Goal: Task Accomplishment & Management: Complete application form

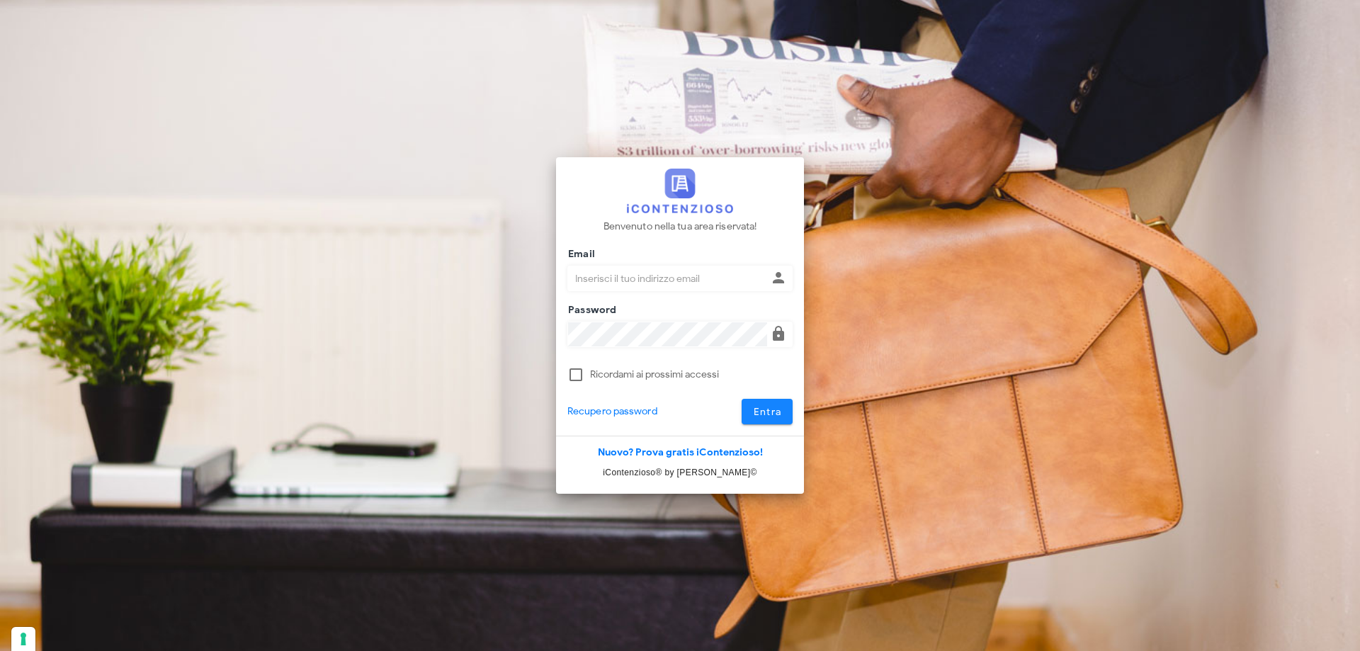
type input "p.rizza@studioassociatoadrev.it"
click at [773, 416] on span "Entra" at bounding box center [767, 412] width 29 height 12
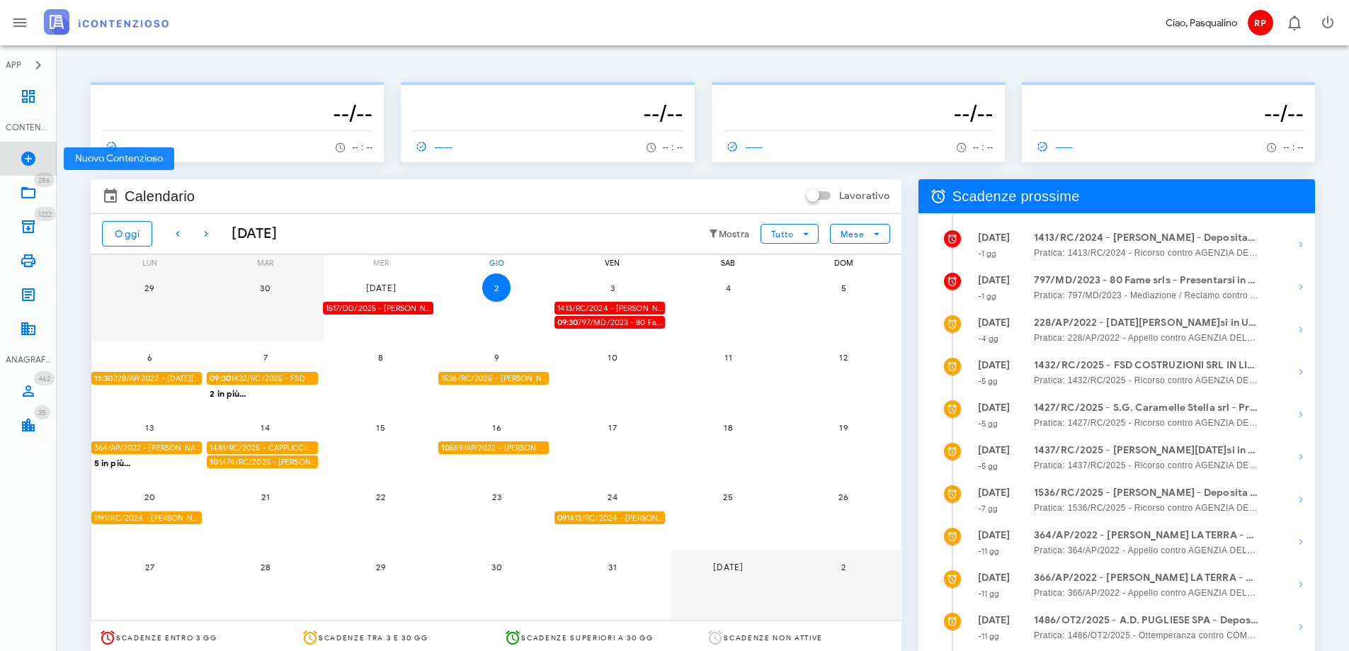
drag, startPoint x: 34, startPoint y: 157, endPoint x: 35, endPoint y: 141, distance: 15.6
click at [34, 156] on icon at bounding box center [28, 158] width 17 height 17
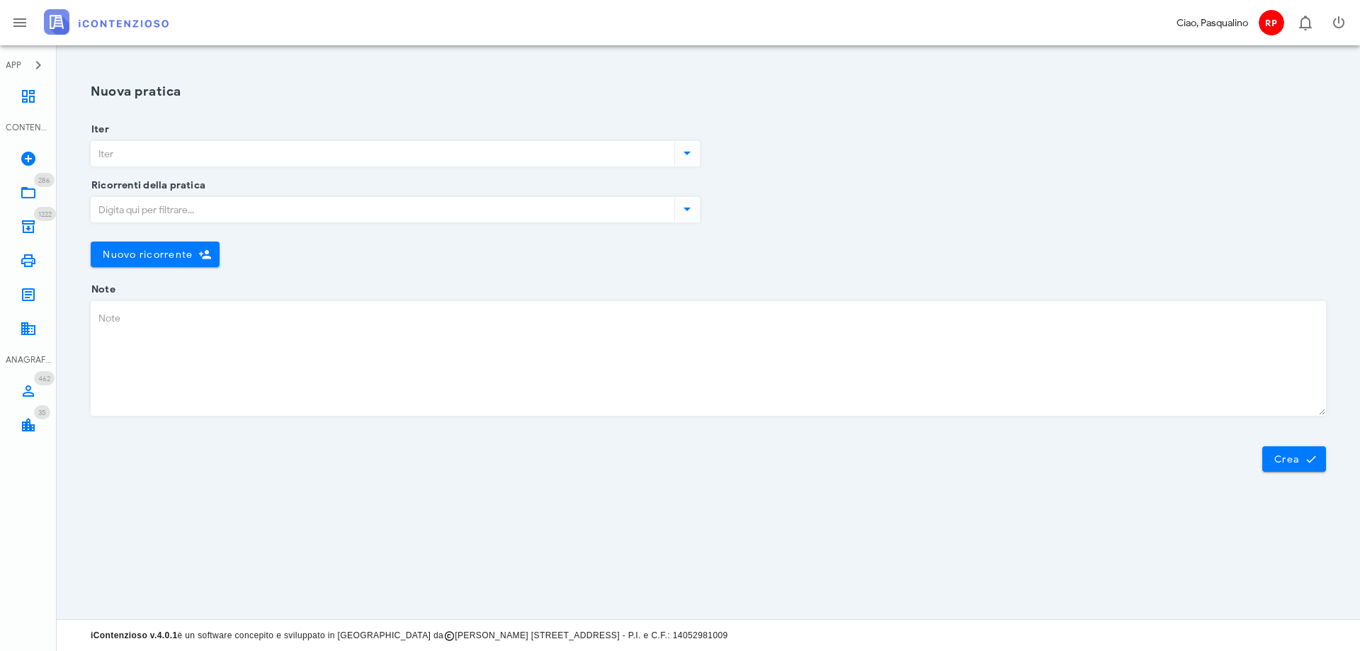
click at [191, 151] on input "Iter" at bounding box center [381, 154] width 580 height 24
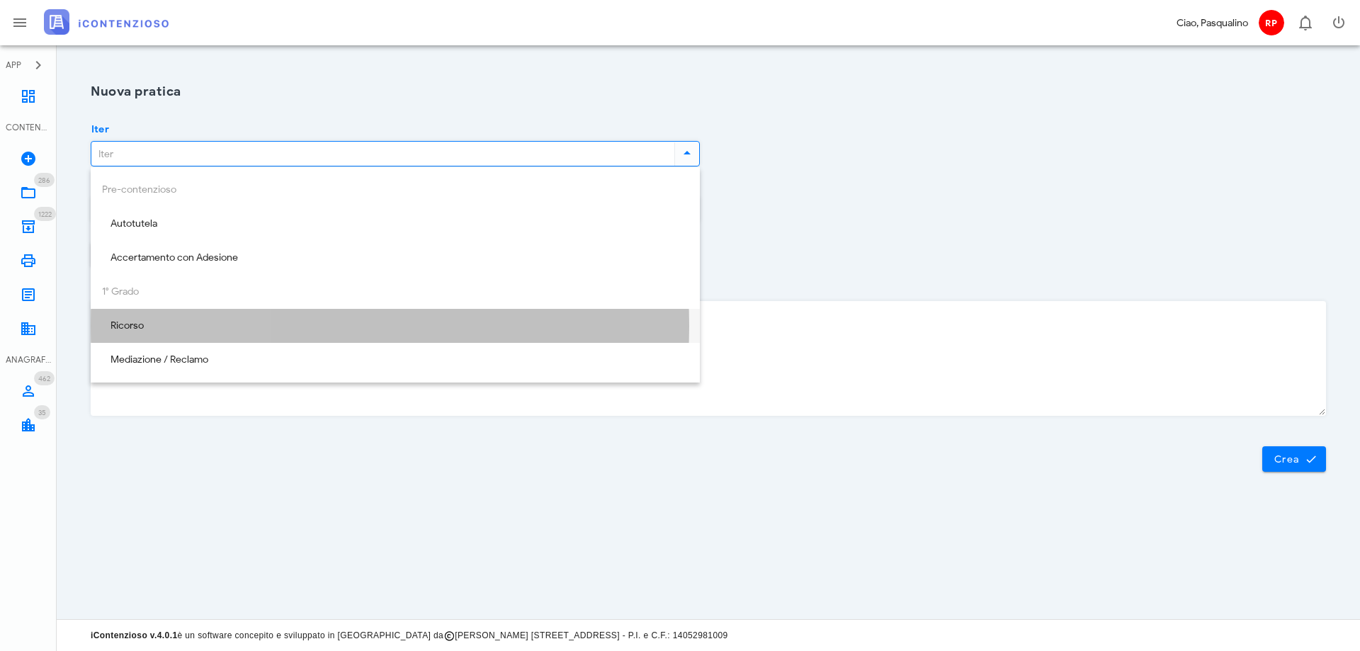
click at [183, 332] on div "Ricorso" at bounding box center [395, 326] width 587 height 12
type input "Ricorso"
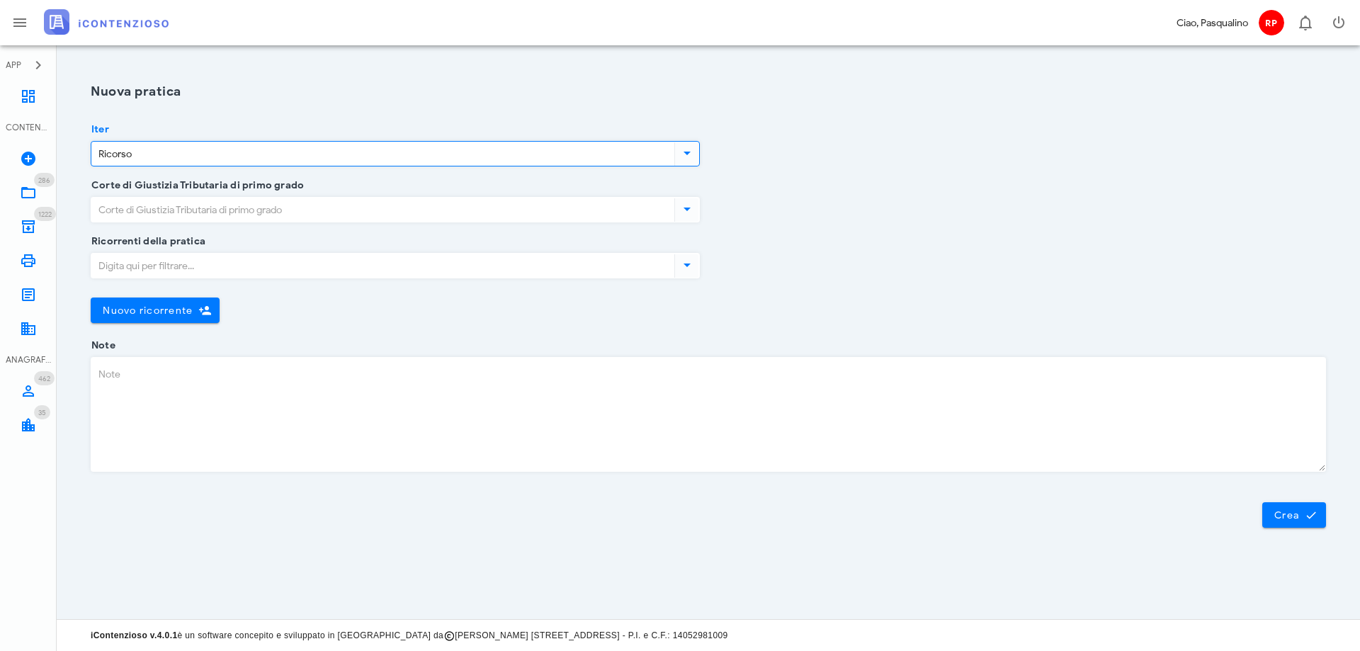
click at [178, 213] on input "Corte di Giustizia Tributaria di primo grado" at bounding box center [381, 210] width 580 height 24
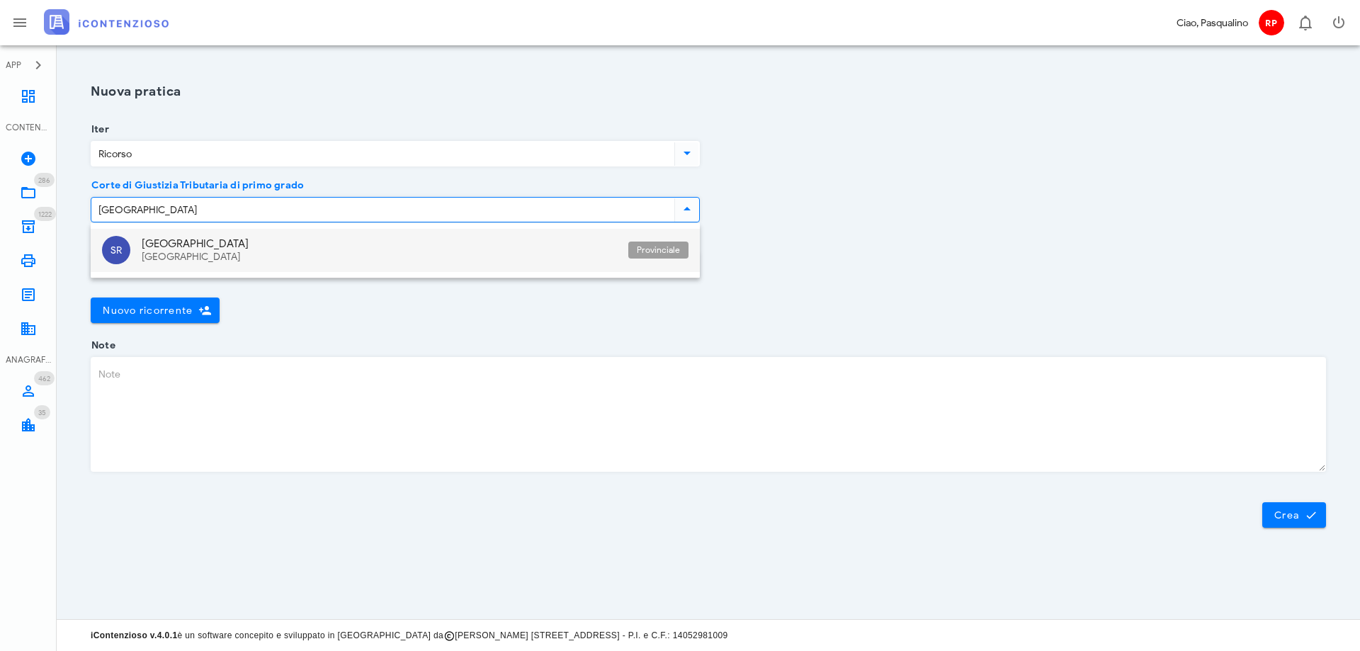
click at [179, 245] on div "Siracusa" at bounding box center [379, 243] width 475 height 13
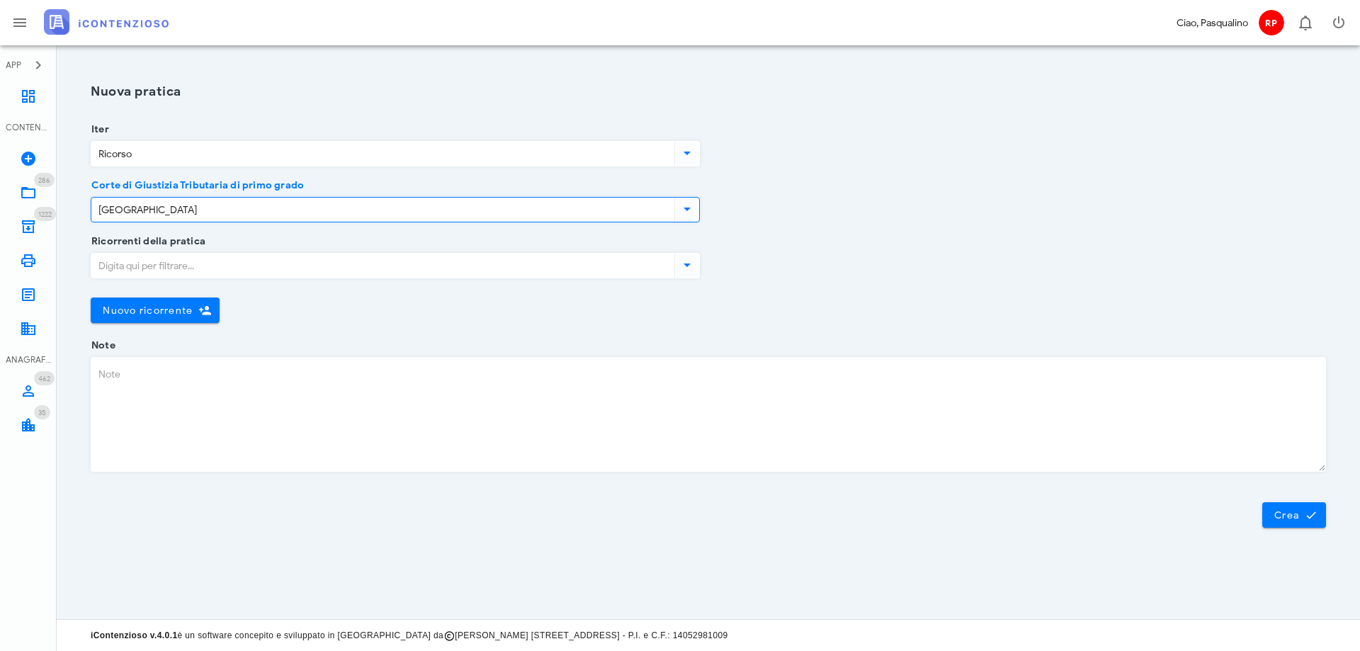
type input "Siracusa"
click at [171, 264] on input "Ricorrenti della pratica" at bounding box center [381, 266] width 580 height 24
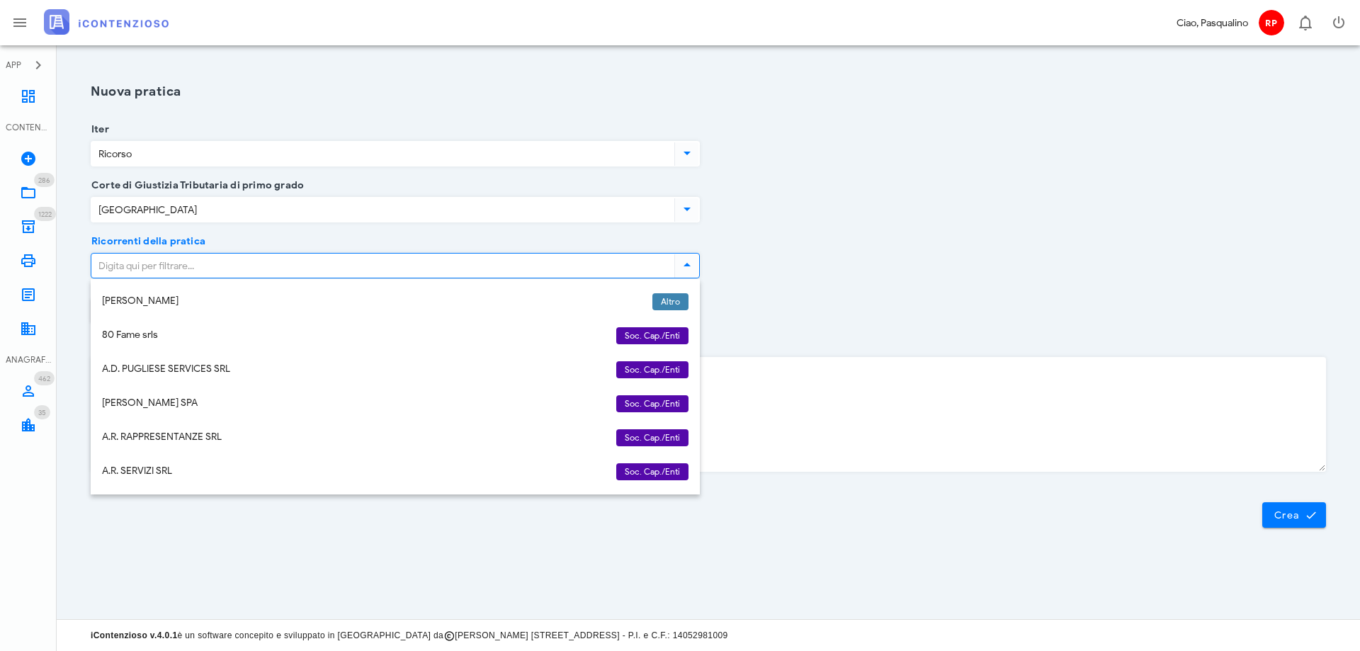
drag, startPoint x: 301, startPoint y: 272, endPoint x: 316, endPoint y: 269, distance: 15.1
click at [302, 273] on input "Ricorrenti della pratica" at bounding box center [381, 266] width 580 height 24
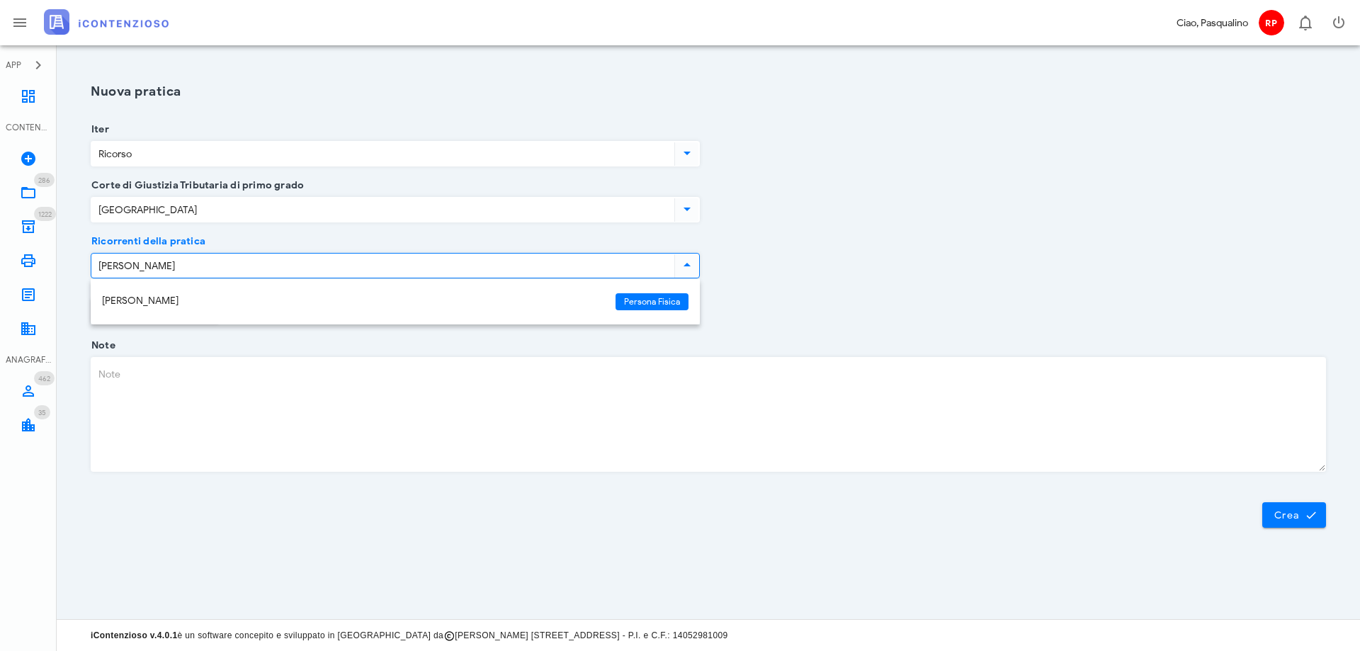
type input "cataldi"
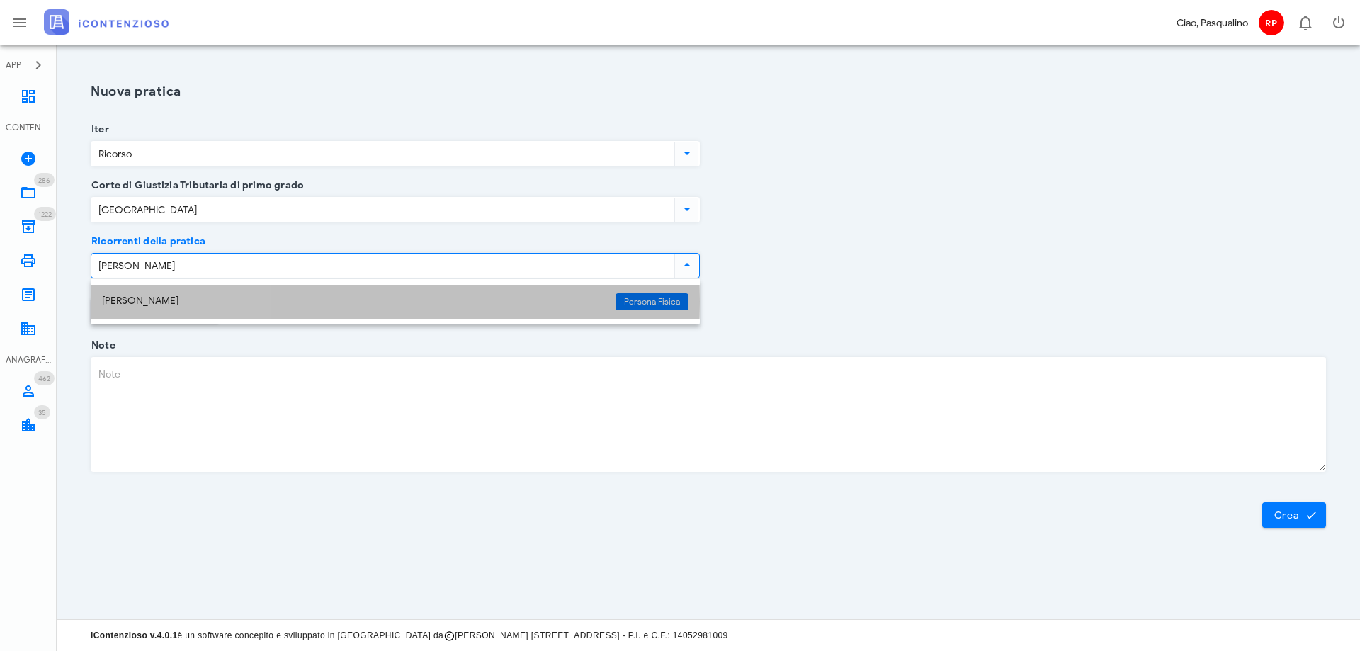
click at [152, 302] on div "[PERSON_NAME]" at bounding box center [353, 301] width 502 height 12
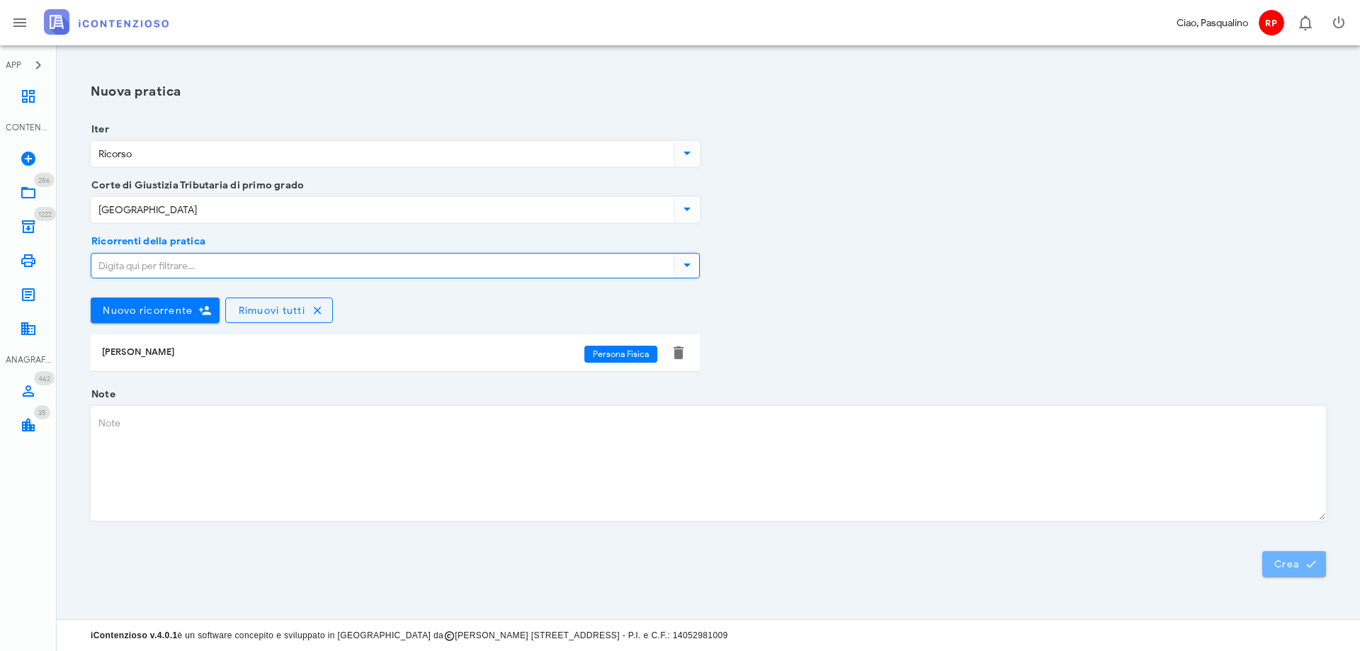
click at [1288, 562] on span "Crea" at bounding box center [1294, 564] width 41 height 13
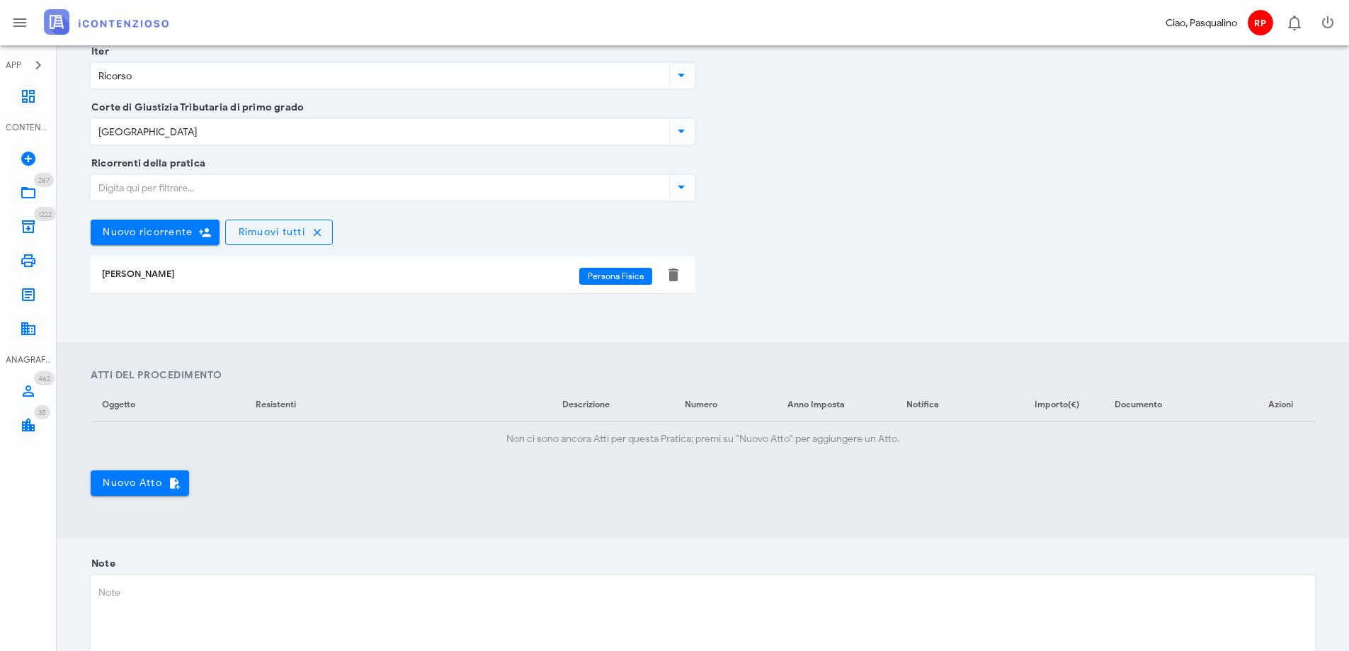
scroll to position [354, 0]
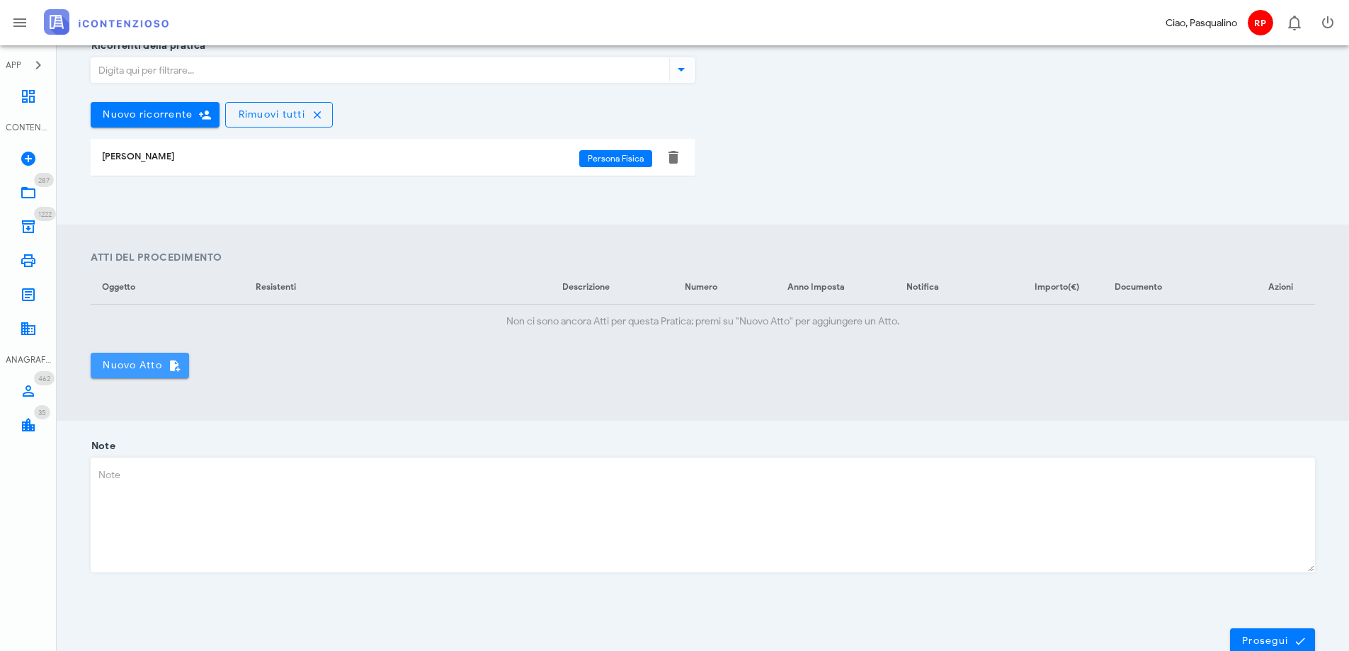
click at [141, 366] on span "Nuovo Atto" at bounding box center [140, 365] width 76 height 13
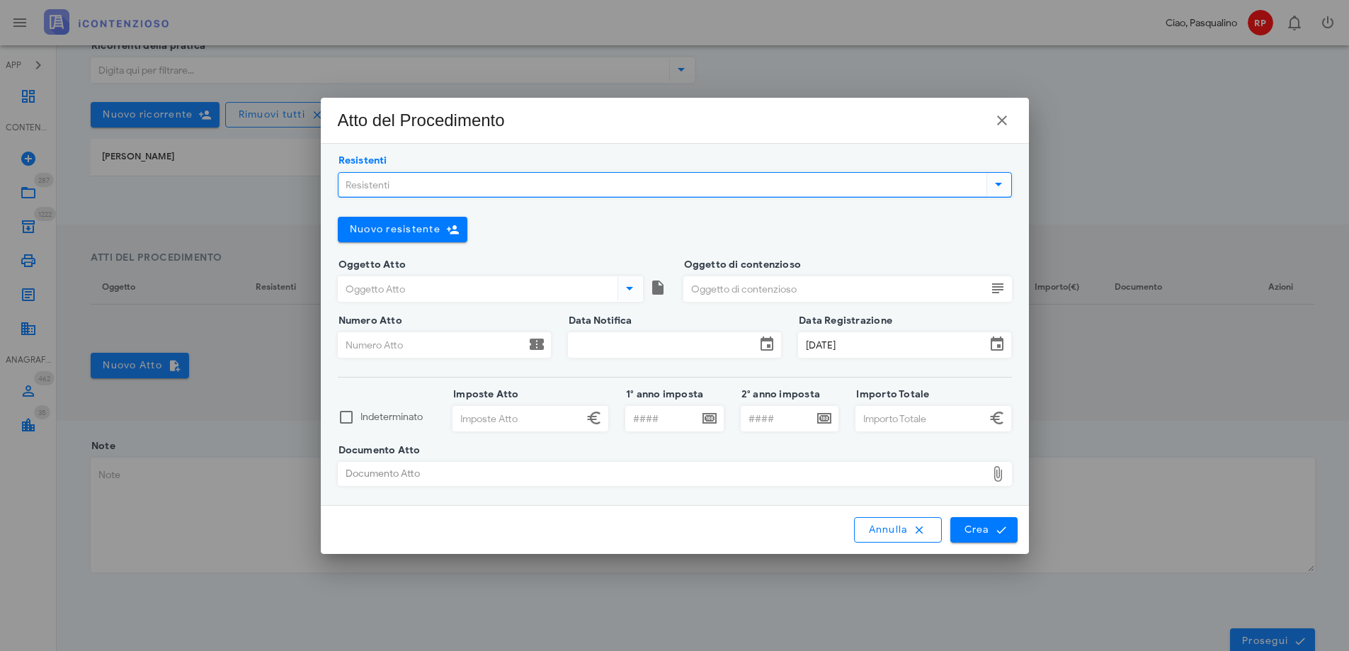
click at [490, 192] on input "Resistenti" at bounding box center [661, 185] width 645 height 24
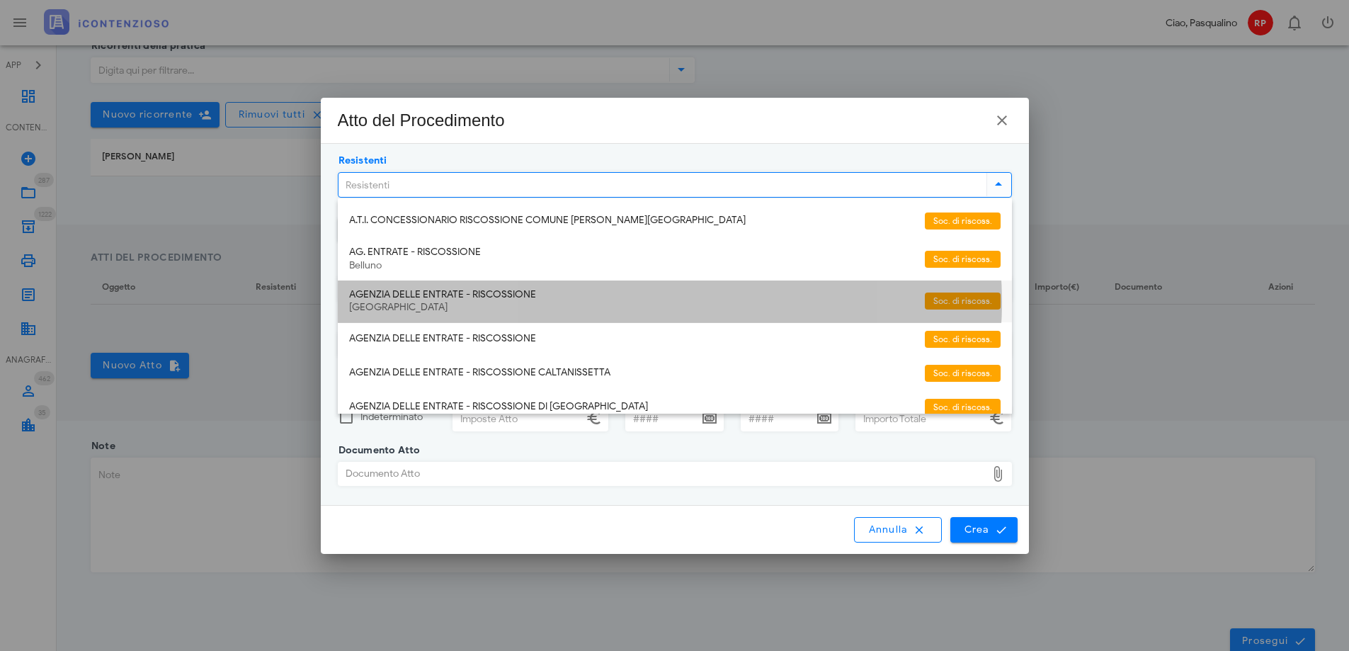
click at [577, 305] on div "[GEOGRAPHIC_DATA]" at bounding box center [631, 308] width 565 height 12
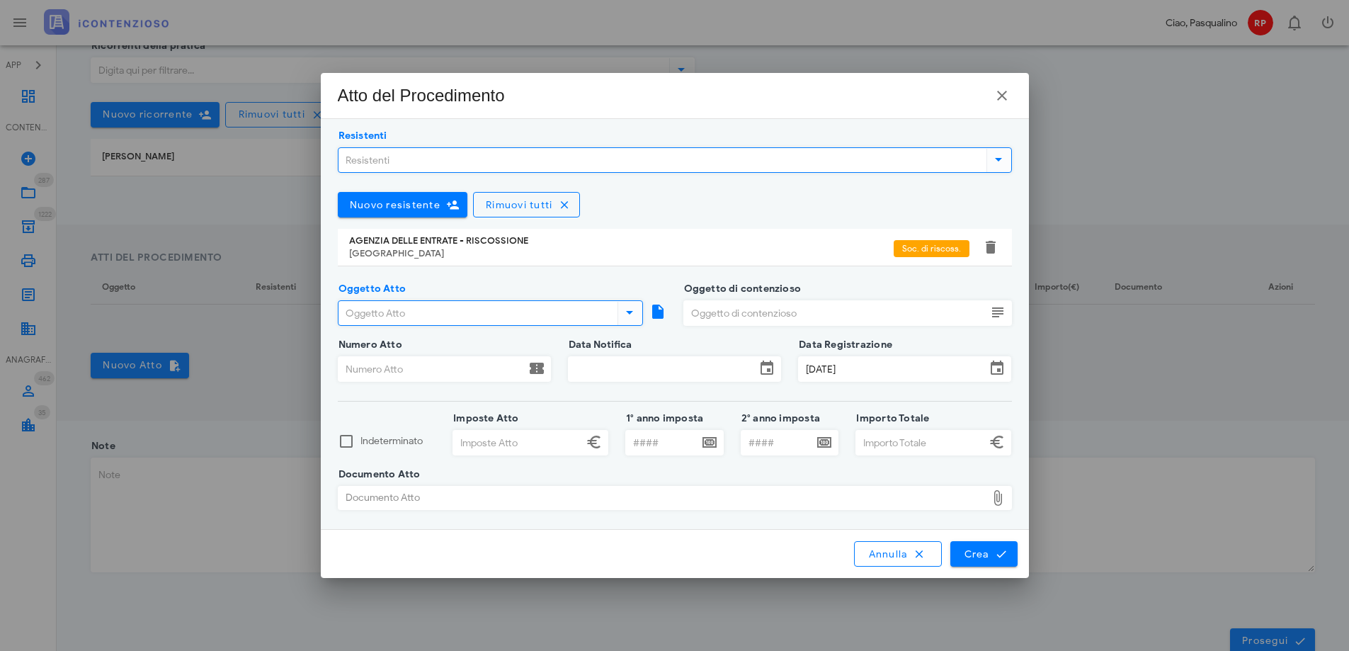
click at [520, 316] on input "Oggetto Atto" at bounding box center [477, 313] width 276 height 24
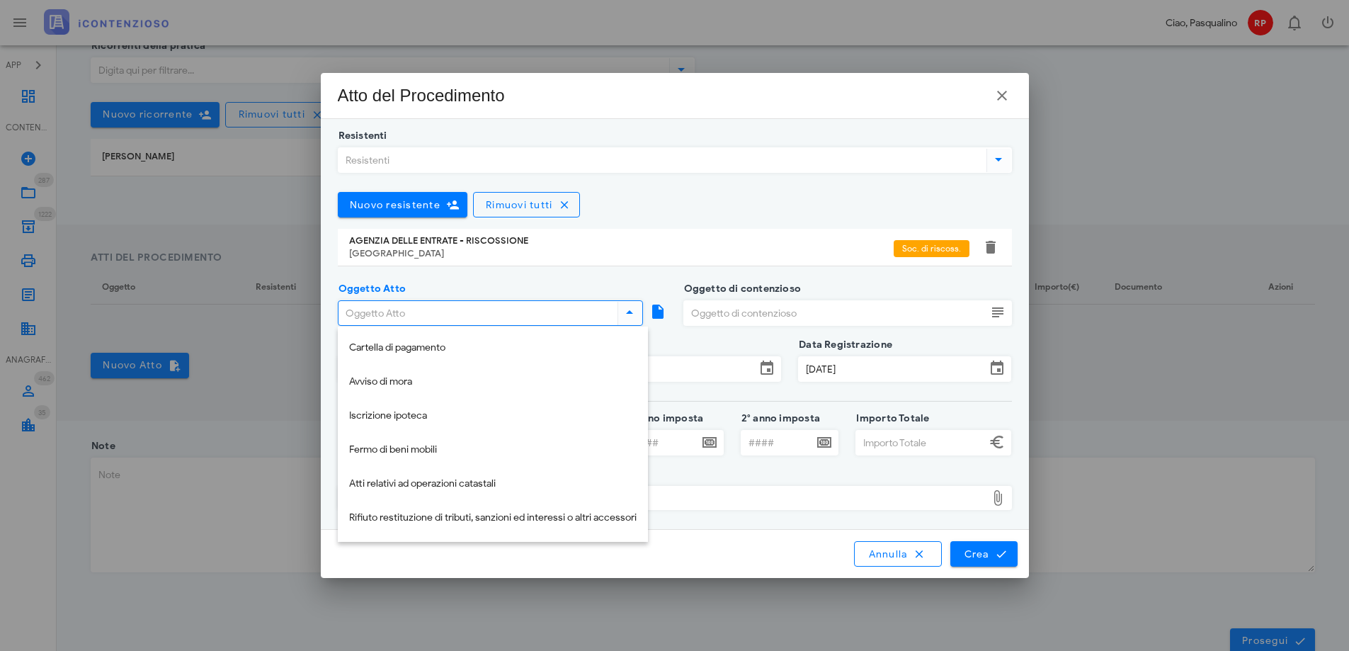
scroll to position [283, 0]
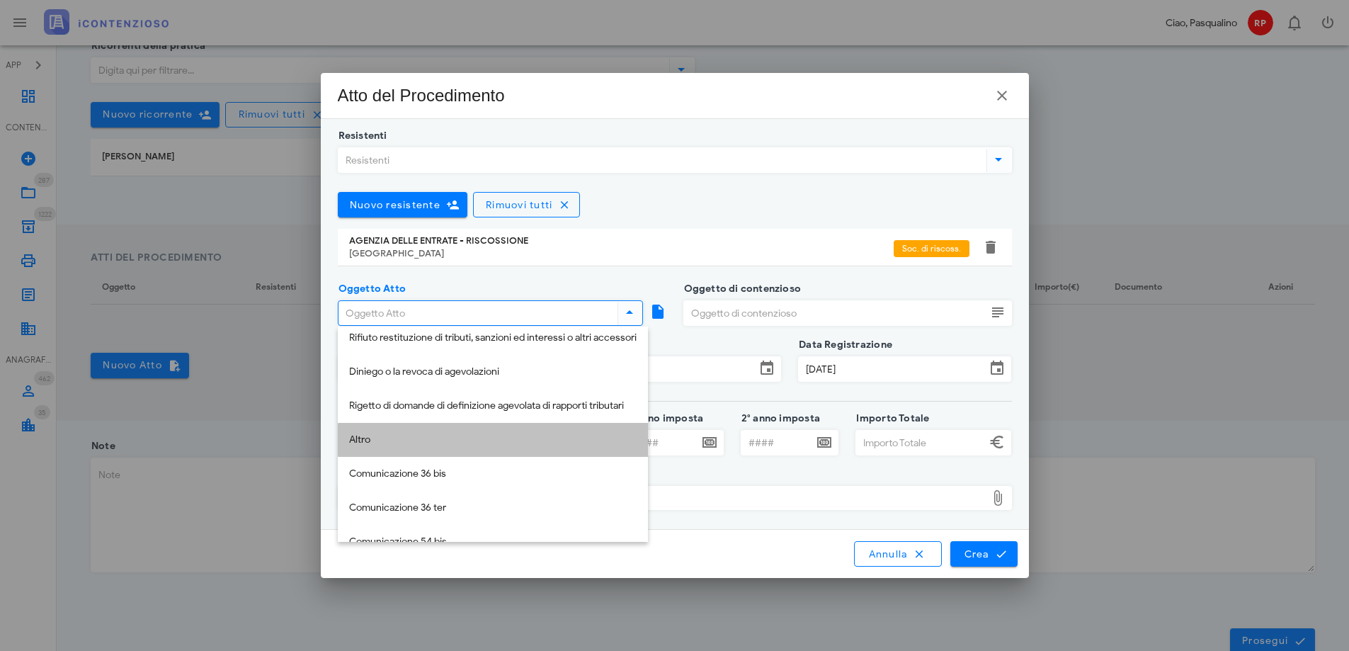
click at [463, 449] on div "Altro" at bounding box center [493, 440] width 288 height 29
type input "Altro"
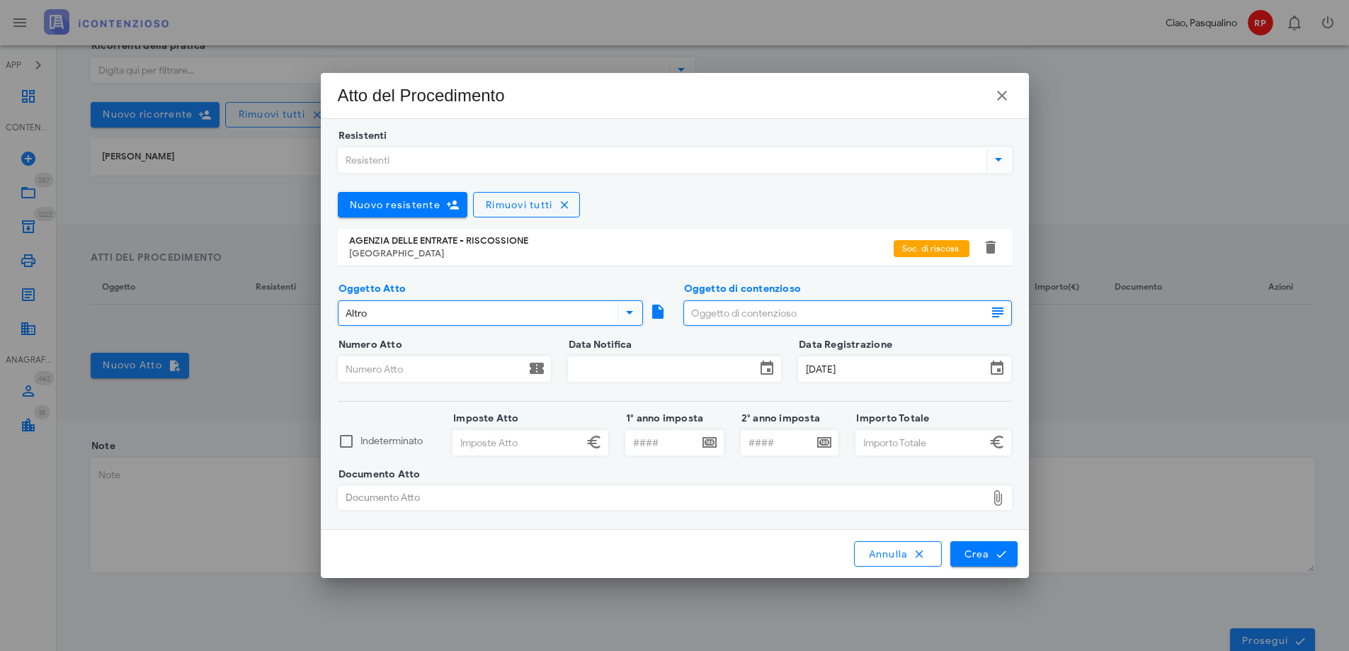
click at [792, 319] on input "Oggetto di contenzioso" at bounding box center [835, 313] width 302 height 24
click at [788, 313] on input "Oggetto di contenzioso" at bounding box center [835, 313] width 302 height 24
click at [774, 312] on input "Oggetto di contenzioso" at bounding box center [835, 313] width 302 height 24
type input "comunicaz prevent iscriz ipotecaria"
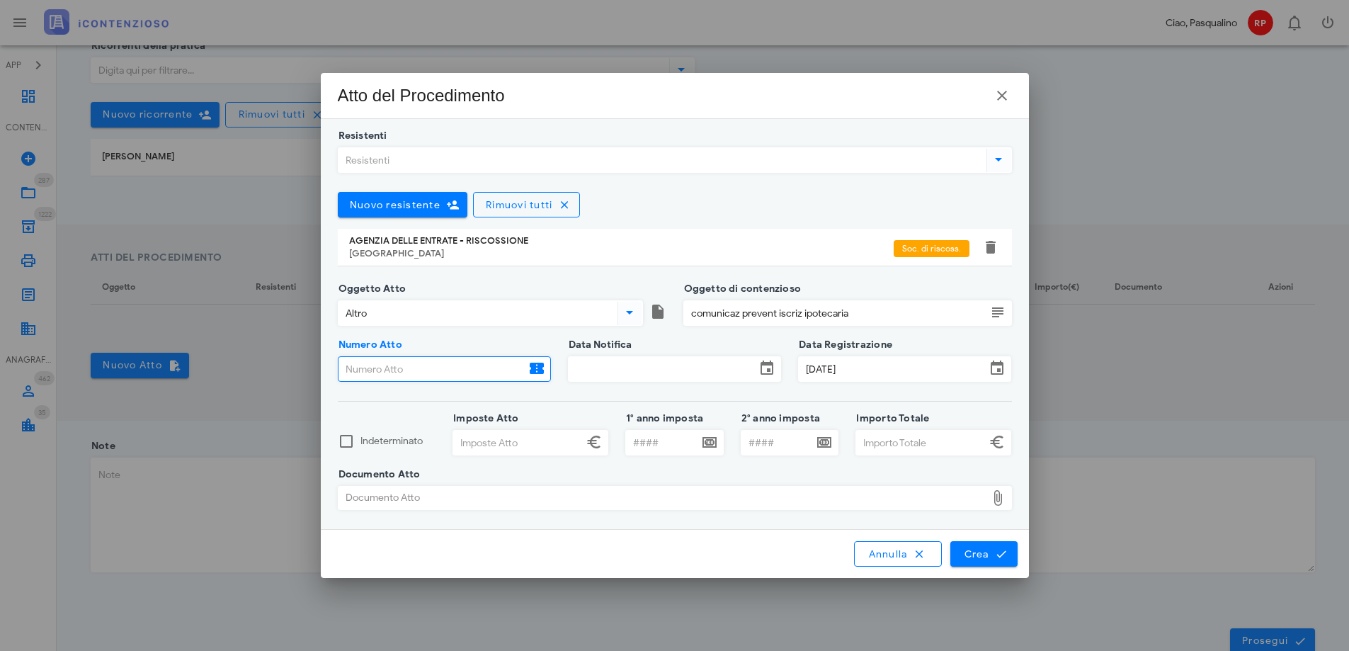
click at [407, 375] on input "Numero Atto" at bounding box center [432, 369] width 187 height 24
type input "29876202500001699000"
click at [658, 366] on input "Data Notifica" at bounding box center [662, 369] width 187 height 24
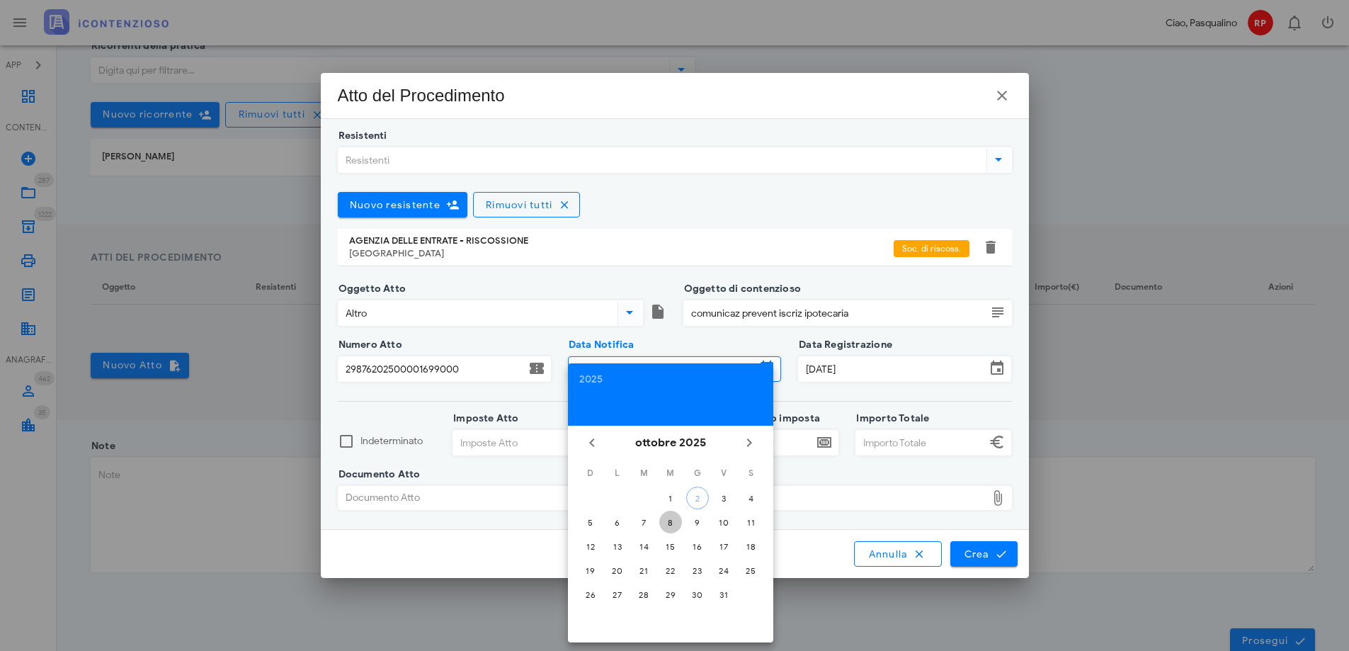
click at [669, 520] on div "8" at bounding box center [671, 522] width 23 height 11
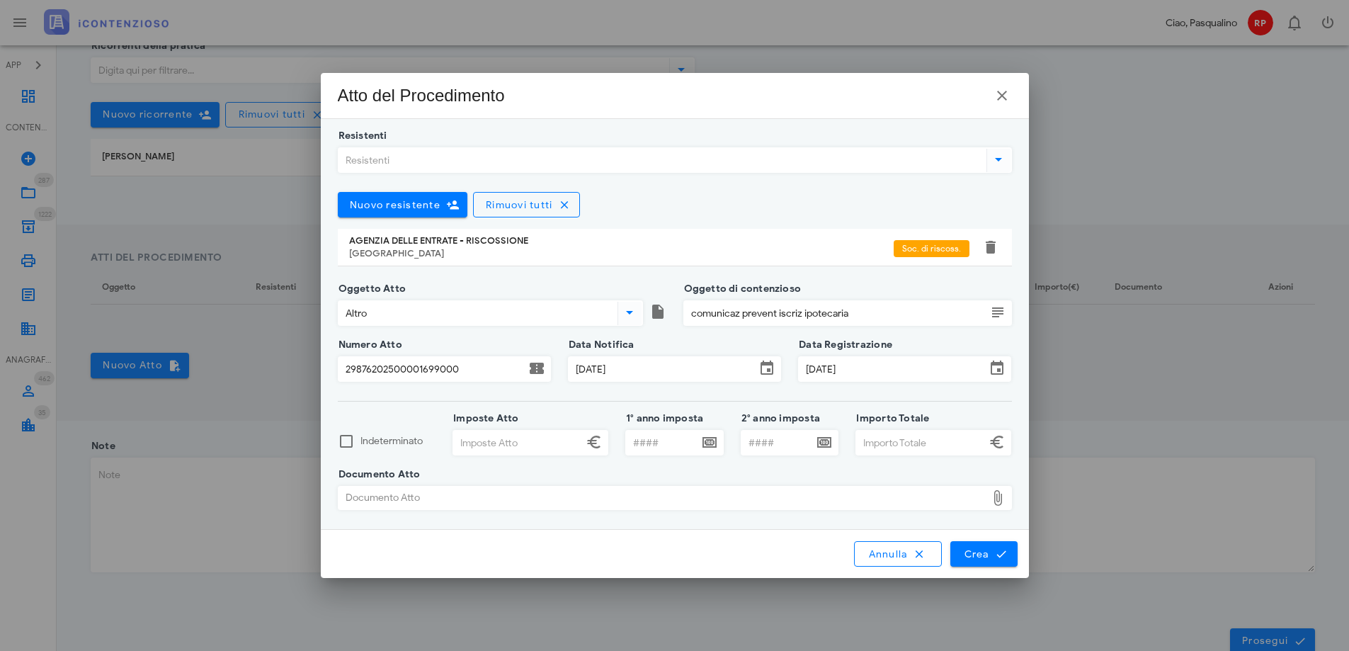
click at [616, 368] on input "08/10/2025" at bounding box center [662, 369] width 187 height 24
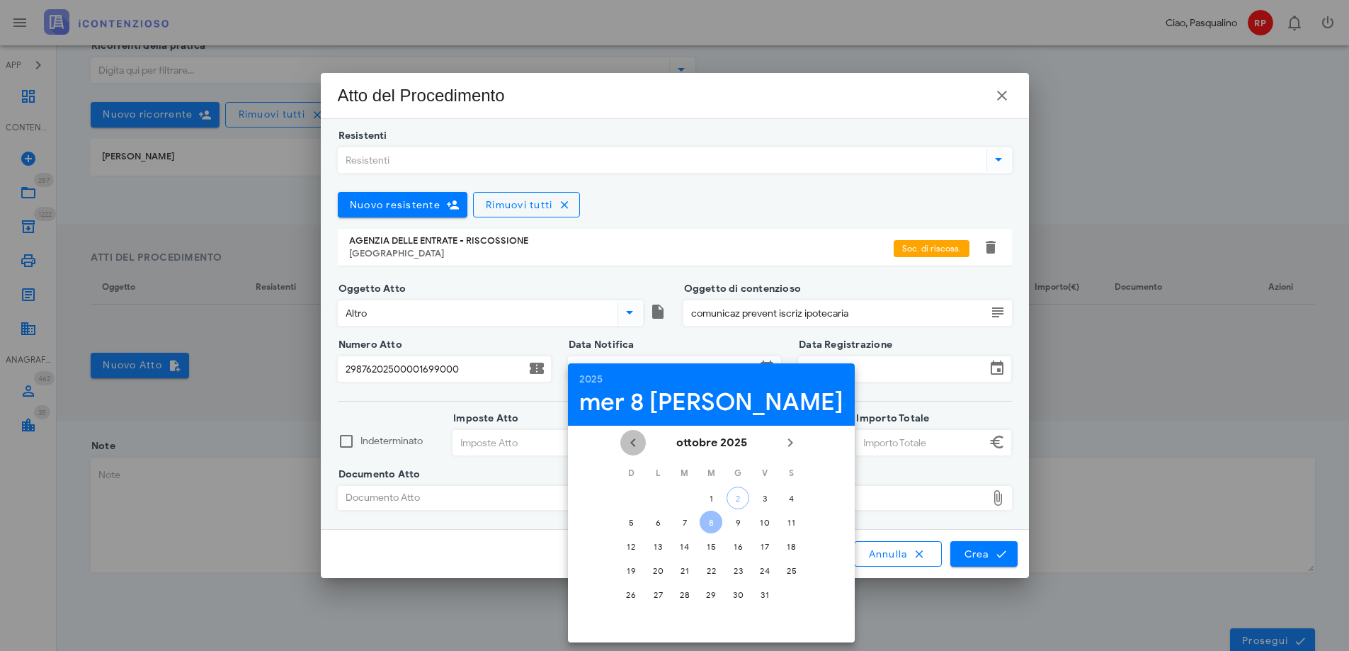
click at [625, 443] on icon "Il mese scorso" at bounding box center [633, 442] width 17 height 17
click at [782, 439] on icon "Il prossimo mese" at bounding box center [790, 442] width 17 height 17
click at [625, 441] on icon "Il mese scorso" at bounding box center [633, 442] width 17 height 17
click at [625, 446] on icon "Il mese scorso" at bounding box center [633, 442] width 17 height 17
click at [754, 521] on div "8" at bounding box center [765, 522] width 23 height 11
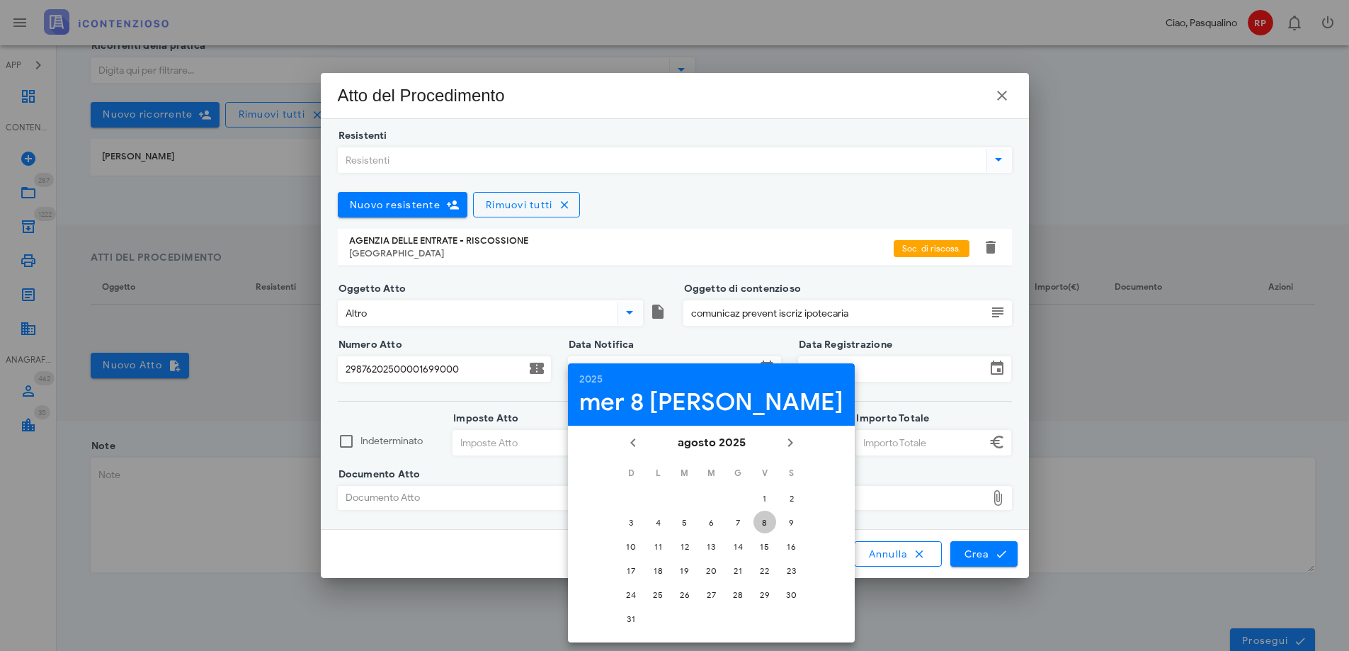
type input "08/08/2025"
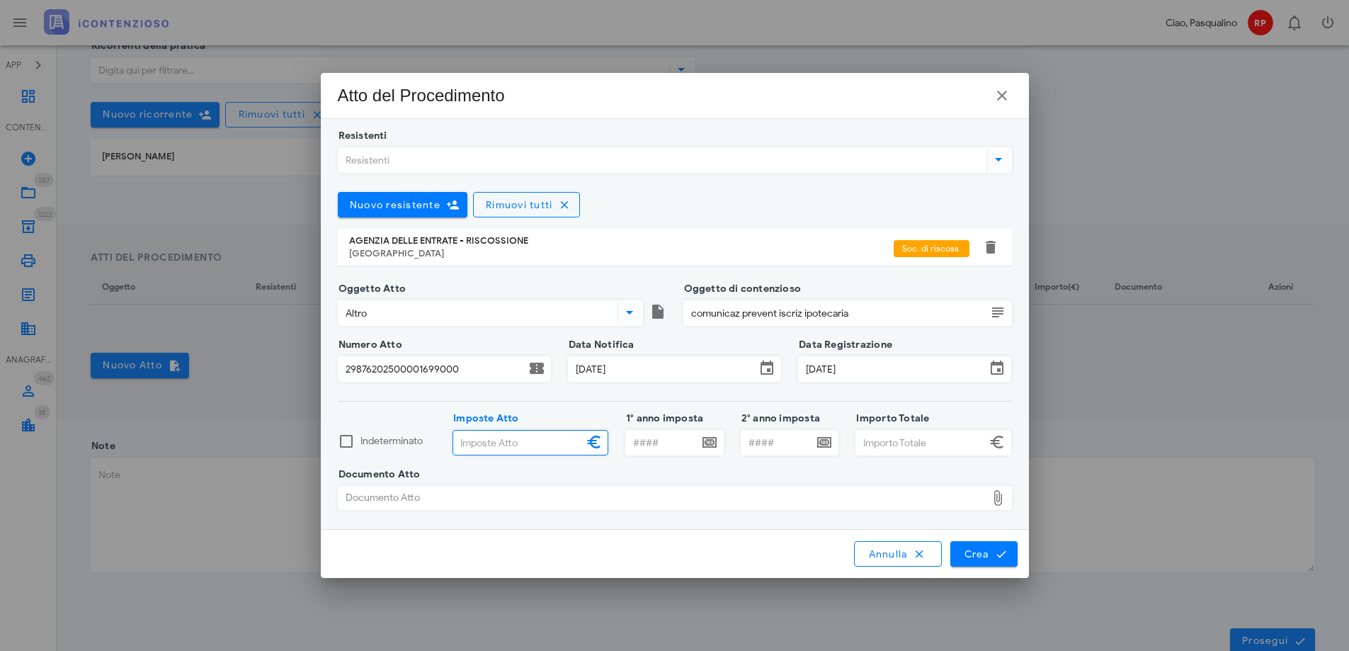
click at [533, 443] on input "Imposte Atto" at bounding box center [518, 443] width 130 height 24
type input "38.678,00"
click at [671, 443] on input "1° anno imposta" at bounding box center [662, 443] width 72 height 24
type input "2010"
click at [883, 449] on input "Importo Totale" at bounding box center [921, 443] width 130 height 24
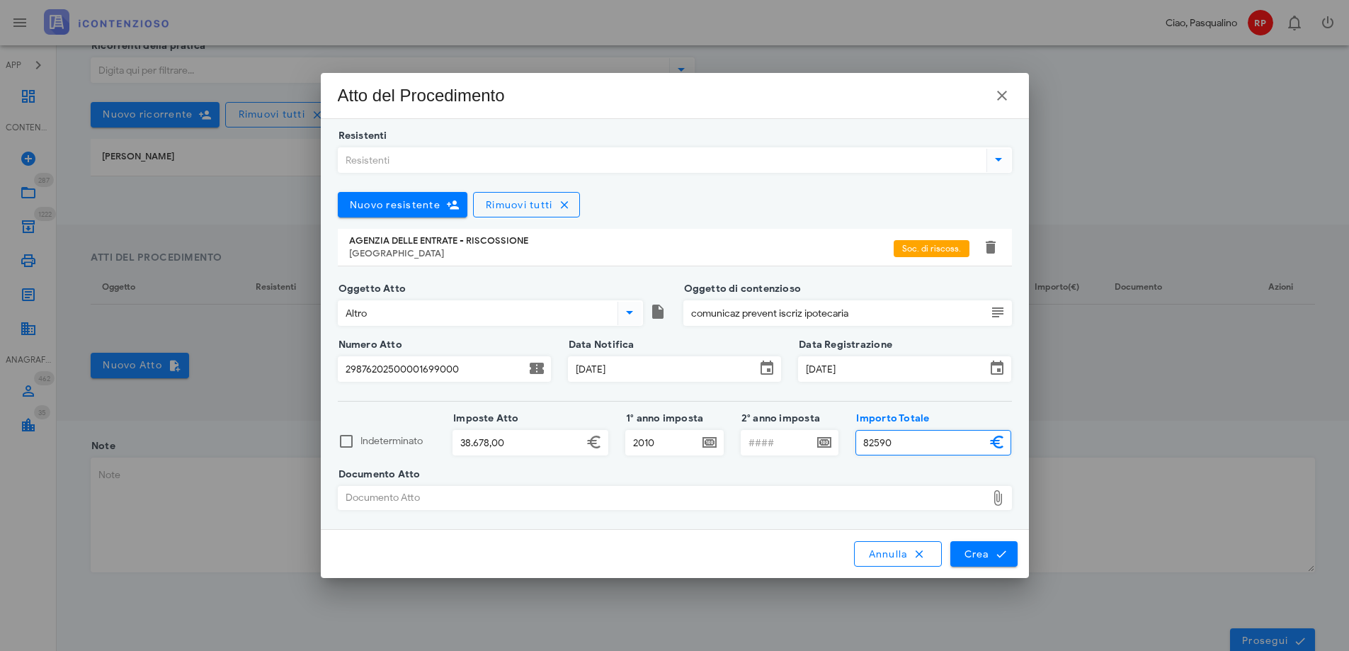
click at [424, 500] on div "Documento Atto" at bounding box center [663, 498] width 648 height 23
type input "82.590,00"
type input "C:\fakepath\CATALDI CALUDIA COMUNICAZIONE PREVENTIVA DI IPOTECA N. 298762025000…"
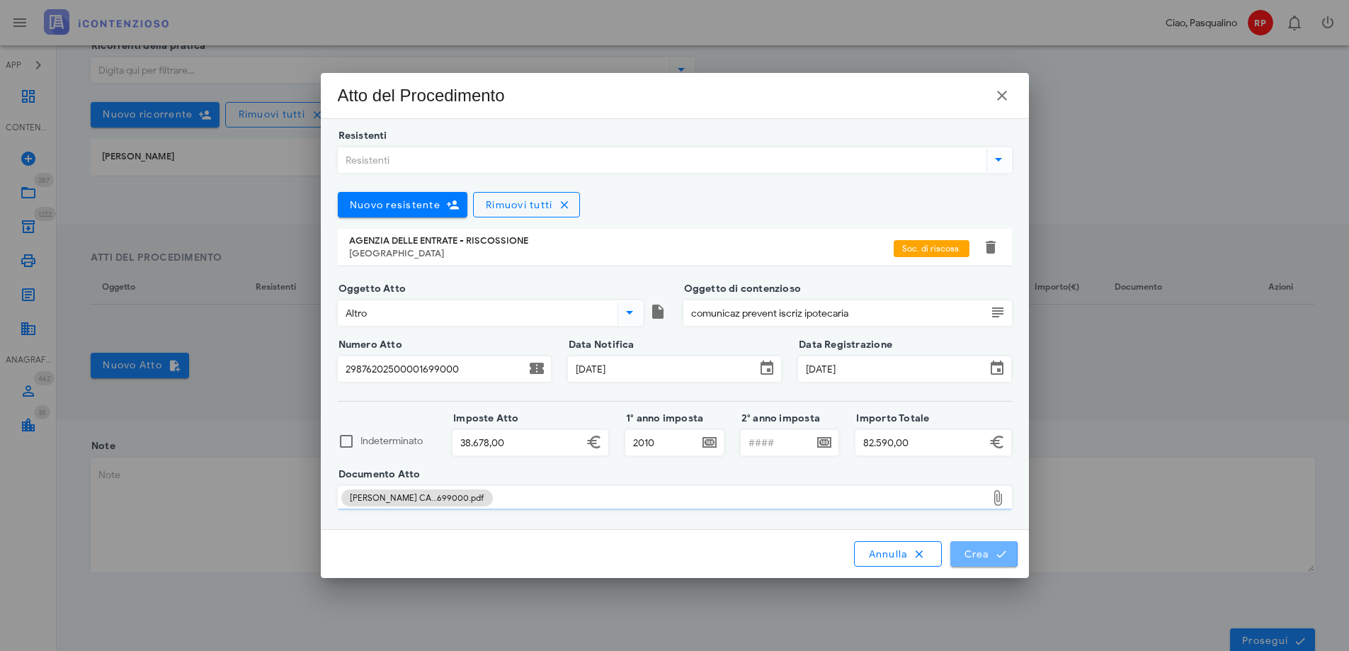
click at [967, 562] on button "Crea" at bounding box center [984, 554] width 67 height 26
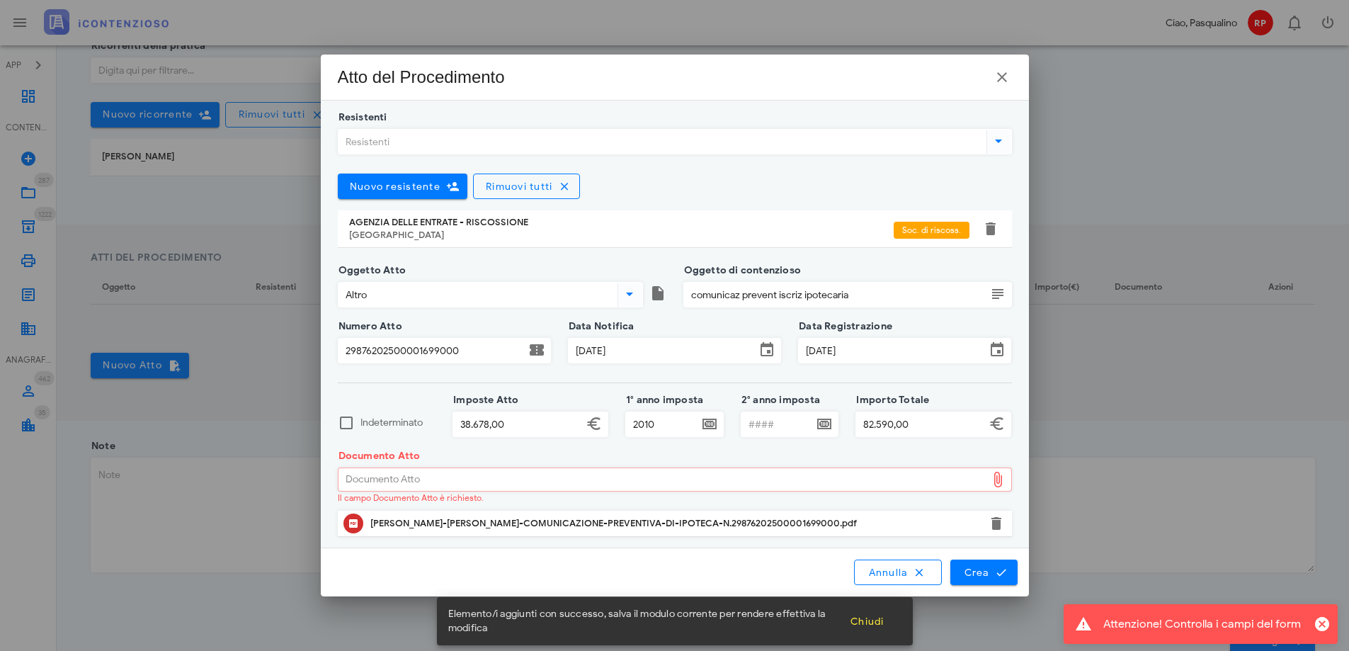
click at [884, 527] on div "CATALDI-CALUDIA-COMUNICAZIONE-PREVENTIVA-DI-IPOTECA-N.29876202500001699000.pdf" at bounding box center [674, 523] width 609 height 11
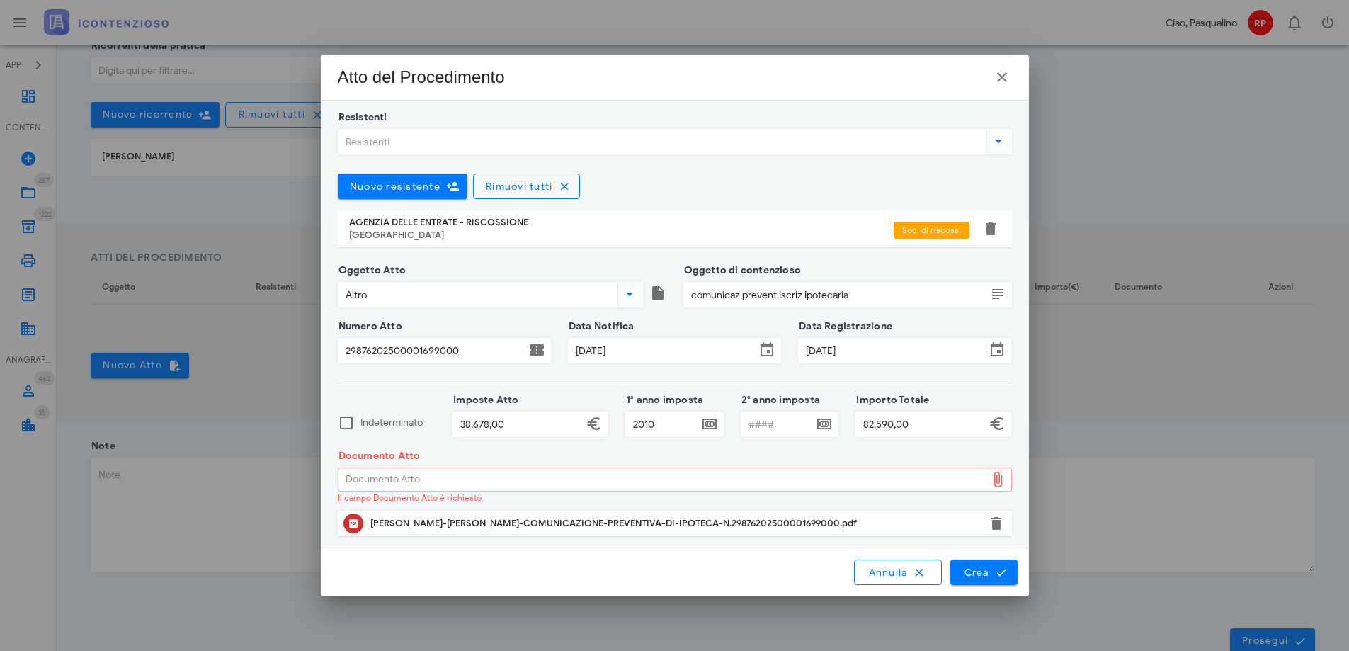
click at [465, 487] on div "Documento Atto" at bounding box center [663, 479] width 648 height 23
click at [964, 567] on span "Crea" at bounding box center [983, 572] width 41 height 13
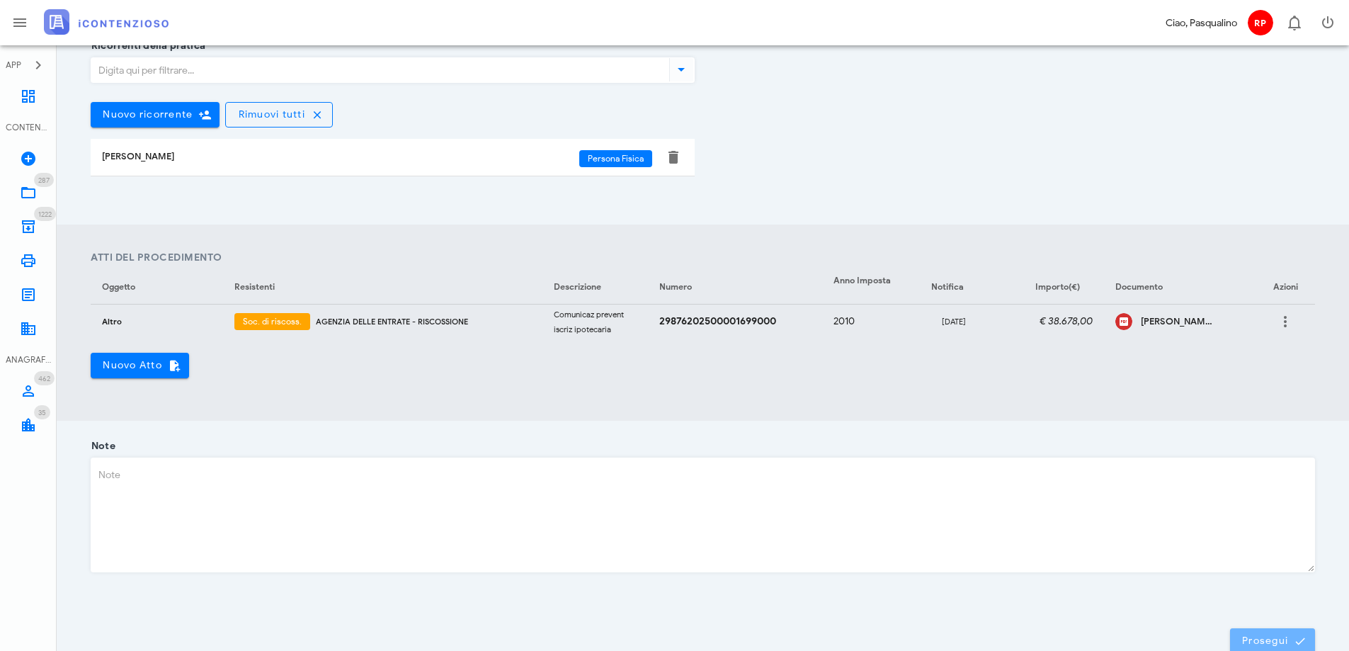
click at [1274, 638] on span "Prosegui" at bounding box center [1273, 641] width 62 height 13
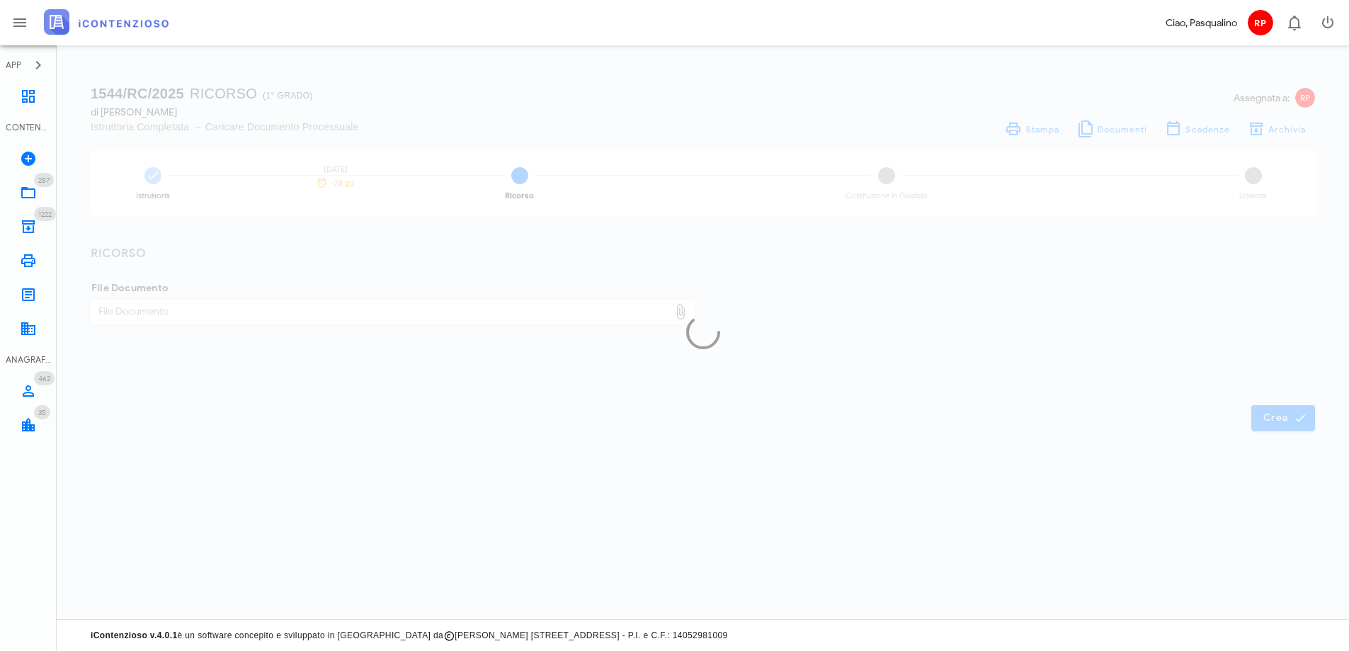
scroll to position [0, 0]
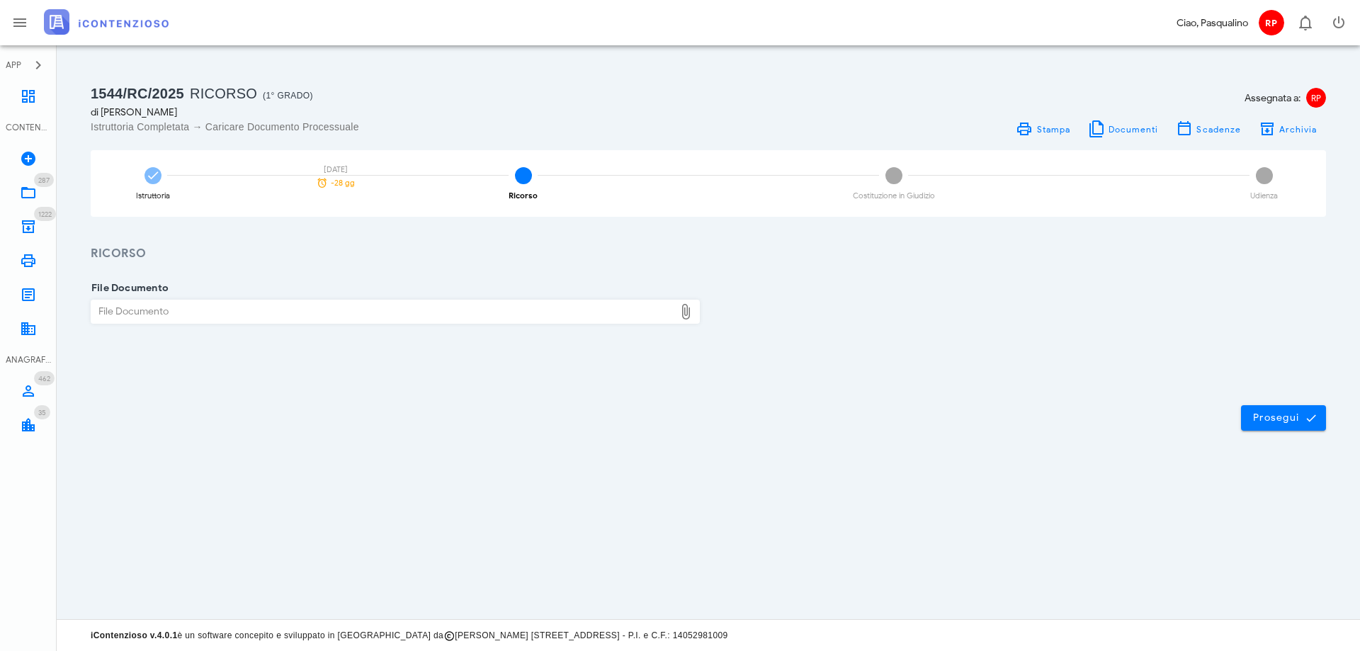
click at [422, 309] on div "File Documento" at bounding box center [382, 311] width 583 height 23
type input "C:\fakepath\CATALDI CALUDIA COMUNICAZIONE PREVENTIVA DI IPOTECA N. 298762025000…"
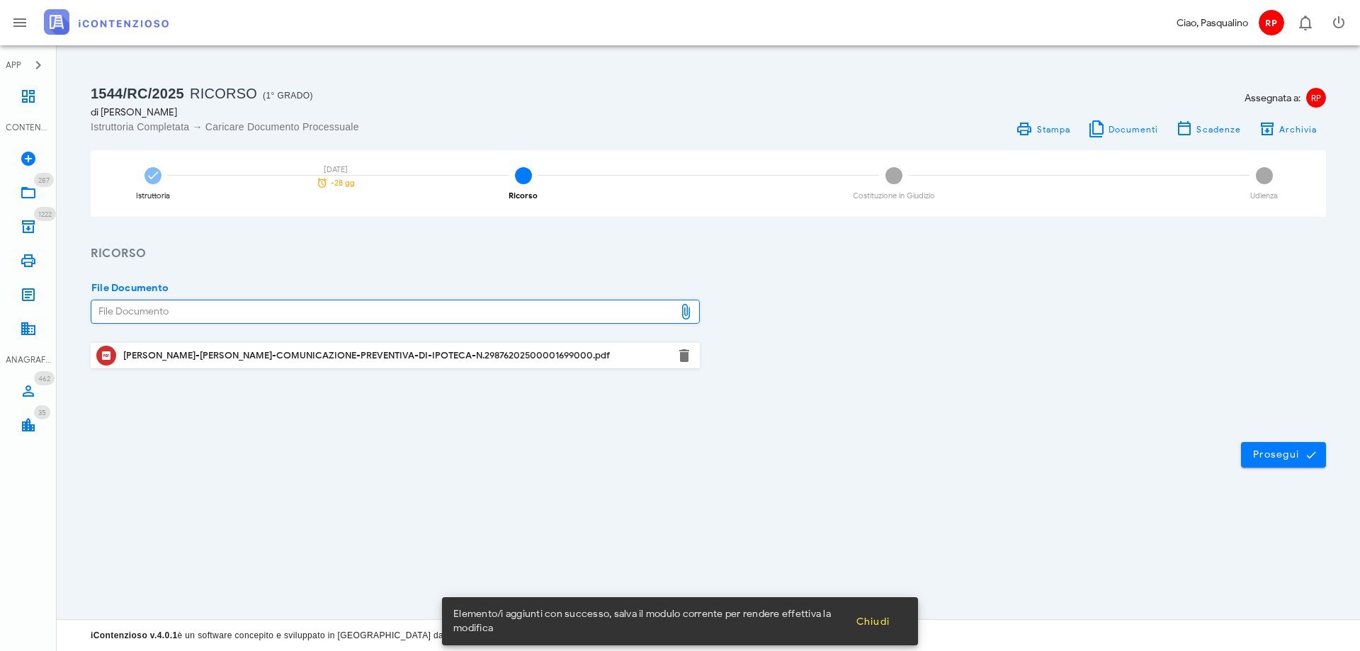
drag, startPoint x: 928, startPoint y: 298, endPoint x: 968, endPoint y: 304, distance: 40.2
click at [928, 298] on div "File Documento File Documento CATALDI-CALUDIA-COMUNICAZIONE-PREVENTIVA-DI-IPOTE…" at bounding box center [708, 333] width 1252 height 91
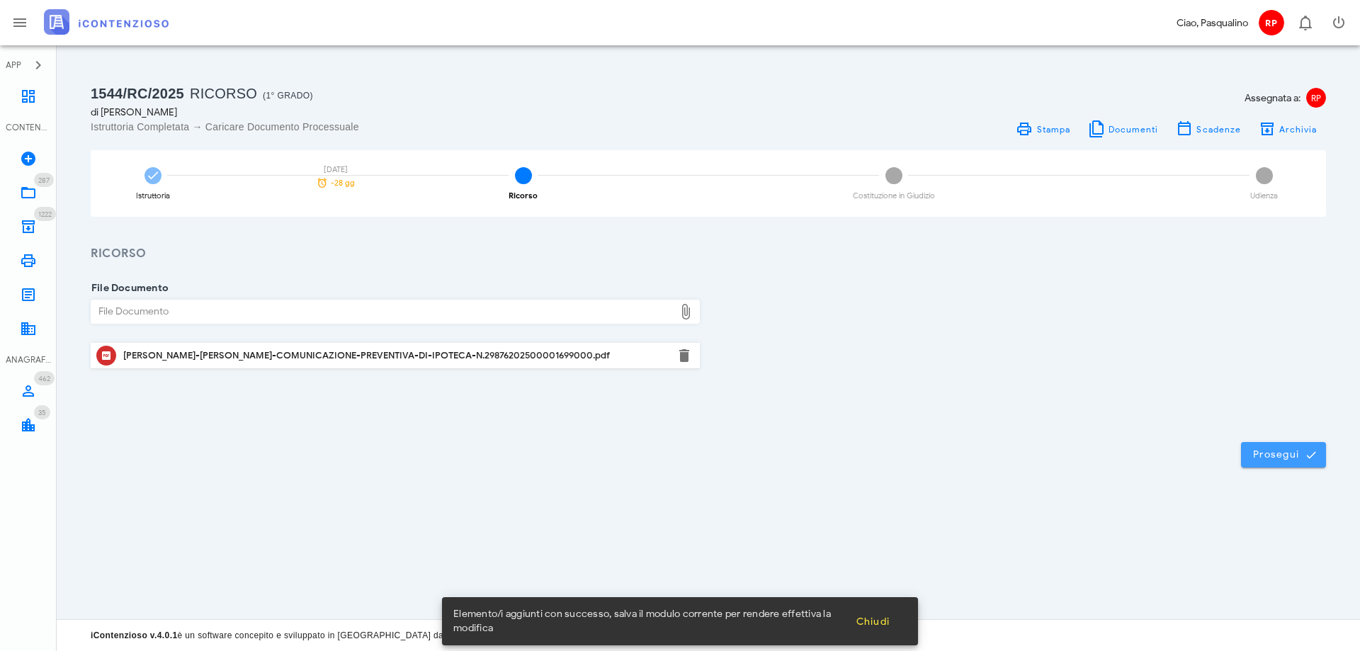
click at [1272, 461] on button "Prosegui" at bounding box center [1283, 455] width 85 height 26
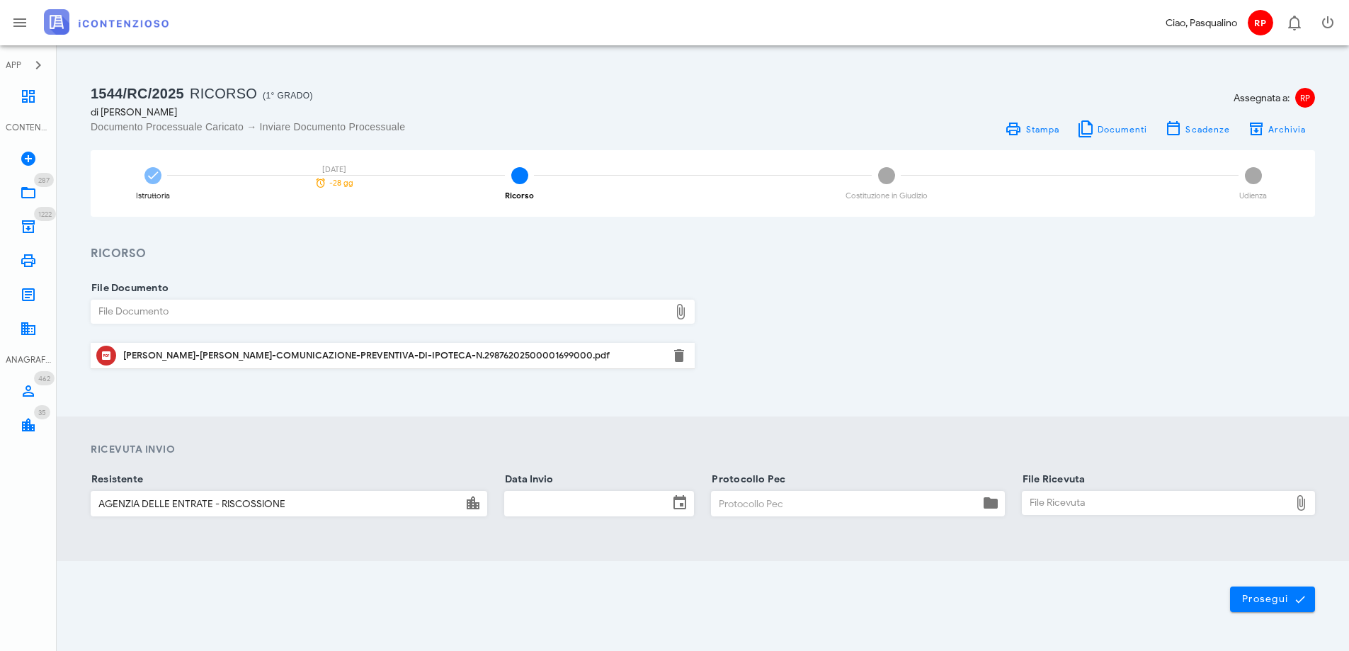
click at [544, 497] on input "Data Invio" at bounding box center [587, 504] width 164 height 24
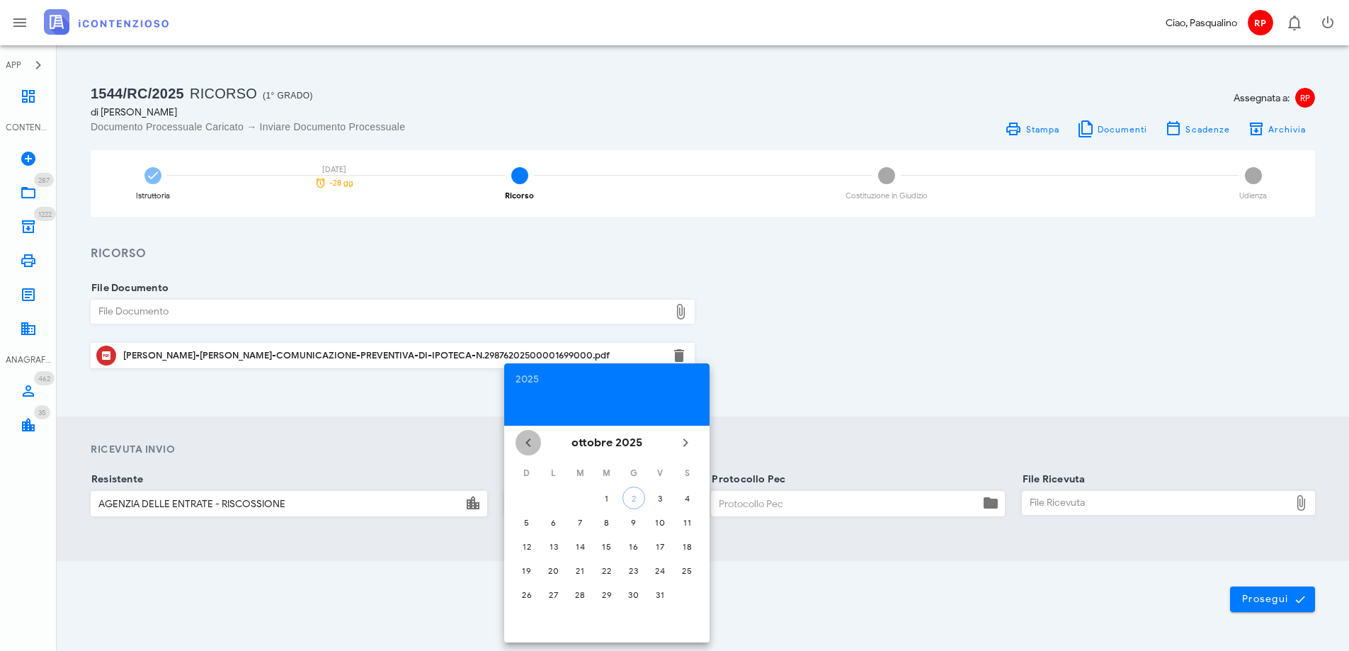
click at [531, 447] on icon "Il mese scorso" at bounding box center [528, 442] width 17 height 17
click at [658, 567] on div "26" at bounding box center [660, 570] width 23 height 11
type input "26/09/2025"
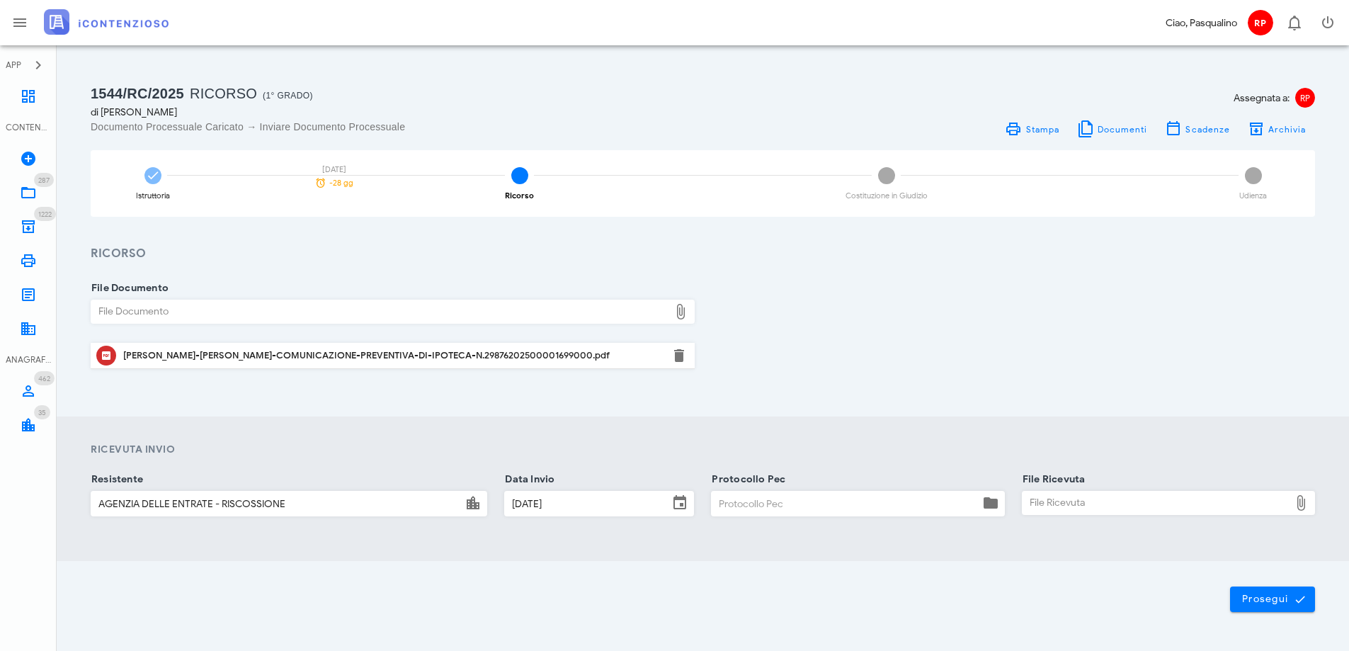
click at [769, 512] on input "Protocollo Pec" at bounding box center [845, 504] width 267 height 24
type input "2609"
click at [1101, 502] on div "File Ricevuta" at bounding box center [1156, 503] width 267 height 23
click at [1144, 502] on div "File Ricevuta" at bounding box center [1156, 503] width 267 height 23
type input "C:\fakepath\_NOTIF~2.EML"
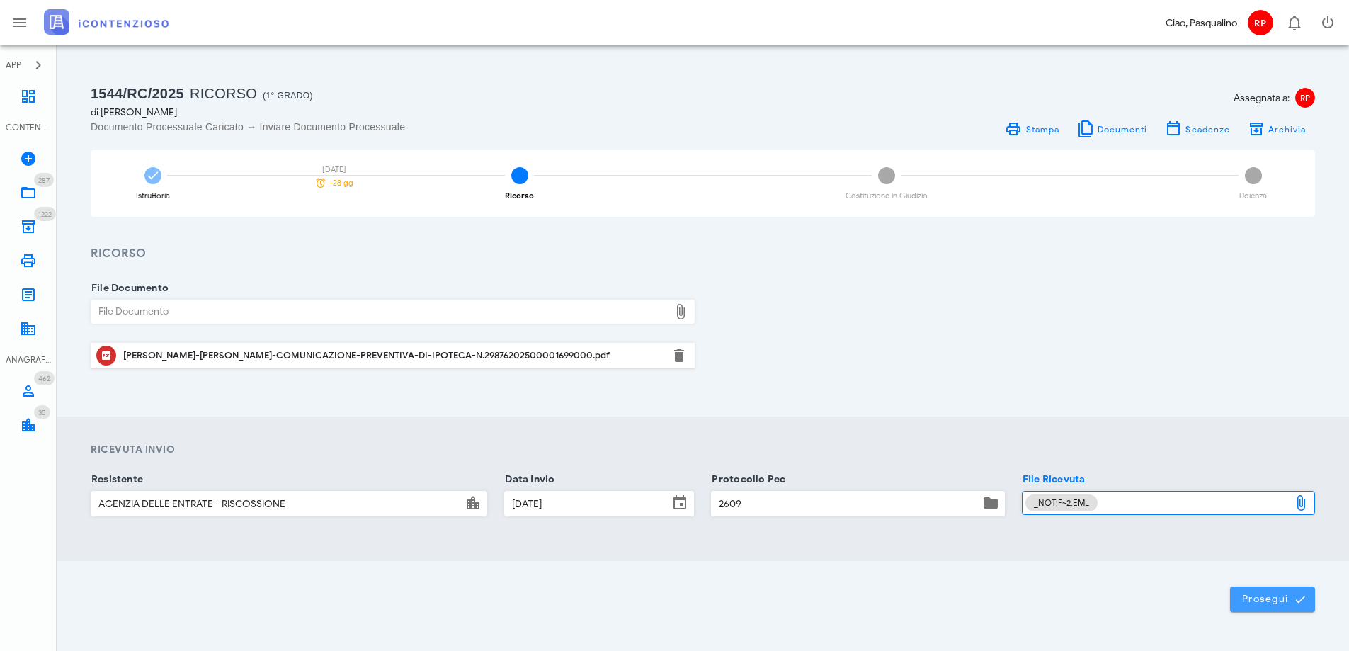
click at [1255, 599] on span "Prosegui" at bounding box center [1273, 599] width 62 height 13
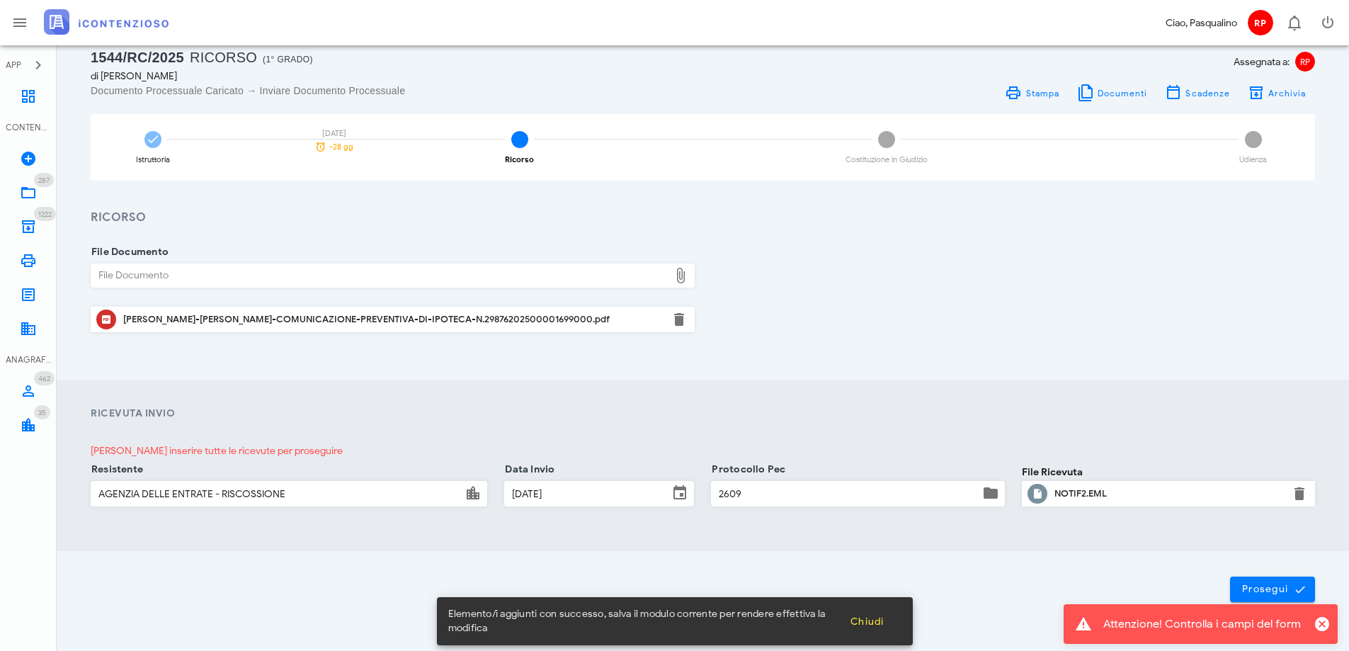
scroll to position [70, 0]
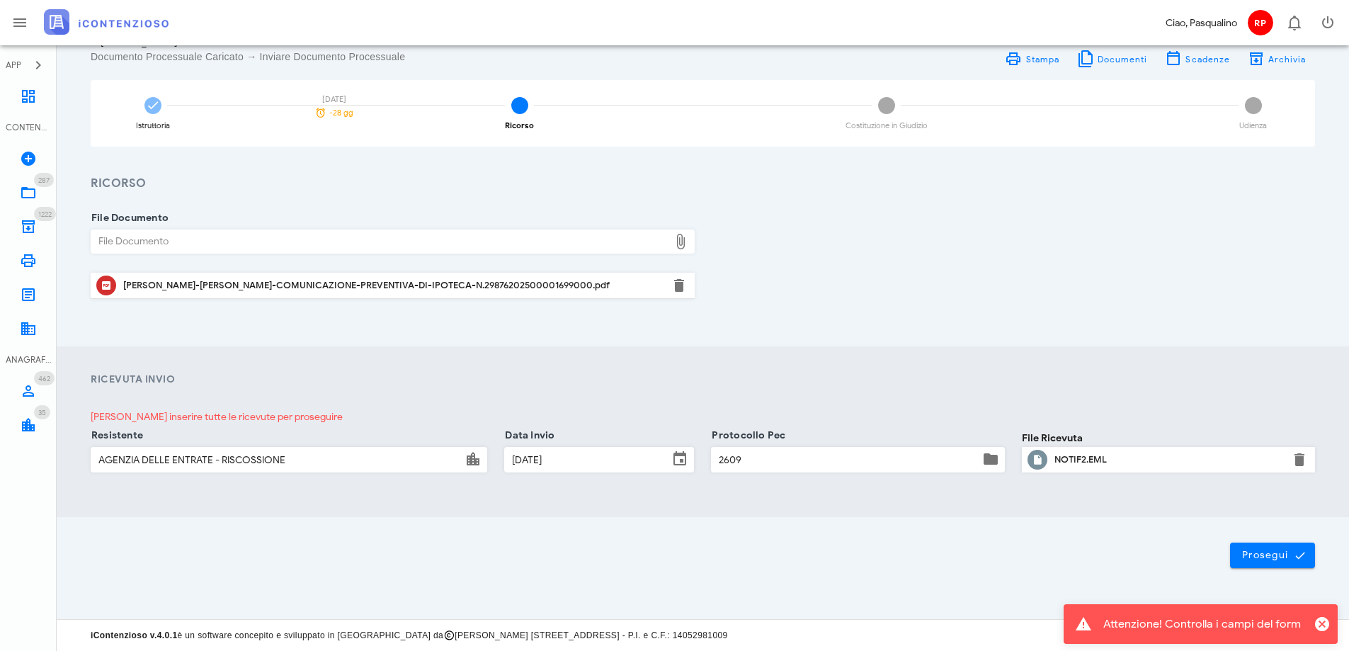
click at [343, 392] on div "Ricevuta Invio Devi inserire tutte le ricevute per proseguire Resistente AGENZI…" at bounding box center [703, 432] width 1242 height 120
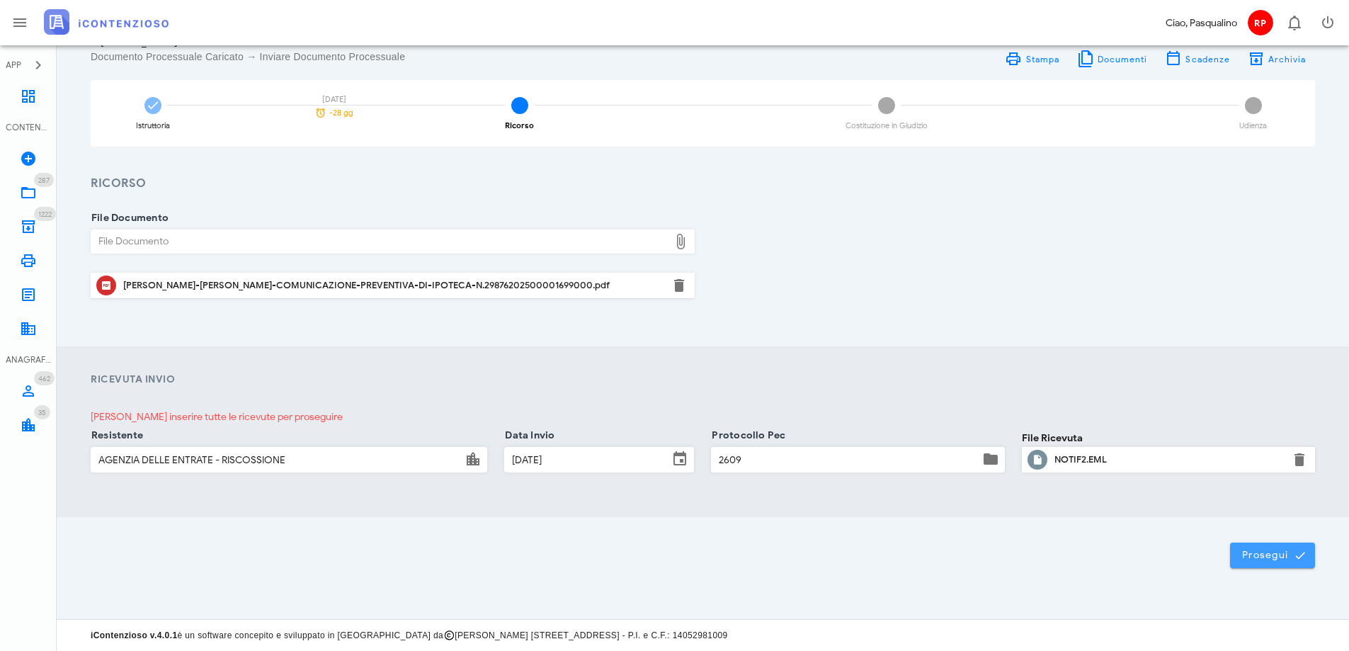
click at [1258, 550] on span "Prosegui" at bounding box center [1273, 555] width 62 height 13
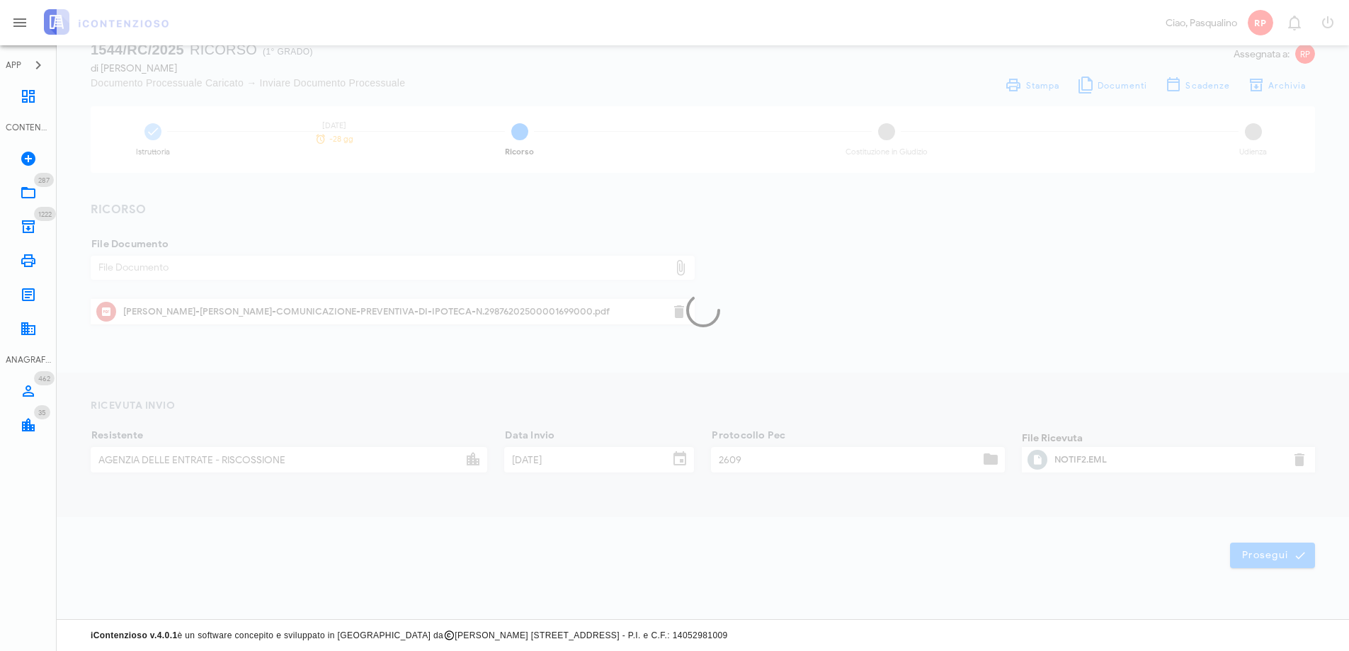
scroll to position [0, 0]
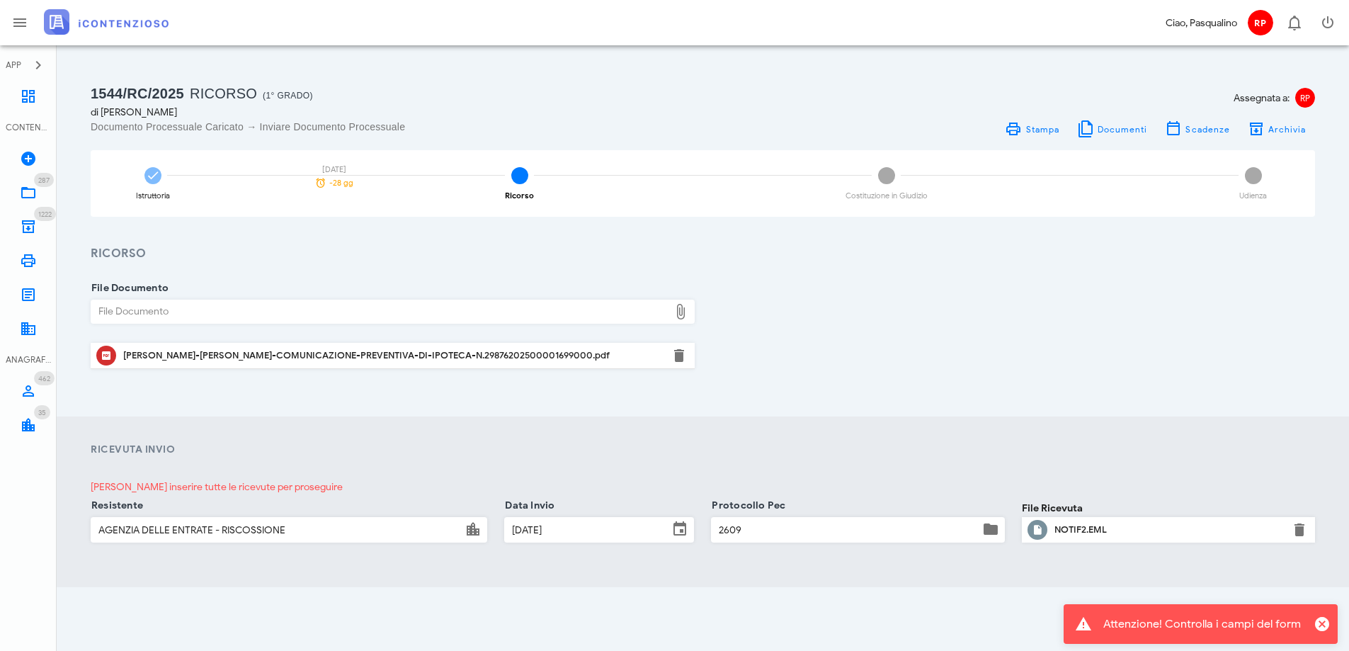
click at [1204, 442] on h4 "Ricevuta Invio" at bounding box center [703, 449] width 1225 height 15
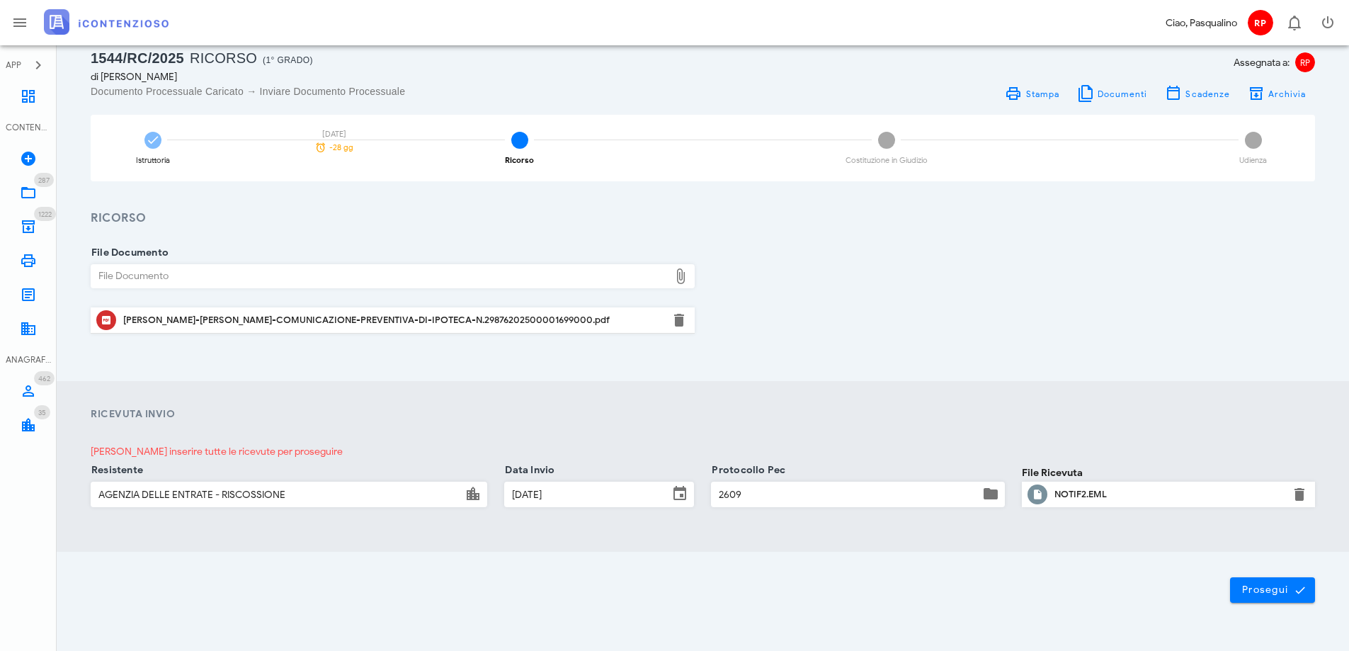
scroll to position [70, 0]
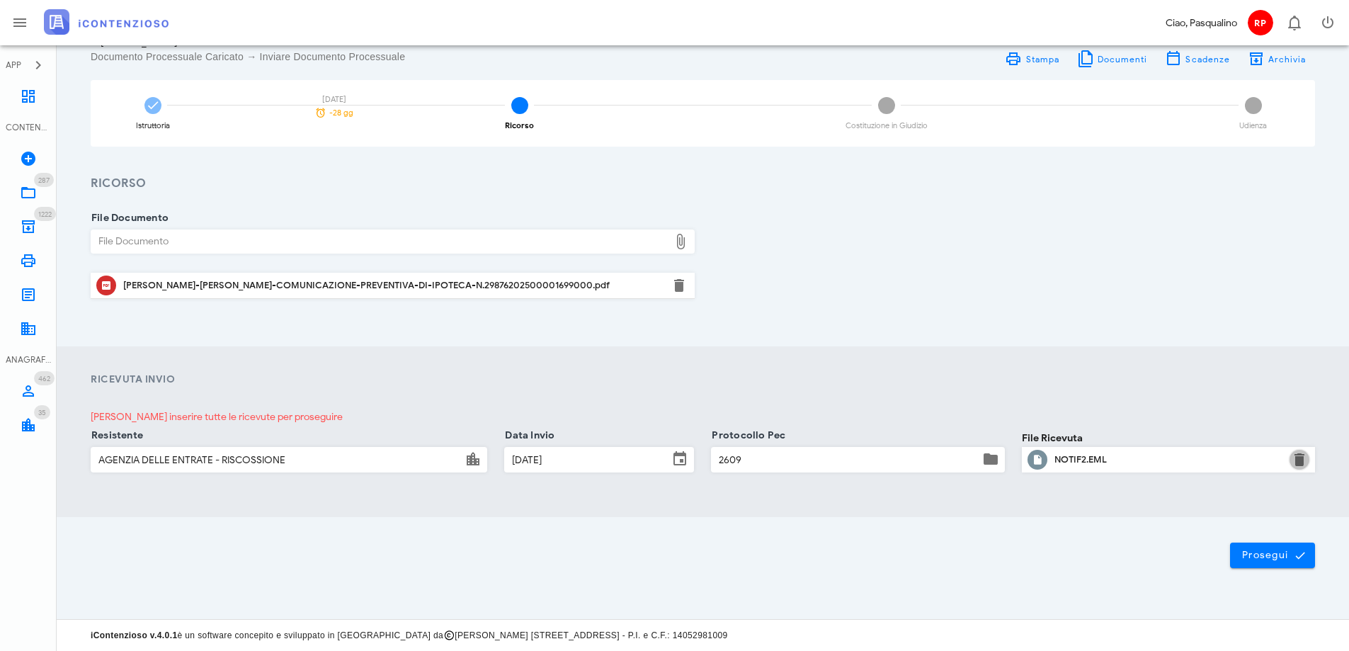
click at [1298, 466] on button "button" at bounding box center [1299, 459] width 17 height 17
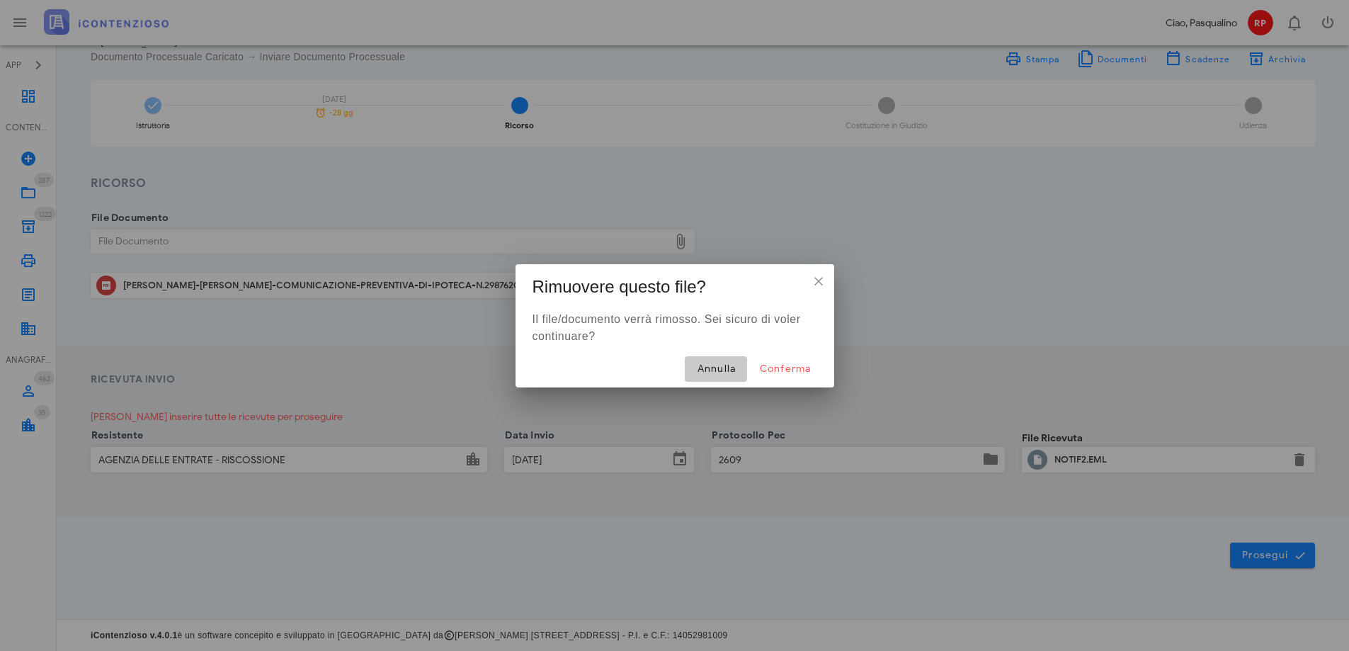
click at [718, 371] on span "Annulla" at bounding box center [716, 369] width 40 height 12
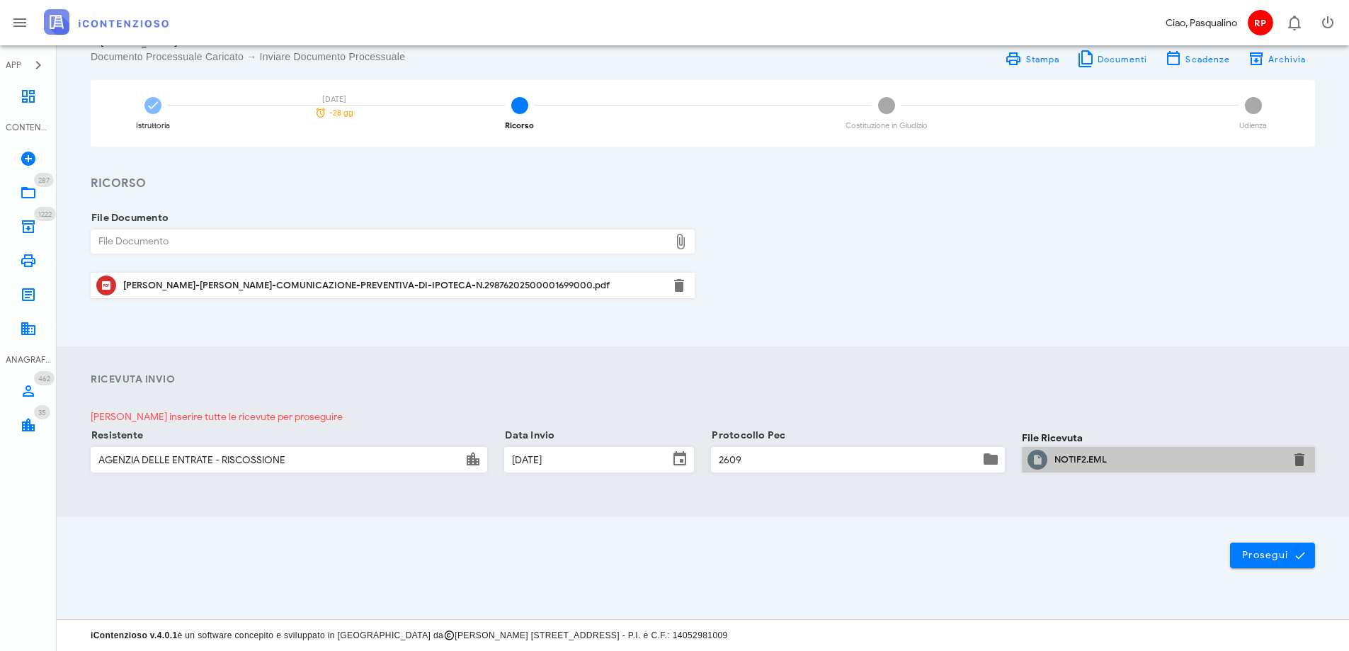
click at [1089, 460] on div "NOTIF2.EML" at bounding box center [1169, 459] width 228 height 11
click at [1299, 461] on button "button" at bounding box center [1299, 459] width 17 height 17
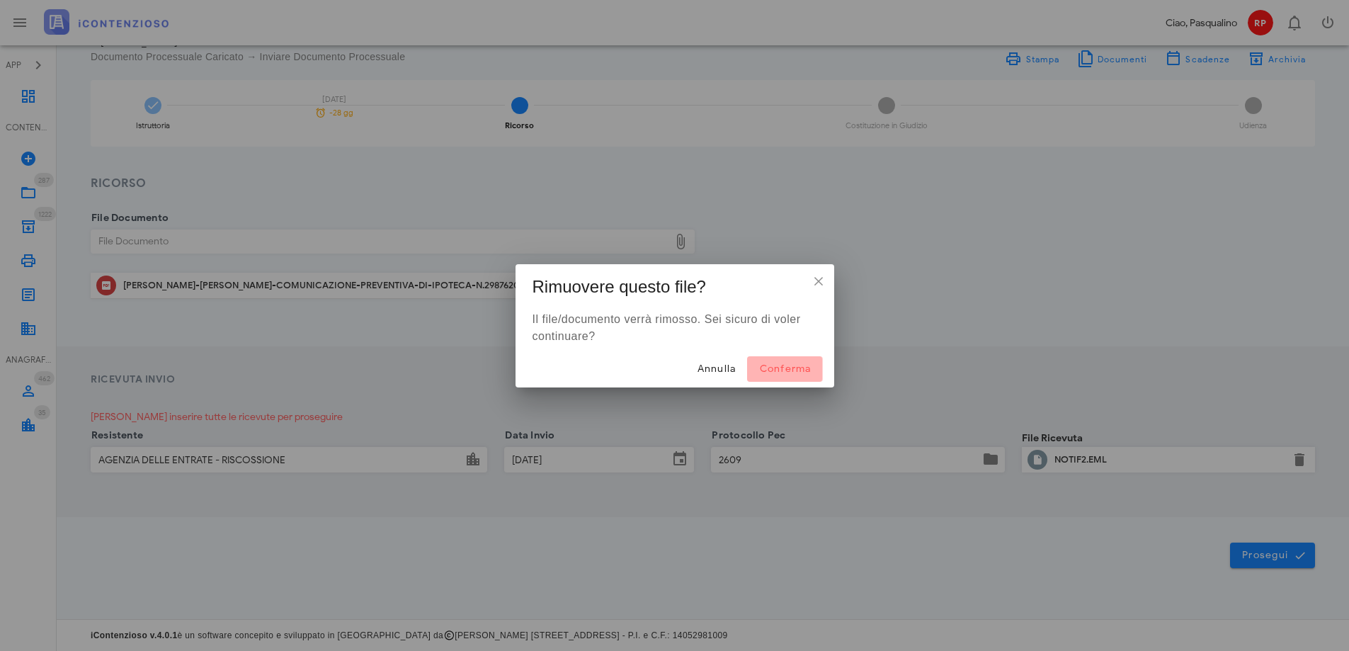
click at [769, 363] on span "Conferma" at bounding box center [785, 369] width 52 height 12
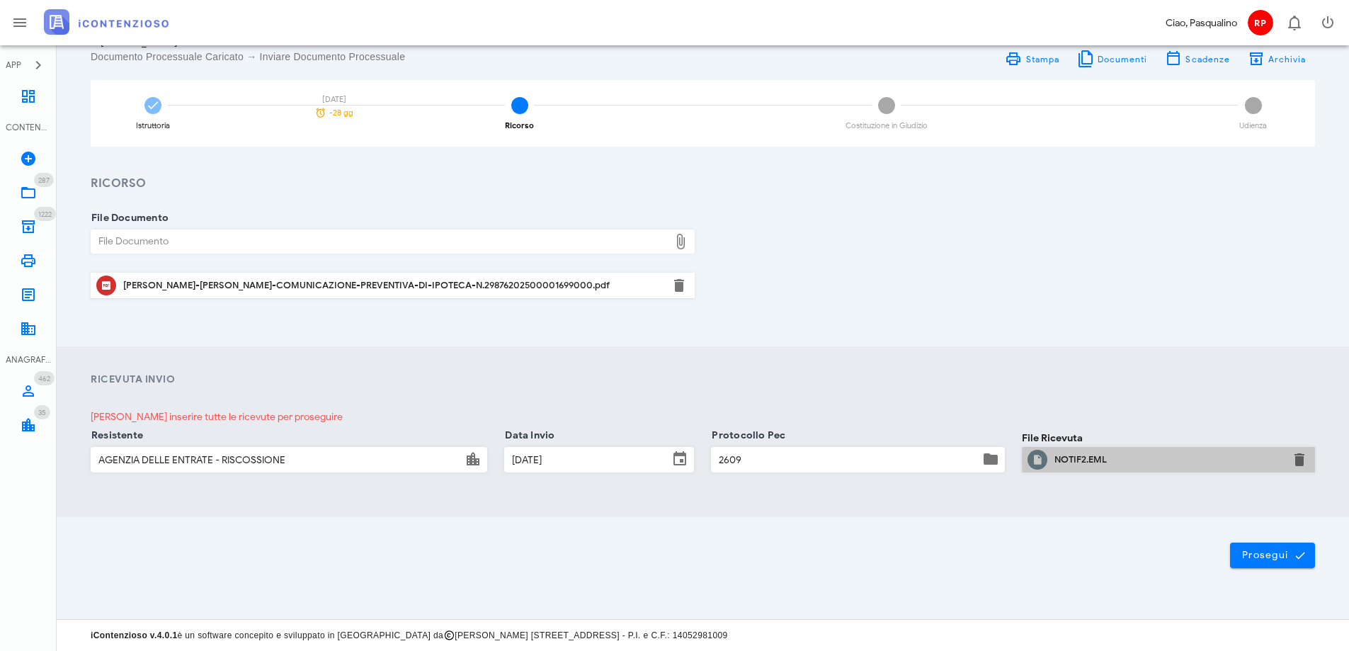
click at [1094, 464] on div "NOTIF2.EML" at bounding box center [1169, 459] width 228 height 11
click at [1297, 464] on button "button" at bounding box center [1299, 459] width 17 height 17
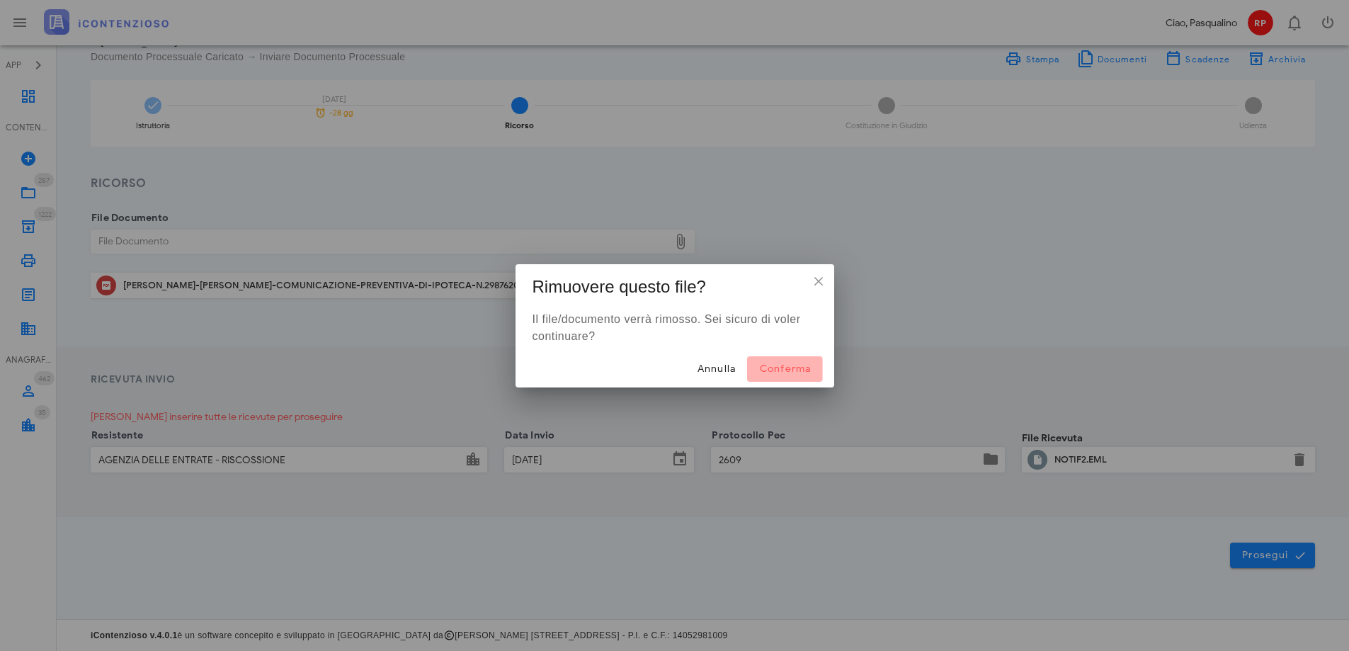
click at [779, 369] on span "Conferma" at bounding box center [785, 369] width 52 height 12
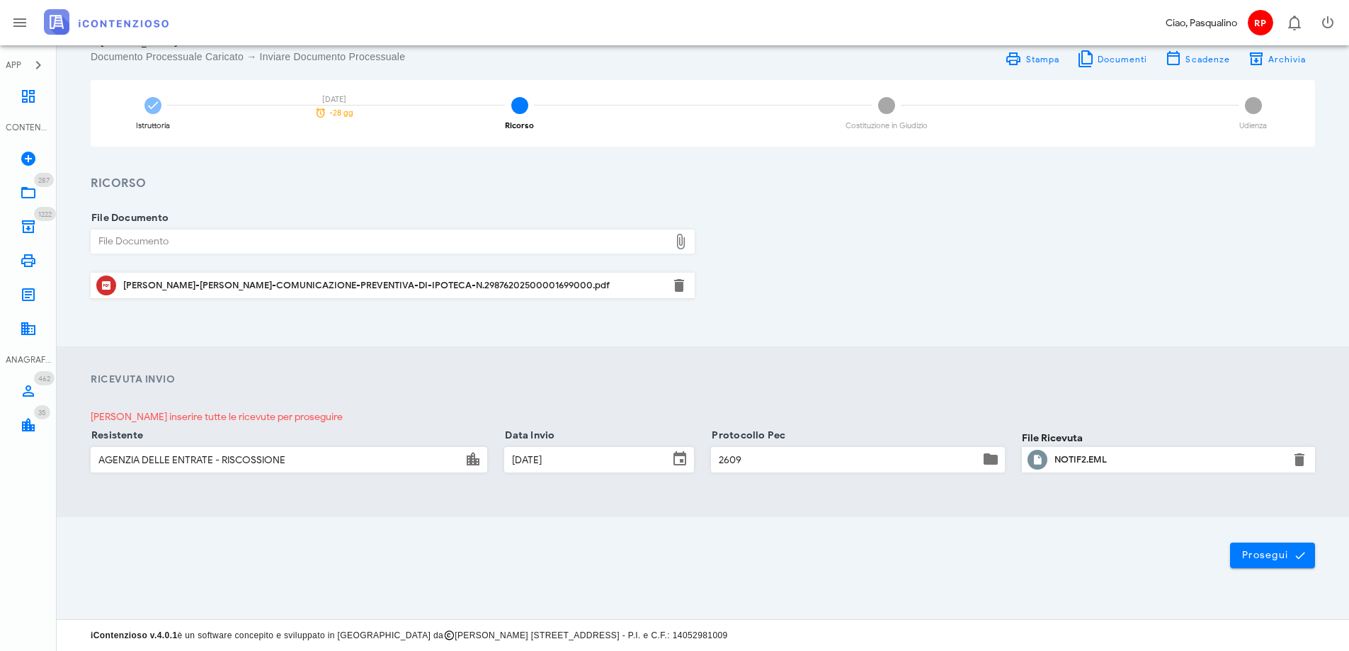
click at [503, 429] on label "Data Invio" at bounding box center [528, 436] width 54 height 14
click at [505, 448] on input "26/09/2025" at bounding box center [587, 460] width 164 height 24
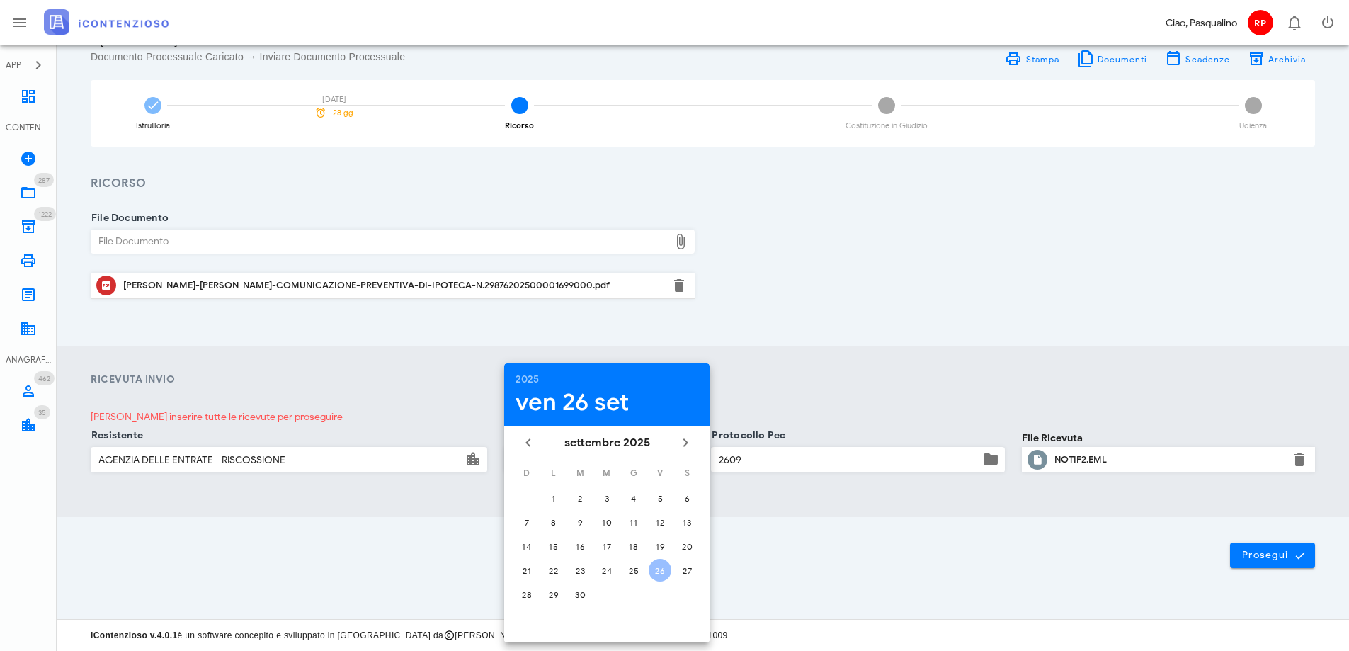
click at [724, 237] on div "File Documento File Documento CATALDI-CALUDIA-COMUNICAZIONE-PREVENTIVA-DI-IPOTE…" at bounding box center [703, 263] width 1242 height 91
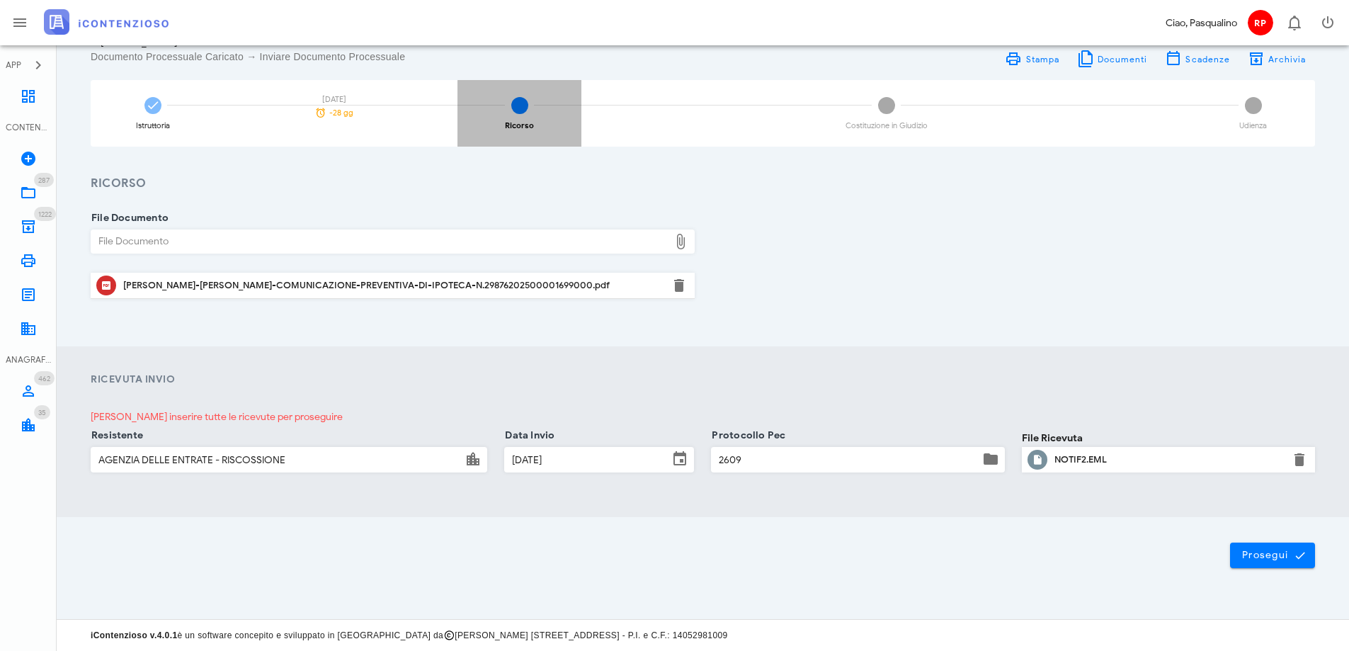
click at [516, 108] on span "2" at bounding box center [519, 105] width 17 height 17
click at [880, 111] on span "3" at bounding box center [886, 105] width 17 height 17
click at [521, 112] on span "2" at bounding box center [519, 105] width 17 height 17
drag, startPoint x: 839, startPoint y: 314, endPoint x: 447, endPoint y: 222, distance: 403.1
click at [833, 315] on div "File Documento File Documento CATALDI-CALUDIA-COMUNICAZIONE-PREVENTIVA-DI-IPOTE…" at bounding box center [703, 270] width 1293 height 154
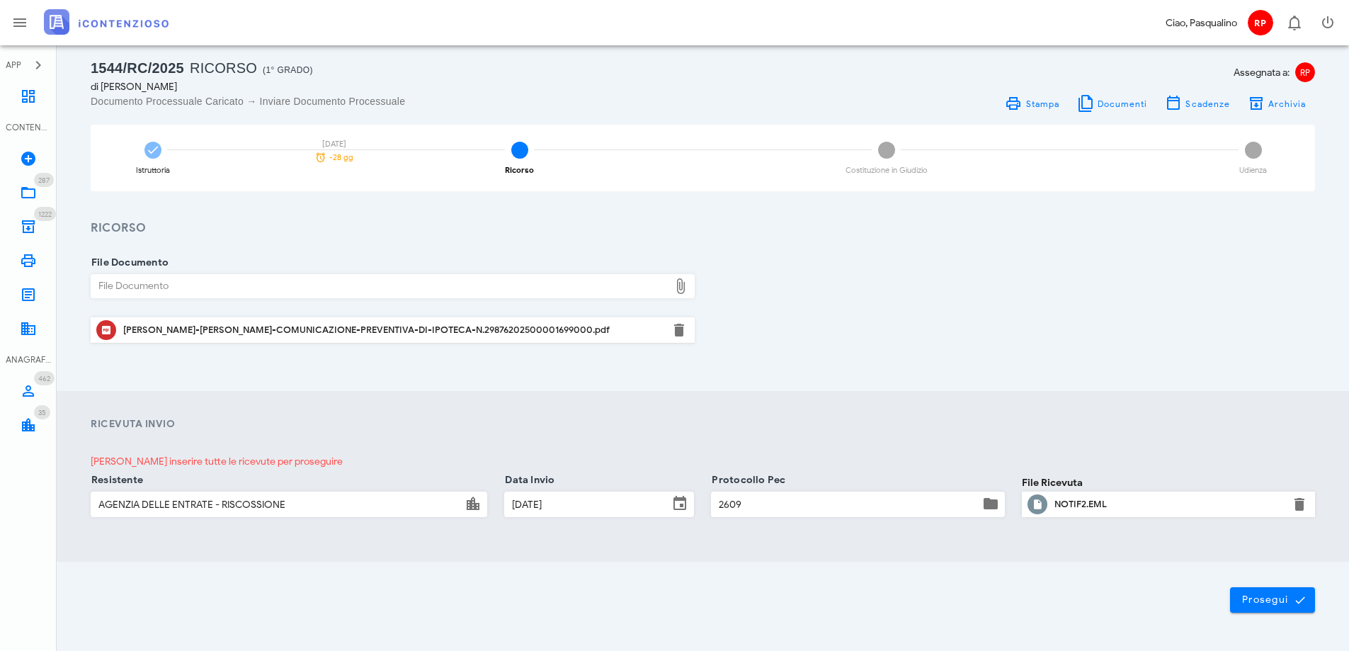
scroll to position [0, 0]
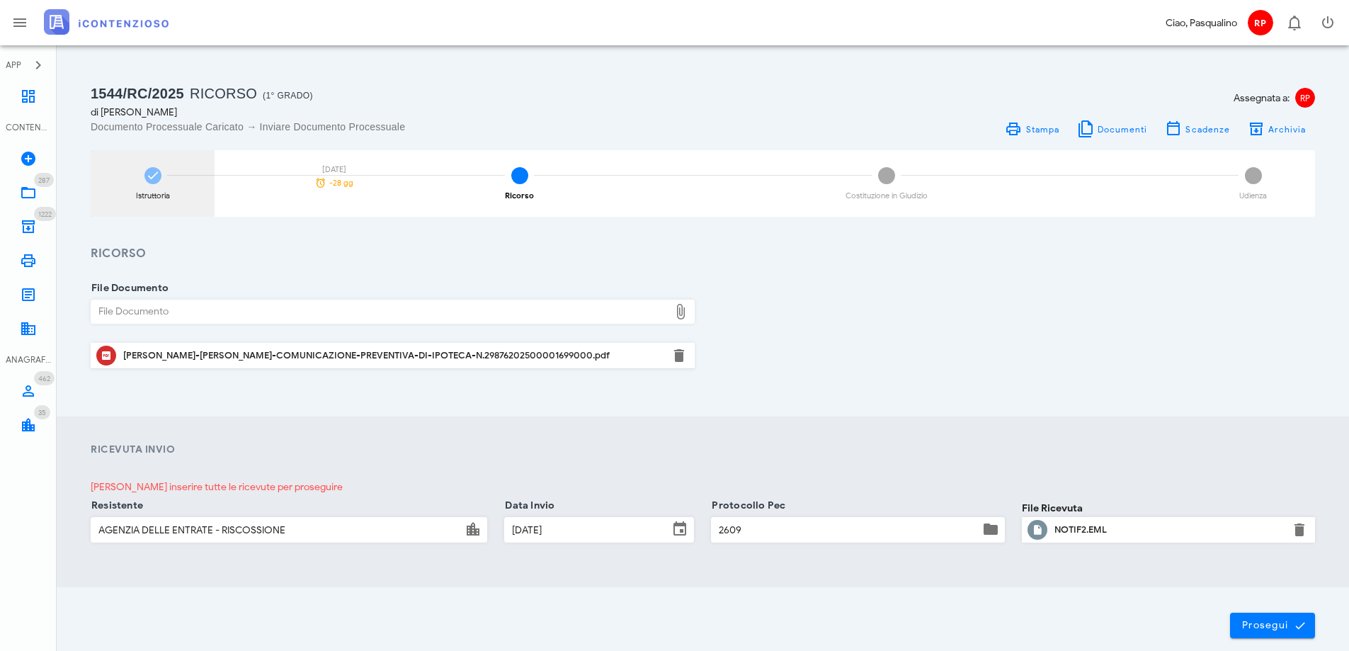
click at [157, 173] on icon at bounding box center [153, 176] width 14 height 14
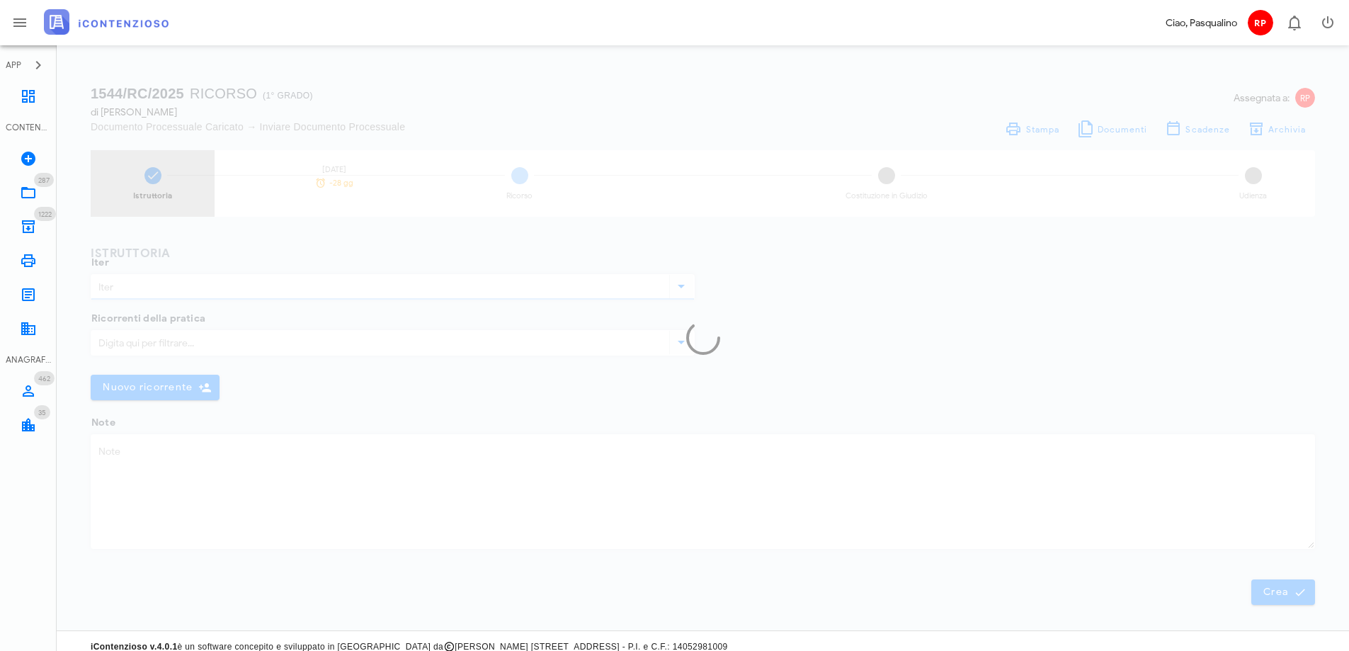
type input "Ricorso"
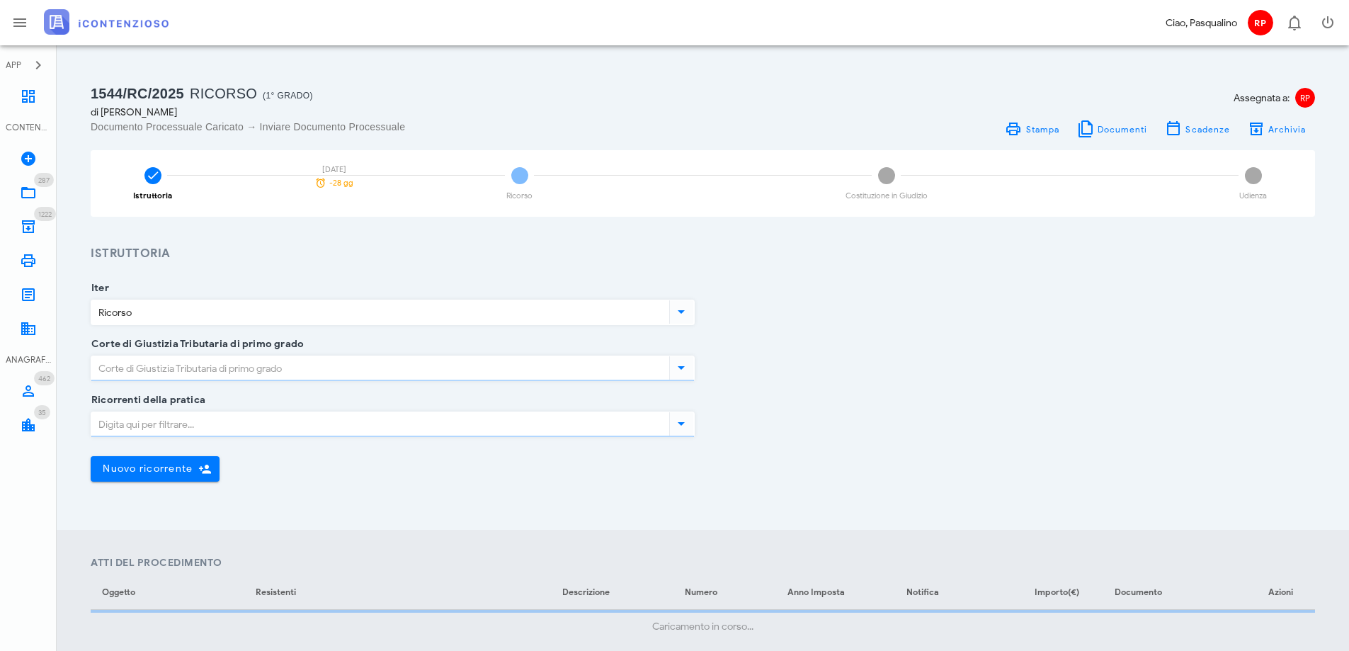
type input "[GEOGRAPHIC_DATA]"
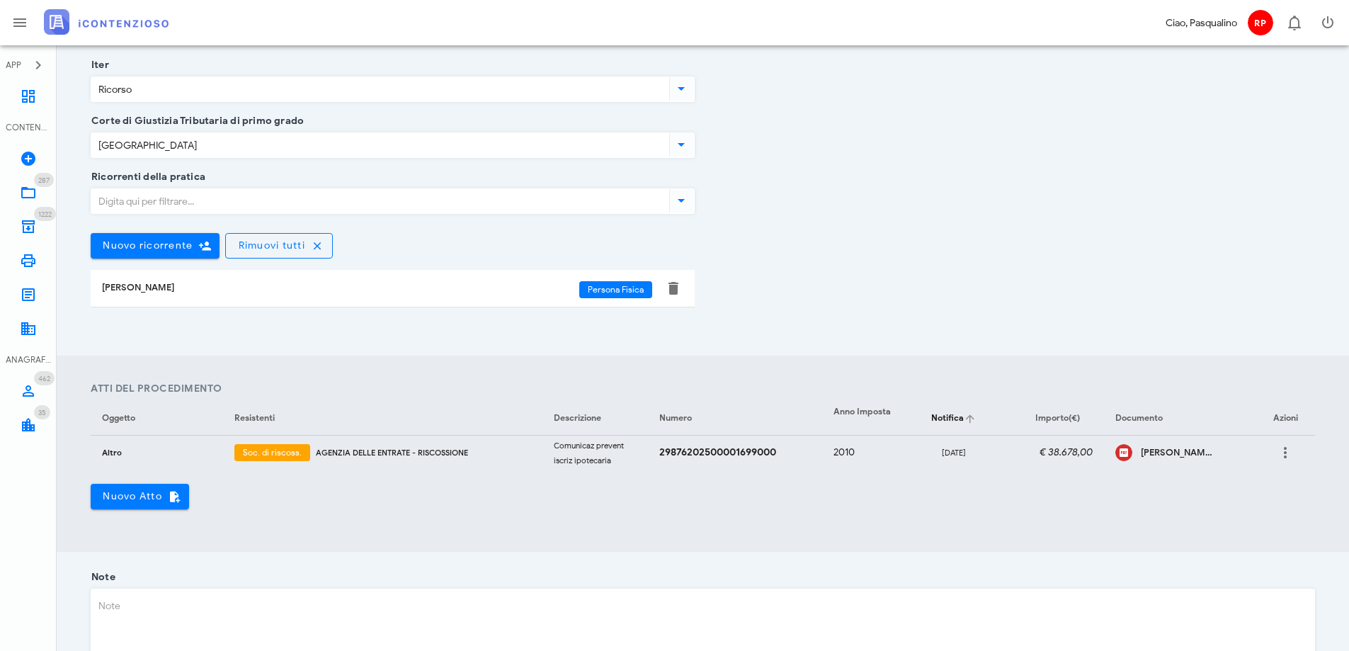
scroll to position [414, 0]
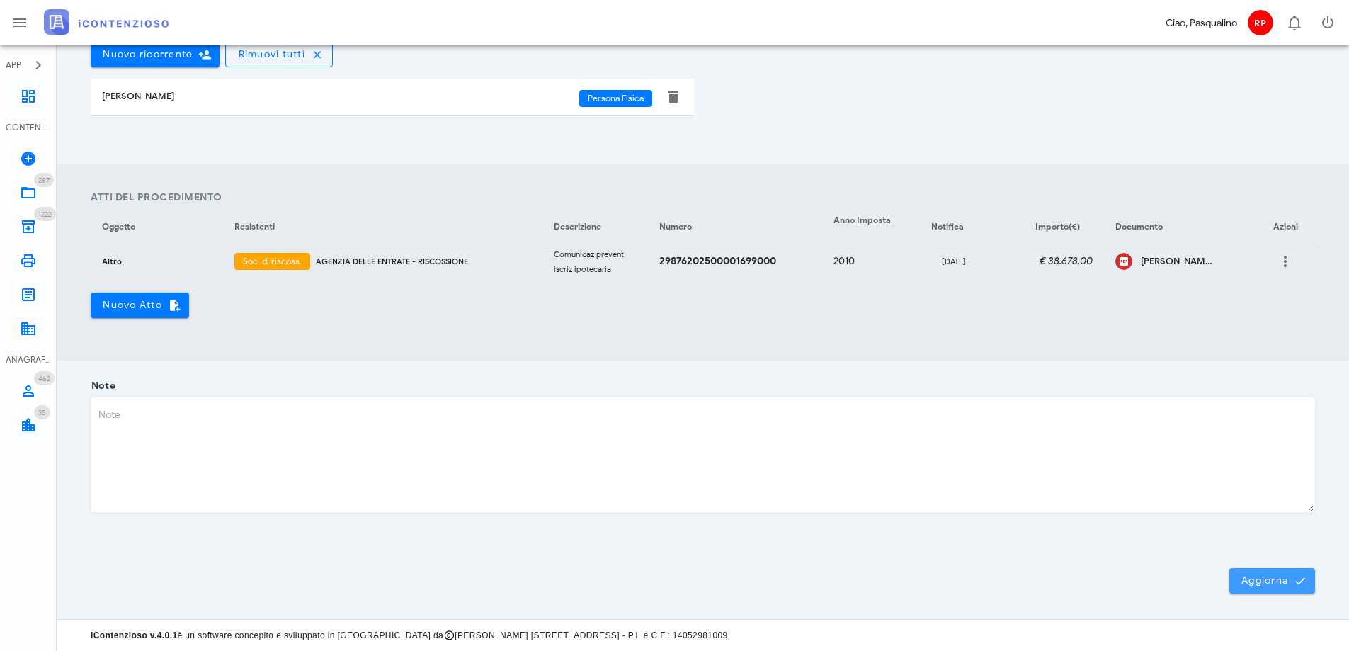
click at [1275, 583] on span "Aggiorna" at bounding box center [1272, 581] width 63 height 13
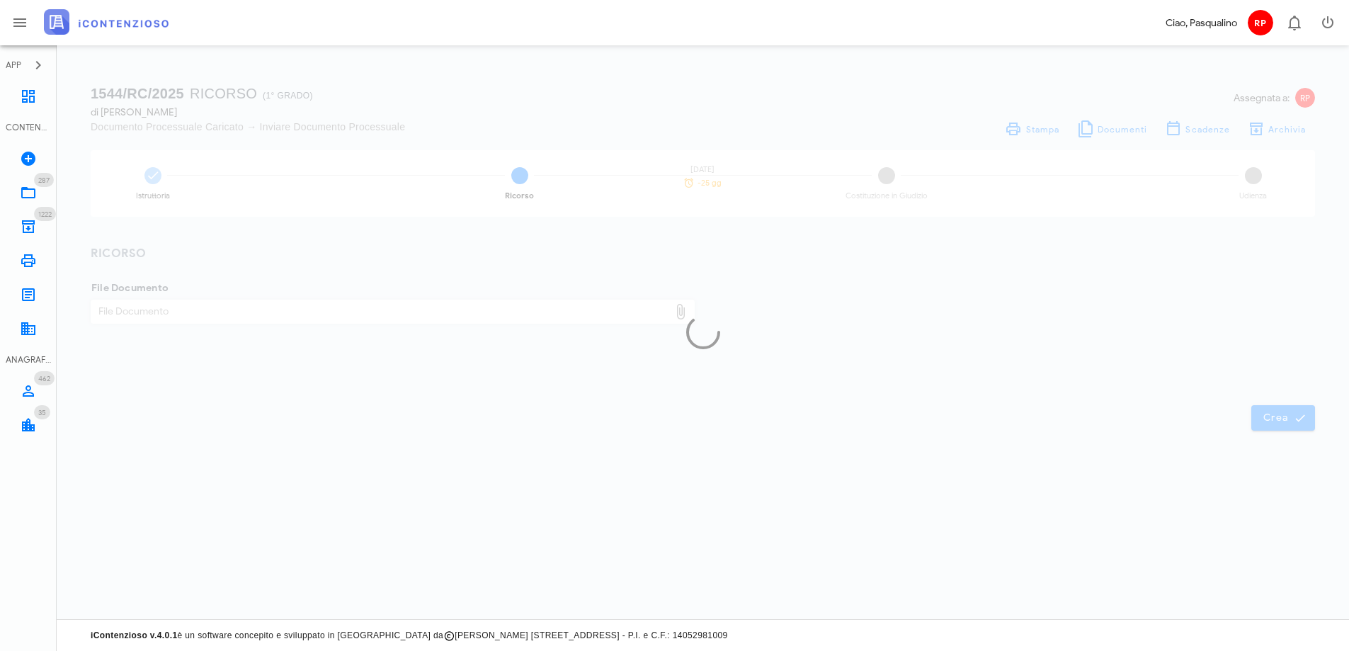
scroll to position [0, 0]
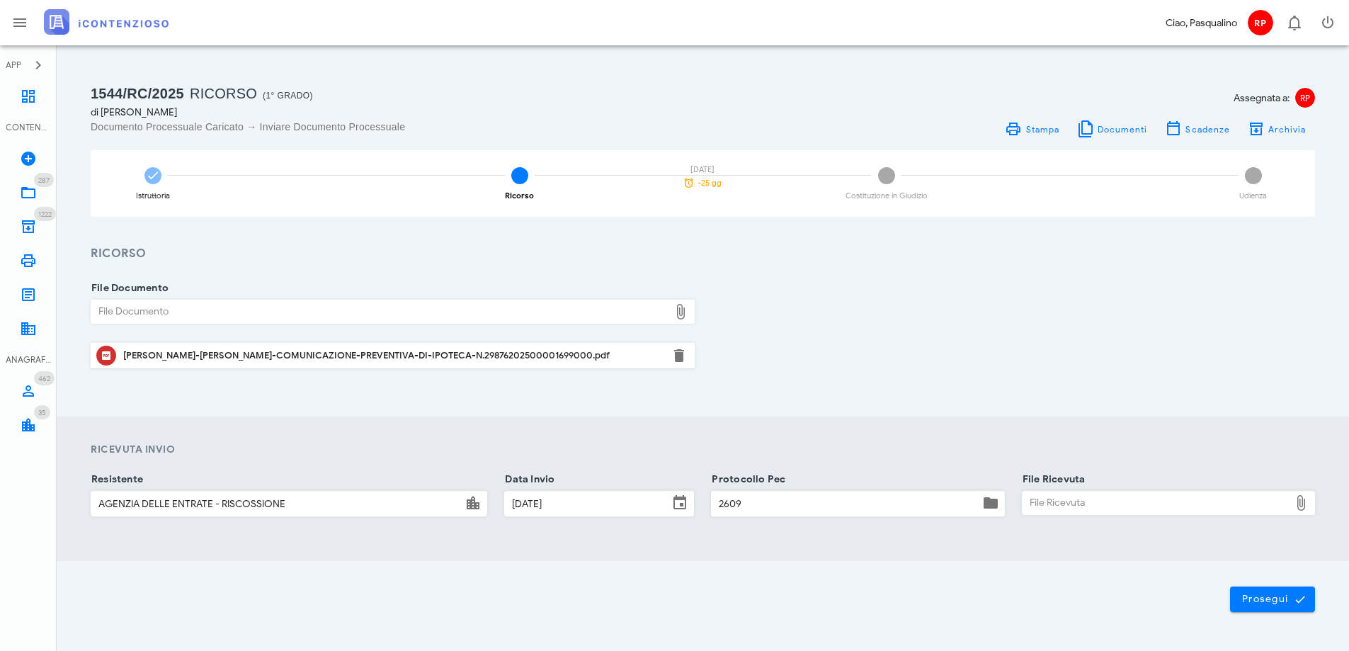
click at [1050, 510] on div "File Ricevuta" at bounding box center [1156, 503] width 267 height 23
type input "C:\fakepath\_NOTIF~1.EML"
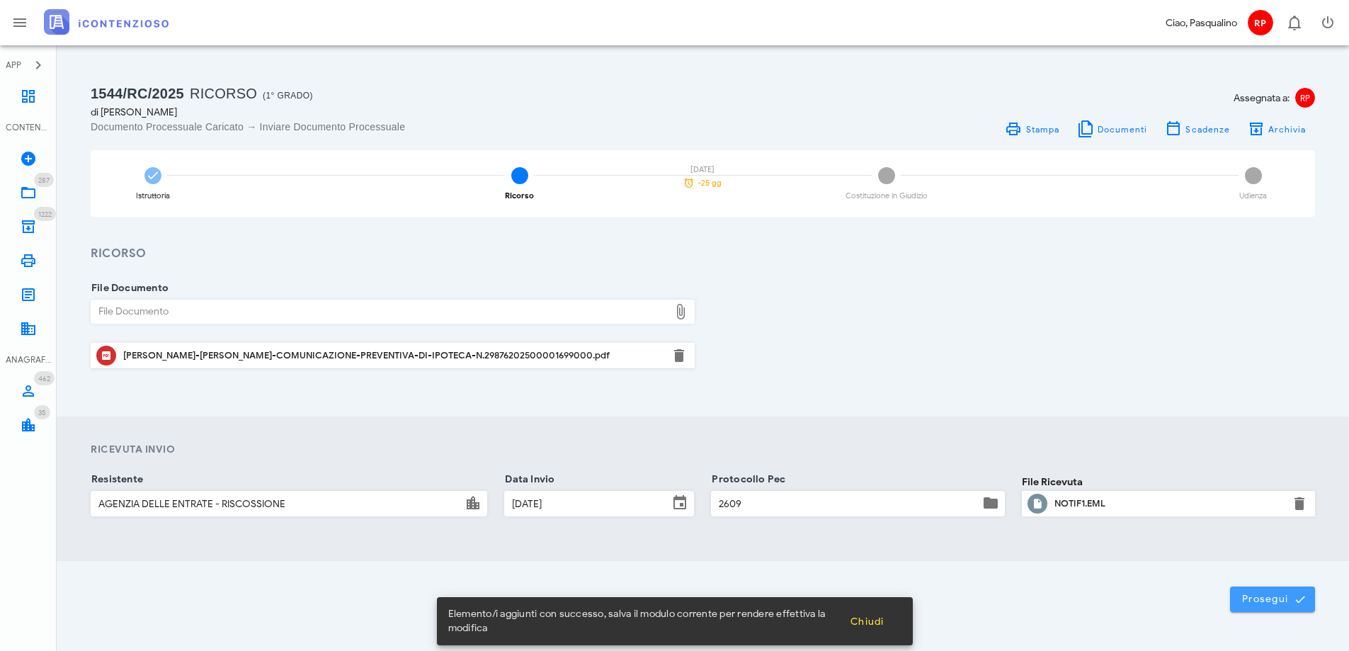
click at [1265, 607] on button "Prosegui" at bounding box center [1272, 600] width 85 height 26
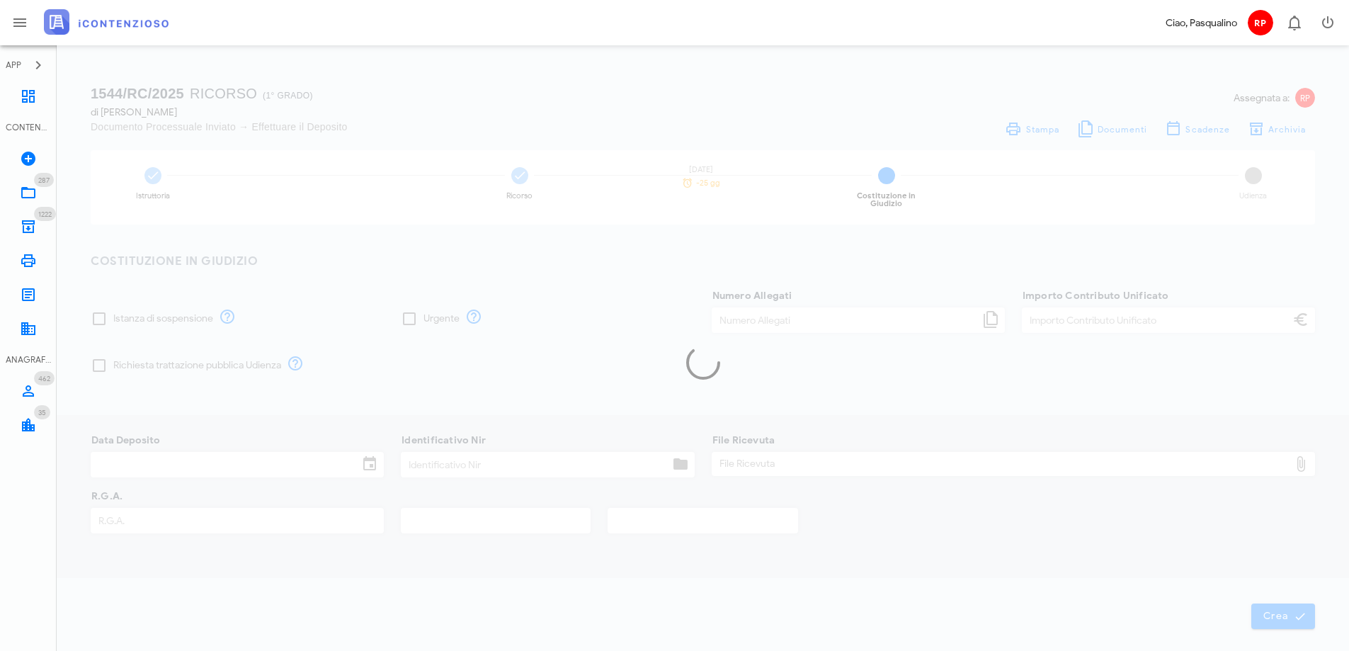
type input "250,00"
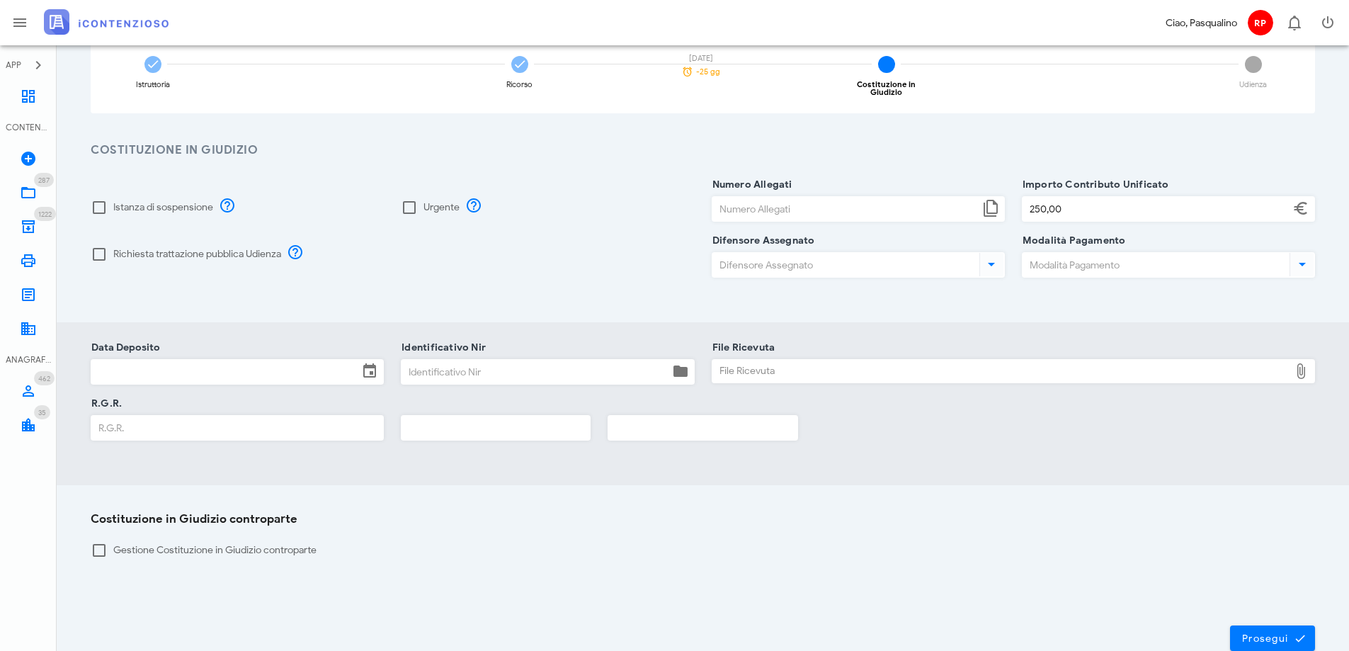
scroll to position [186, 0]
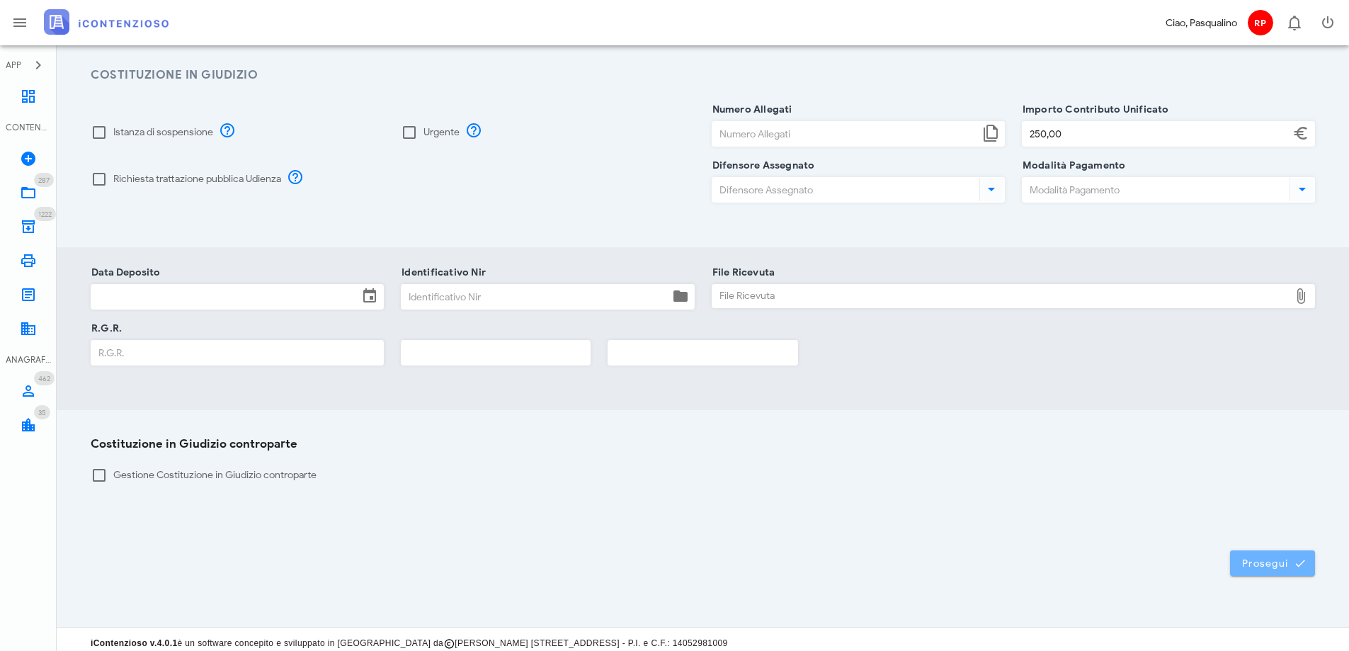
click at [1245, 557] on span "Prosegui" at bounding box center [1273, 563] width 62 height 13
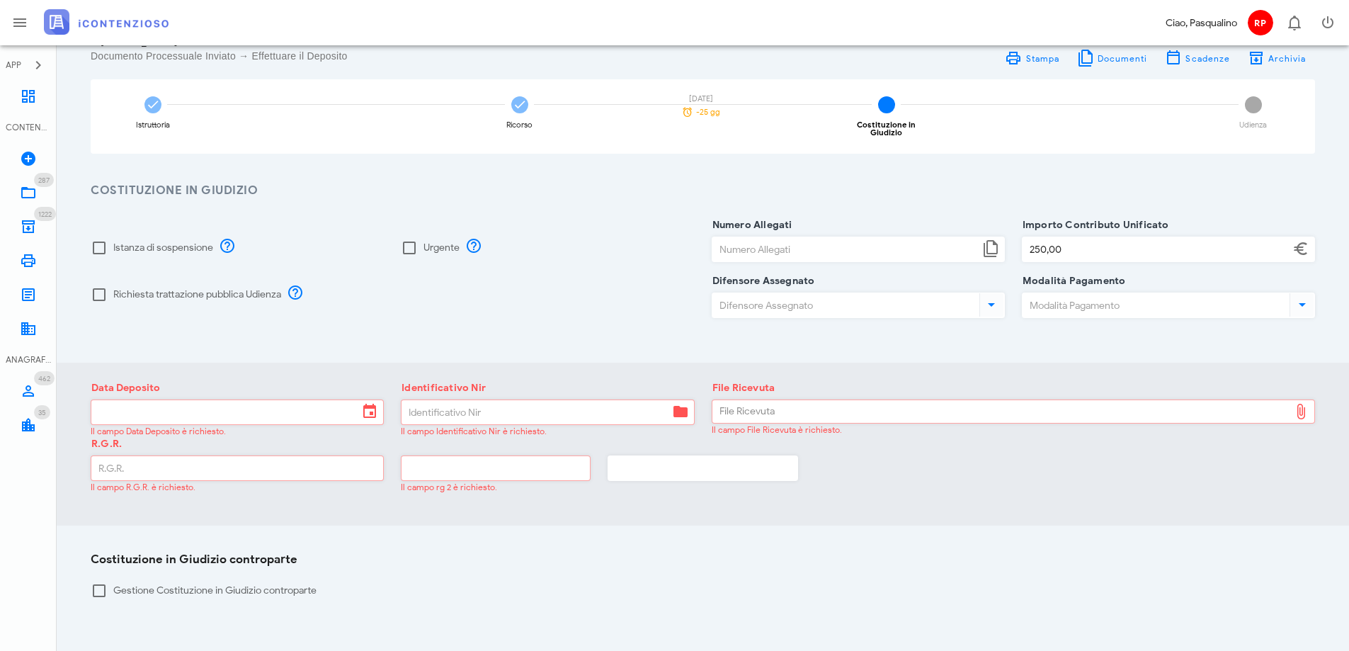
scroll to position [0, 0]
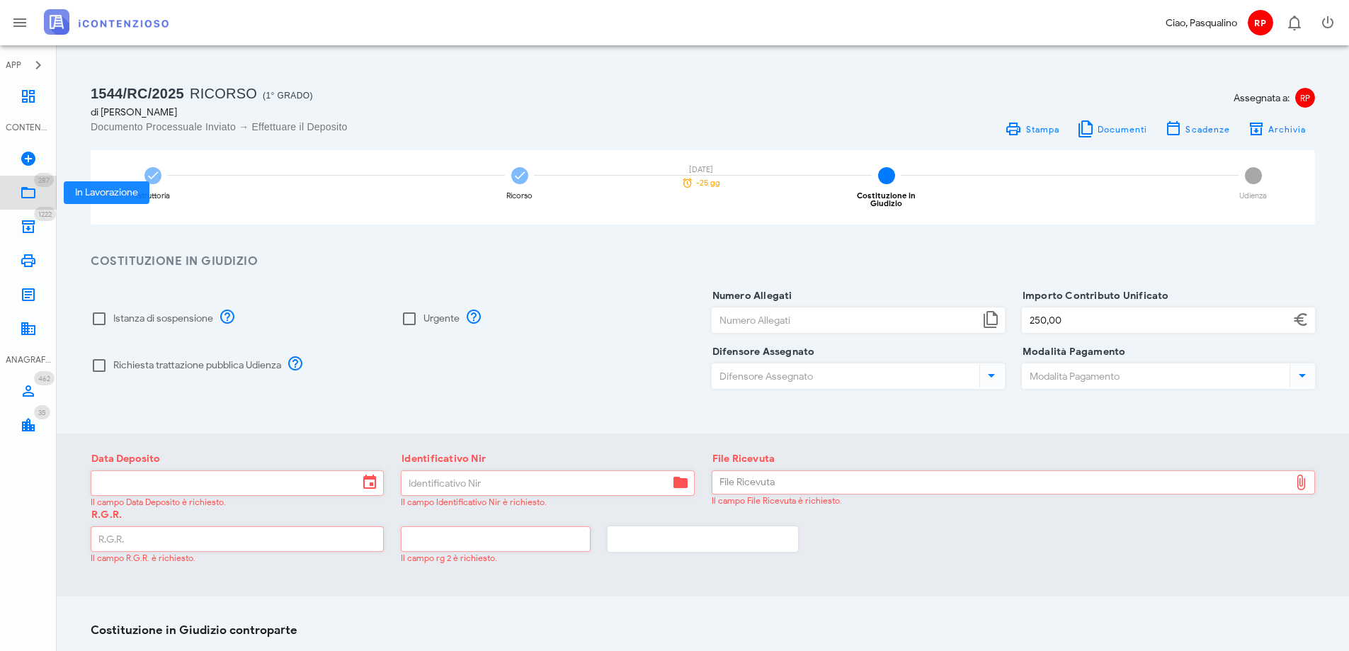
click at [28, 191] on icon at bounding box center [28, 192] width 17 height 17
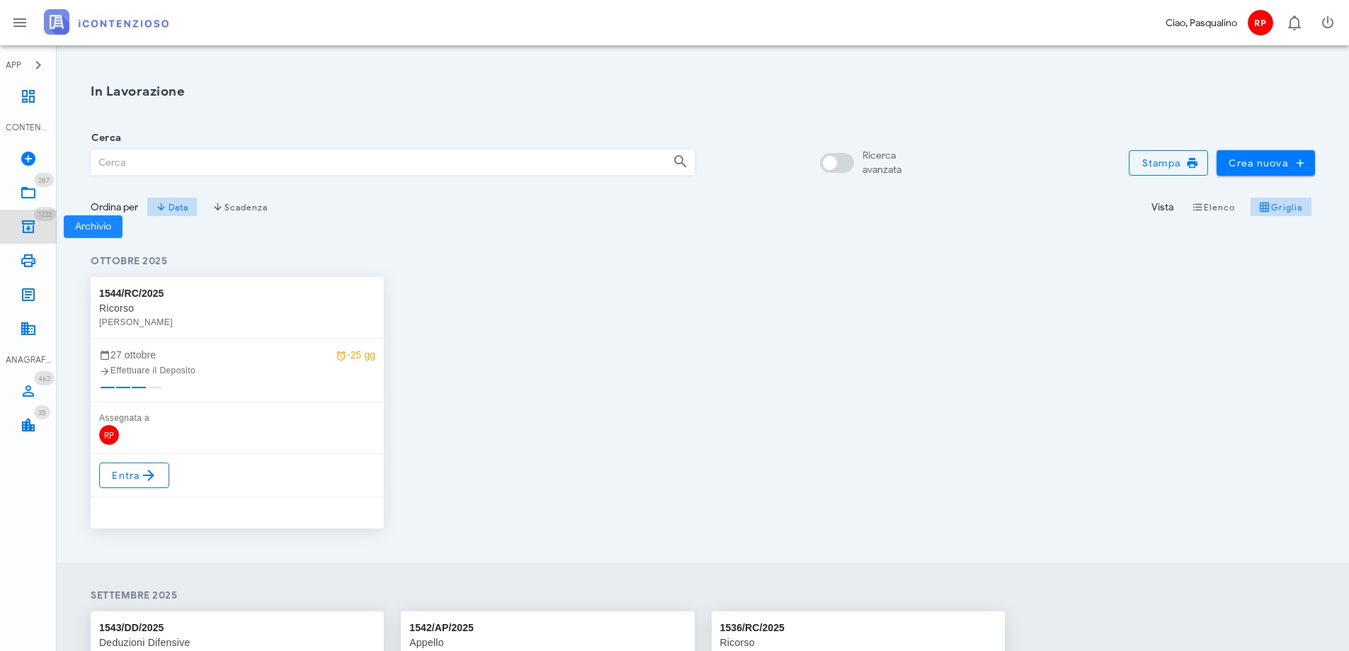
click at [25, 220] on icon at bounding box center [28, 226] width 17 height 17
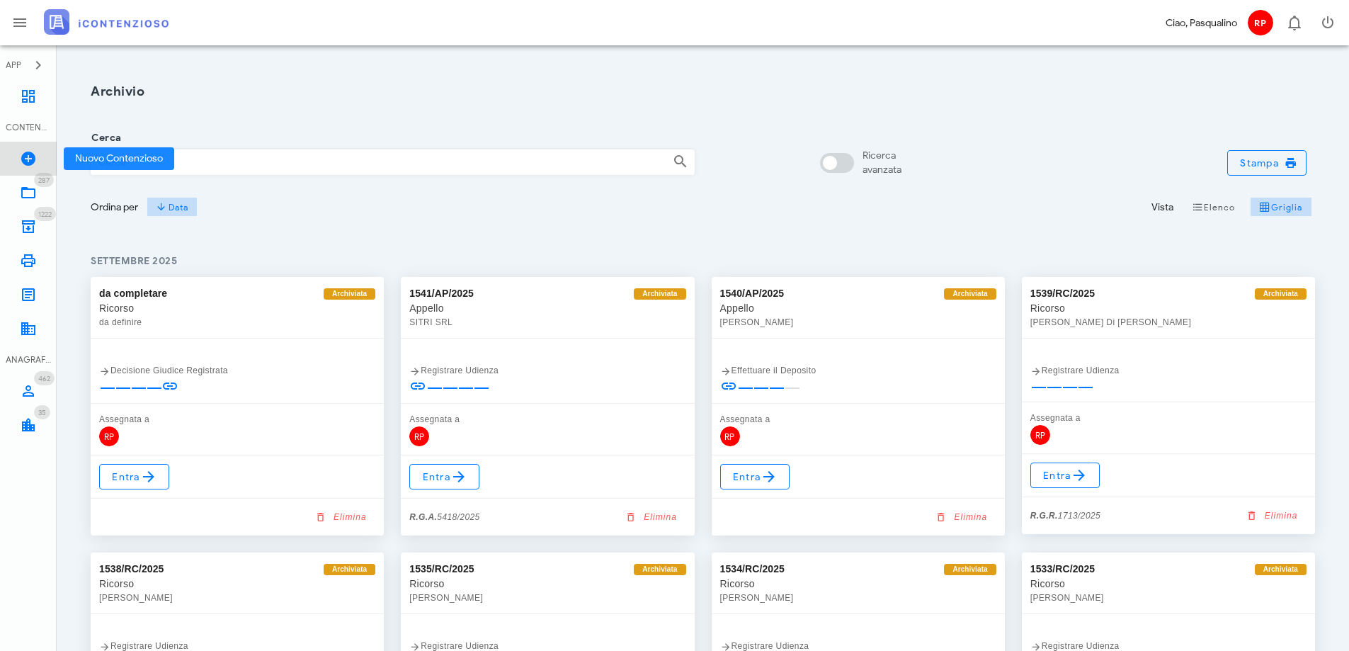
click at [38, 154] on link "Nuovo Contenzioso" at bounding box center [28, 159] width 57 height 34
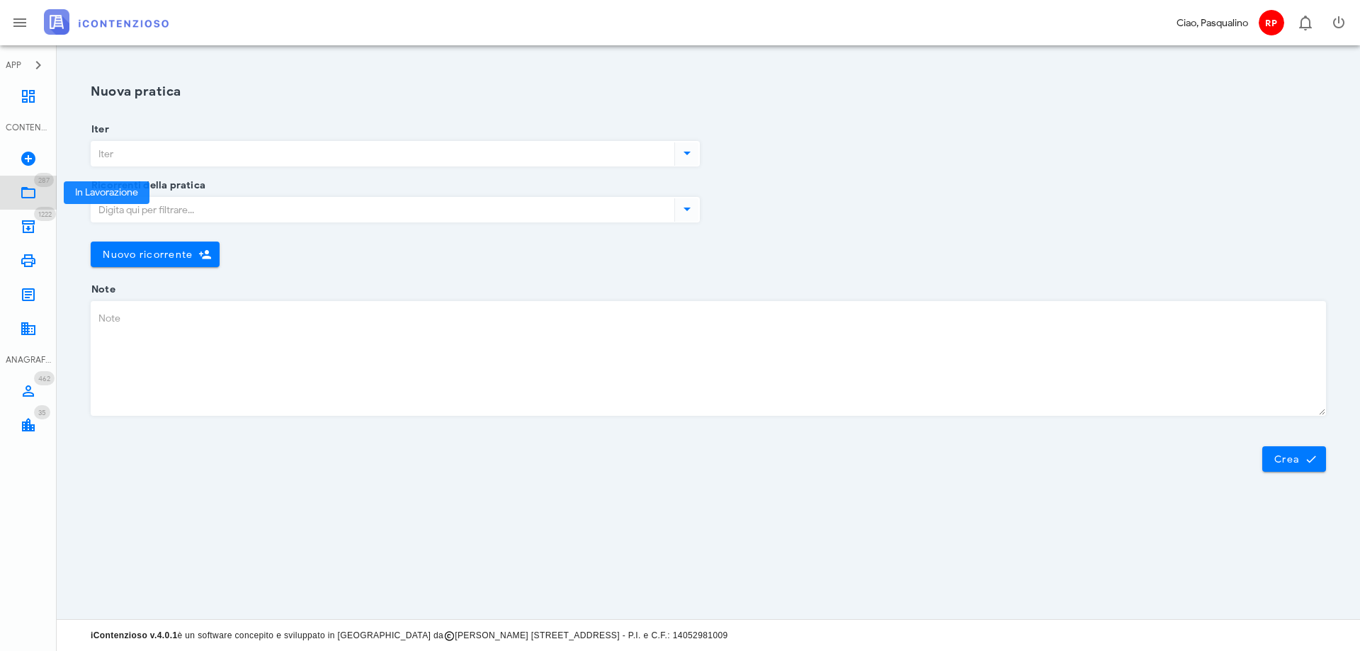
click at [33, 193] on icon at bounding box center [28, 192] width 17 height 17
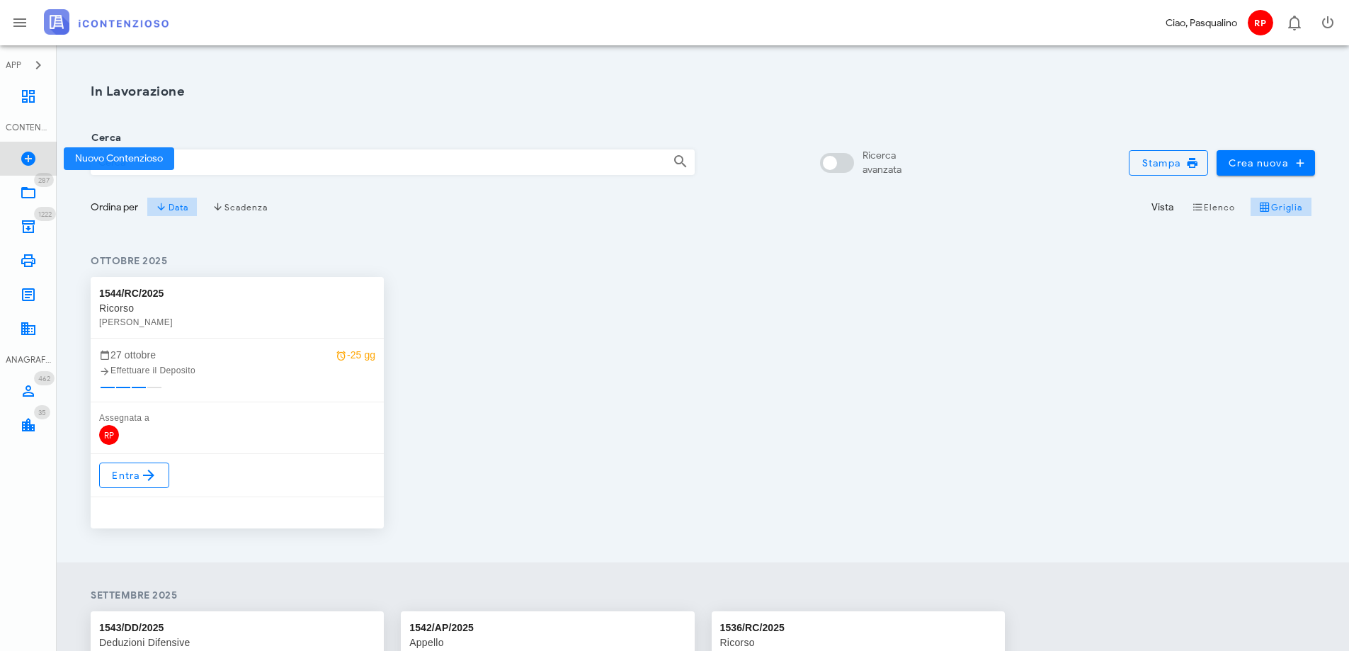
click at [30, 153] on icon at bounding box center [28, 158] width 17 height 17
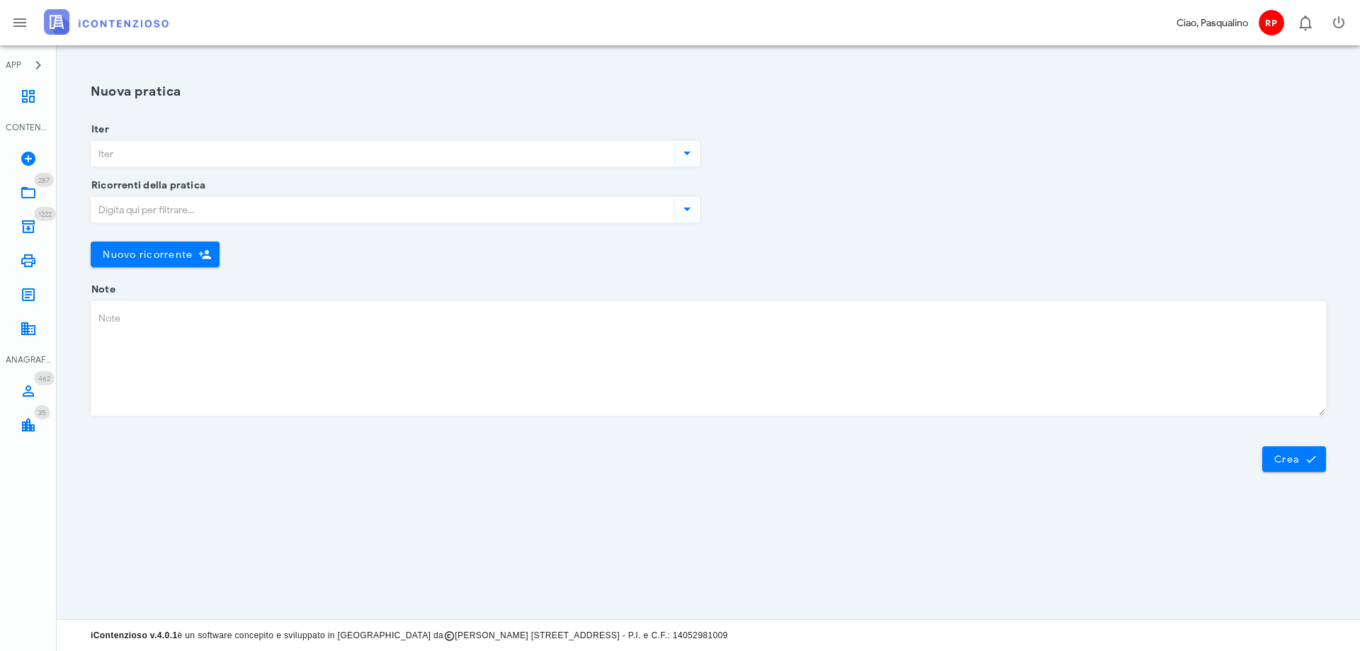
click at [251, 158] on input "Iter" at bounding box center [381, 154] width 580 height 24
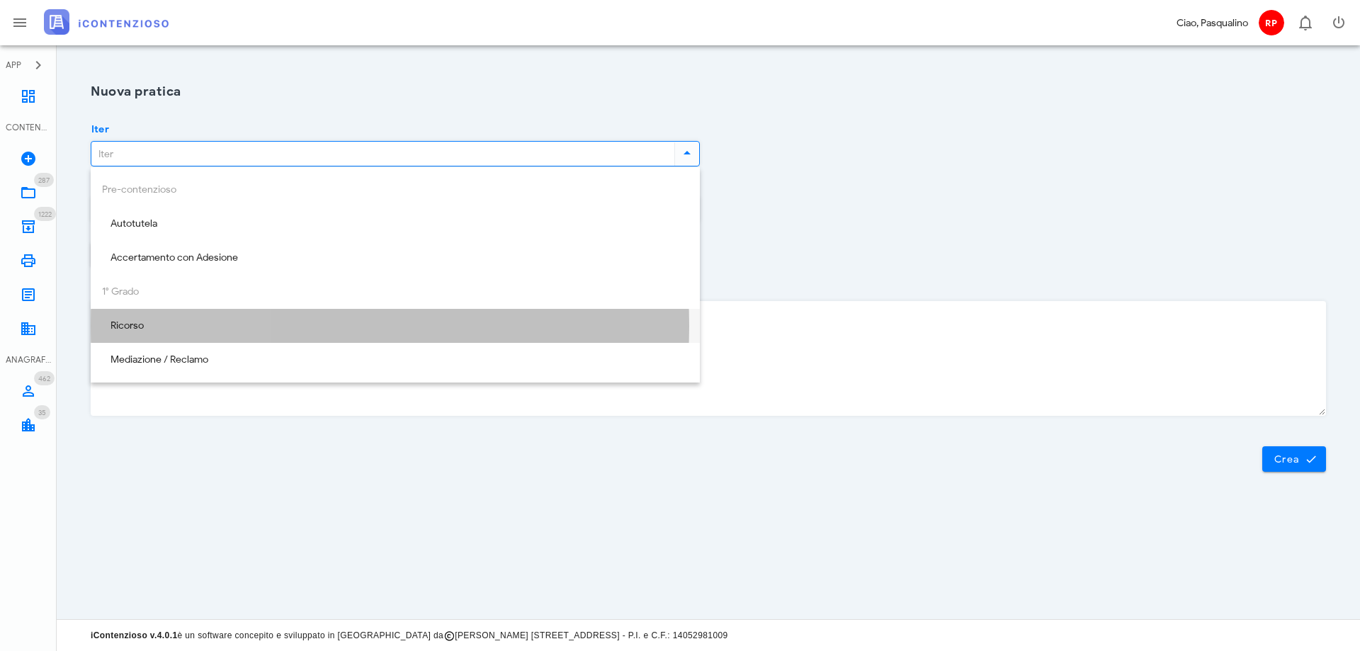
click at [193, 326] on div "Ricorso" at bounding box center [395, 326] width 587 height 12
type input "Ricorso"
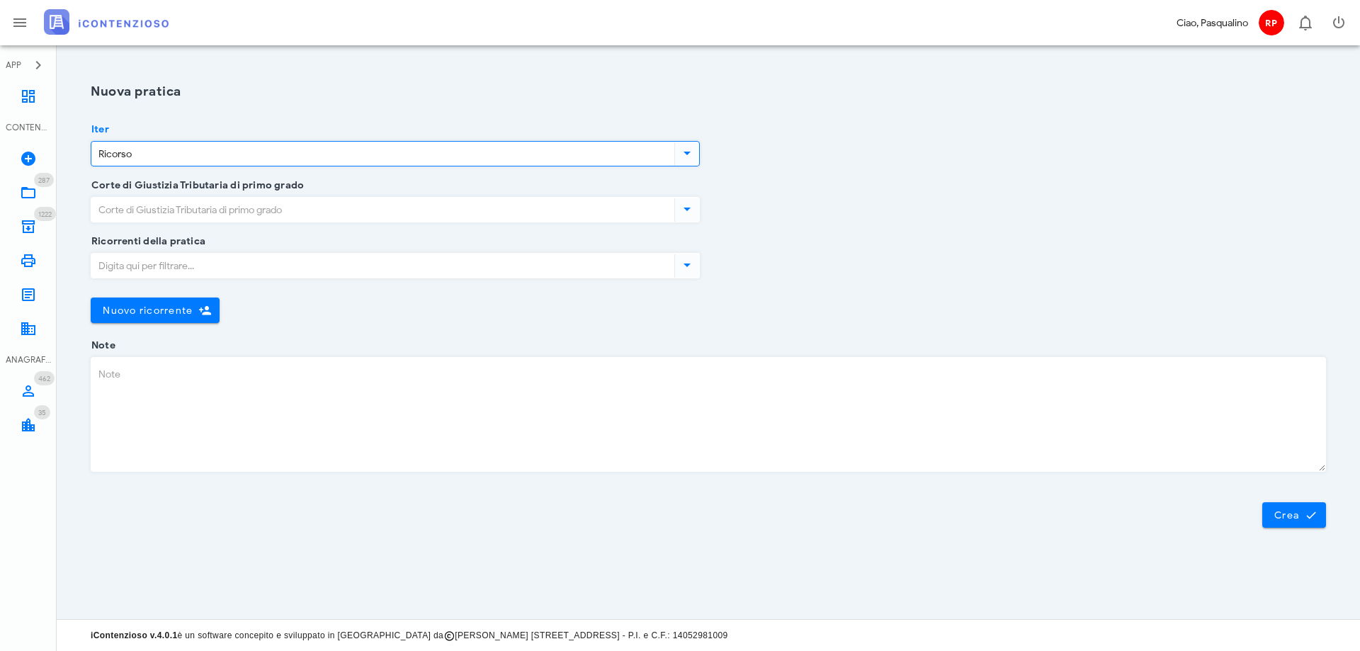
drag, startPoint x: 242, startPoint y: 206, endPoint x: 242, endPoint y: 196, distance: 10.6
click at [244, 203] on input "Corte di Giustizia Tributaria di primo grado" at bounding box center [381, 210] width 580 height 24
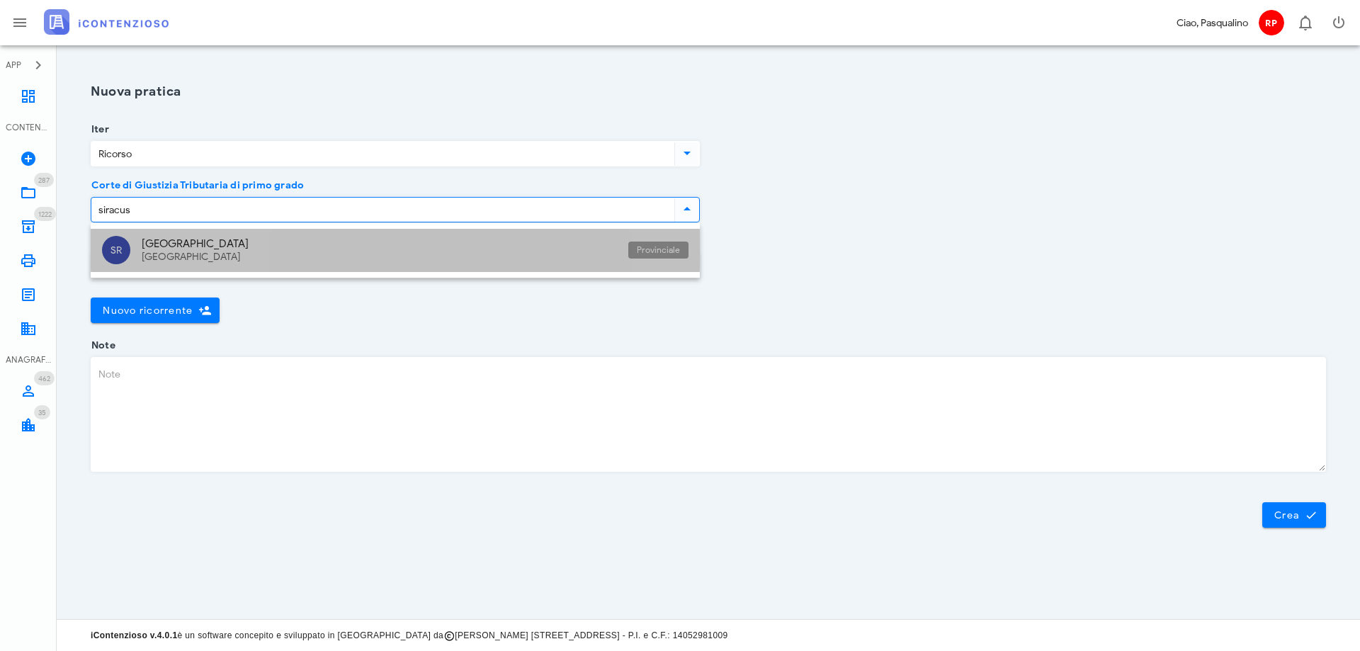
click at [243, 258] on div "Sicilia" at bounding box center [379, 257] width 475 height 12
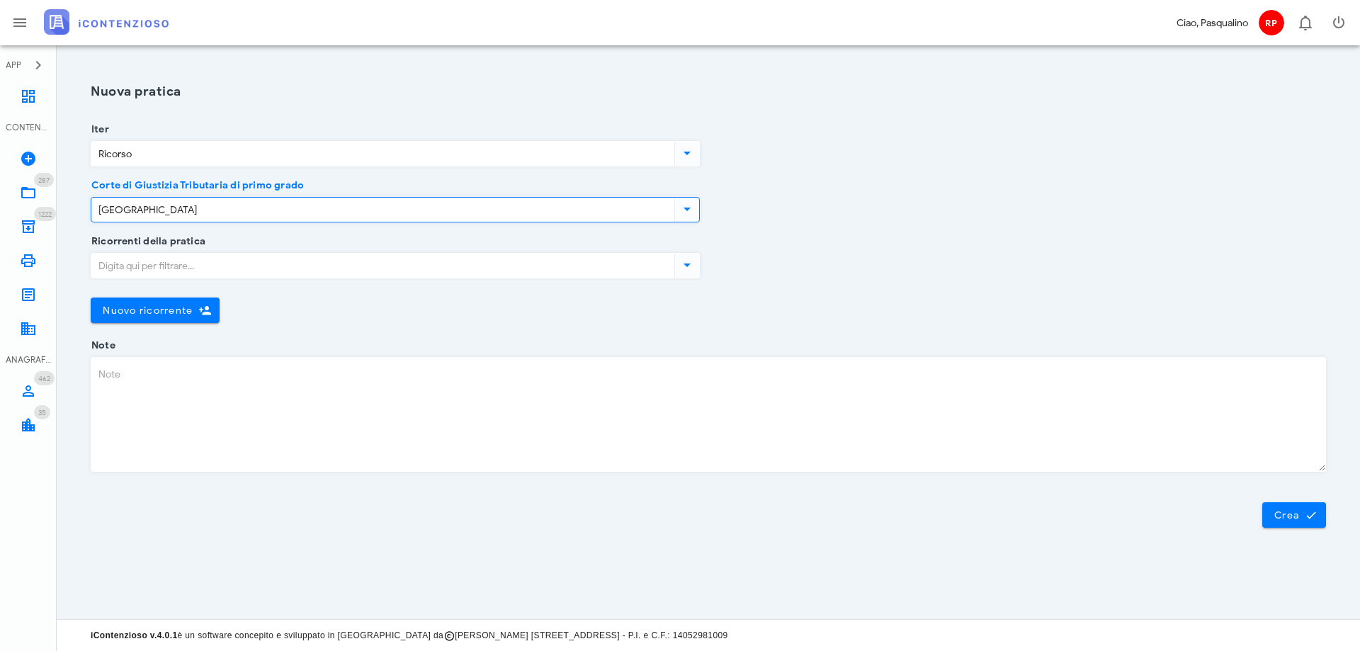
type input "[GEOGRAPHIC_DATA]"
click at [242, 262] on input "Ricorrenti della pratica" at bounding box center [381, 266] width 580 height 24
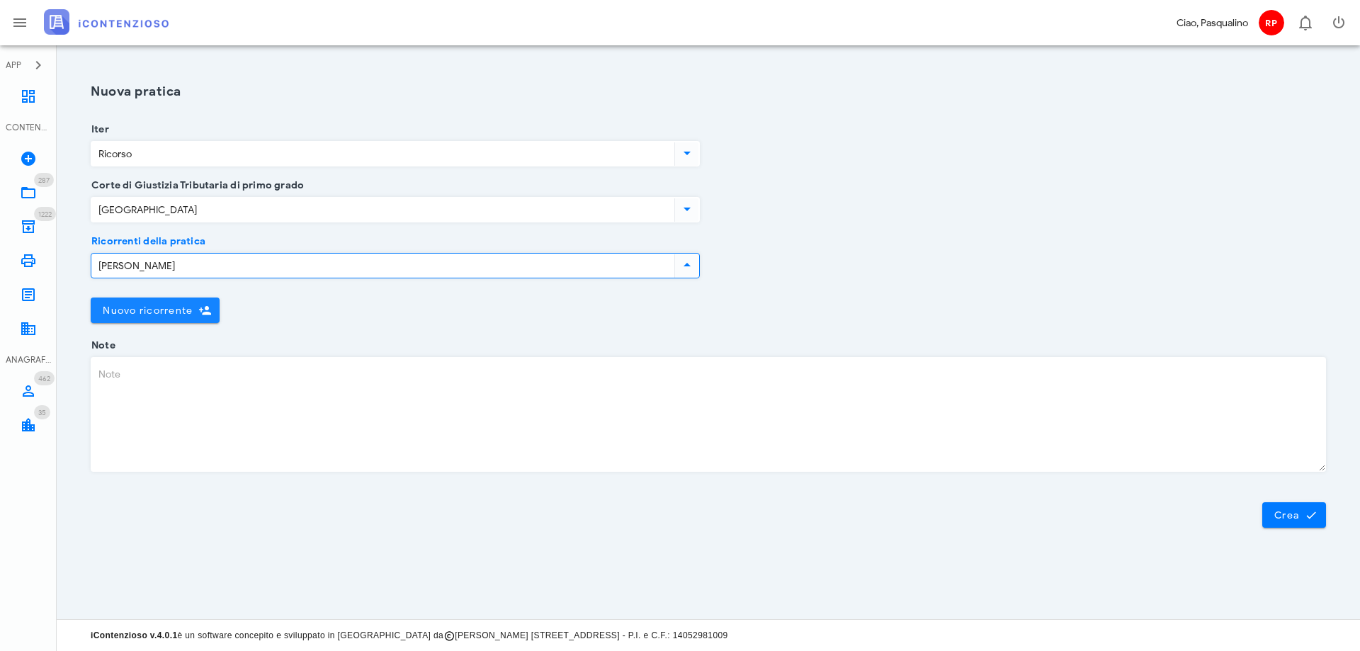
type input "mallia"
click at [152, 312] on span "Nuovo ricorrente" at bounding box center [147, 311] width 91 height 12
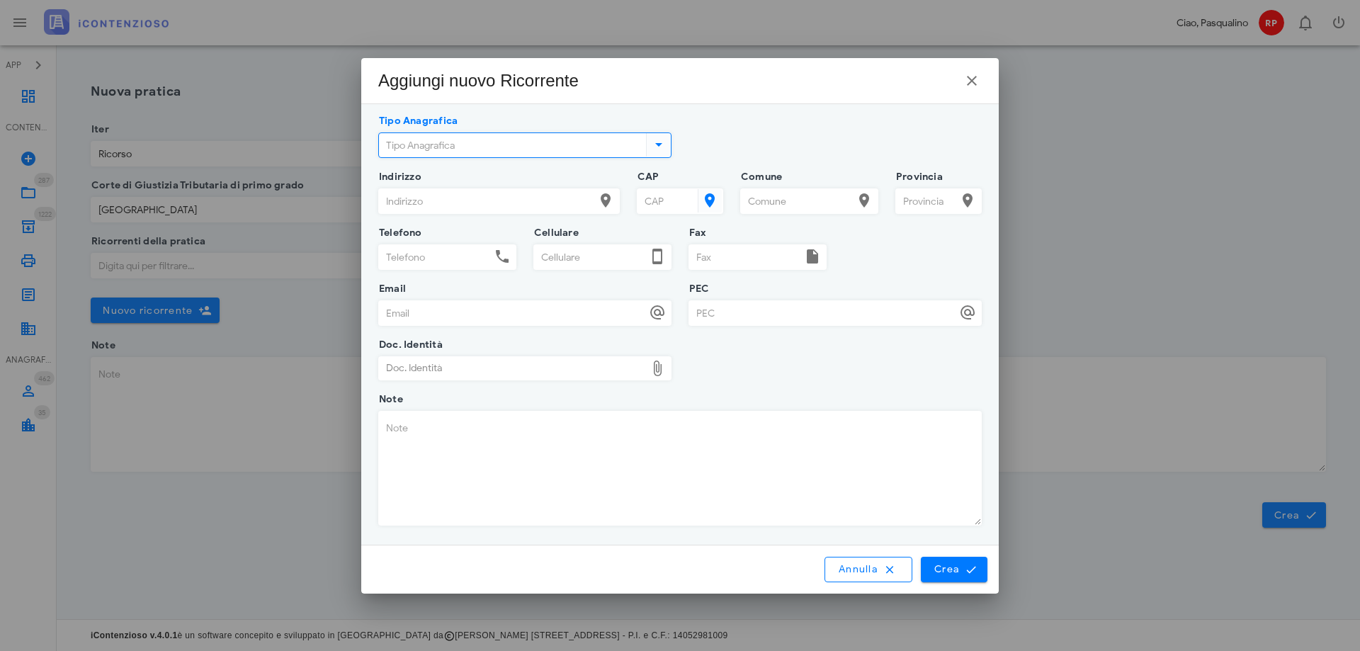
click at [504, 152] on input "Tipo Anagrafica" at bounding box center [511, 145] width 264 height 24
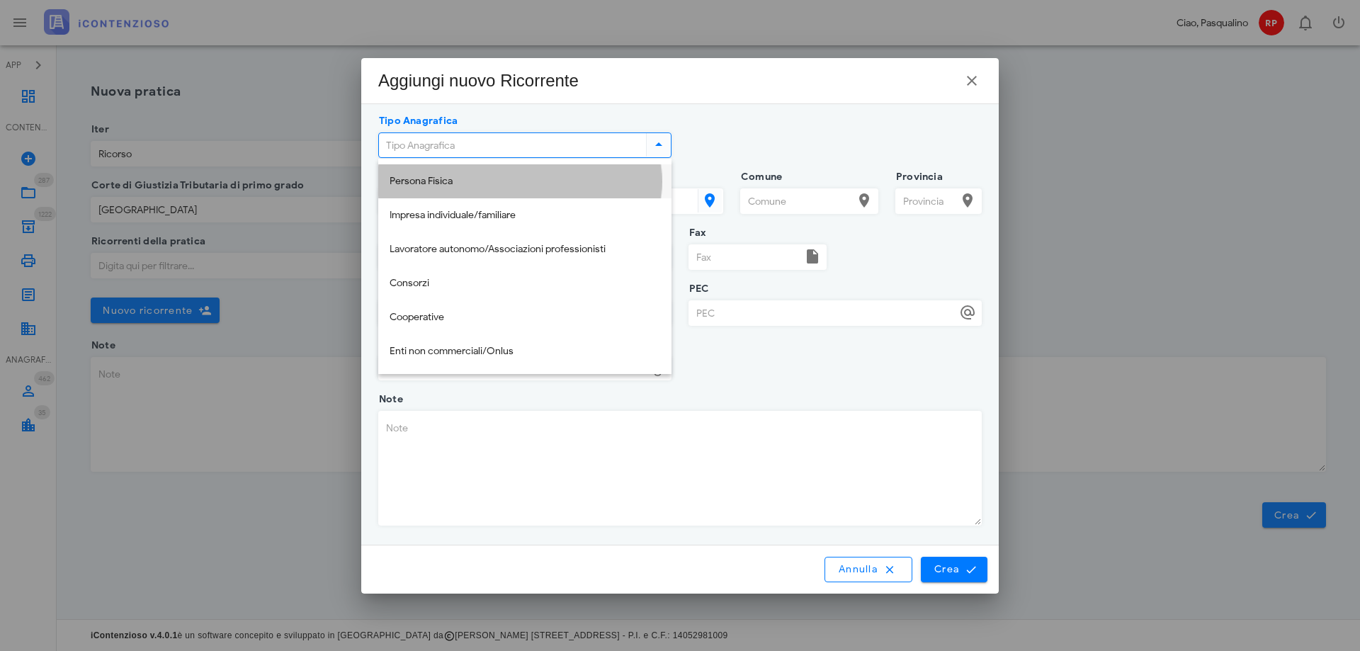
click at [511, 191] on div "Persona Fisica" at bounding box center [525, 181] width 271 height 29
type input "Persona Fisica"
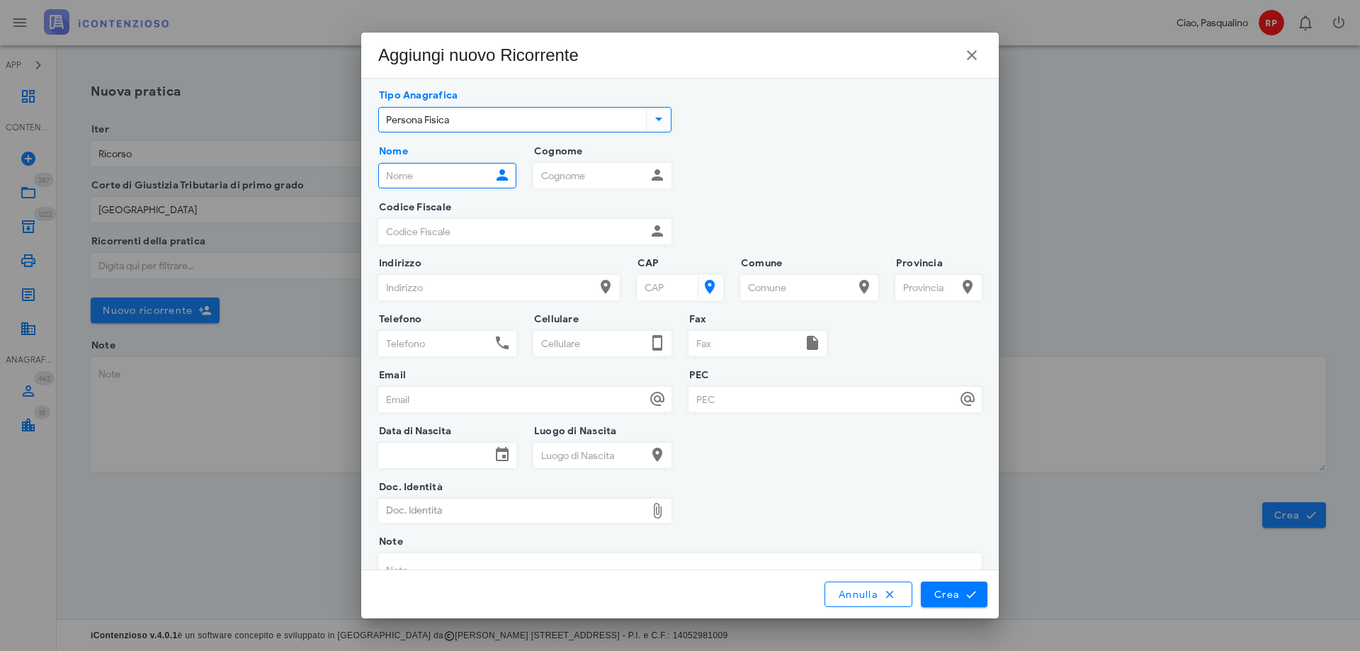
drag, startPoint x: 417, startPoint y: 177, endPoint x: 417, endPoint y: 154, distance: 23.4
click at [417, 177] on input "Nome" at bounding box center [435, 176] width 112 height 24
type input "francesca"
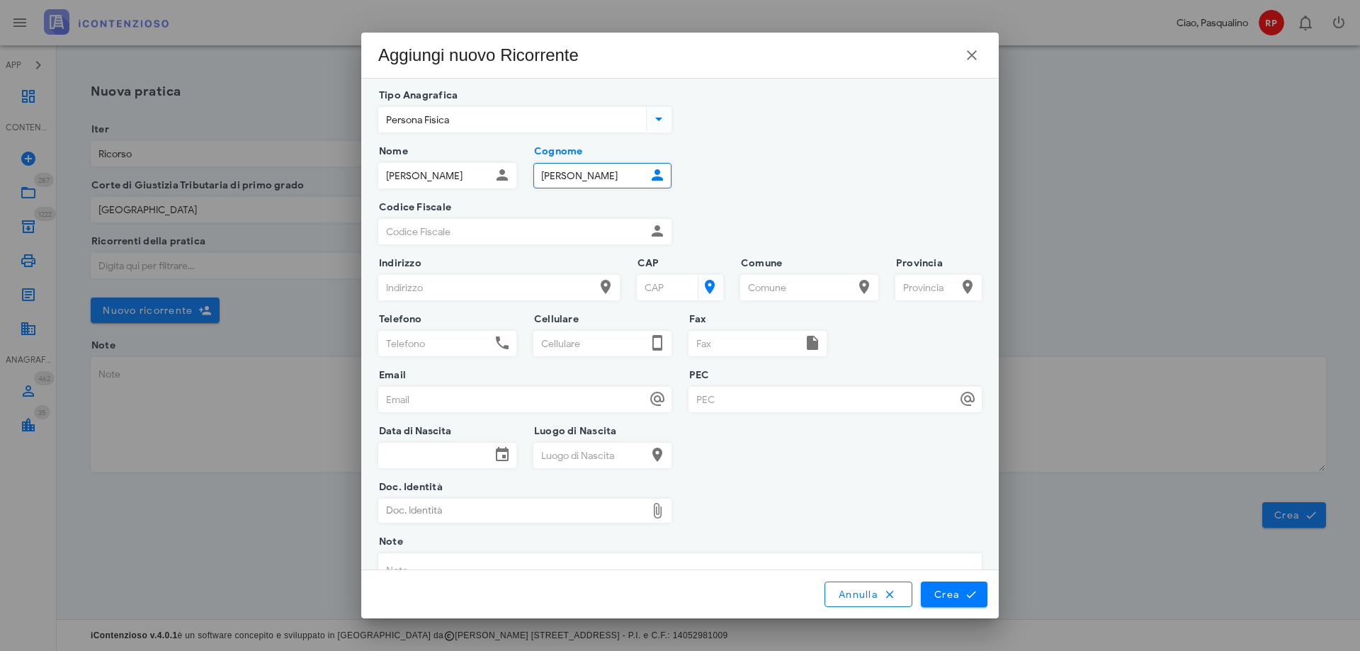
type input "mallia"
click at [450, 227] on input "Codice Fiscale" at bounding box center [512, 232] width 267 height 24
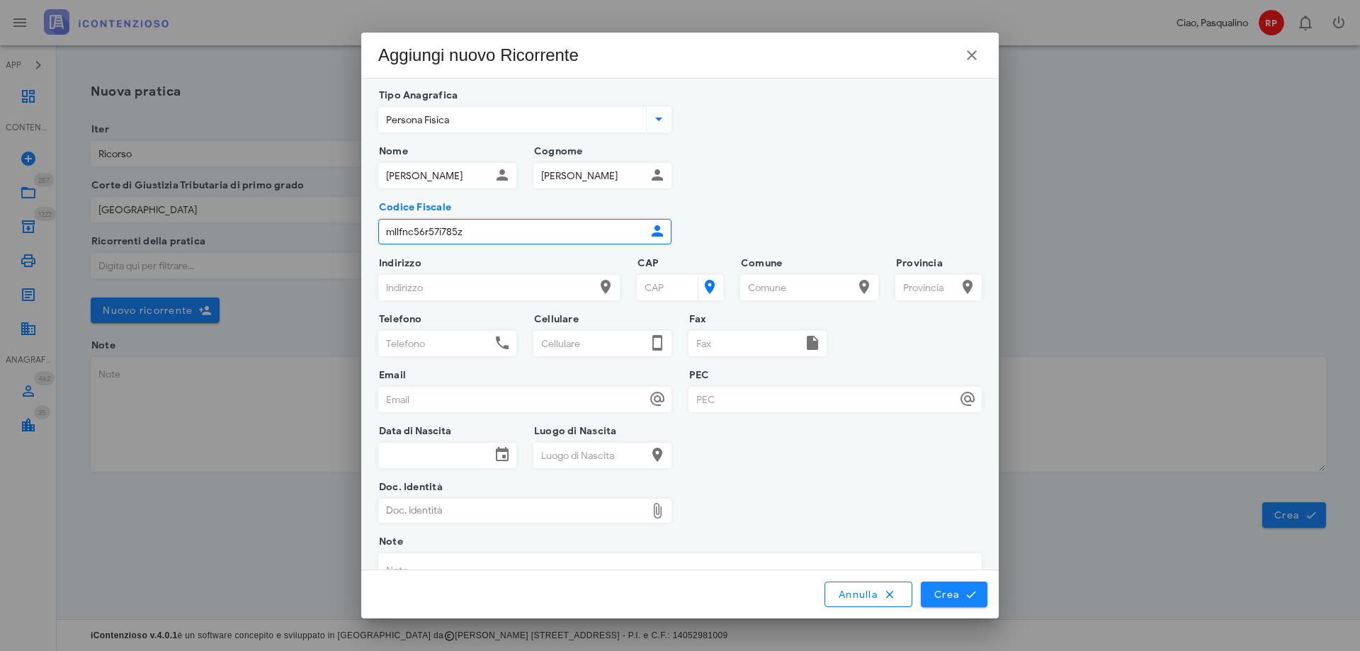
type input "mllfnc56r57i785z"
click at [934, 596] on span "Crea" at bounding box center [954, 594] width 41 height 13
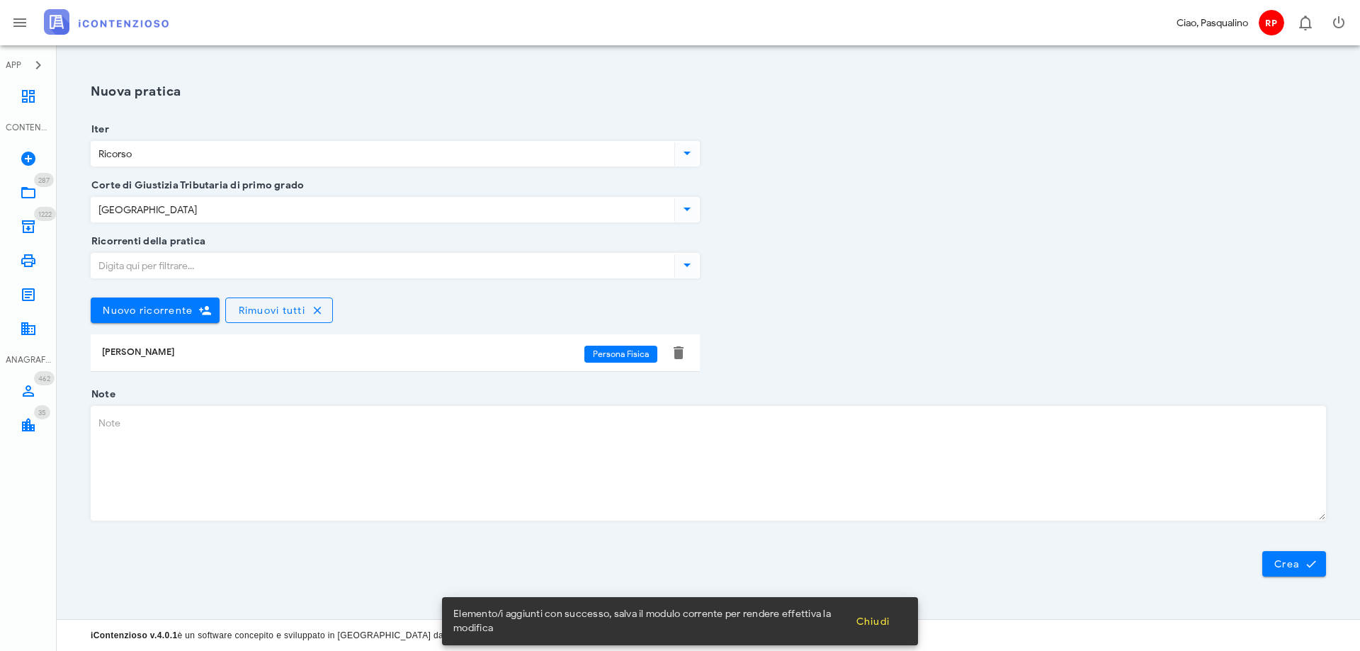
click at [949, 335] on div "Ricorrenti della pratica Nuovo ricorrente Rimuovi tutti Francesca Mallia Person…" at bounding box center [708, 318] width 1252 height 153
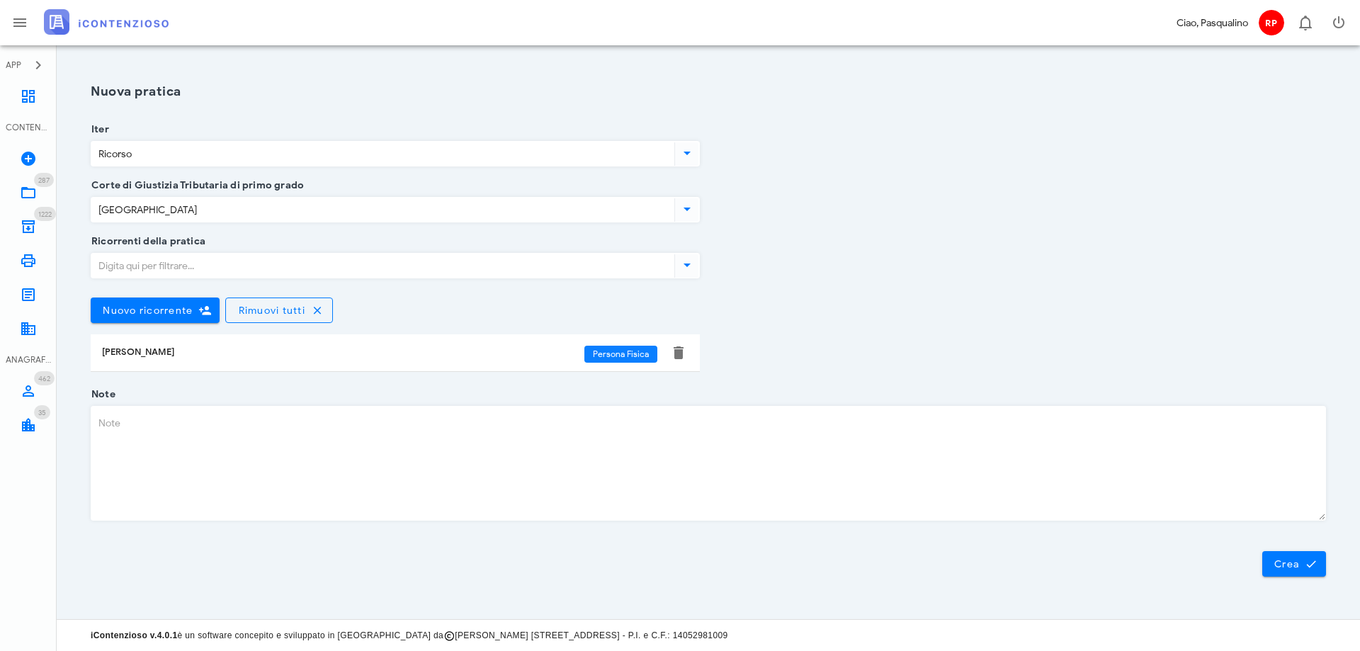
click at [636, 355] on span "Persona Fisica" at bounding box center [621, 354] width 56 height 17
click at [616, 358] on span "Persona Fisica" at bounding box center [621, 354] width 56 height 17
click at [674, 351] on button "button" at bounding box center [678, 352] width 17 height 17
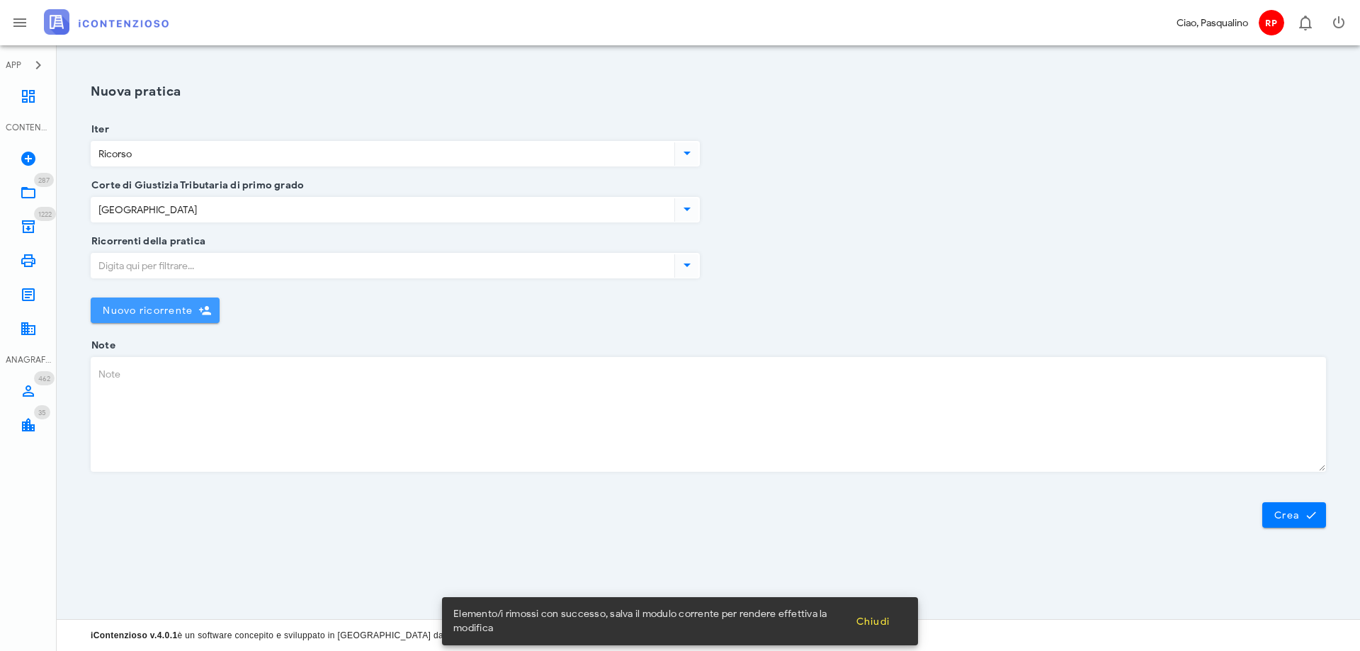
click at [150, 313] on span "Nuovo ricorrente" at bounding box center [147, 311] width 91 height 12
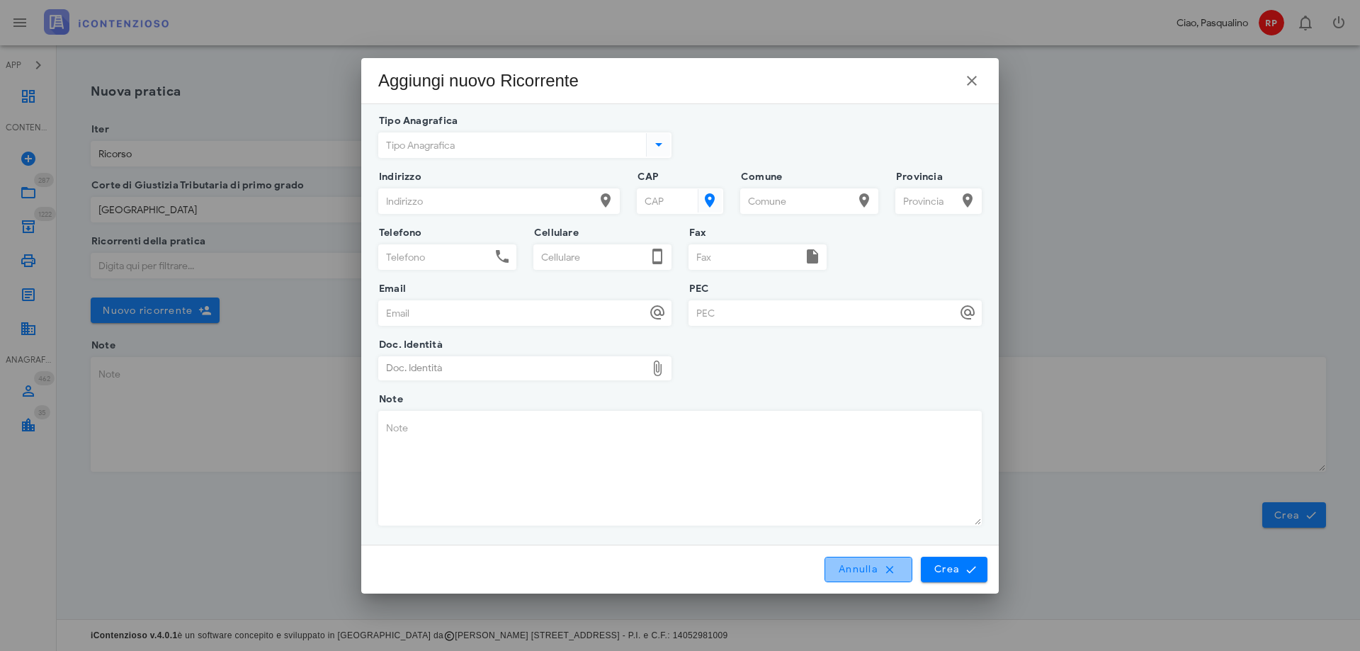
drag, startPoint x: 848, startPoint y: 576, endPoint x: 222, endPoint y: 320, distance: 676.4
click at [843, 575] on button "Annulla" at bounding box center [869, 570] width 88 height 26
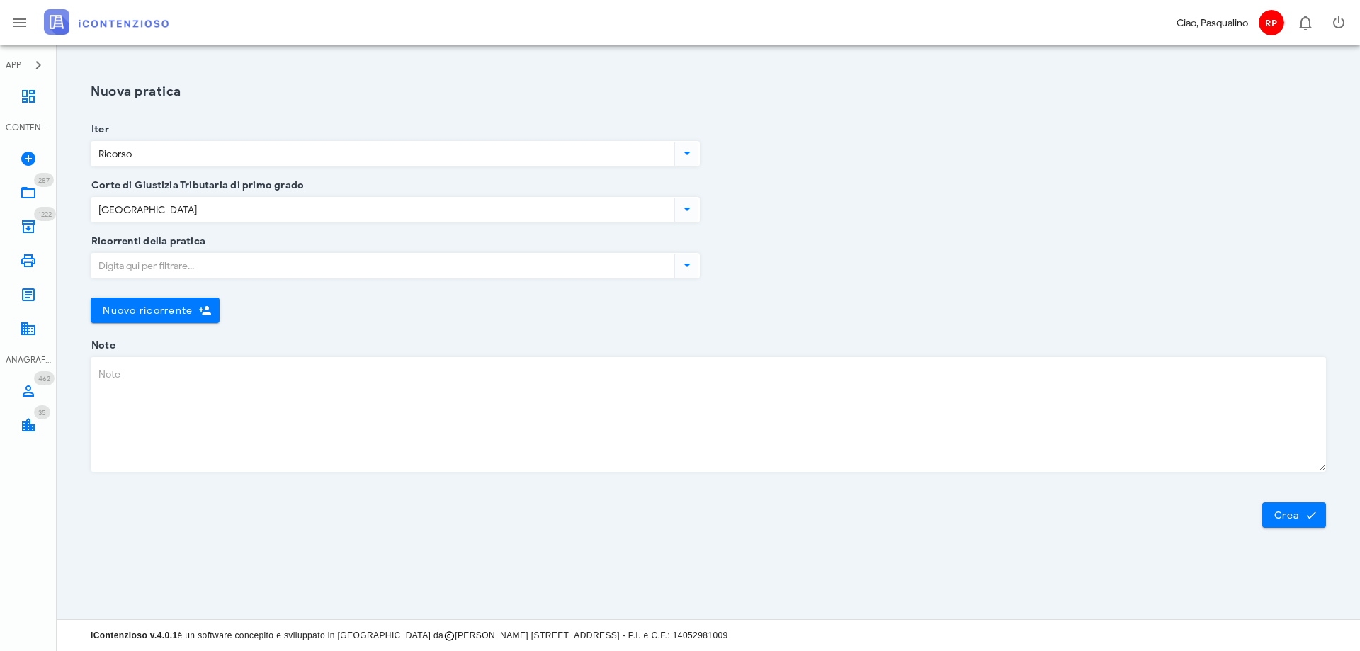
click at [188, 271] on input "Ricorrenti della pratica" at bounding box center [381, 266] width 580 height 24
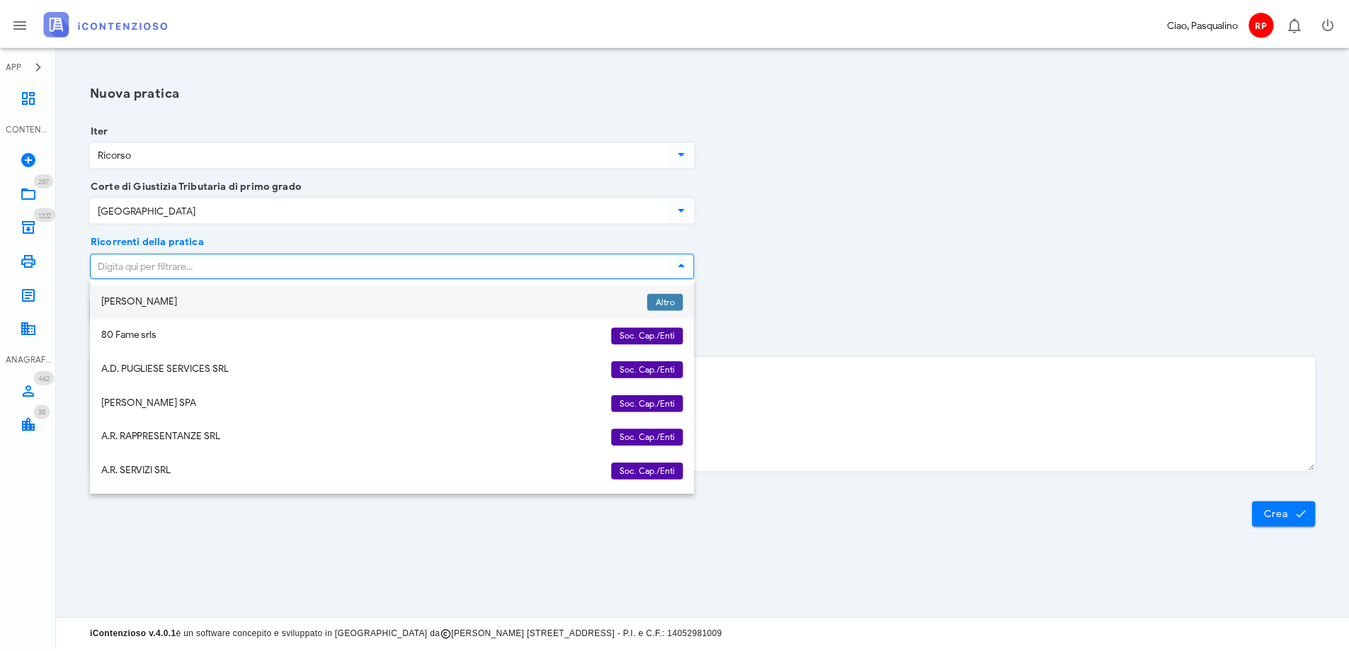
scroll to position [213, 0]
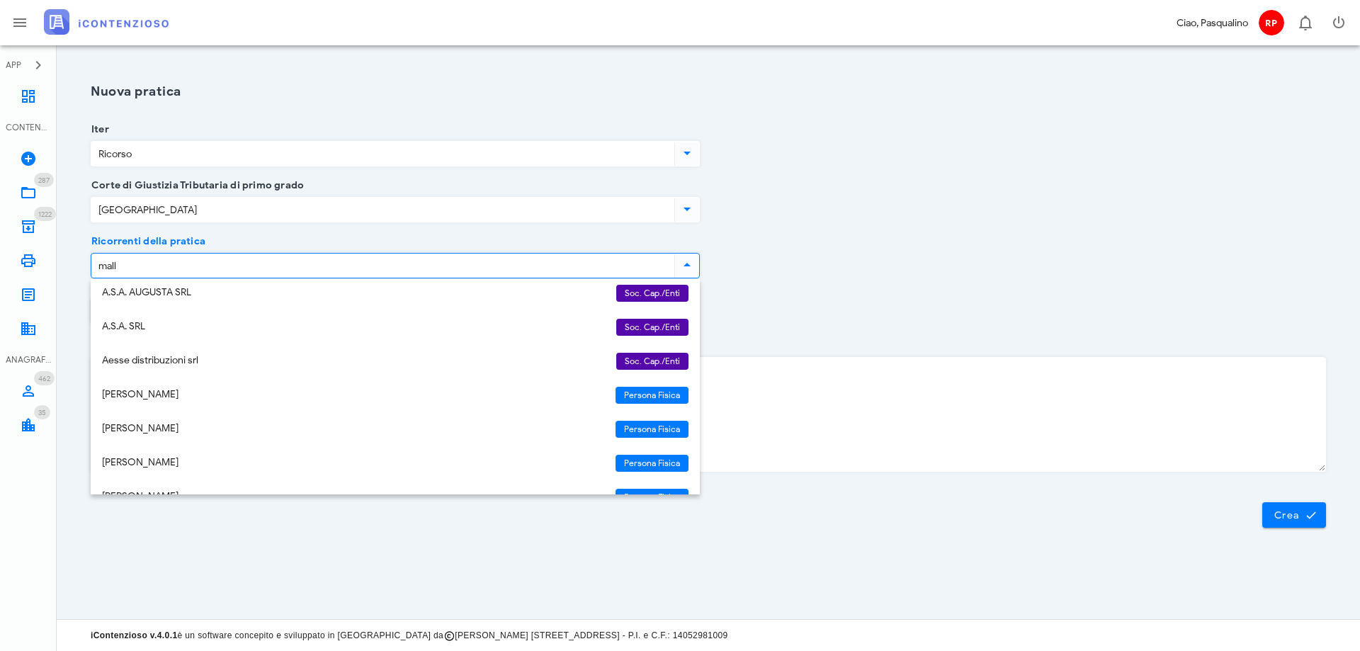
type input "malli"
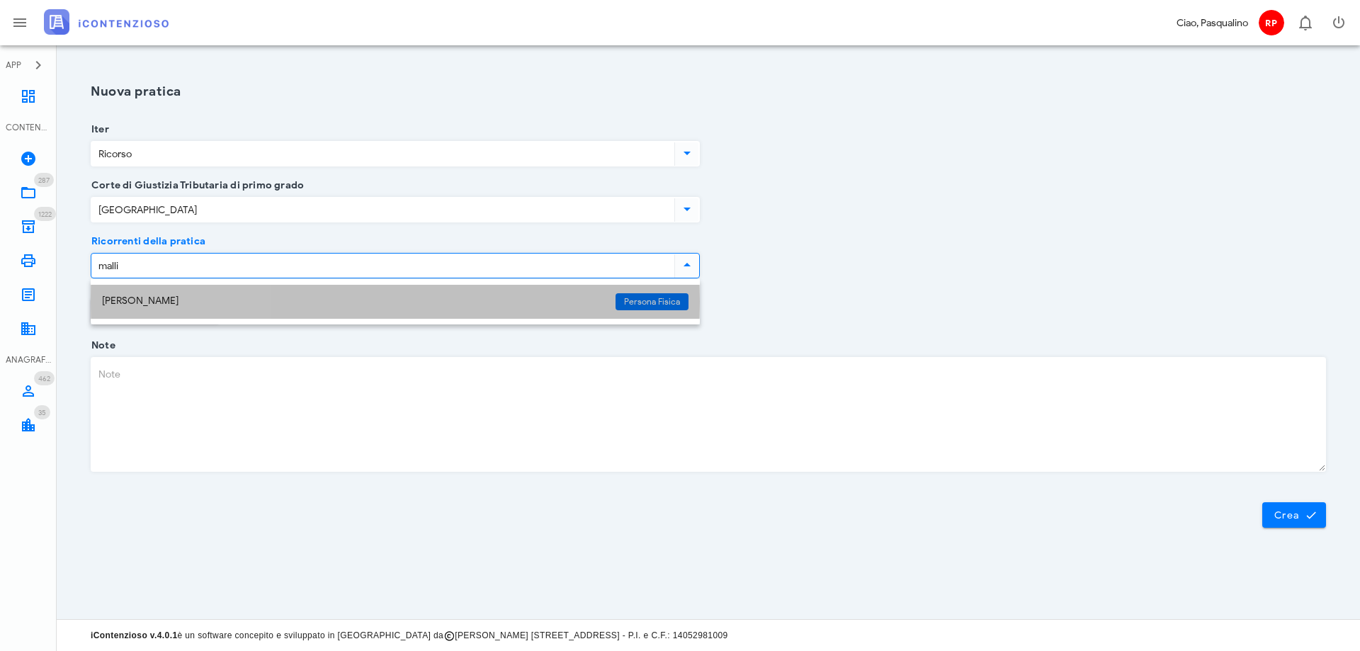
click at [303, 300] on div "[PERSON_NAME]" at bounding box center [353, 301] width 502 height 12
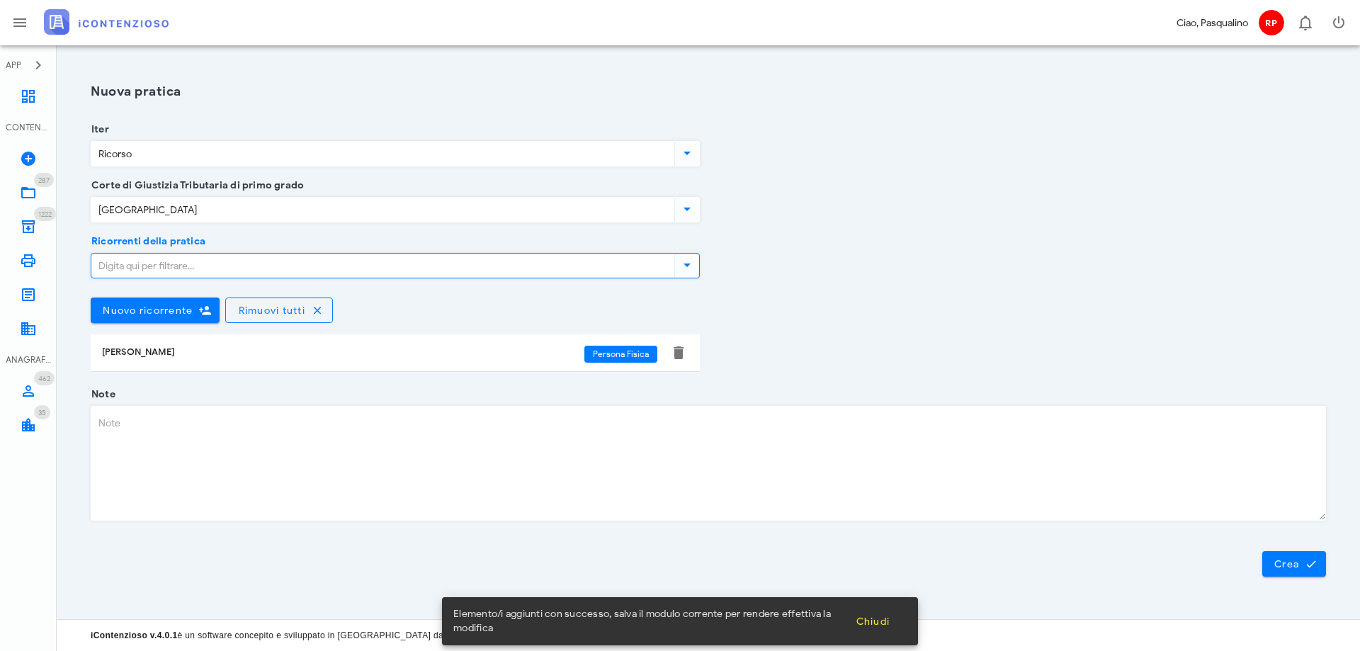
click at [1104, 348] on div "Ricorrenti della pratica Nuovo ricorrente Rimuovi tutti Francesca Mallia Person…" at bounding box center [708, 318] width 1252 height 153
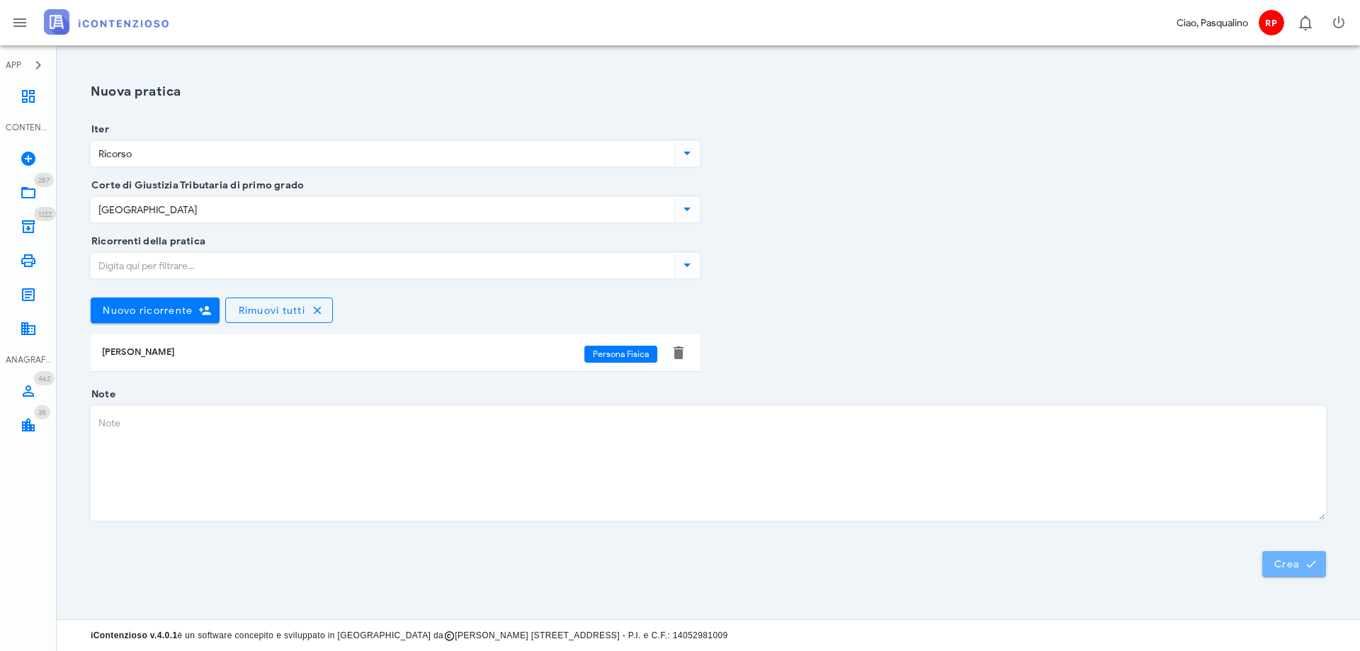
click at [1286, 558] on span "Crea" at bounding box center [1294, 564] width 41 height 13
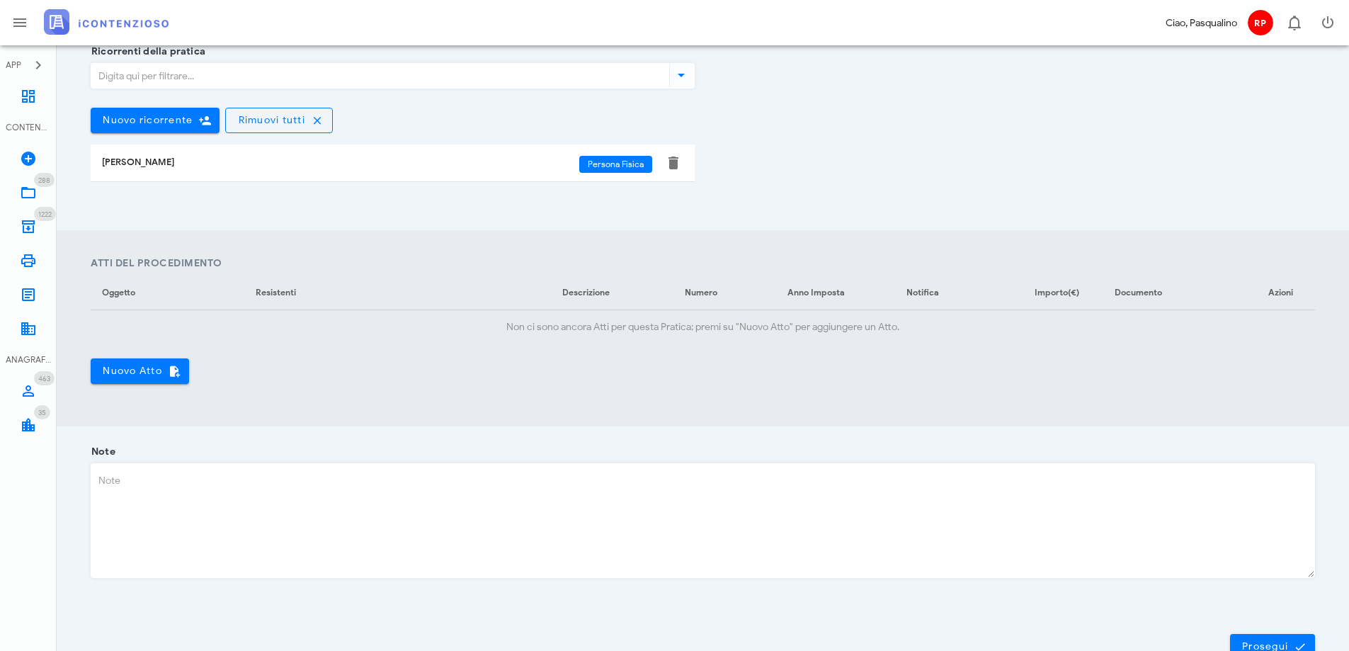
scroll to position [414, 0]
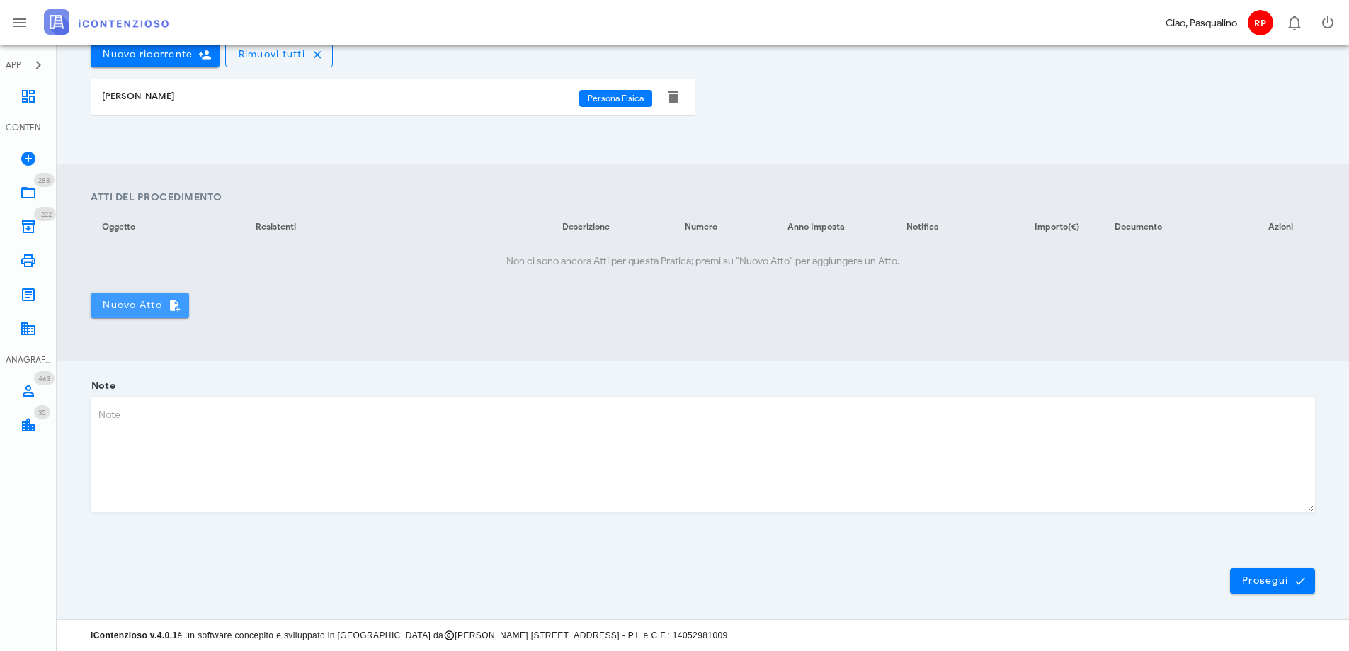
click at [135, 307] on span "Nuovo Atto" at bounding box center [140, 305] width 76 height 13
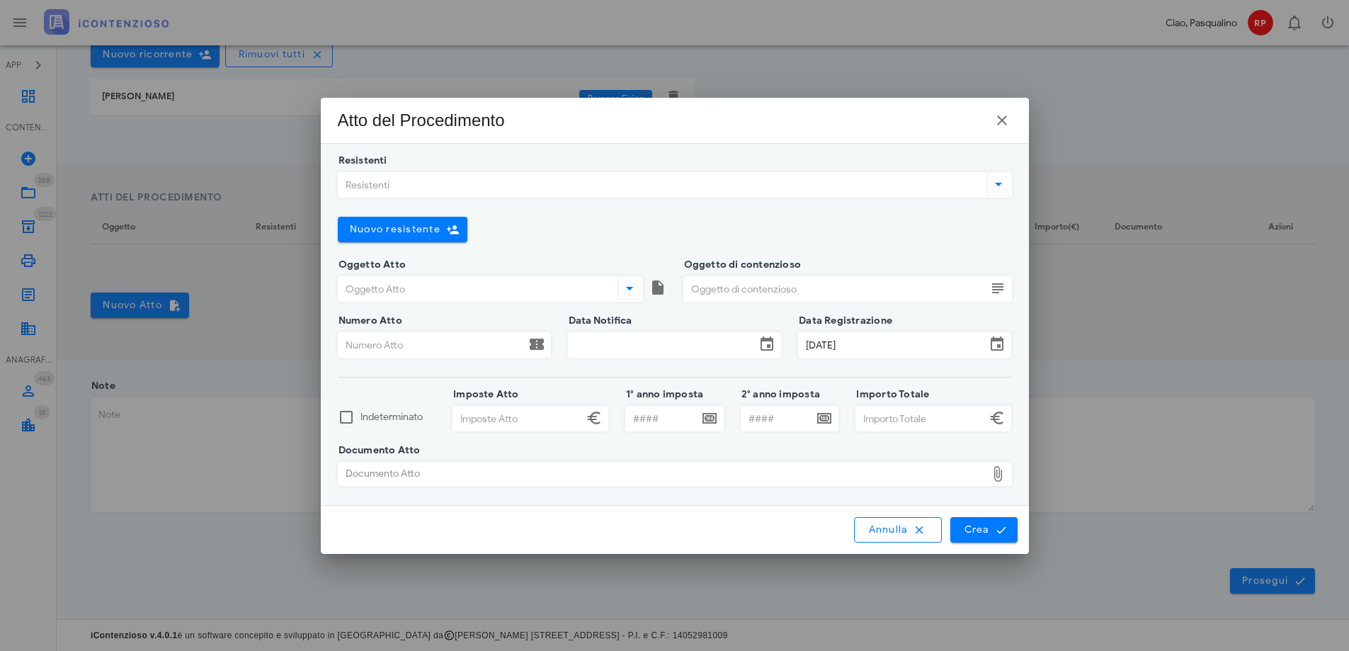
click at [487, 188] on input "Resistenti" at bounding box center [661, 185] width 645 height 24
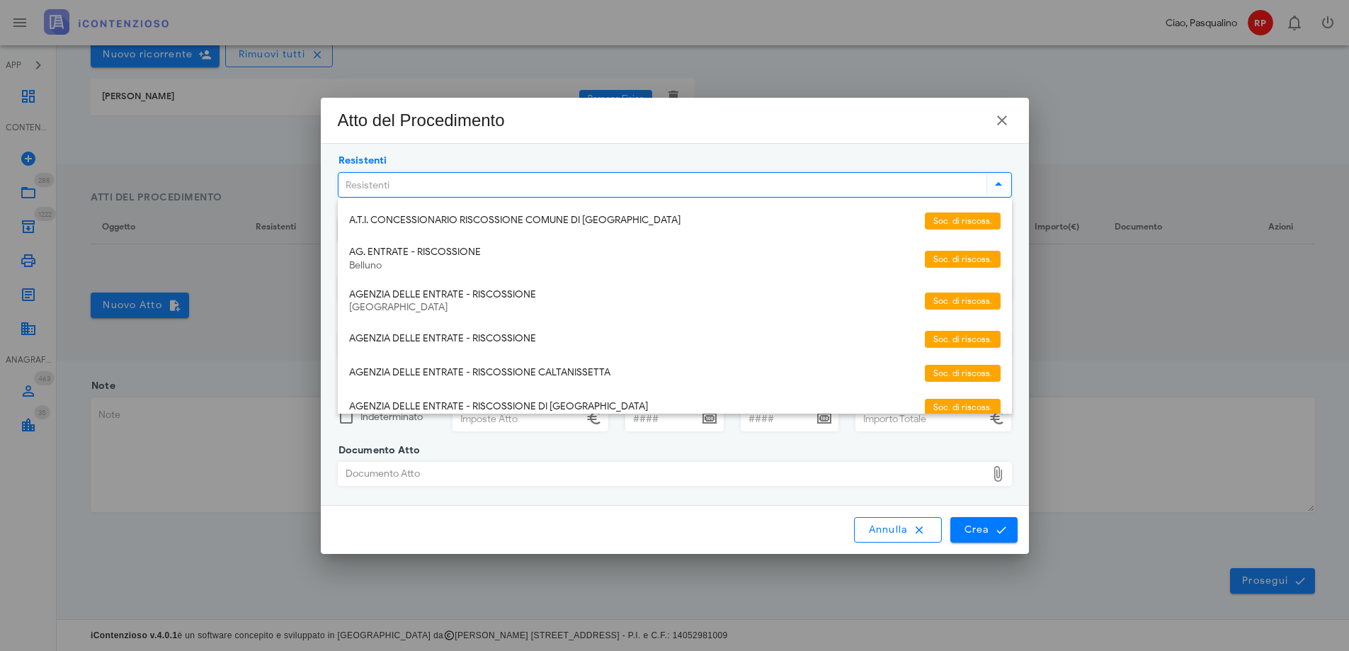
click at [459, 189] on input "Resistenti" at bounding box center [661, 185] width 645 height 24
type input "step"
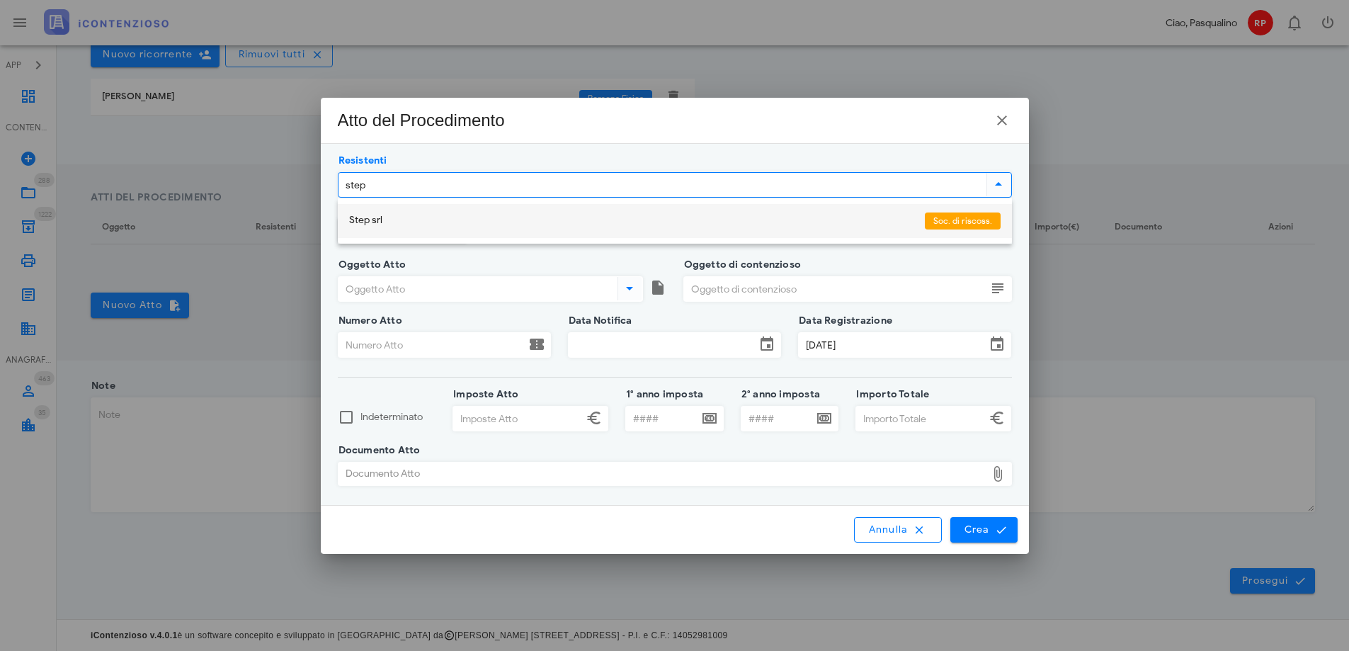
click at [422, 217] on div "Step srl" at bounding box center [631, 221] width 565 height 12
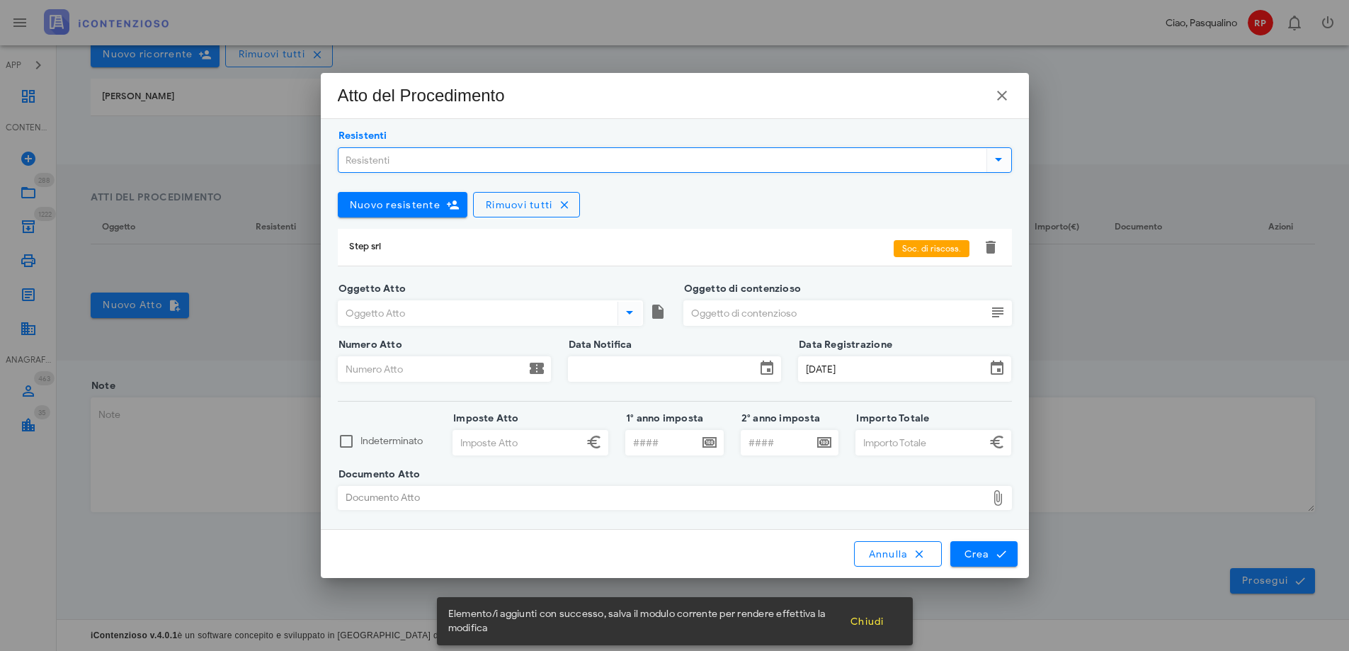
click at [434, 310] on input "Oggetto Atto" at bounding box center [477, 313] width 276 height 24
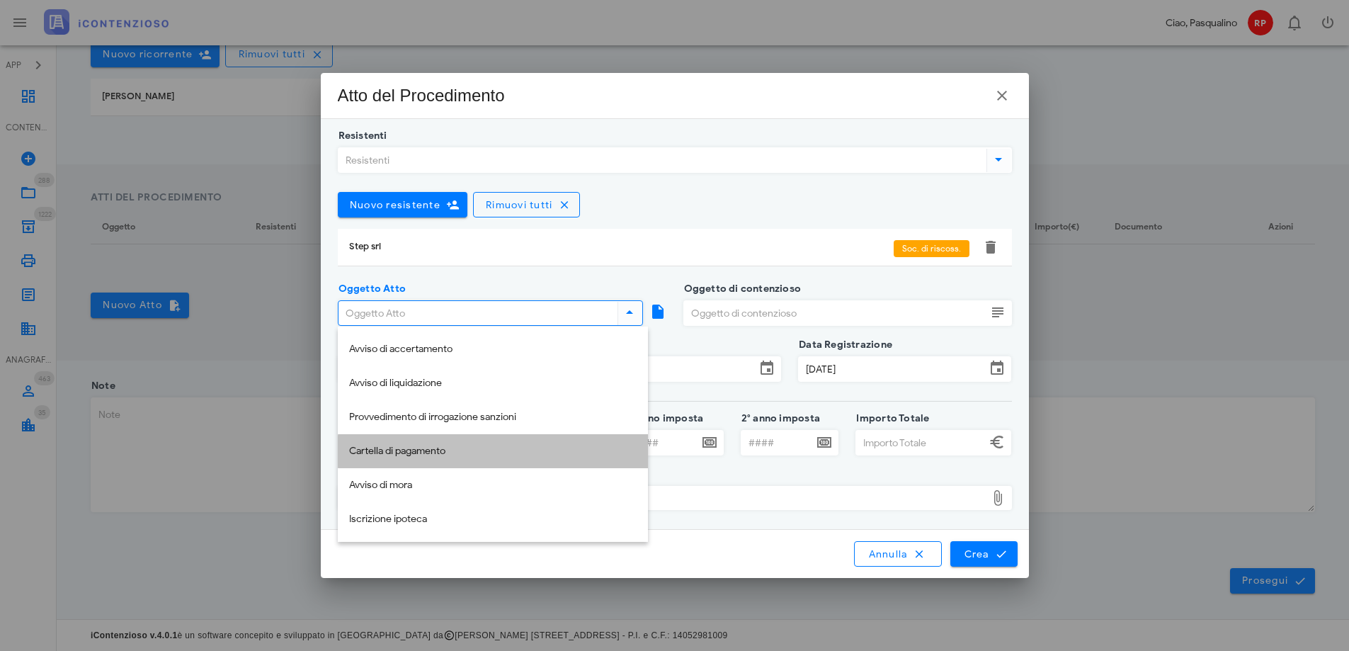
click at [418, 446] on div "Cartella di pagamento" at bounding box center [493, 452] width 288 height 12
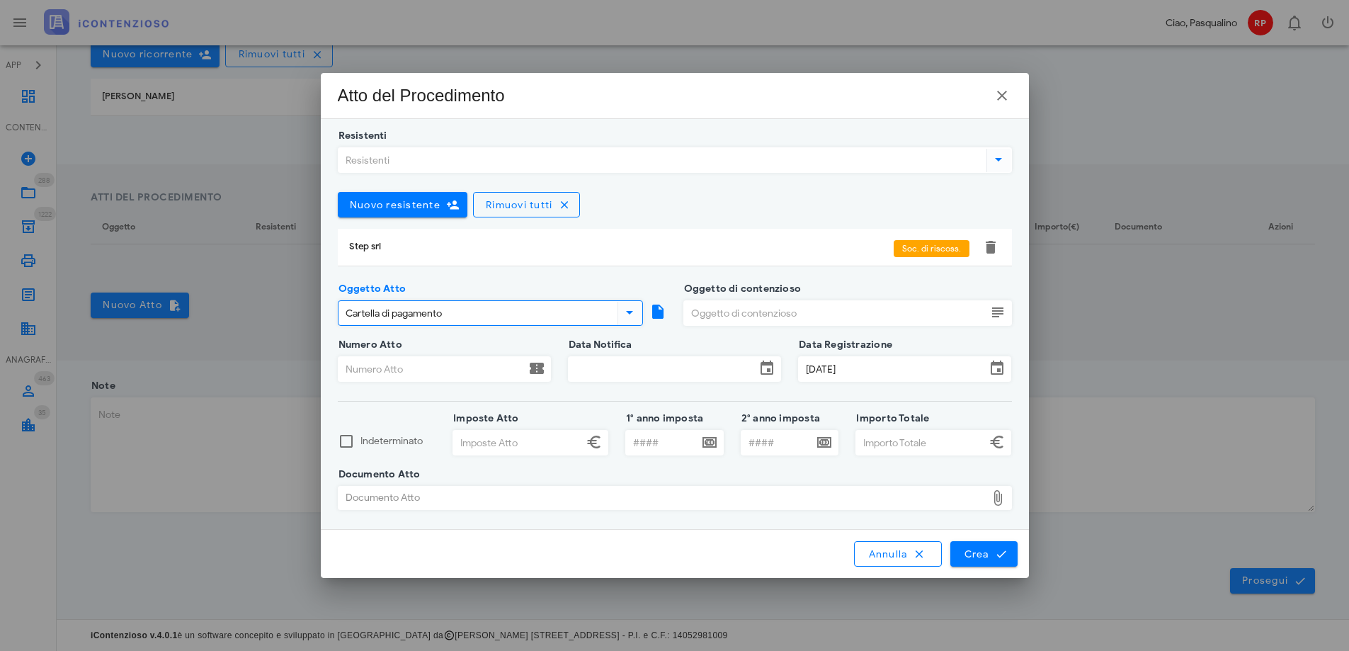
click at [470, 307] on input "Cartella di pagamento" at bounding box center [477, 313] width 276 height 24
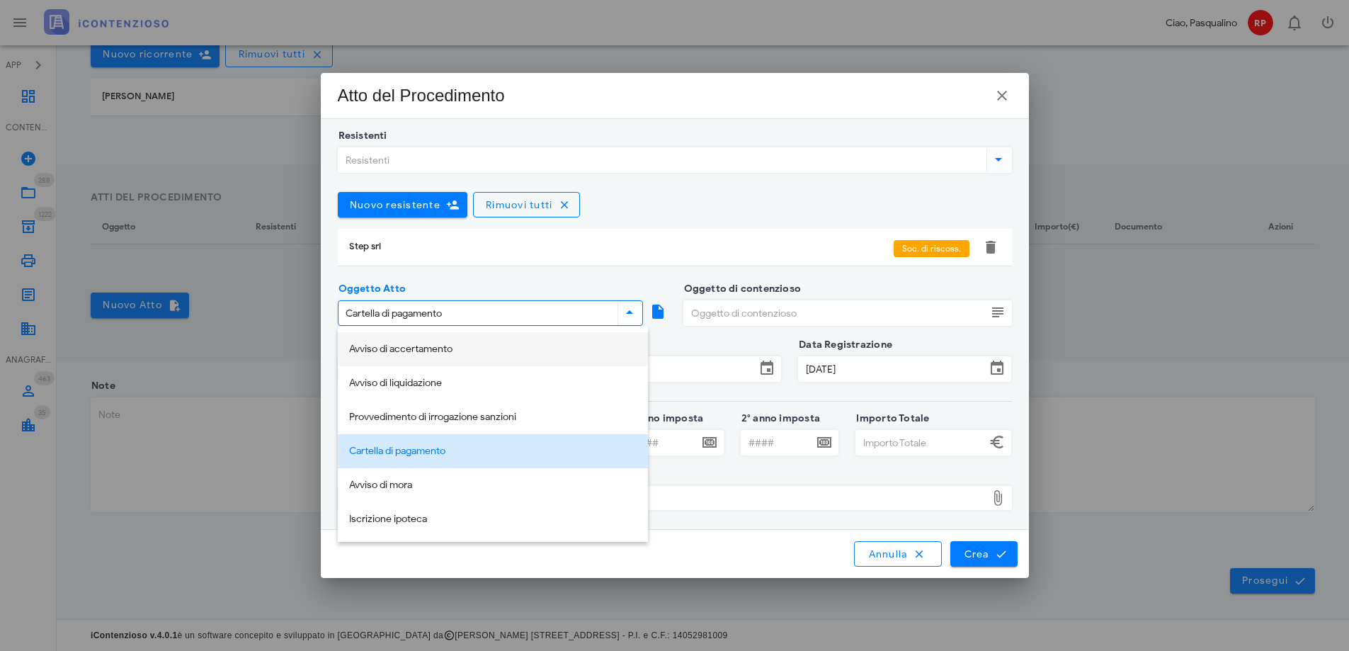
click at [468, 351] on div "Avviso di accertamento" at bounding box center [493, 350] width 288 height 12
type input "Avviso di accertamento"
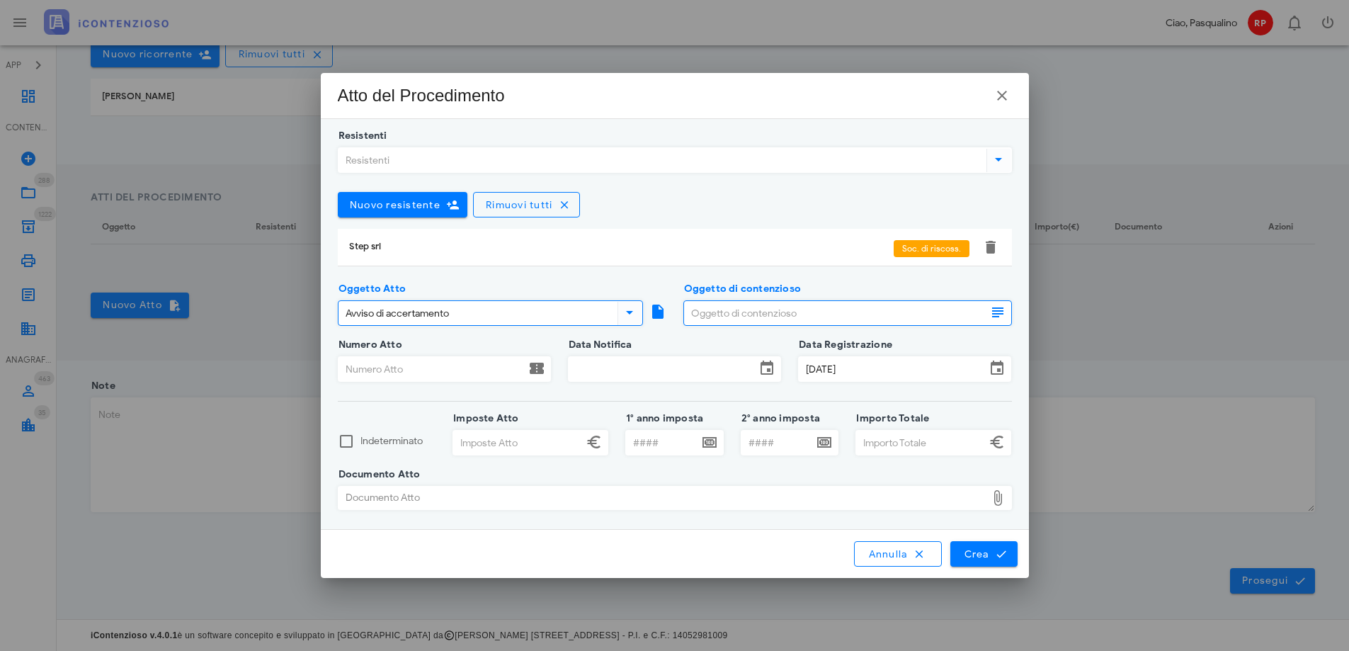
click at [753, 312] on input "Oggetto di contenzioso" at bounding box center [835, 313] width 302 height 24
click at [828, 312] on input "Oggetto di contenzioso" at bounding box center [835, 313] width 302 height 24
click at [733, 308] on input "Oggetto di contenzioso" at bounding box center [835, 313] width 302 height 24
type input "imu 2022"
click at [383, 373] on input "Numero Atto" at bounding box center [432, 369] width 187 height 24
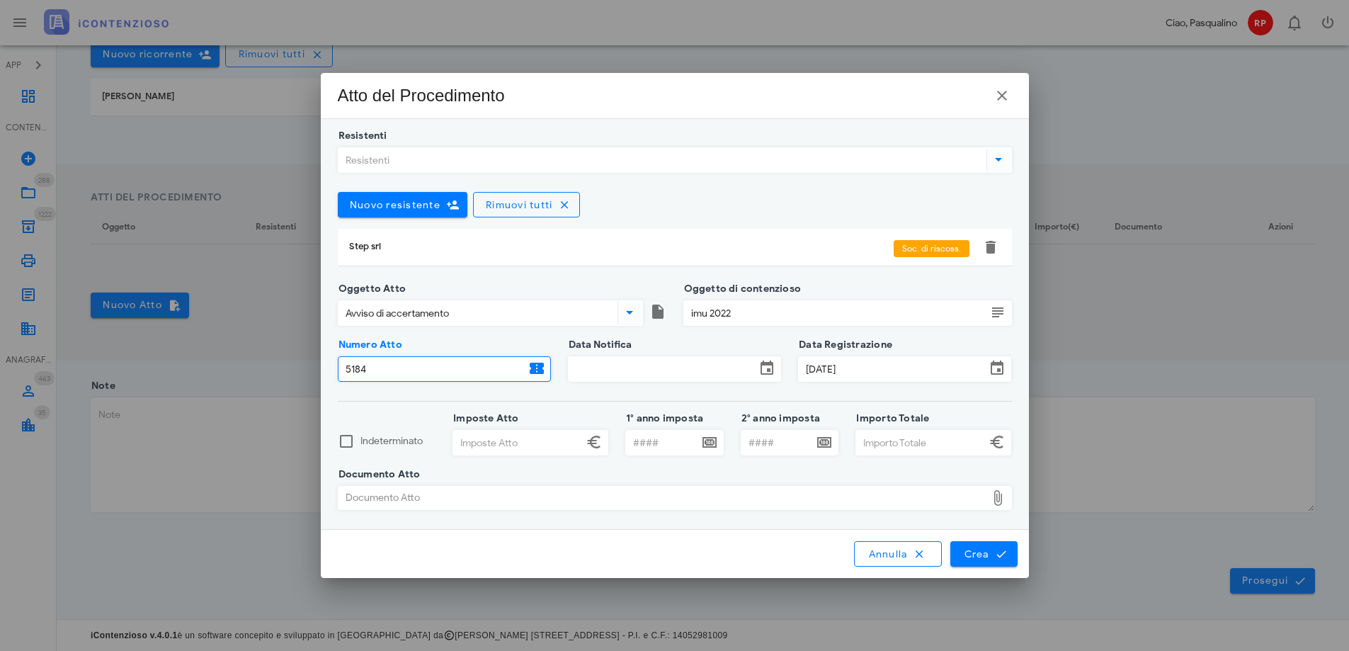
type input "5184"
drag, startPoint x: 618, startPoint y: 362, endPoint x: 618, endPoint y: 369, distance: 7.1
click at [618, 367] on input "Data Notifica" at bounding box center [662, 369] width 187 height 24
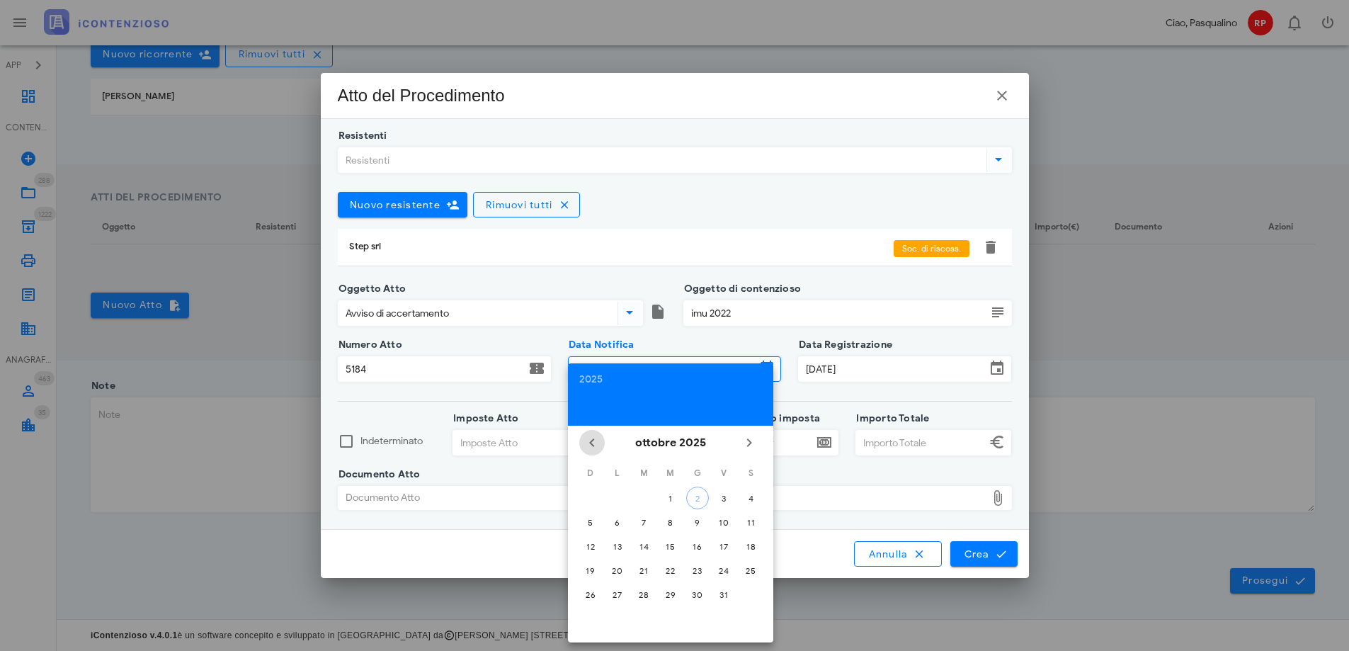
click at [588, 446] on icon "Il mese scorso" at bounding box center [592, 442] width 17 height 17
click at [644, 493] on div "1" at bounding box center [644, 498] width 23 height 11
type input "01/07/2025"
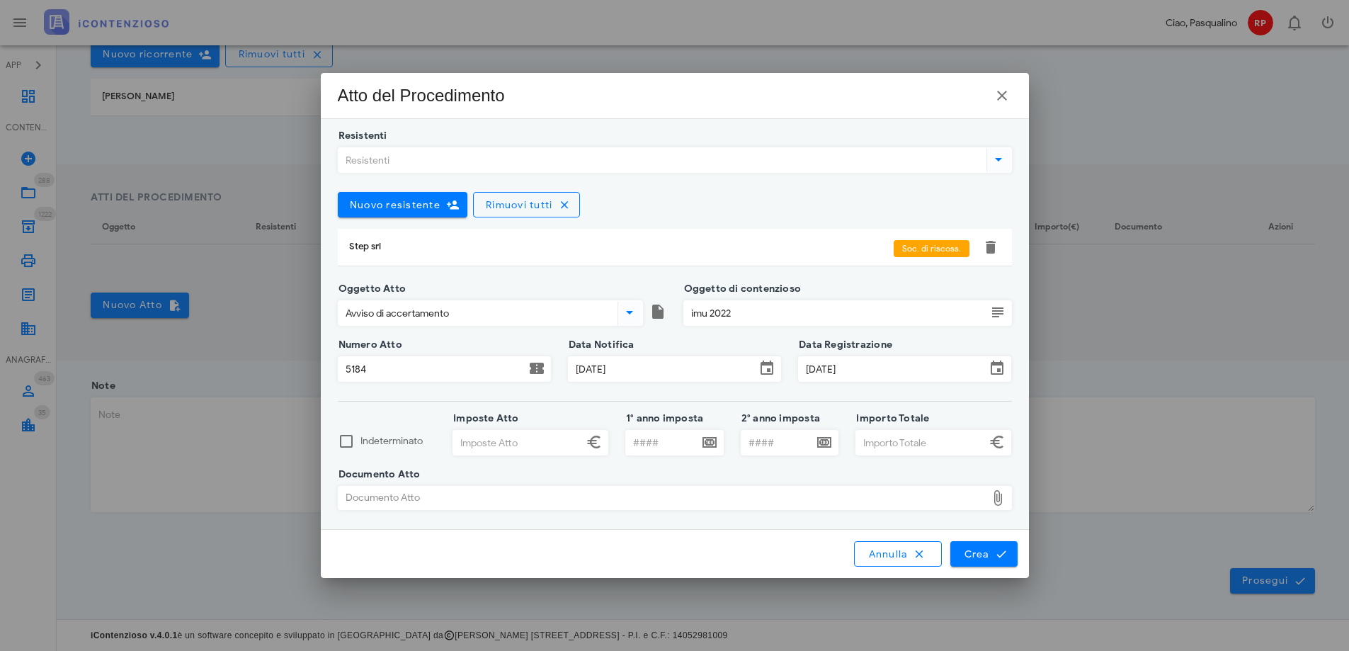
click at [528, 434] on input "Imposte Atto" at bounding box center [518, 443] width 130 height 24
type input "4.201,00"
click at [654, 441] on input "1° anno imposta" at bounding box center [662, 443] width 72 height 24
type input "2022"
click at [893, 437] on input "Importo Totale" at bounding box center [921, 443] width 130 height 24
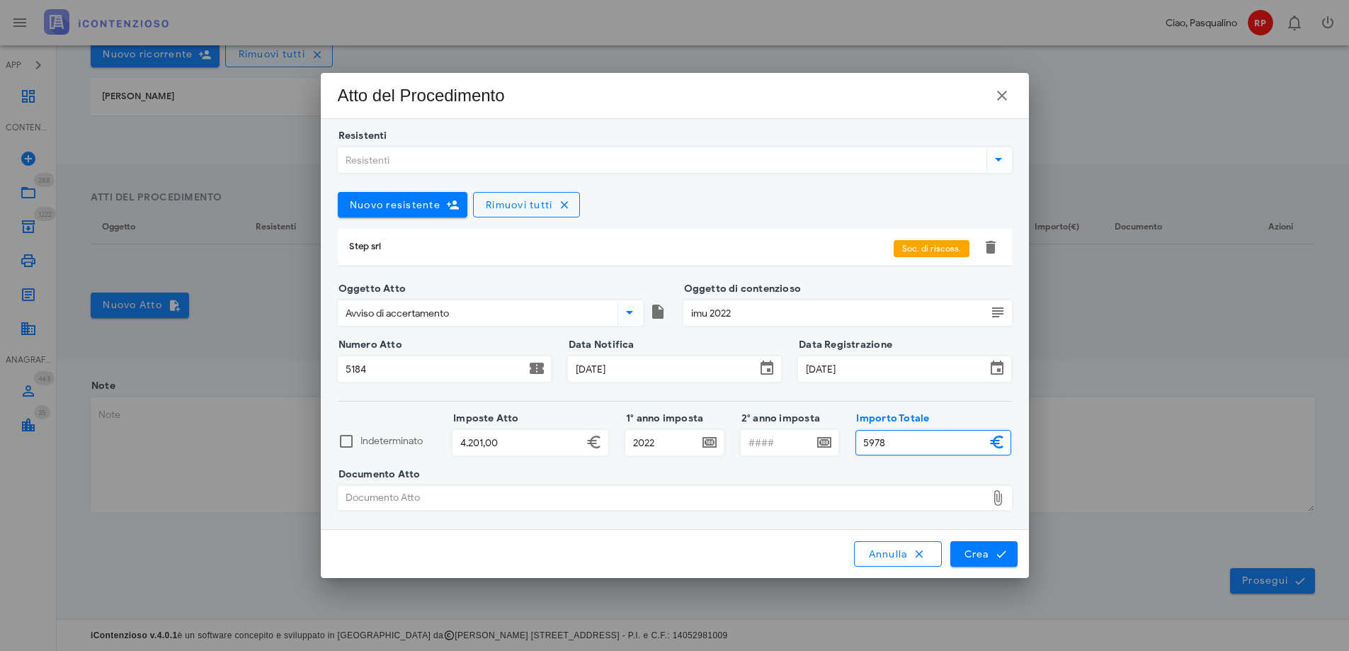
type input "5.978,00"
click at [570, 485] on div "Documento Atto Documento Atto" at bounding box center [675, 502] width 674 height 55
click at [595, 497] on div "Documento Atto" at bounding box center [663, 498] width 648 height 23
type input "C:\fakepath\MALLIA FRANCESCA PROVVEDIMENTO N 5184 DEL 30.06.2025.pdf"
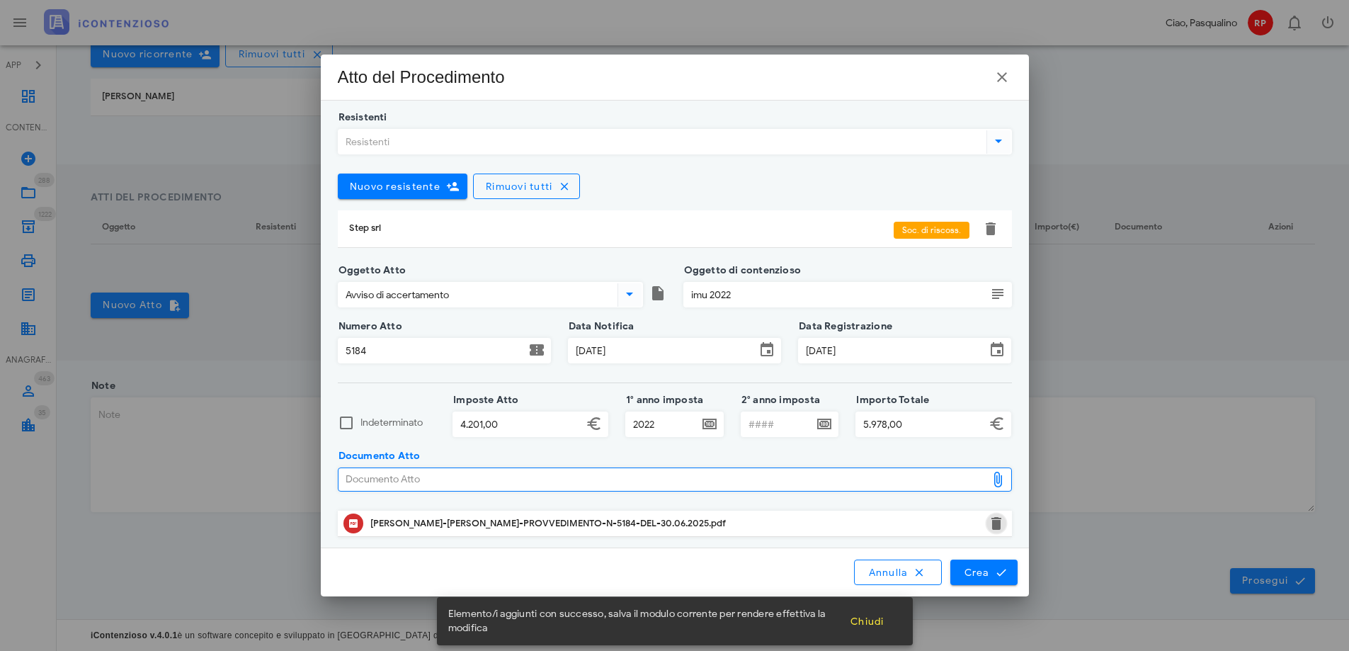
click at [997, 526] on button "button" at bounding box center [996, 523] width 17 height 17
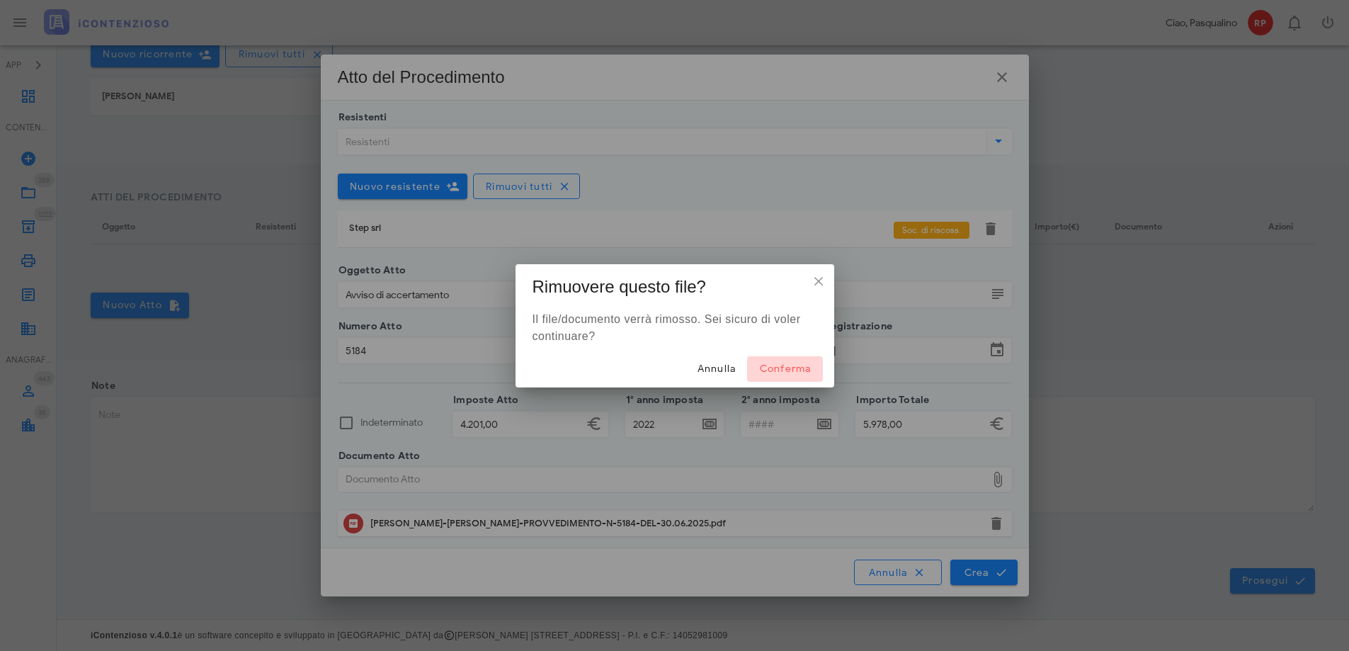
click at [786, 366] on span "Conferma" at bounding box center [785, 369] width 52 height 12
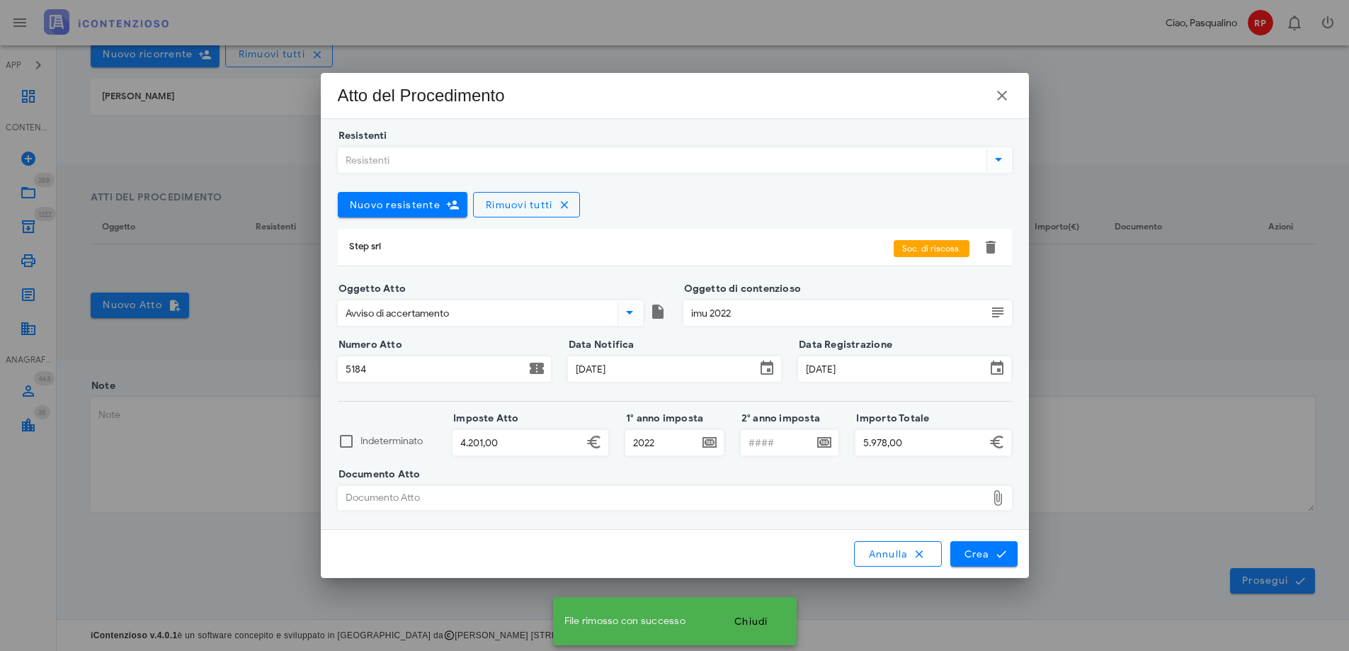
click at [567, 501] on div "Documento Atto" at bounding box center [663, 498] width 648 height 23
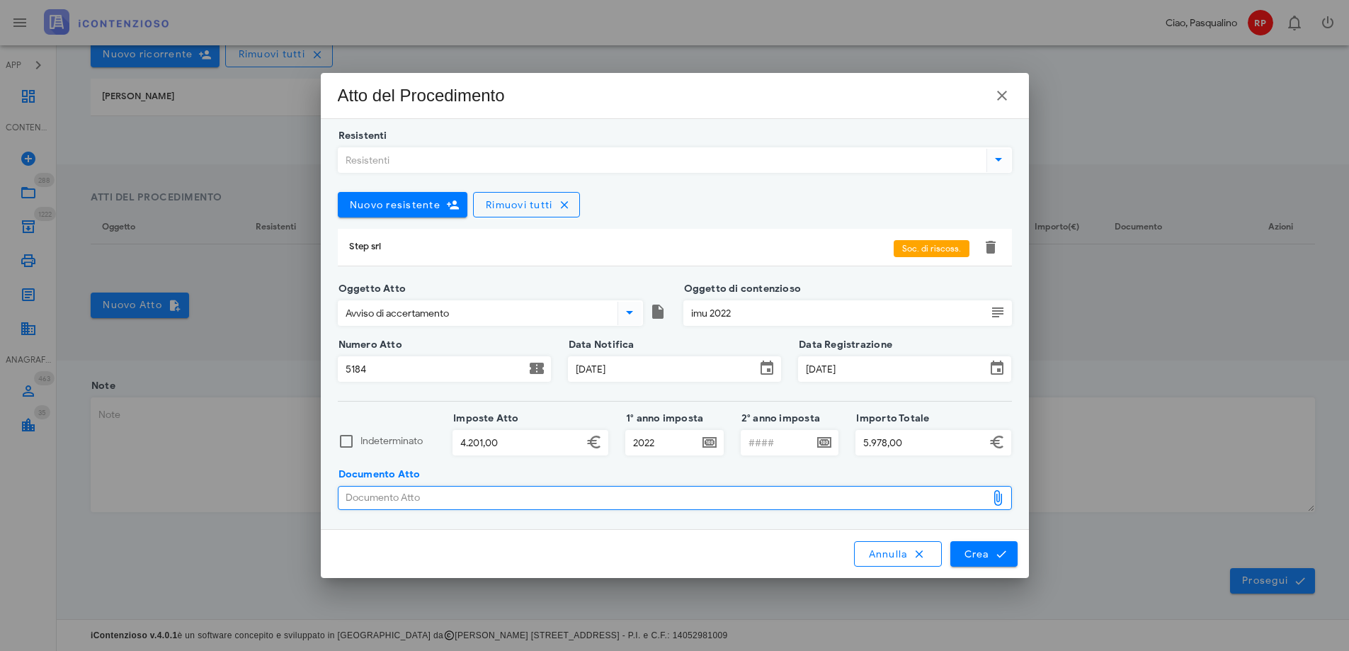
type input "C:\fakepath\Avviso di accertamento n. 5184.pdf"
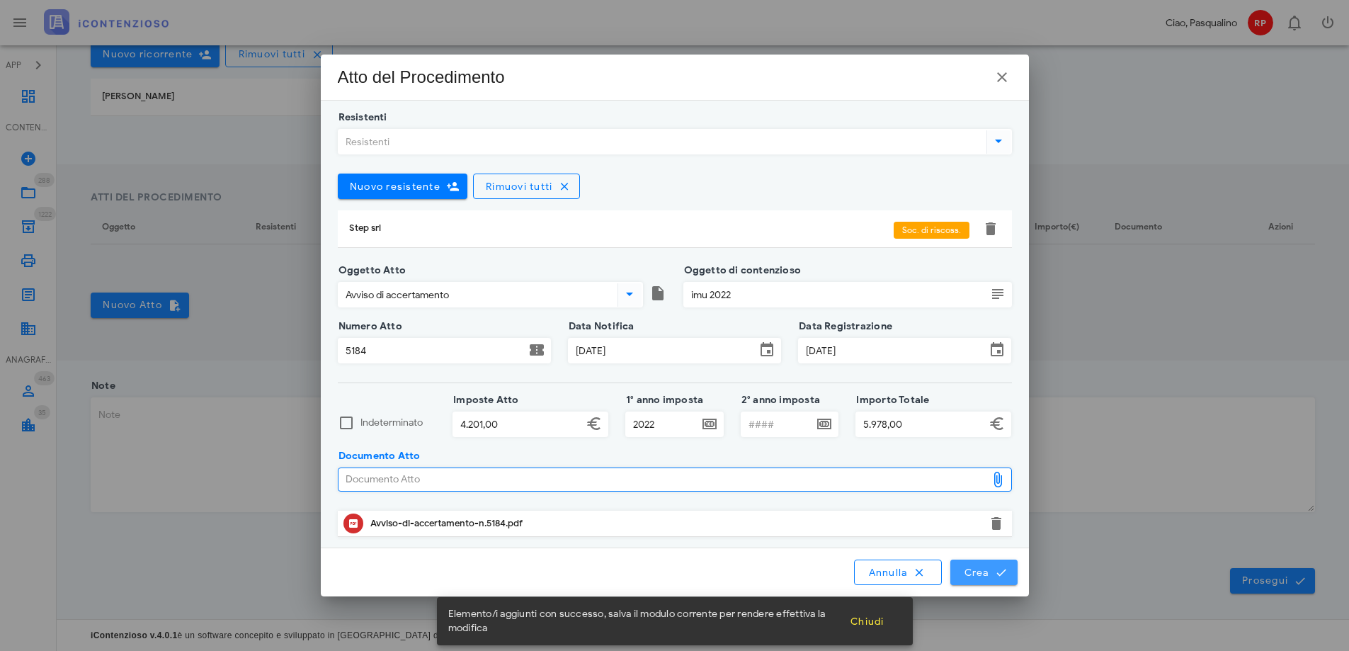
click at [969, 568] on span "Crea" at bounding box center [983, 572] width 41 height 13
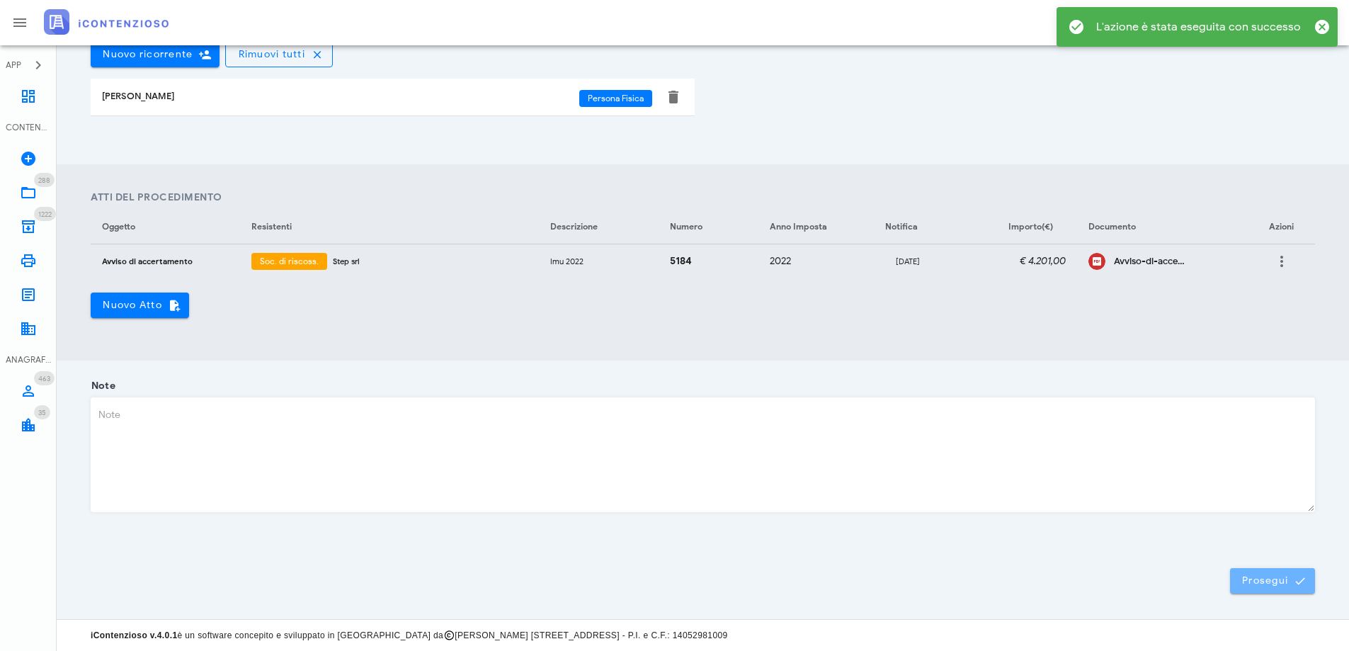
click at [1264, 578] on span "Prosegui" at bounding box center [1273, 581] width 62 height 13
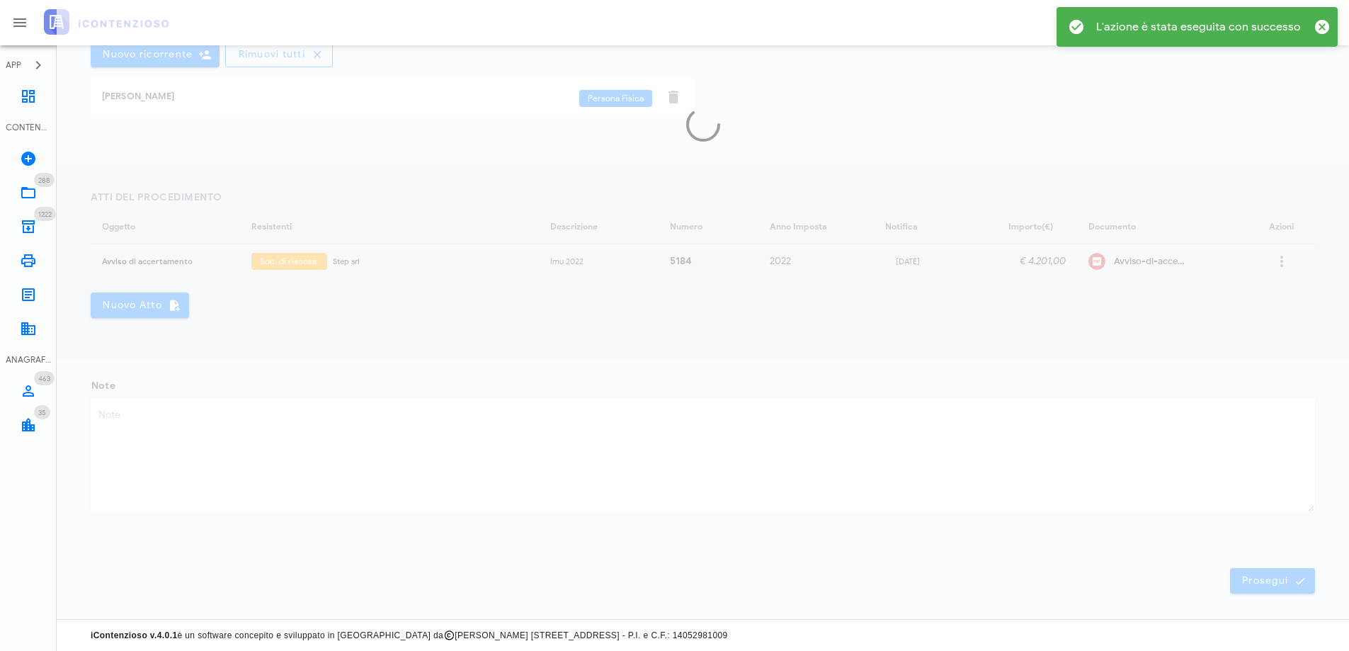
scroll to position [0, 0]
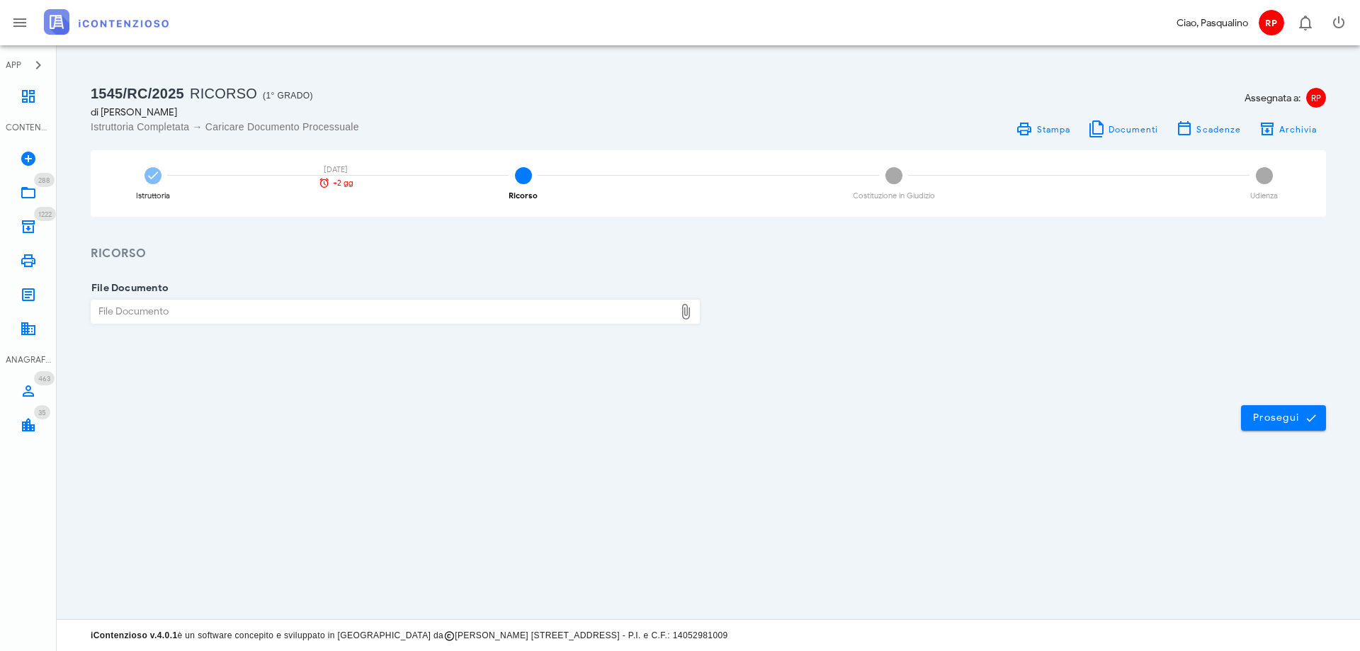
click at [356, 312] on div "File Documento" at bounding box center [382, 311] width 583 height 23
type input "C:\fakepath\MALLIA FRANCESCA PROVVEDIMENTO N 5184 DEL 30.06.2025.pdf"
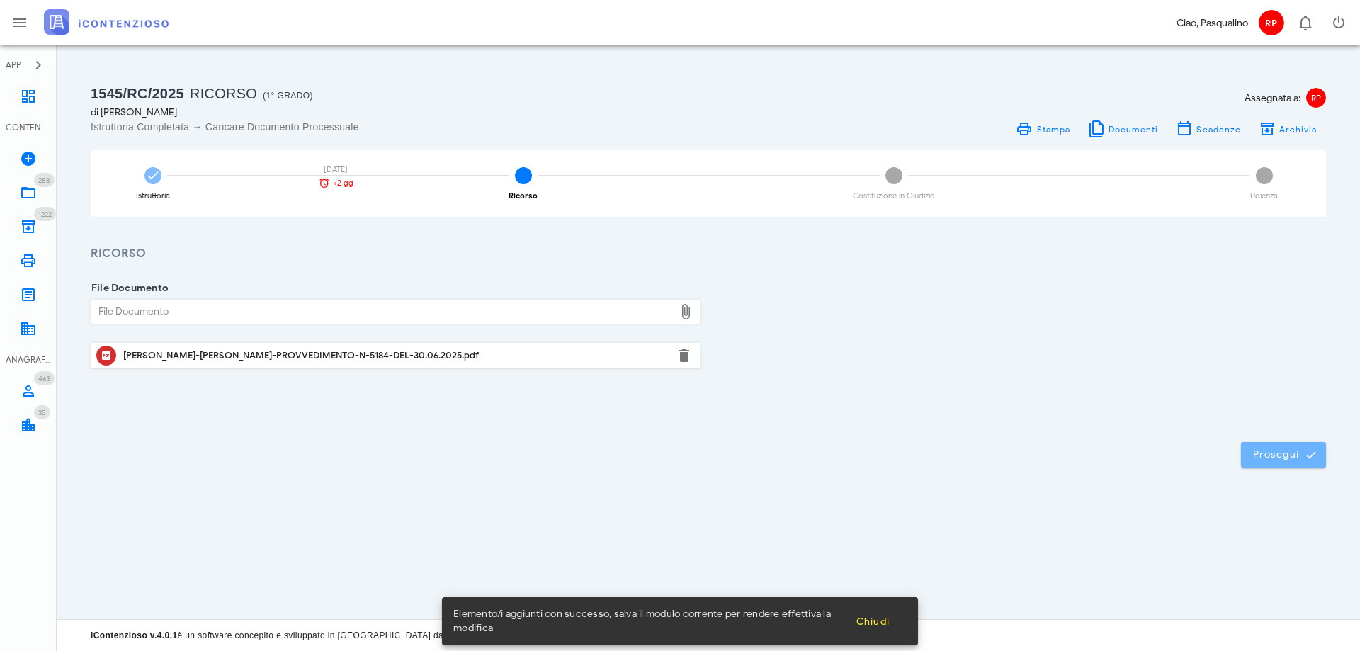
click at [1275, 454] on span "Prosegui" at bounding box center [1283, 454] width 62 height 13
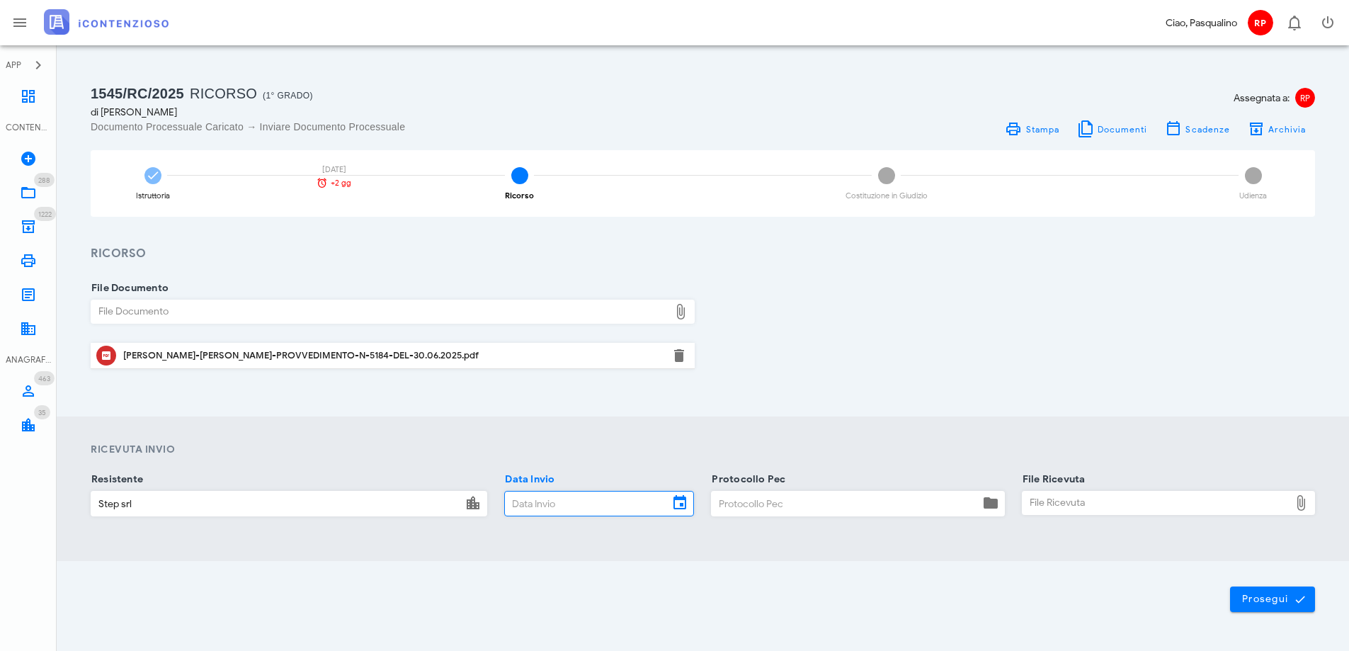
click at [549, 503] on input "Data Invio" at bounding box center [587, 504] width 164 height 24
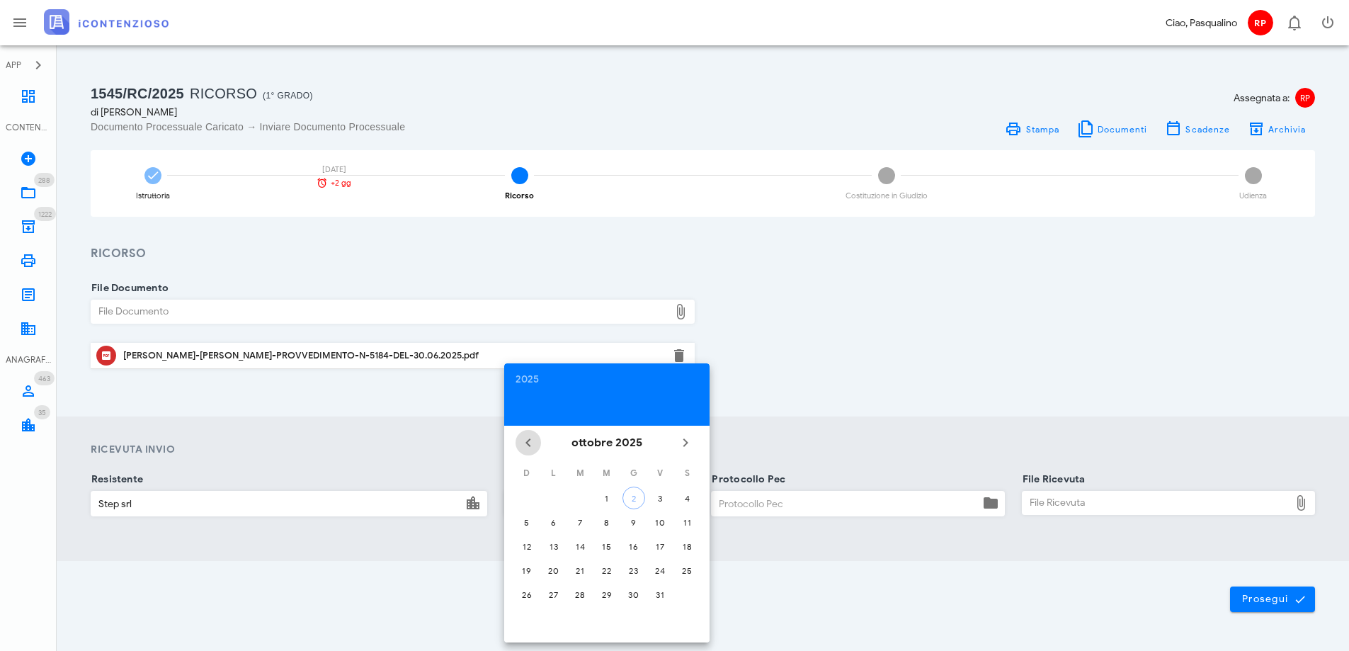
click at [531, 447] on icon "Il mese scorso" at bounding box center [528, 442] width 17 height 17
click at [656, 572] on div "26" at bounding box center [660, 570] width 23 height 11
type input "26/09/2025"
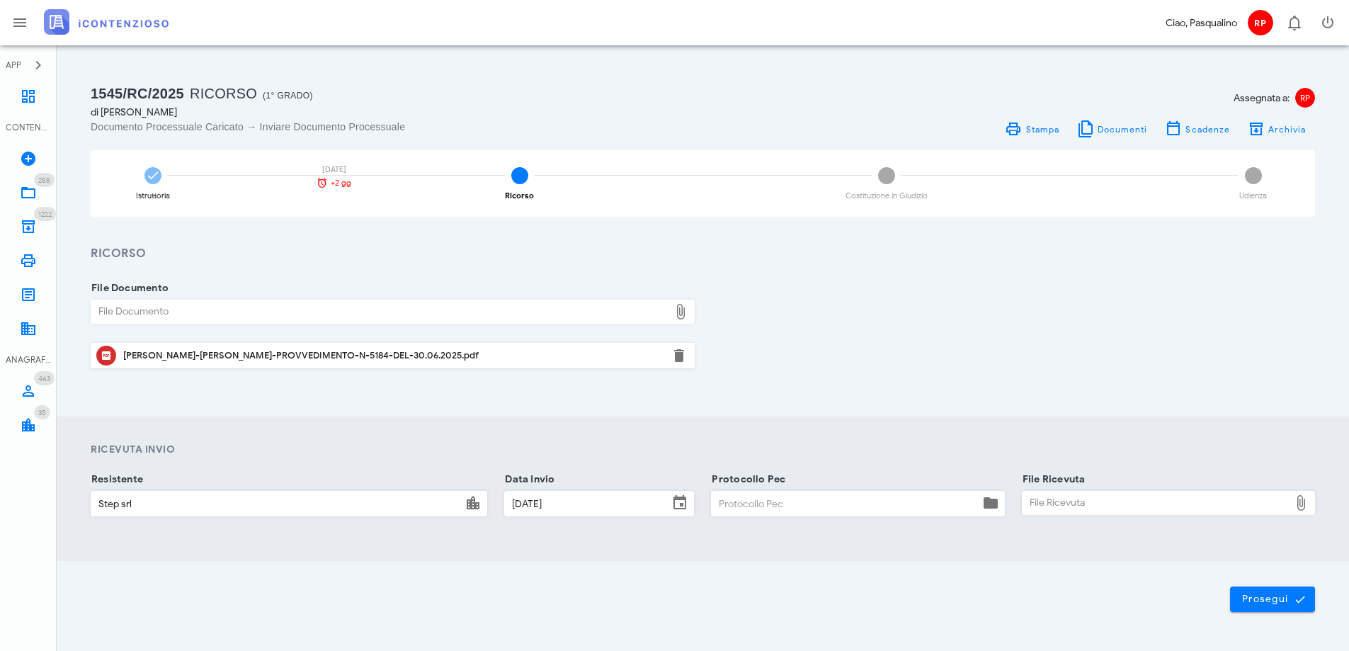
click at [834, 502] on input "Protocollo Pec" at bounding box center [845, 504] width 267 height 24
type input "2609"
click at [1089, 498] on div "File Ricevuta" at bounding box center [1156, 503] width 267 height 23
click at [1206, 509] on div "NOTIF2.EML" at bounding box center [1169, 503] width 228 height 11
click at [1301, 506] on button "button" at bounding box center [1299, 503] width 17 height 17
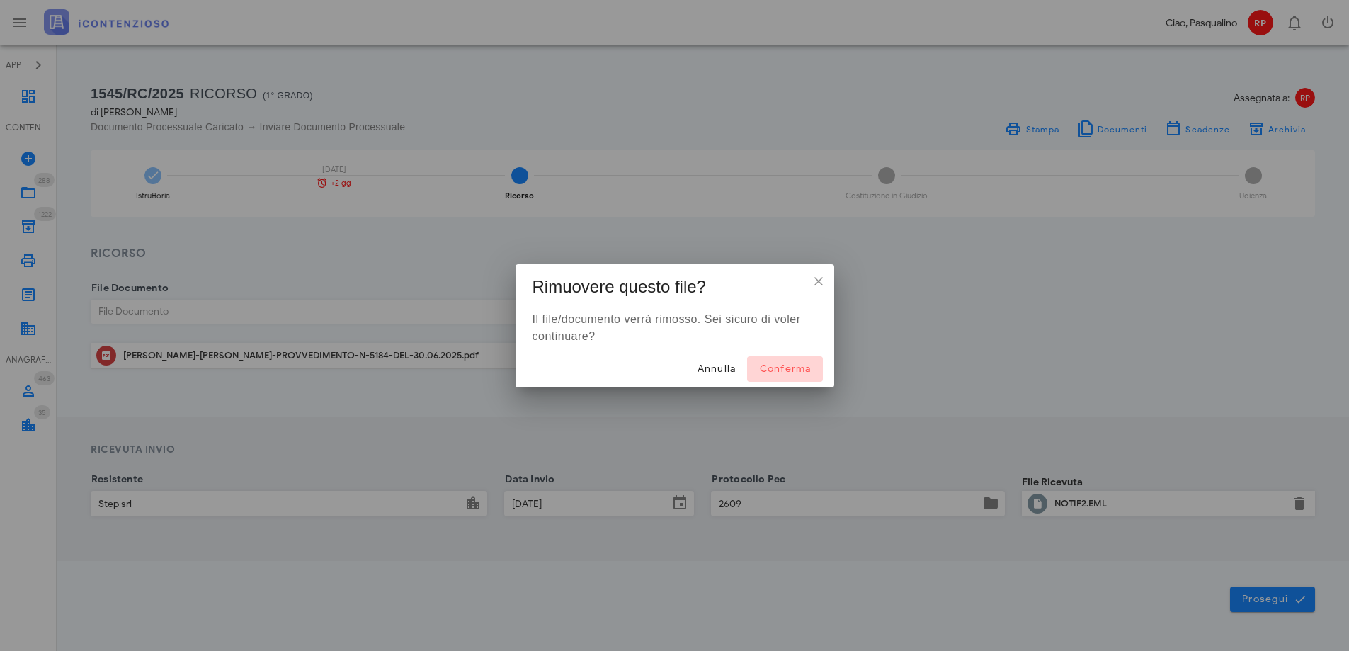
click at [782, 366] on span "Conferma" at bounding box center [785, 369] width 52 height 12
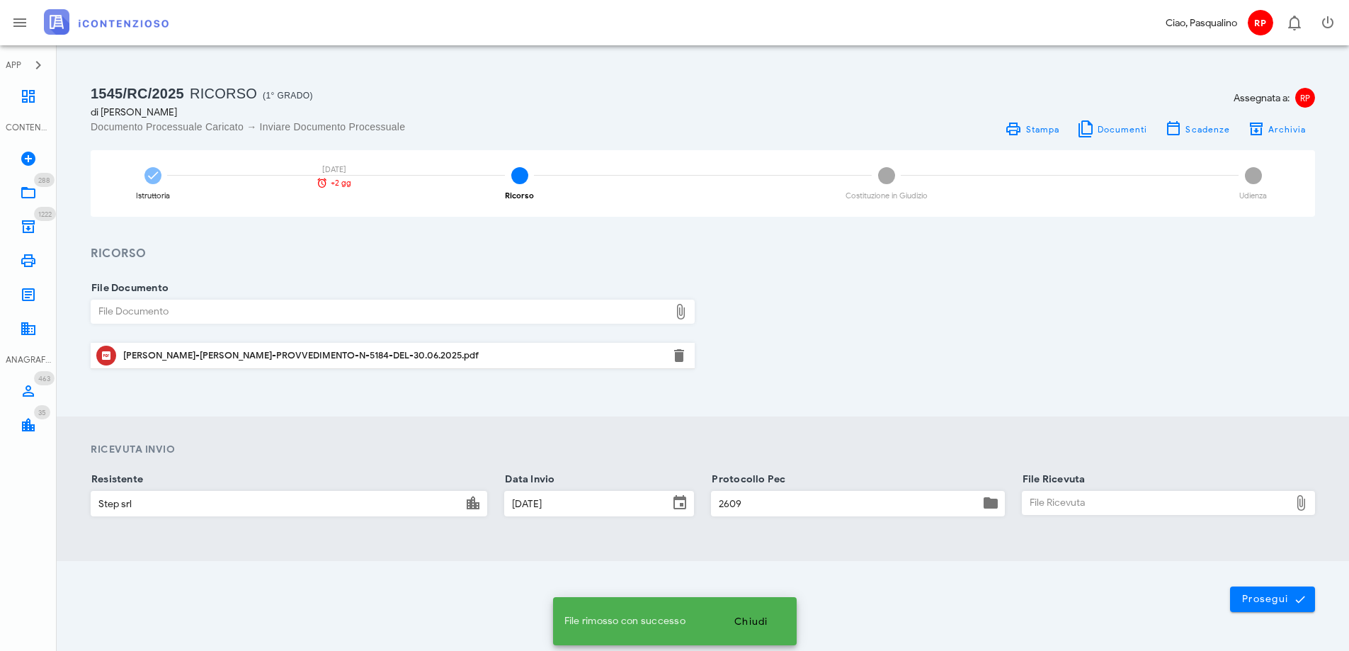
click at [1066, 510] on div "File Ricevuta" at bounding box center [1156, 503] width 267 height 23
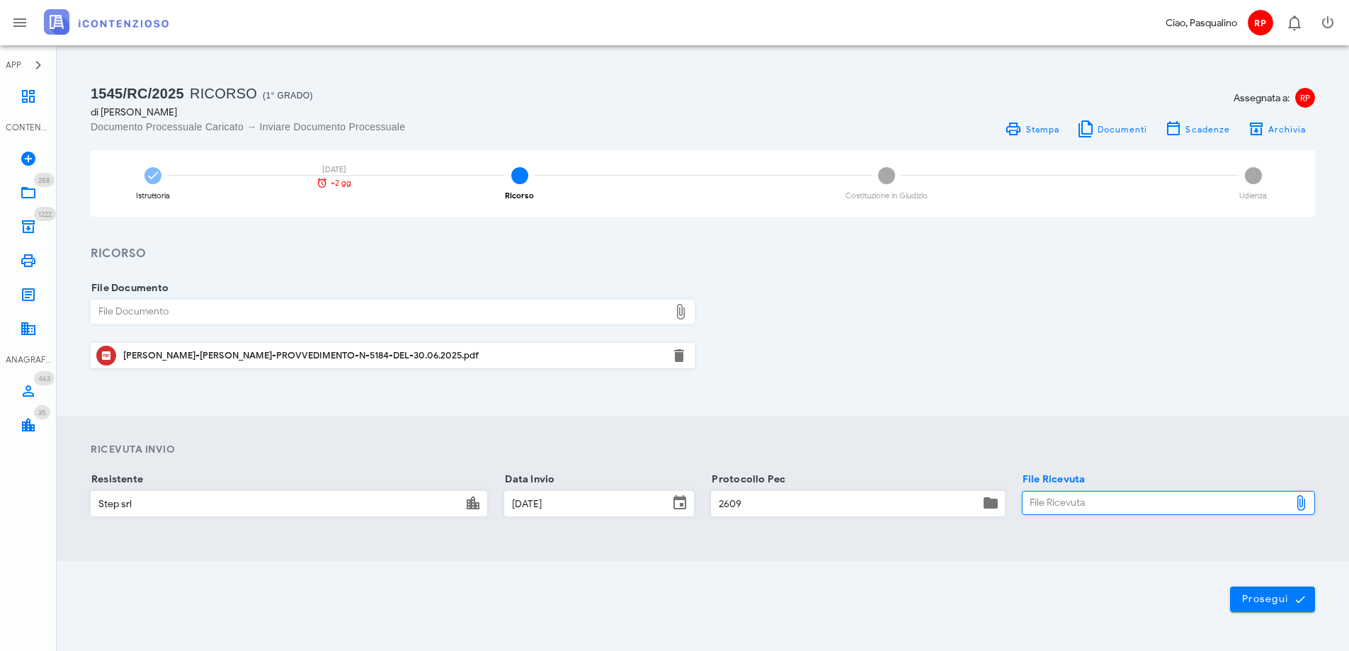
type input "C:\fakepath\_NOTIF~2.EML"
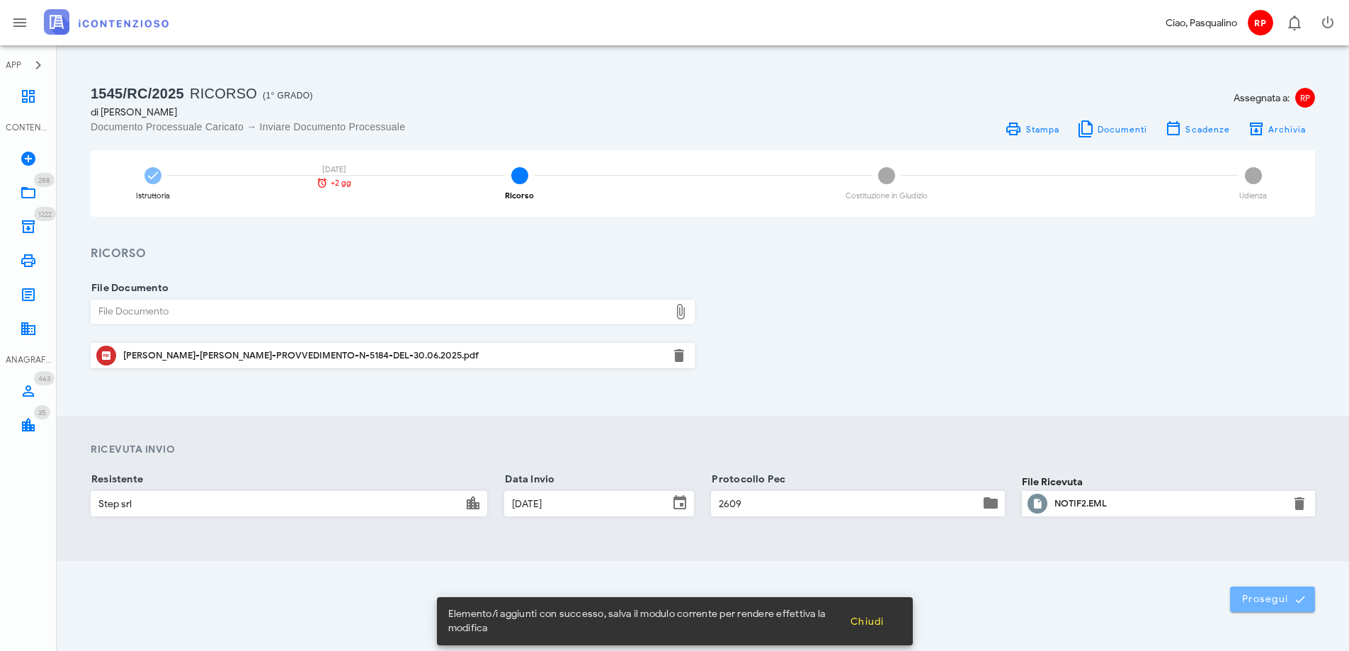
click at [1291, 596] on span "Prosegui" at bounding box center [1273, 599] width 62 height 13
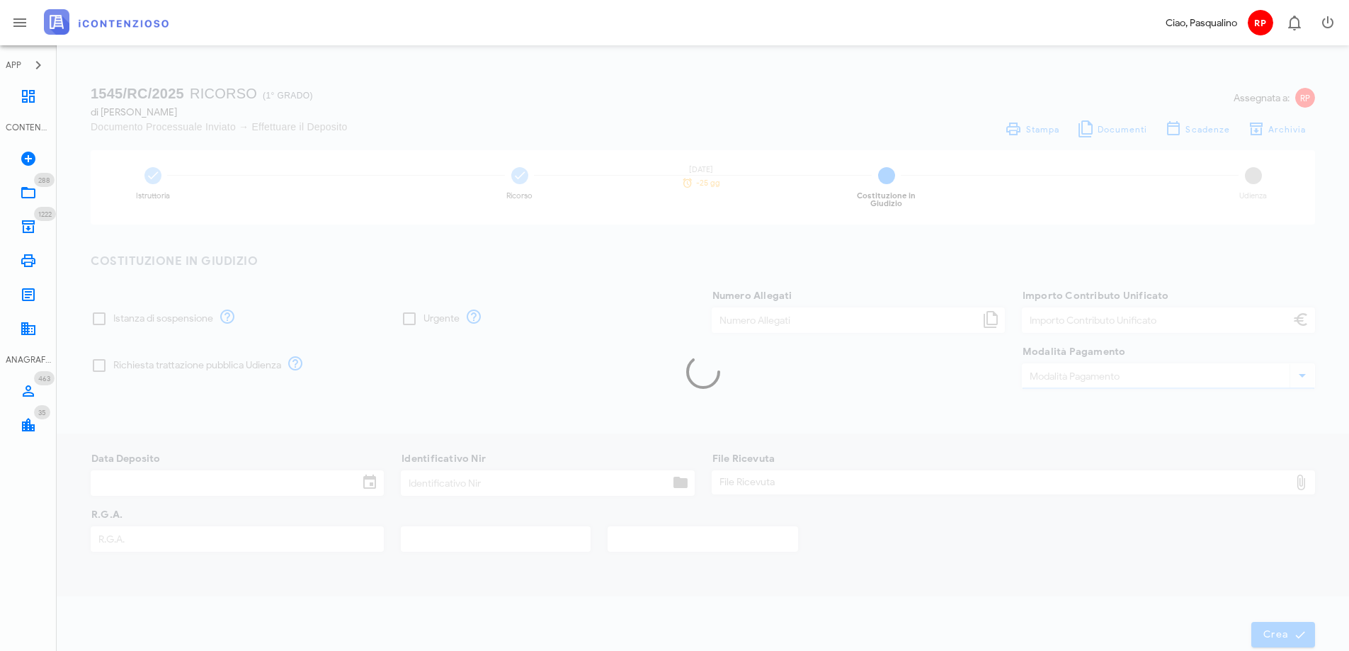
type input "60,00"
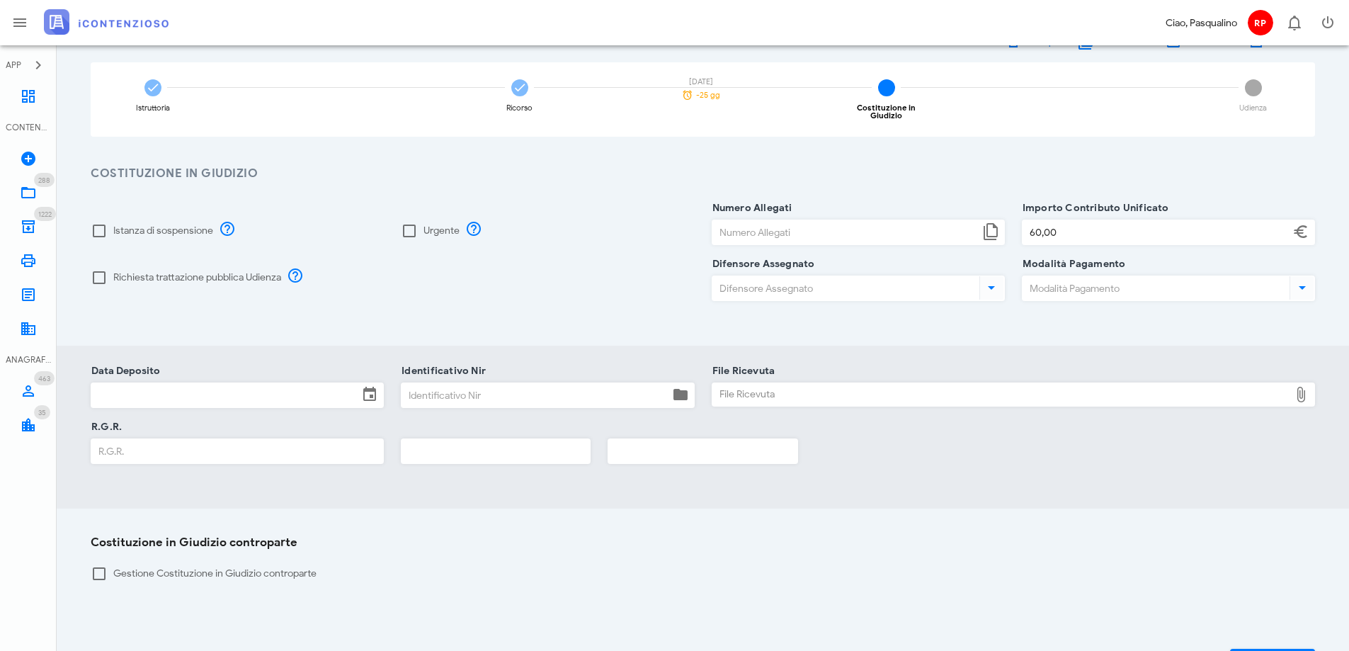
scroll to position [186, 0]
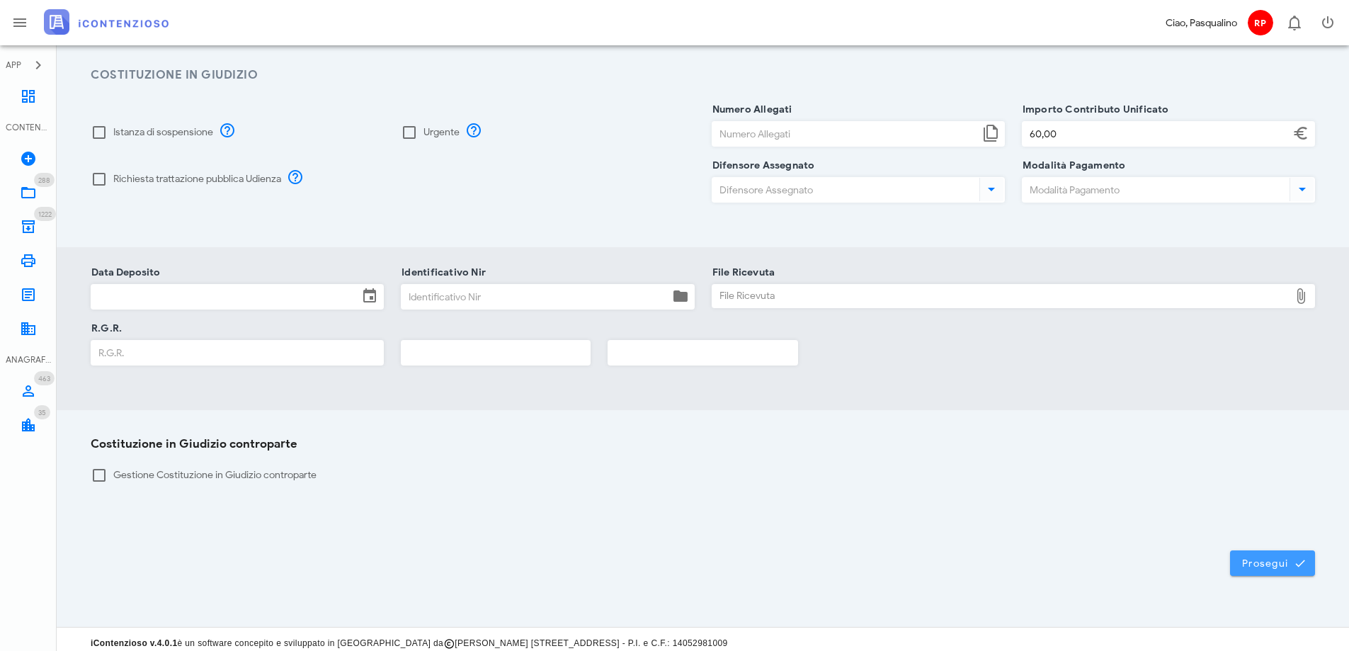
click at [1269, 557] on span "Prosegui" at bounding box center [1273, 563] width 62 height 13
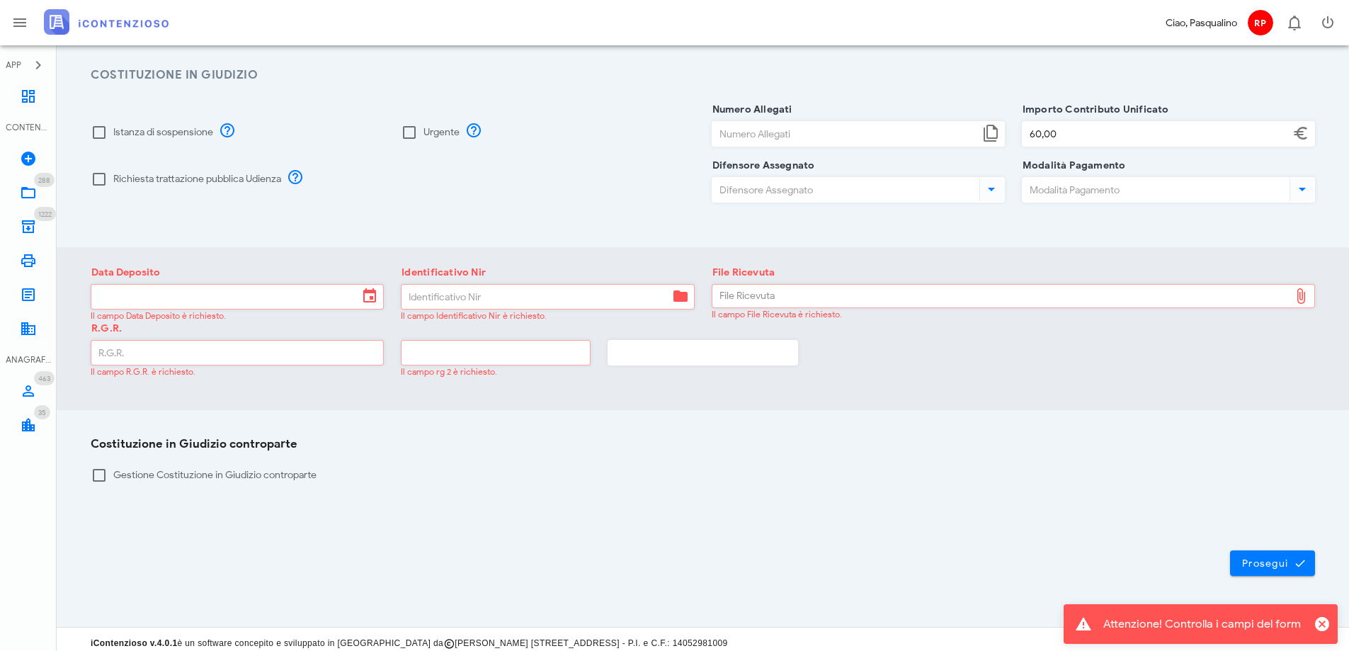
scroll to position [0, 0]
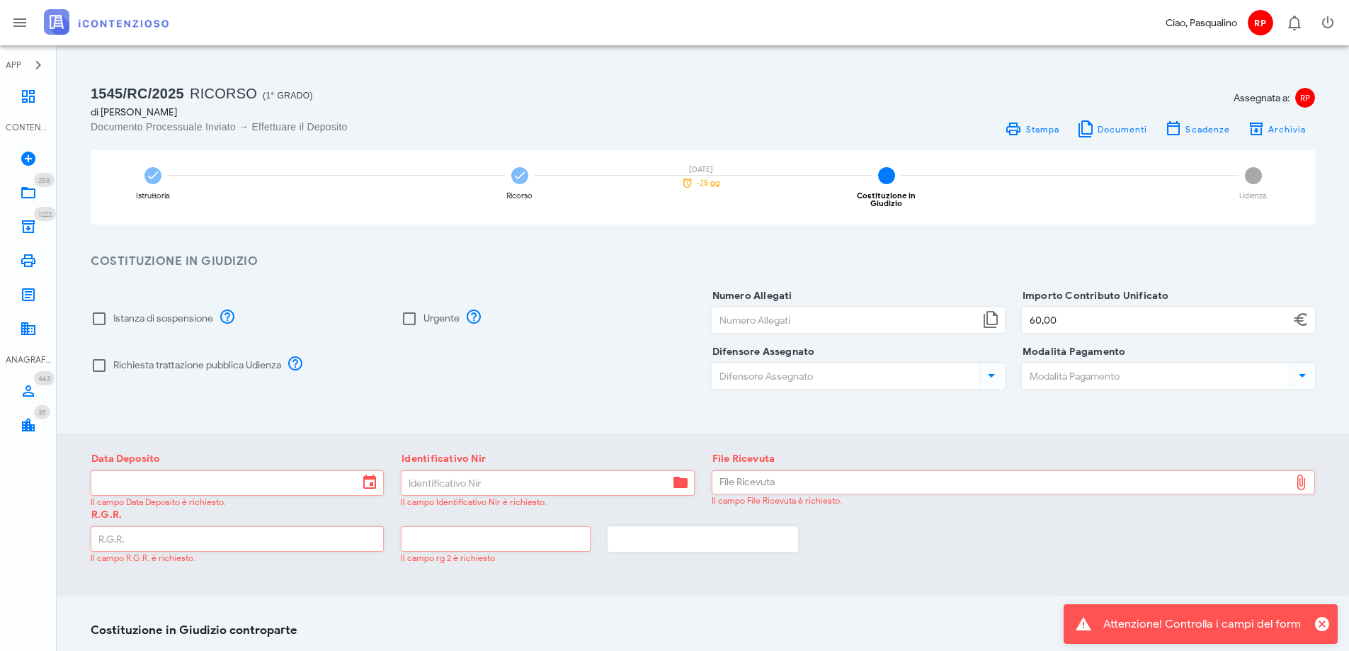
drag, startPoint x: 936, startPoint y: 537, endPoint x: 931, endPoint y: 471, distance: 66.1
click at [939, 533] on div "R.G.R. Il campo R.G.R. è richiesto. Il campo rg 2 è richiesto." at bounding box center [703, 543] width 1242 height 56
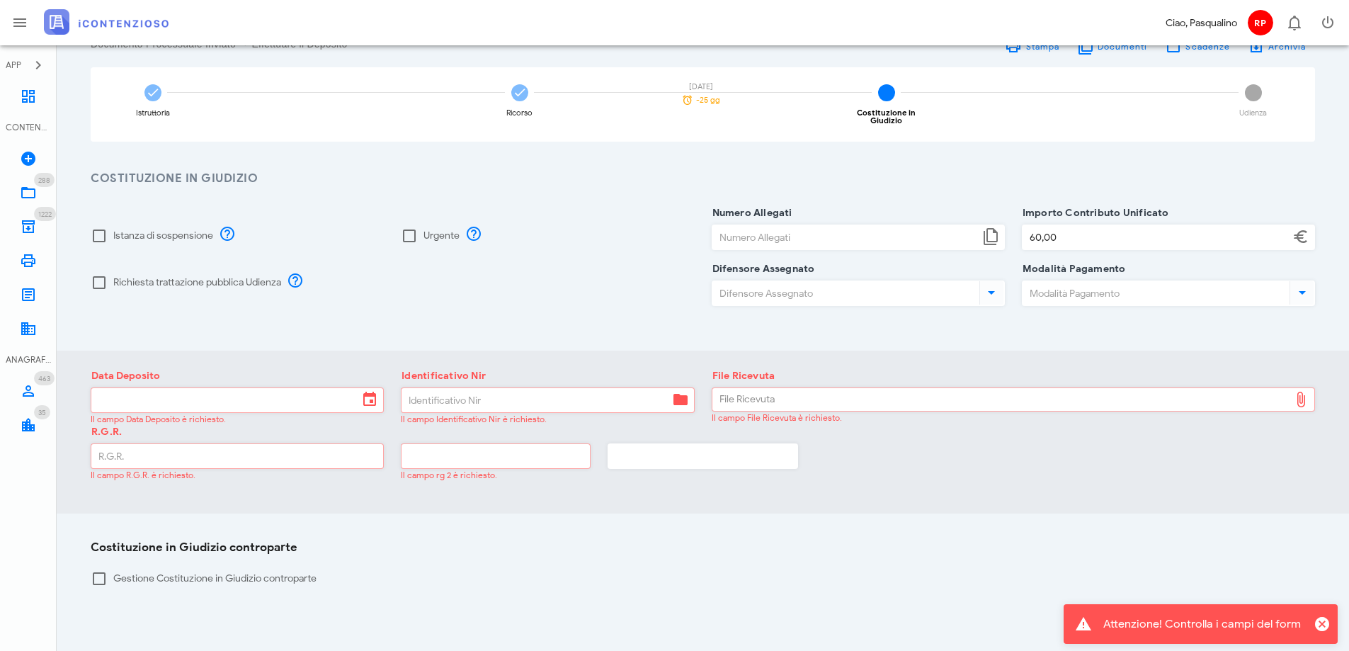
scroll to position [186, 0]
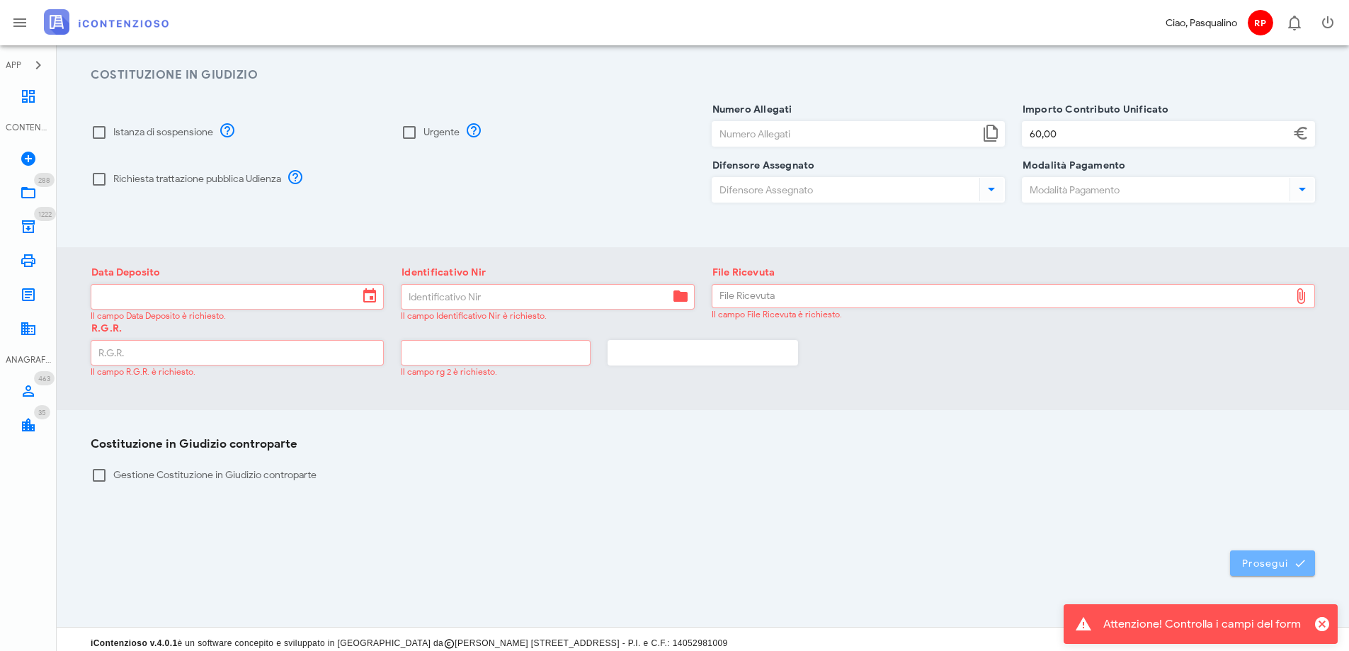
click at [1254, 562] on span "Prosegui" at bounding box center [1273, 563] width 62 height 13
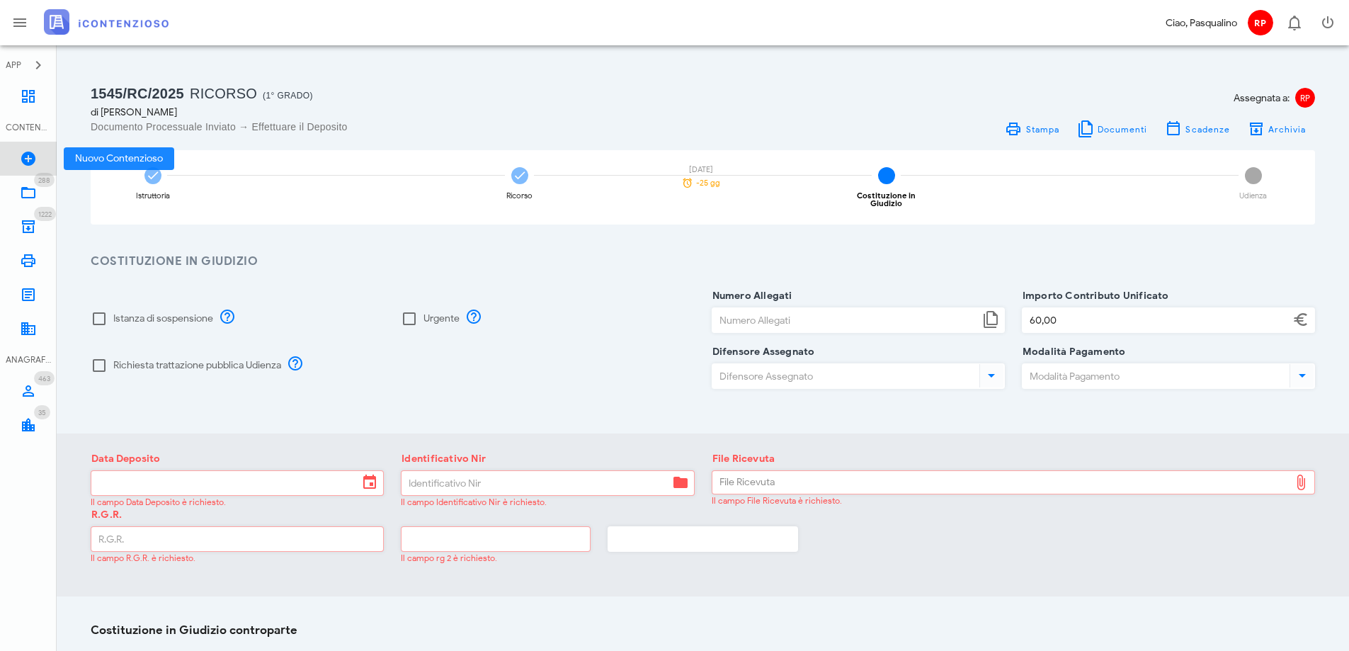
click at [18, 157] on link "Nuovo Contenzioso" at bounding box center [28, 159] width 57 height 34
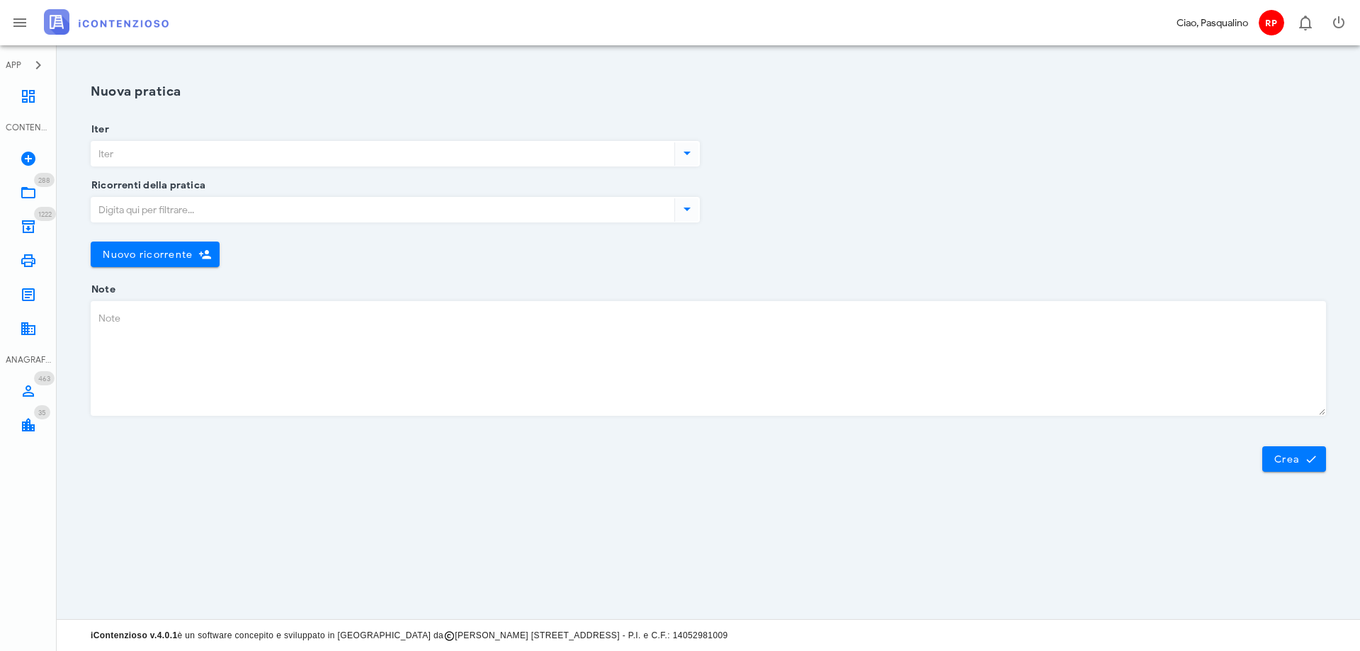
click at [399, 154] on input "Iter" at bounding box center [381, 154] width 580 height 24
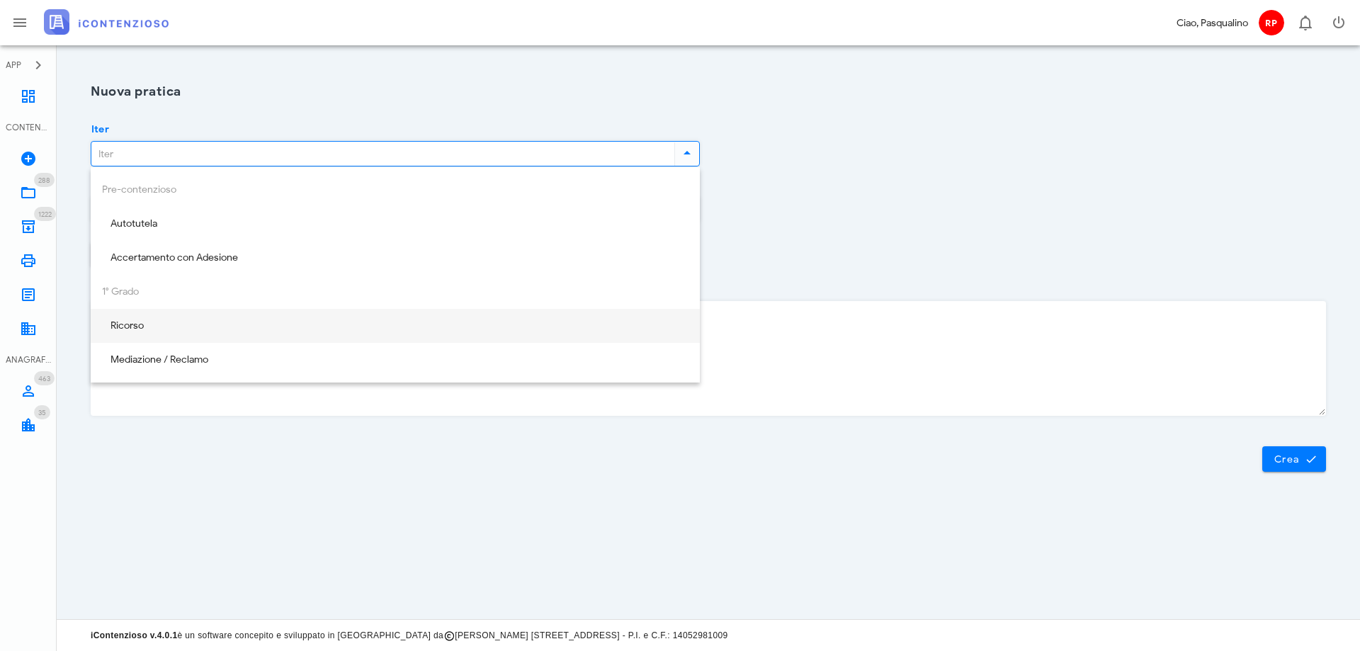
click at [176, 328] on div "Ricorso" at bounding box center [395, 326] width 587 height 12
type input "Ricorso"
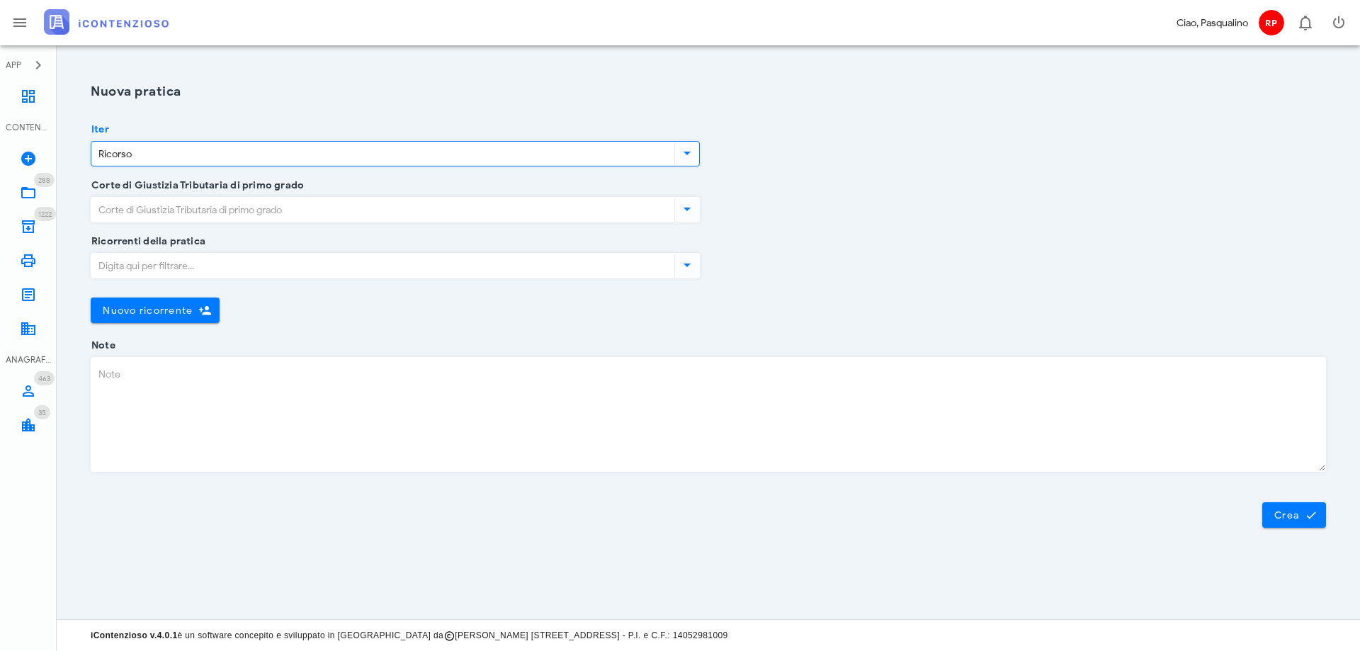
click at [298, 198] on input "Corte di Giustizia Tributaria di primo grado" at bounding box center [381, 210] width 580 height 24
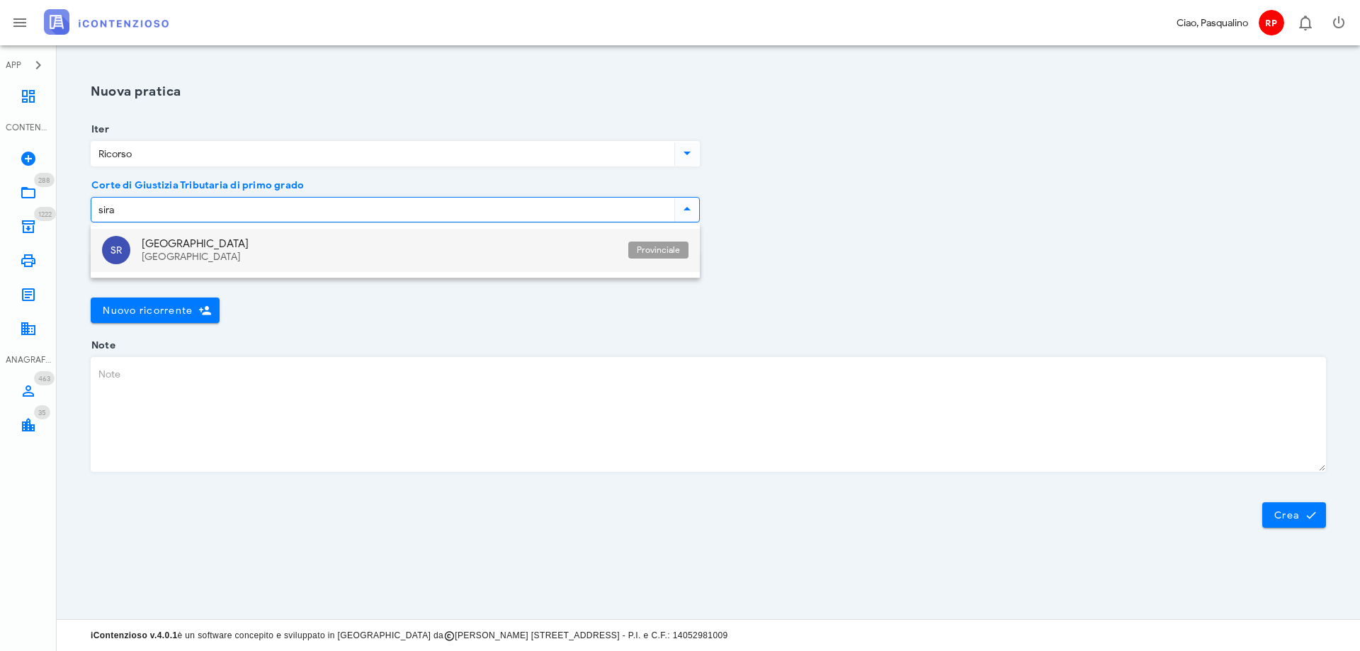
click at [259, 251] on div "Siracusa Sicilia" at bounding box center [379, 250] width 475 height 43
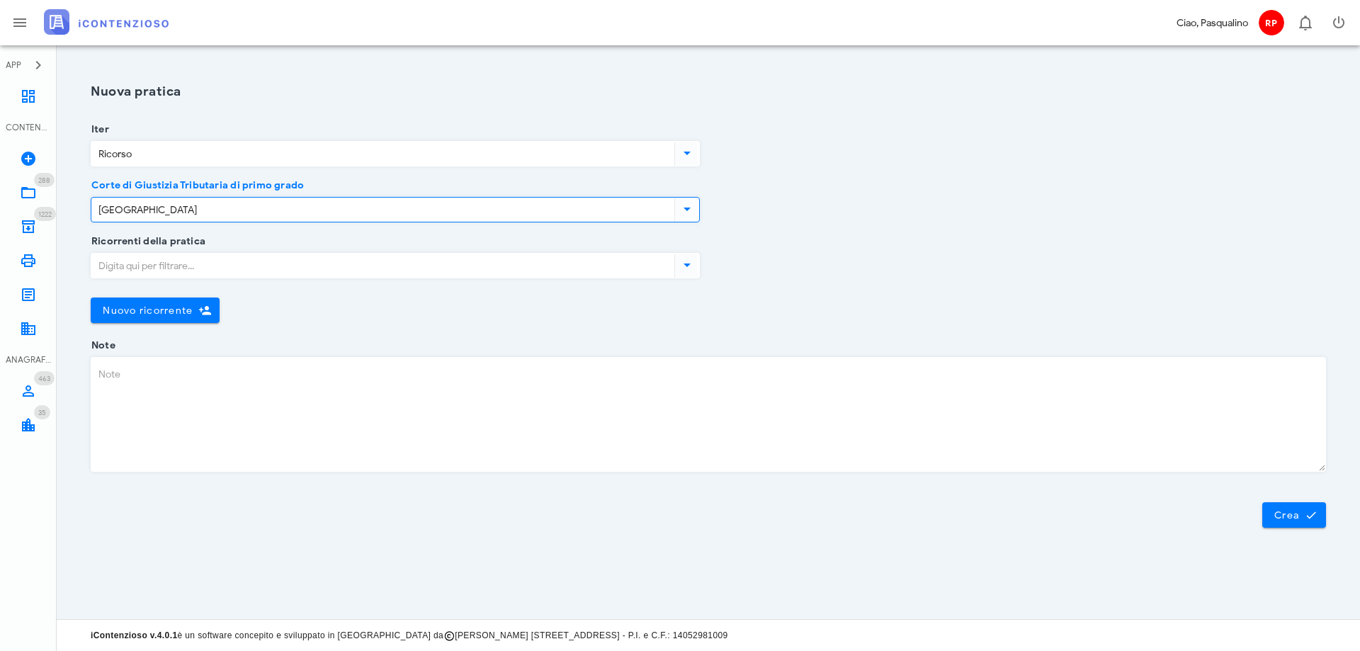
type input "[GEOGRAPHIC_DATA]"
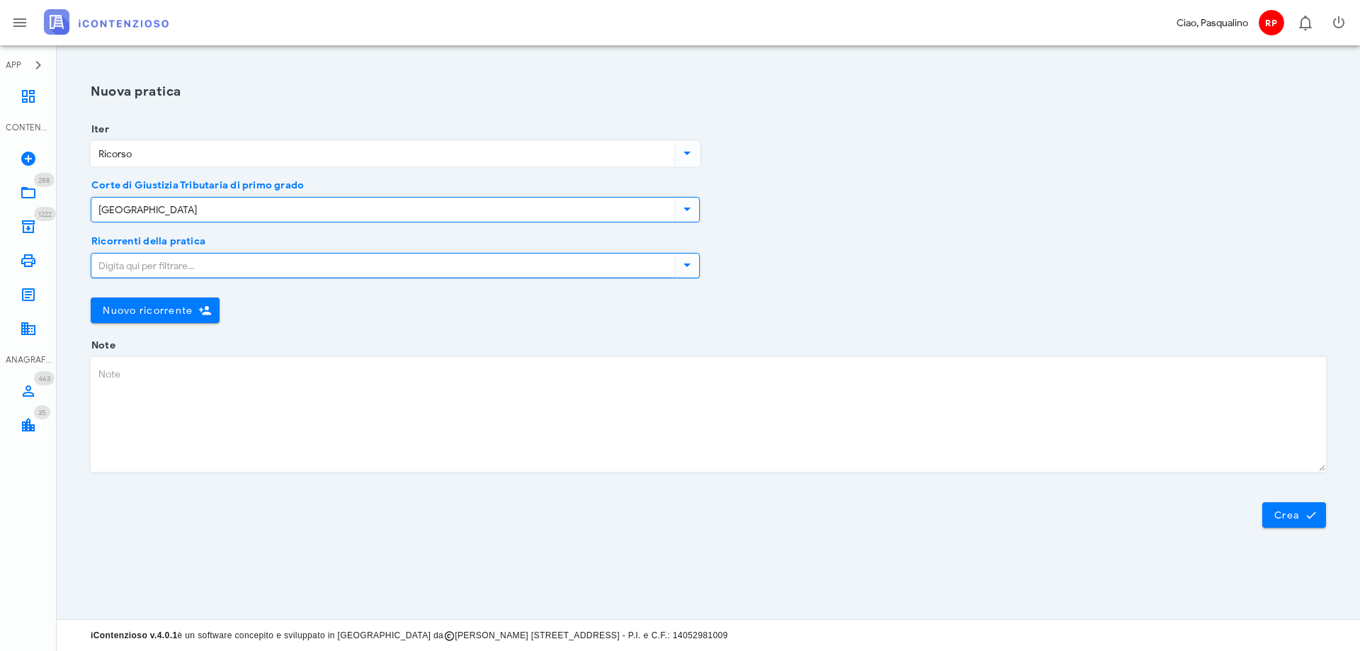
click at [264, 273] on input "Ricorrenti della pratica" at bounding box center [381, 266] width 580 height 24
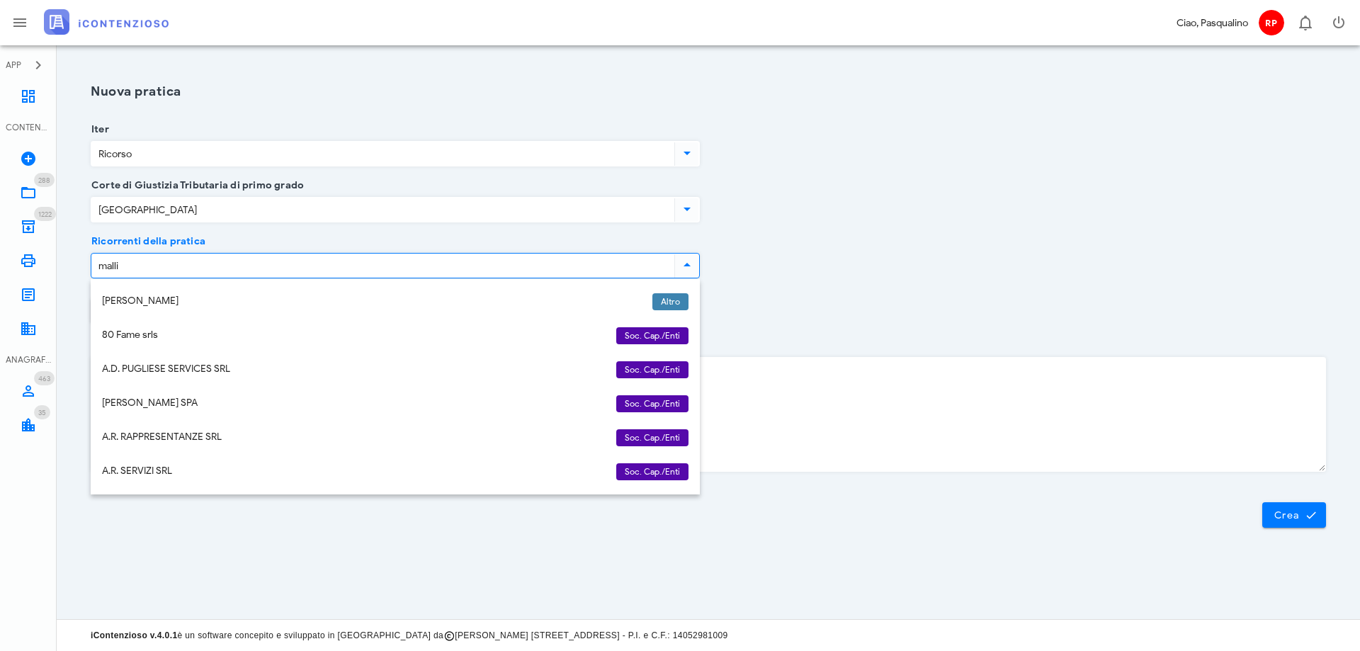
type input "mallia"
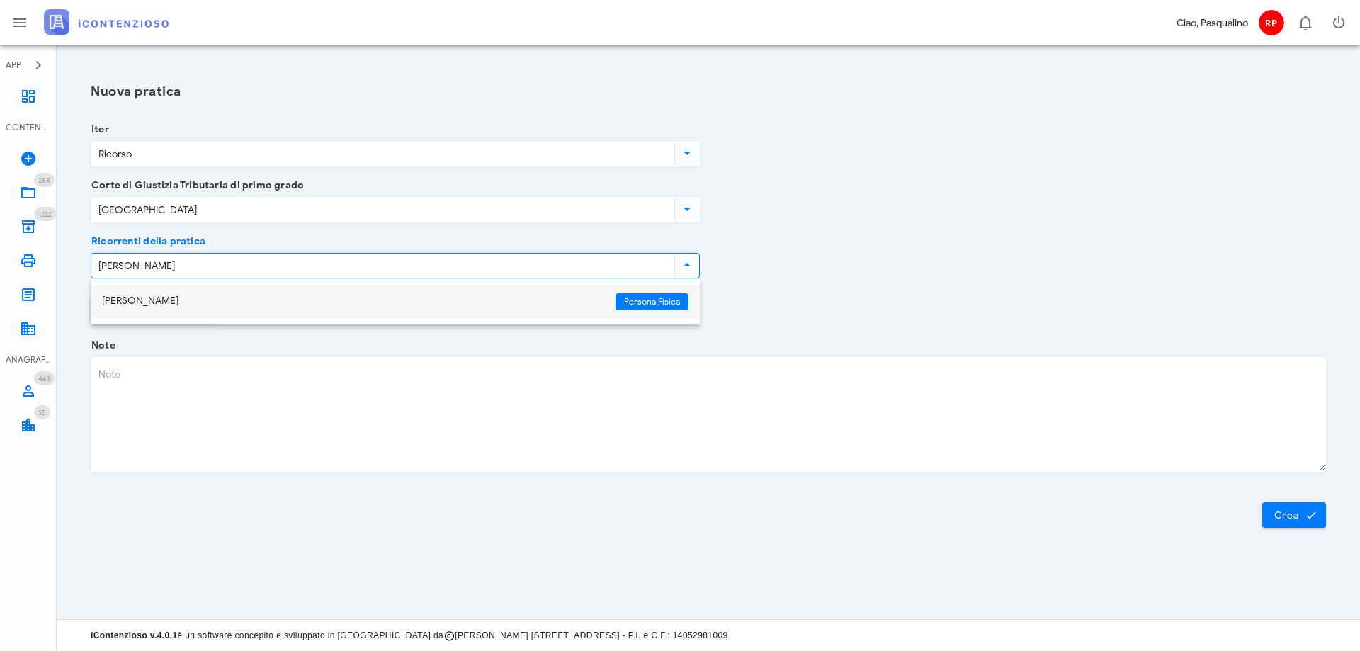
click at [239, 296] on div "[PERSON_NAME]" at bounding box center [353, 301] width 502 height 12
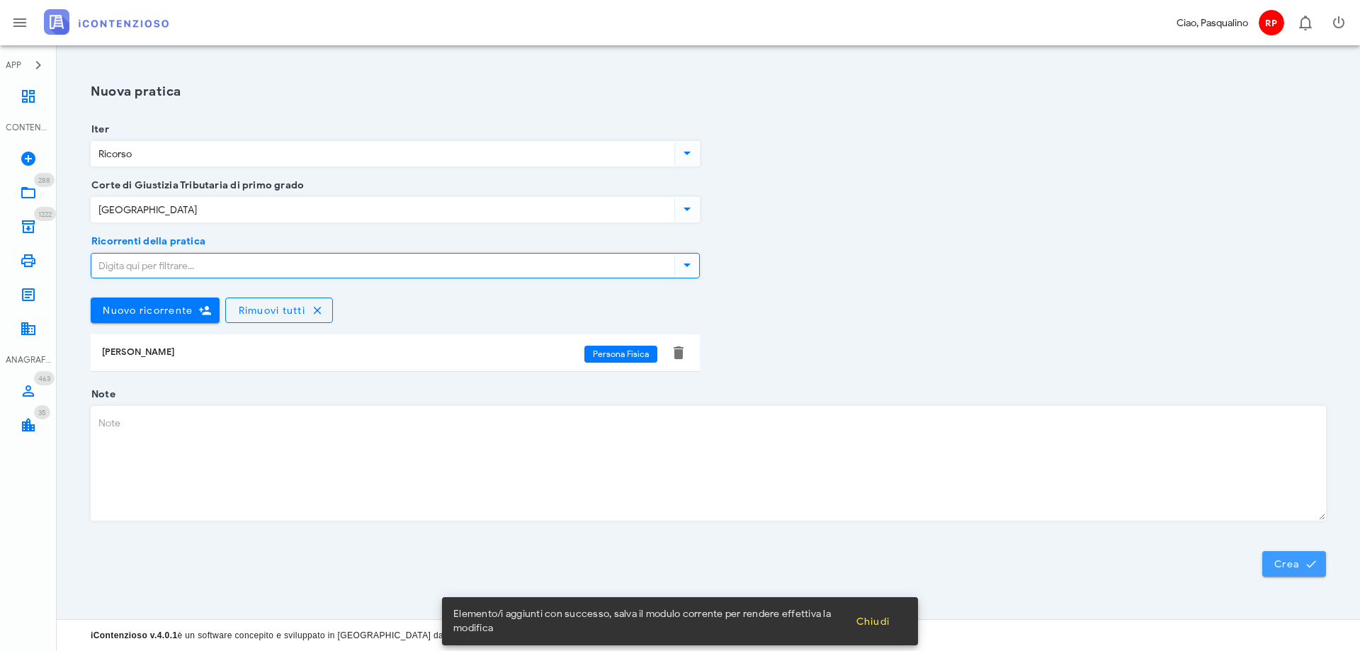
click at [1293, 559] on span "Crea" at bounding box center [1294, 564] width 41 height 13
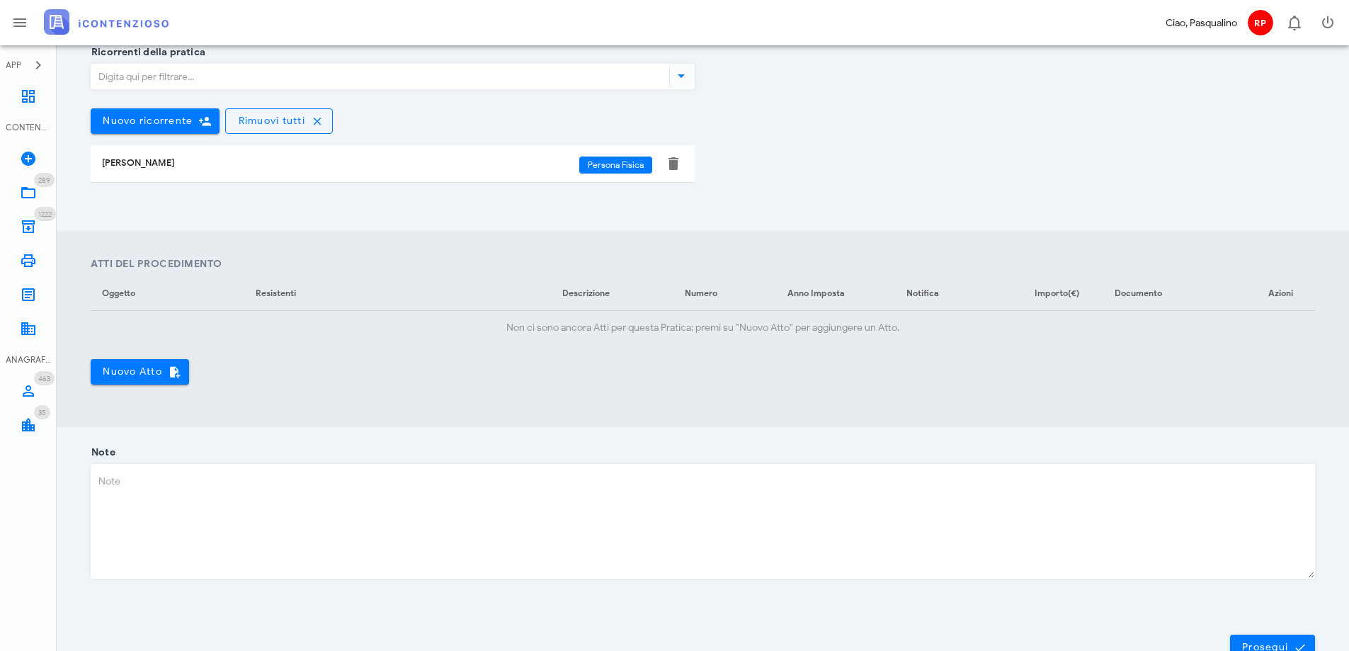
scroll to position [414, 0]
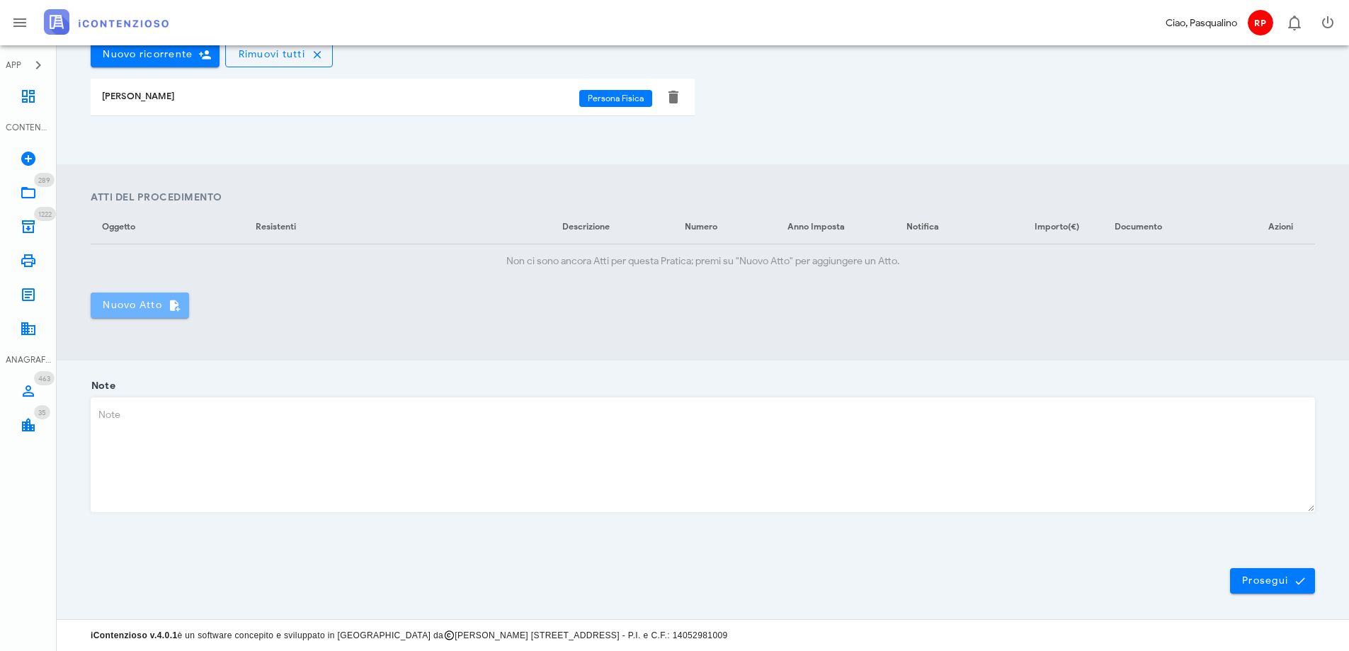
click at [142, 305] on span "Nuovo Atto" at bounding box center [140, 305] width 76 height 13
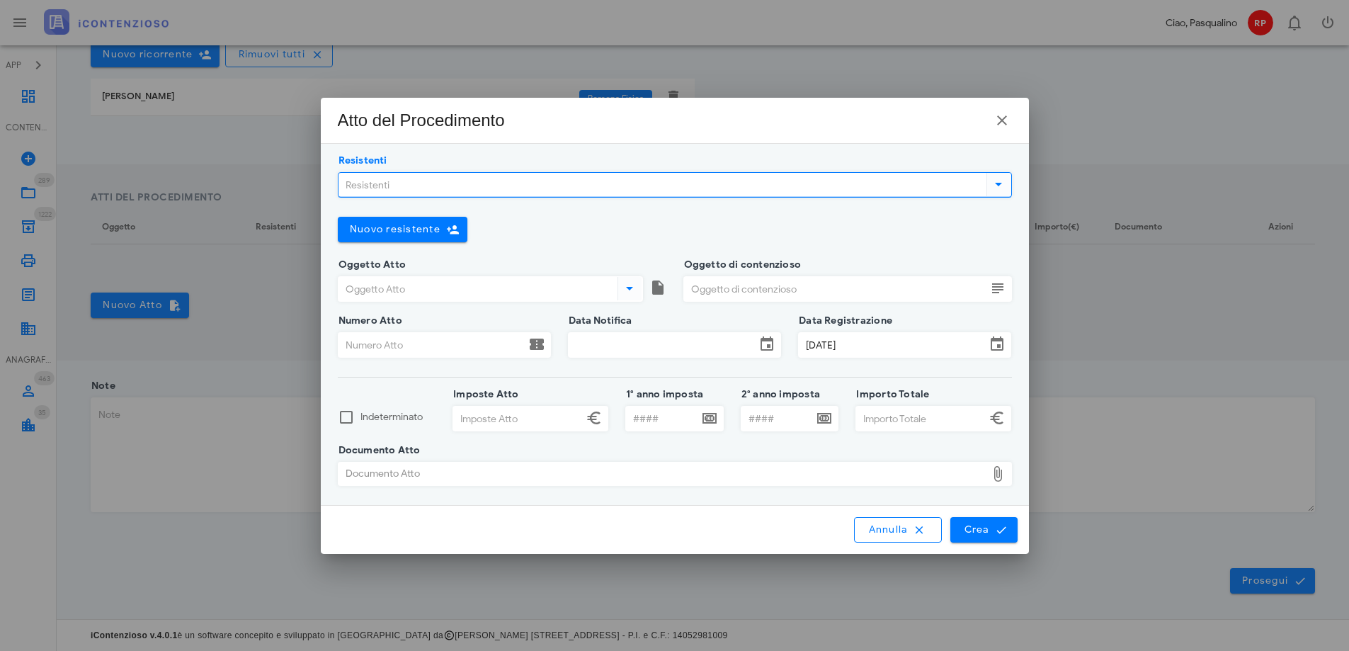
click at [460, 193] on input "Resistenti" at bounding box center [661, 185] width 645 height 24
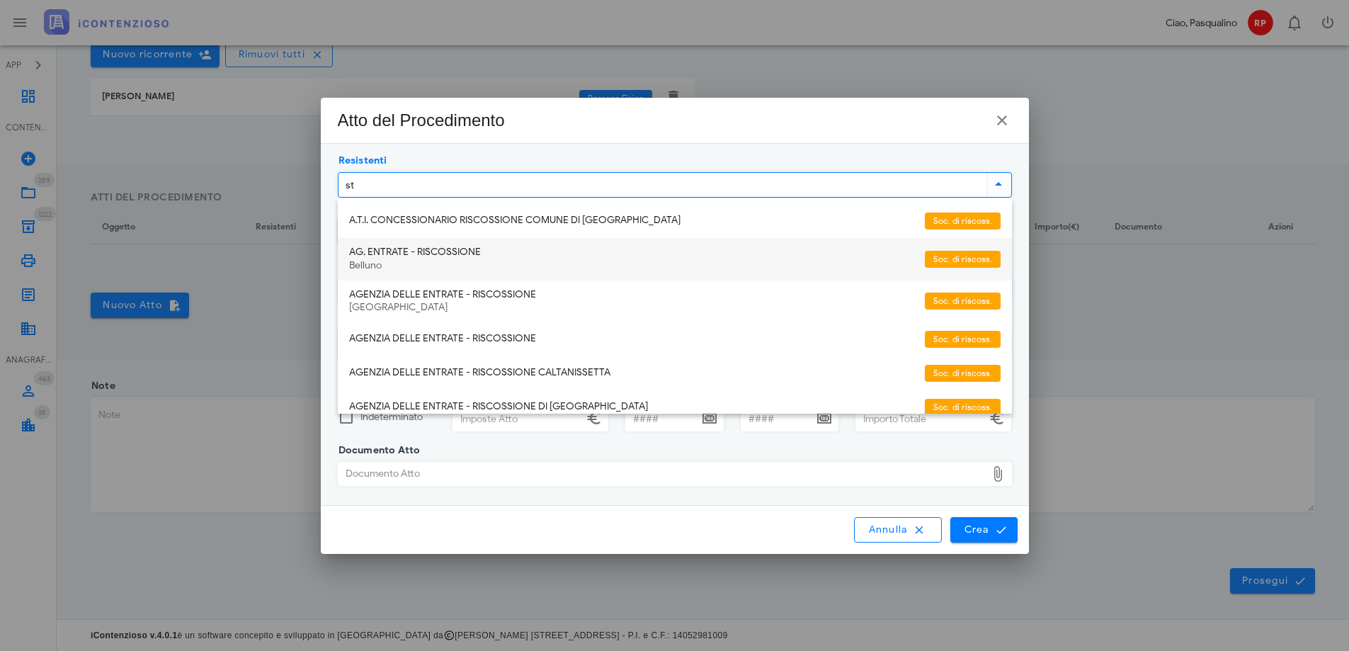
type input "ste"
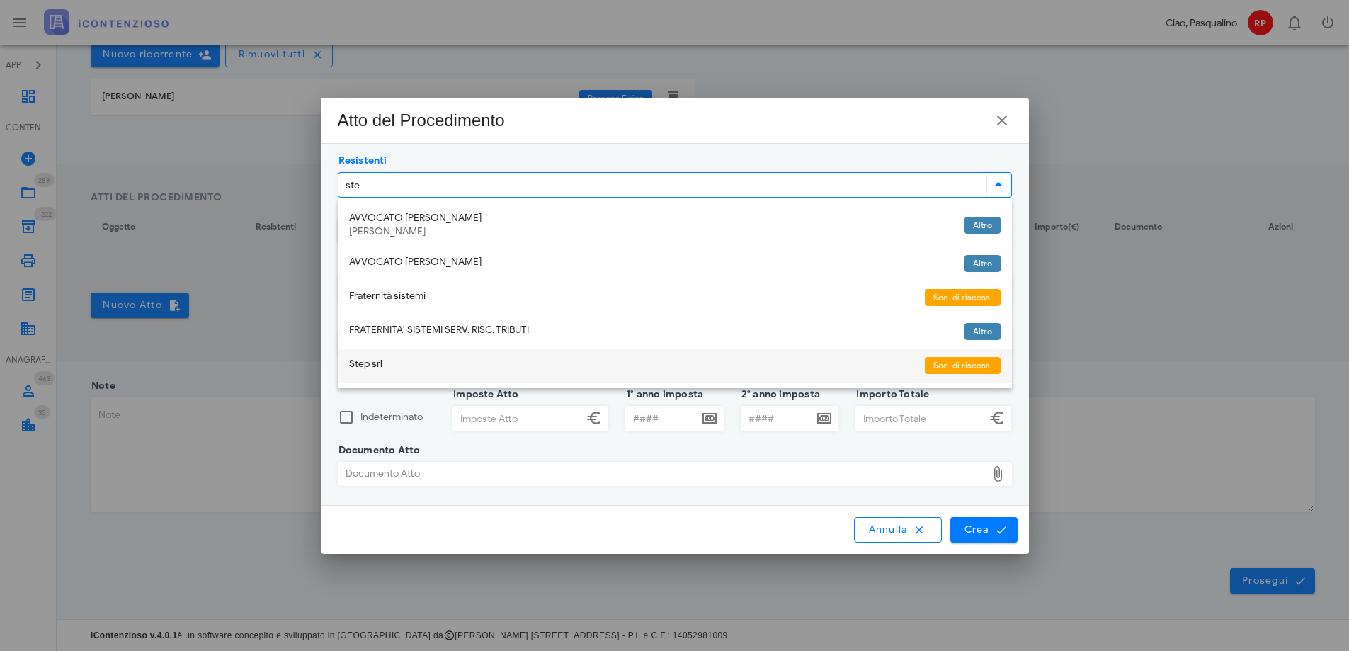
click at [428, 368] on div "Step srl" at bounding box center [631, 364] width 565 height 12
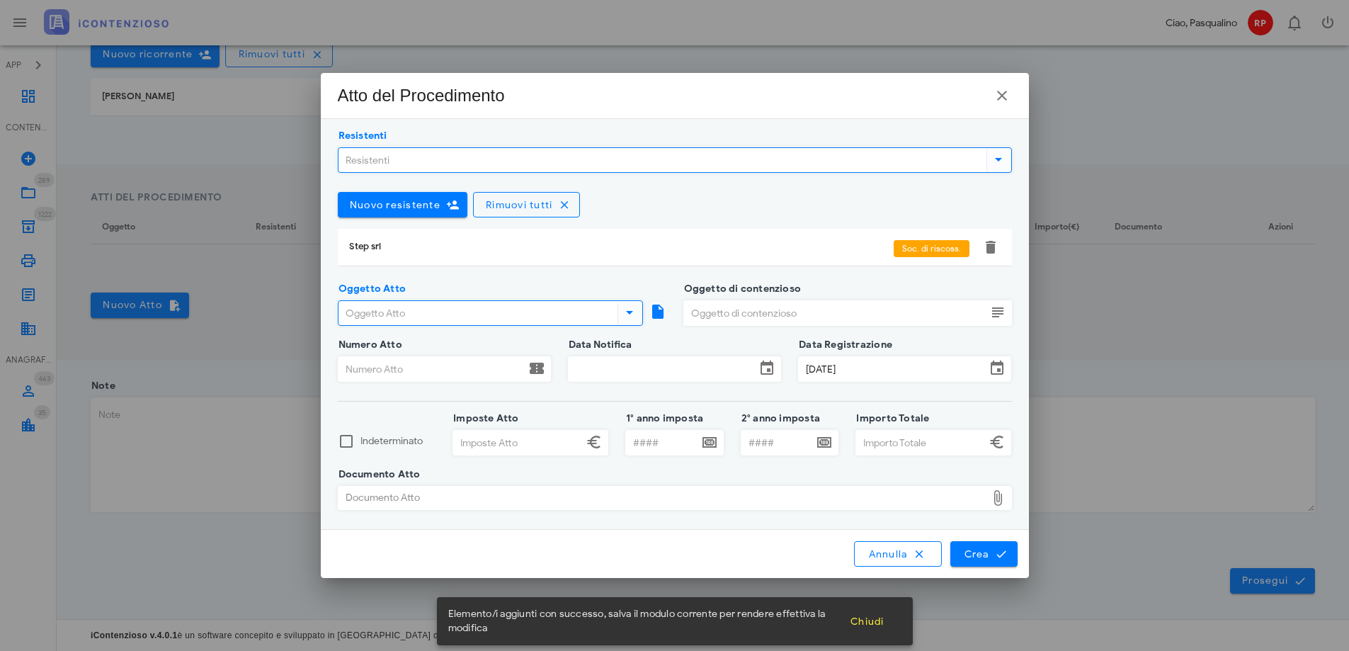
click at [455, 314] on input "Oggetto Atto" at bounding box center [477, 313] width 276 height 24
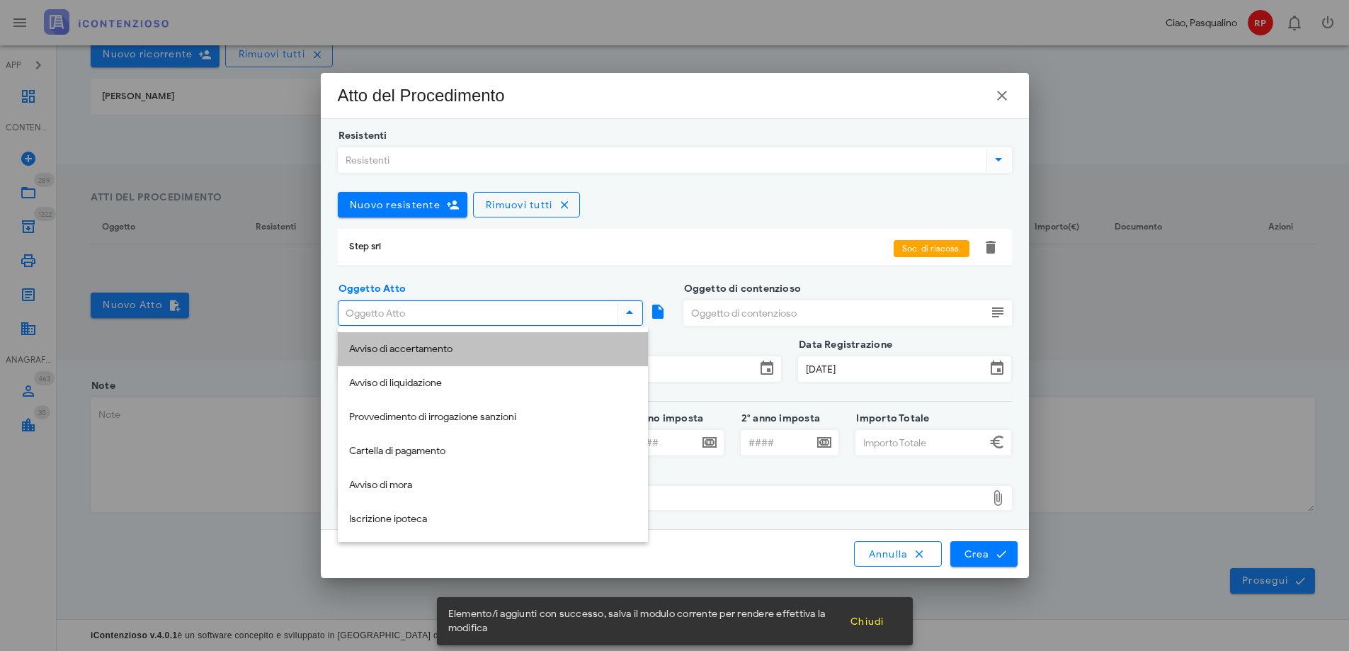
click at [438, 348] on div "Avviso di accertamento" at bounding box center [493, 350] width 288 height 12
type input "Avviso di accertamento"
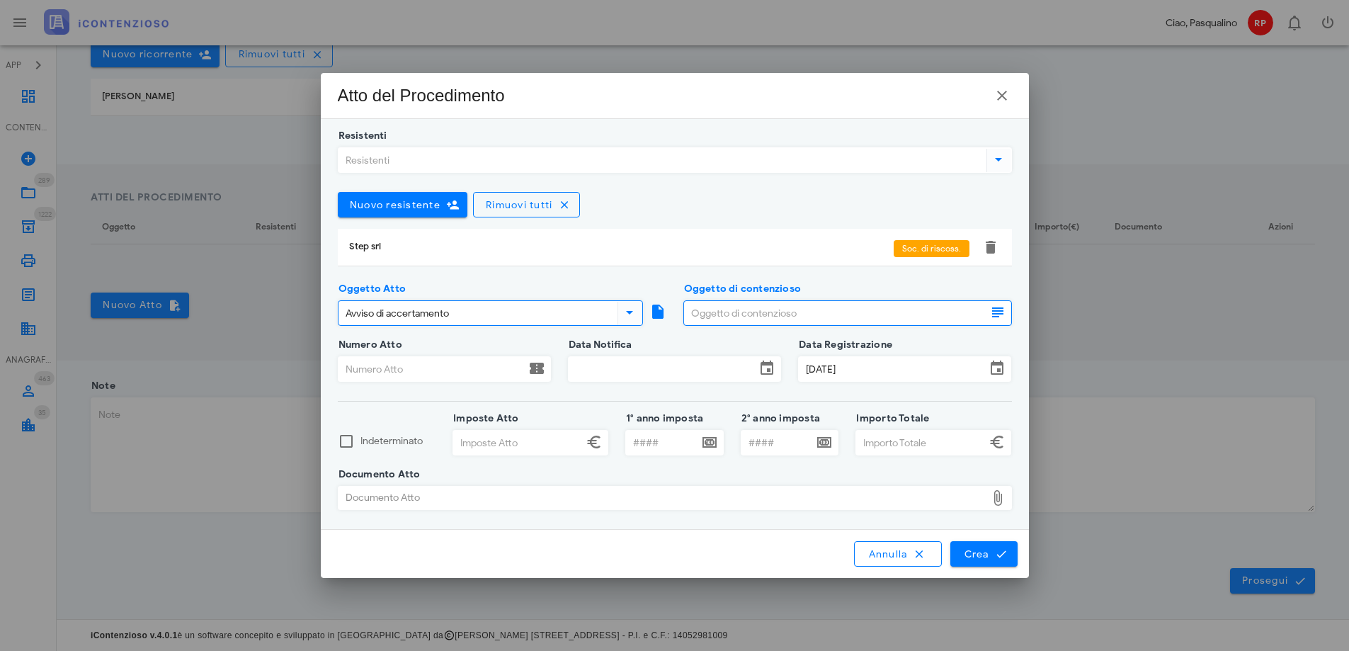
click at [742, 312] on input "Oggetto di contenzioso" at bounding box center [835, 313] width 302 height 24
type input "imu 2023"
click at [431, 377] on input "Numero Atto" at bounding box center [432, 369] width 187 height 24
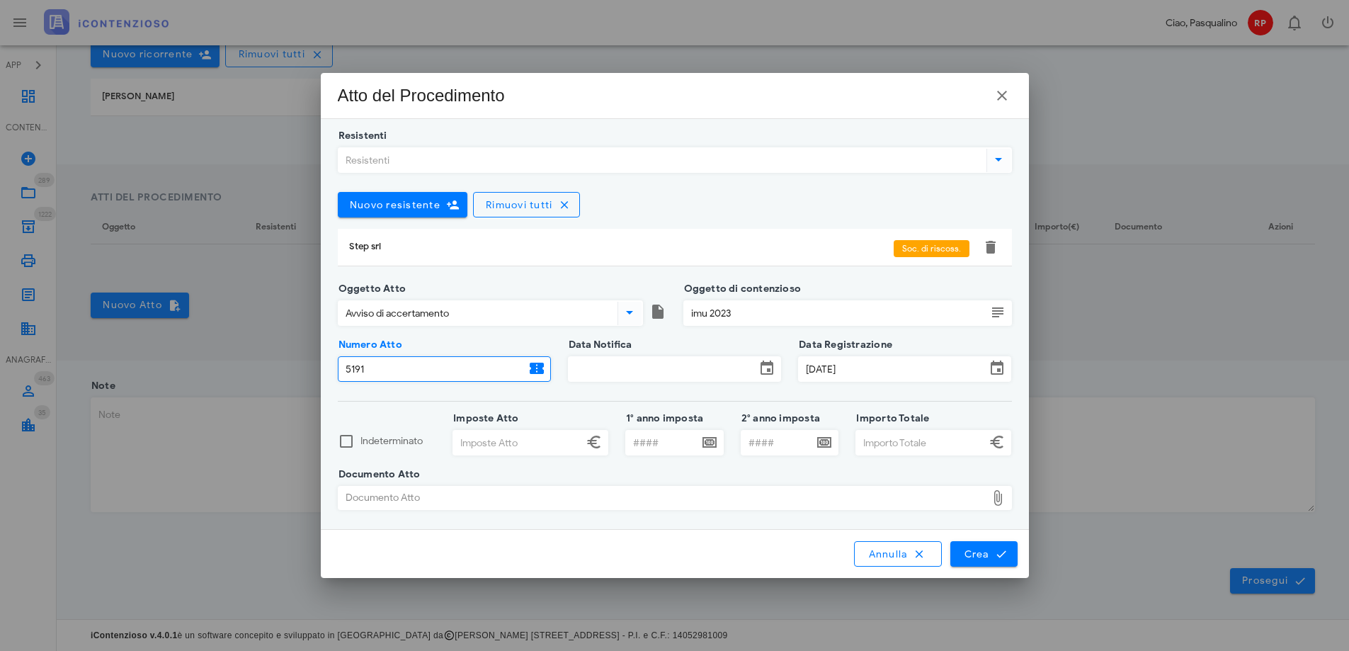
type input "5191"
click at [630, 378] on input "Data Notifica" at bounding box center [662, 369] width 187 height 24
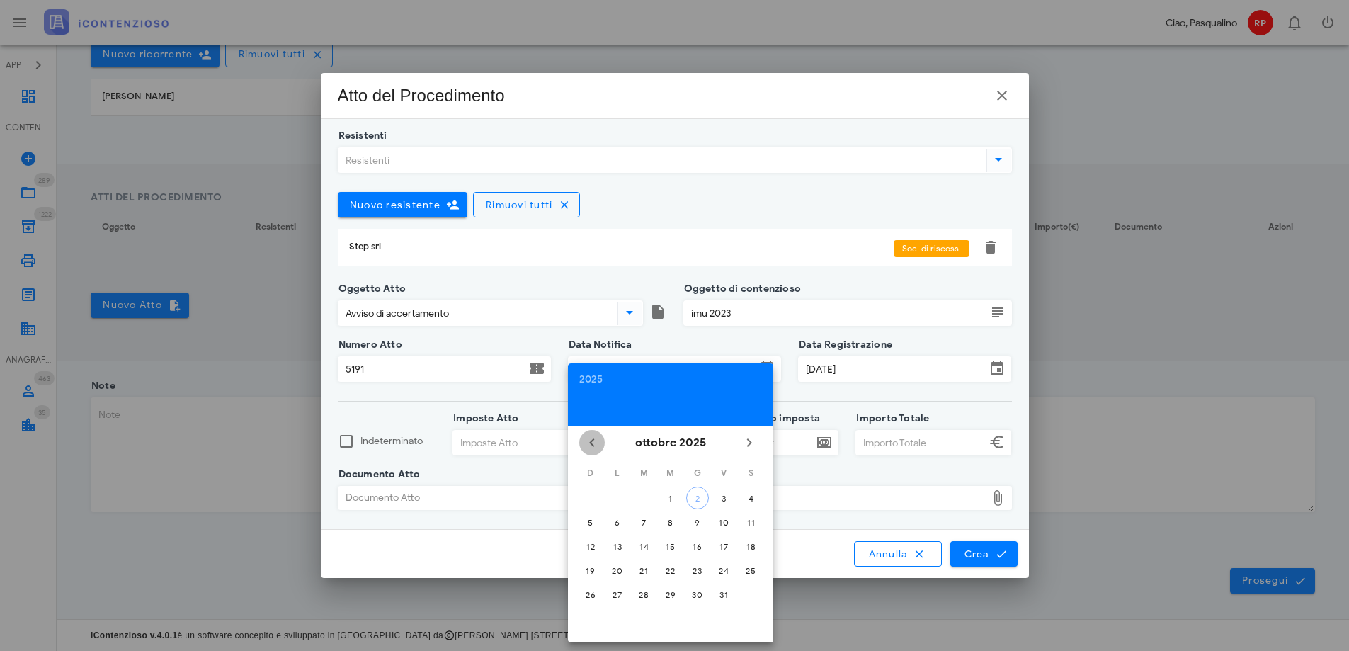
click at [589, 445] on icon "Il mese scorso" at bounding box center [592, 442] width 17 height 17
click at [645, 496] on div "1" at bounding box center [644, 498] width 23 height 11
type input "[DATE]"
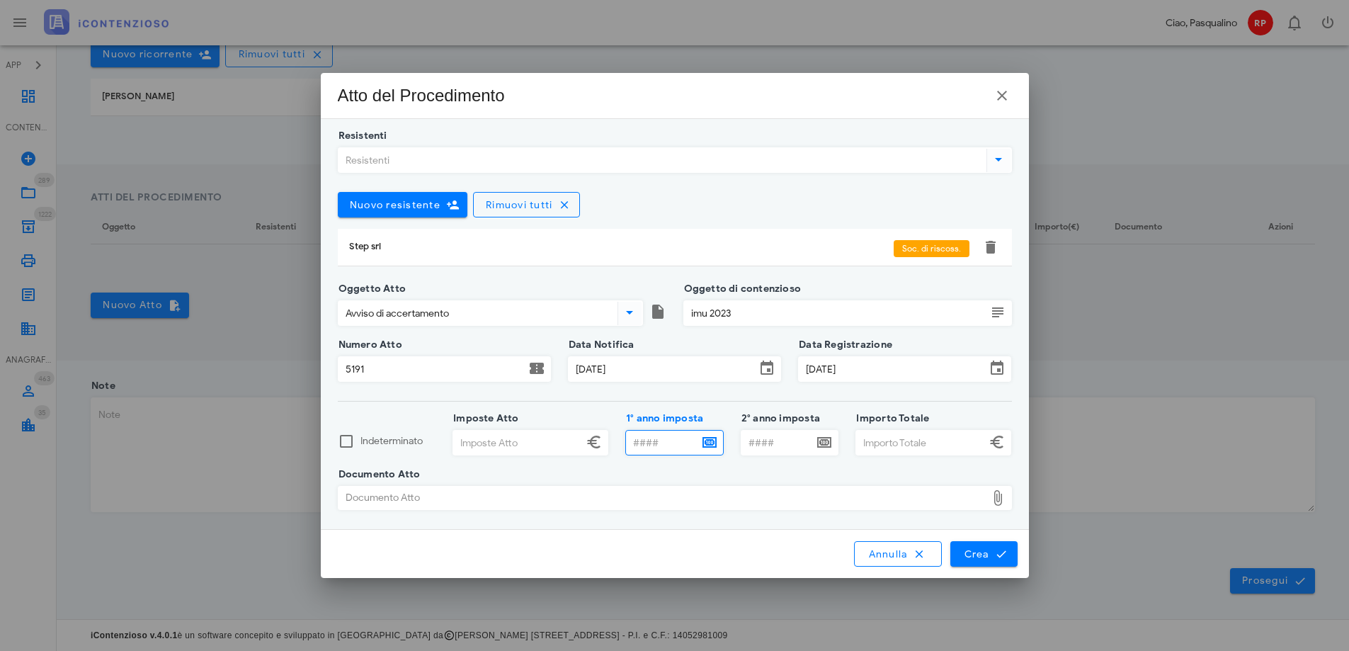
click at [660, 445] on input "1° anno imposta" at bounding box center [662, 443] width 72 height 24
type input "2023"
click at [553, 448] on input "Imposte Atto" at bounding box center [518, 443] width 130 height 24
type input "4.224,00"
click at [895, 448] on input "Importo Totale" at bounding box center [921, 443] width 130 height 24
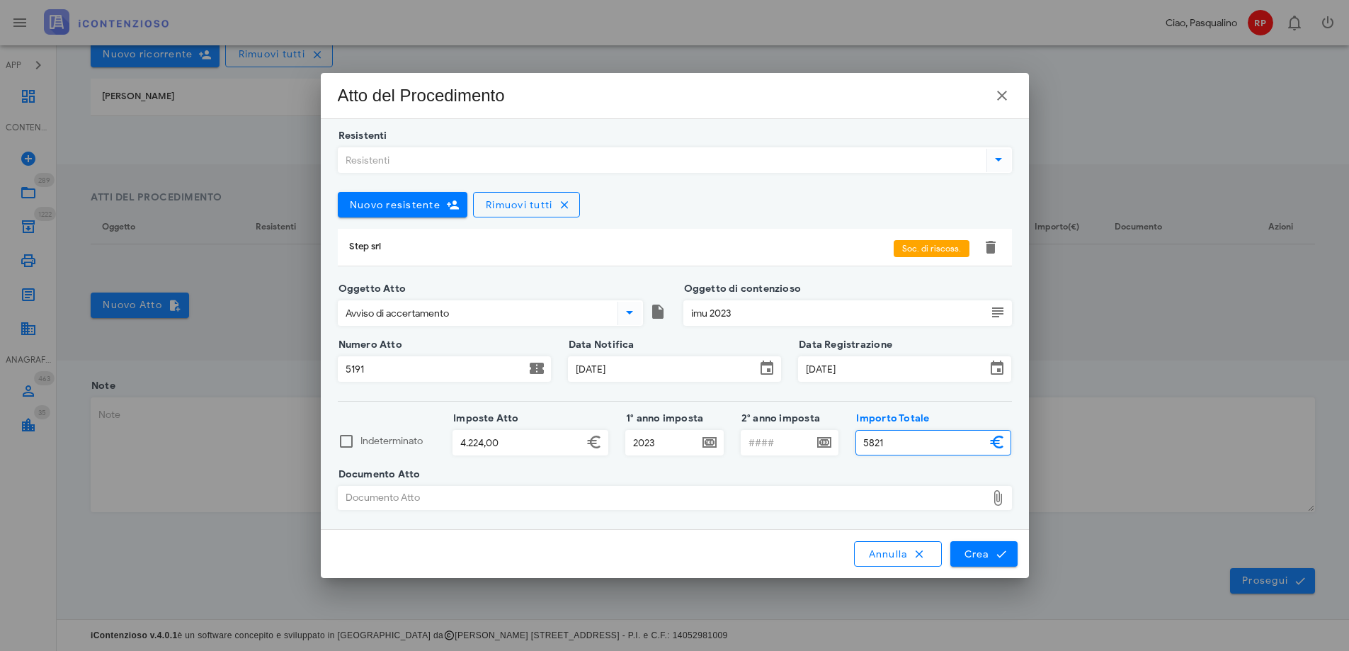
click at [599, 495] on div "Documento Atto" at bounding box center [663, 498] width 648 height 23
type input "5.821,00"
type input "C:\fakepath\Avviso di accertamento n.5191.pdf"
drag, startPoint x: 983, startPoint y: 555, endPoint x: 1114, endPoint y: 623, distance: 147.6
click at [983, 563] on button "Crea" at bounding box center [984, 554] width 67 height 26
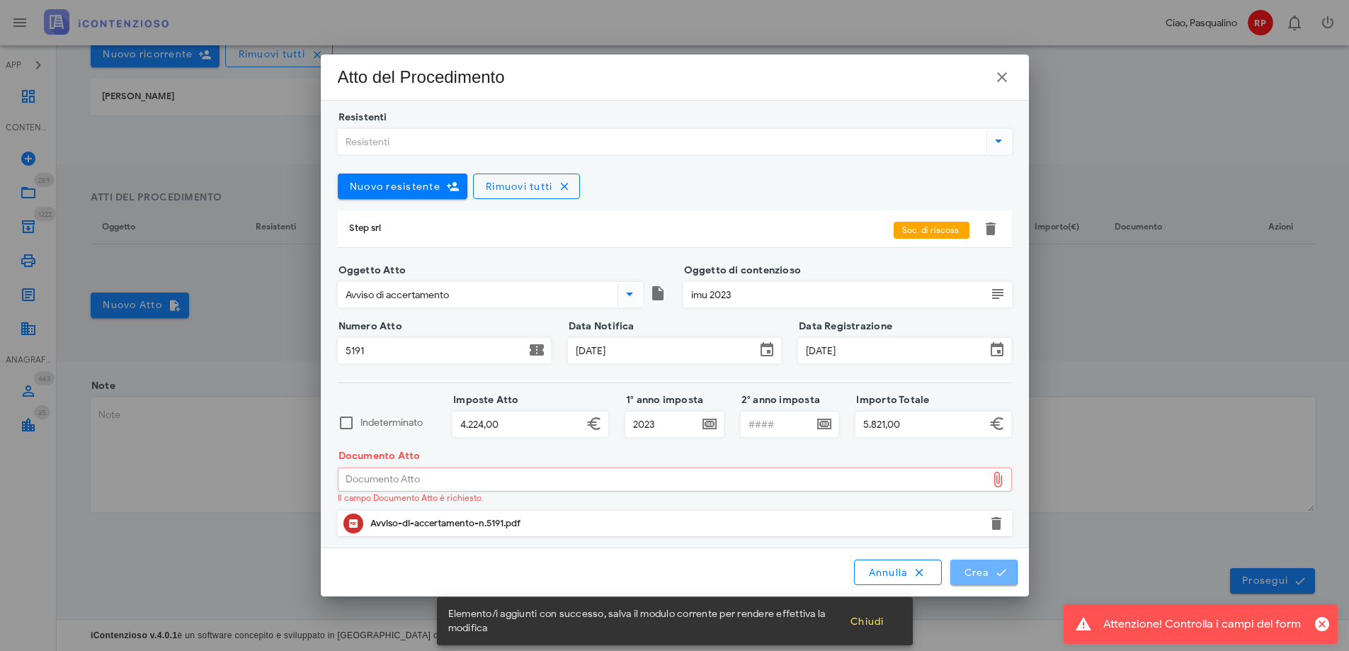
click at [973, 573] on span "Crea" at bounding box center [983, 572] width 41 height 13
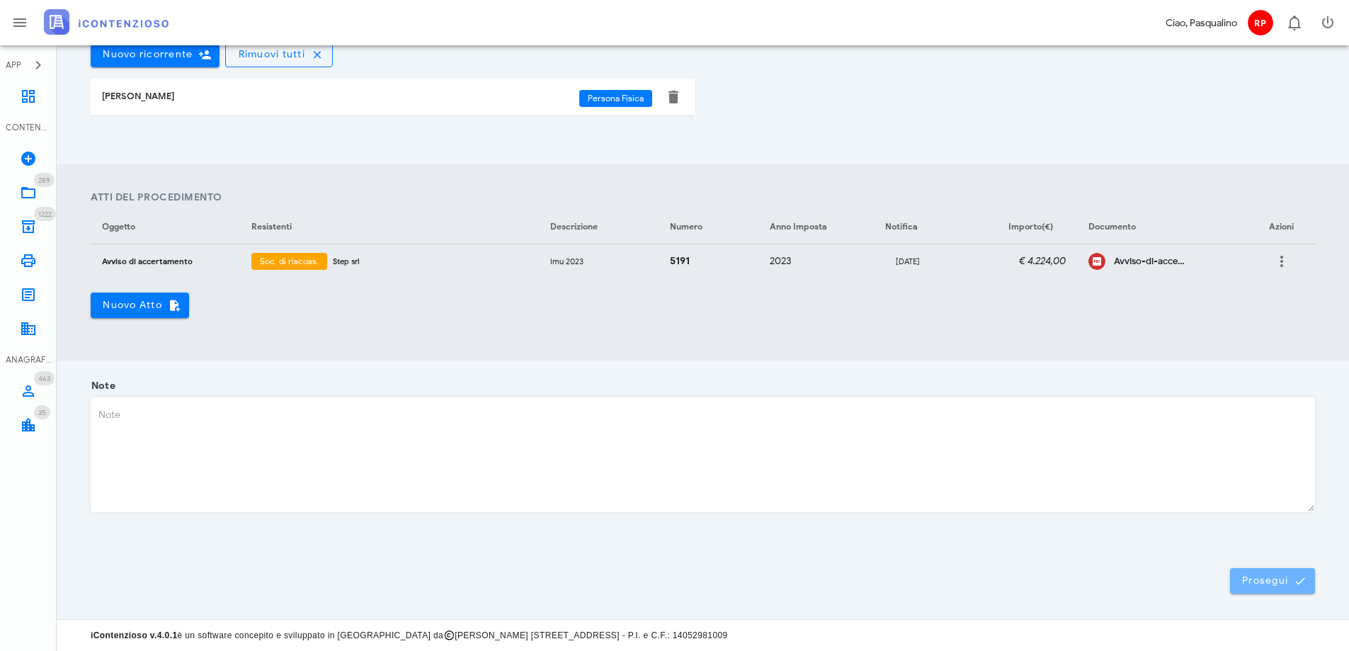
click at [1257, 584] on span "Prosegui" at bounding box center [1273, 581] width 62 height 13
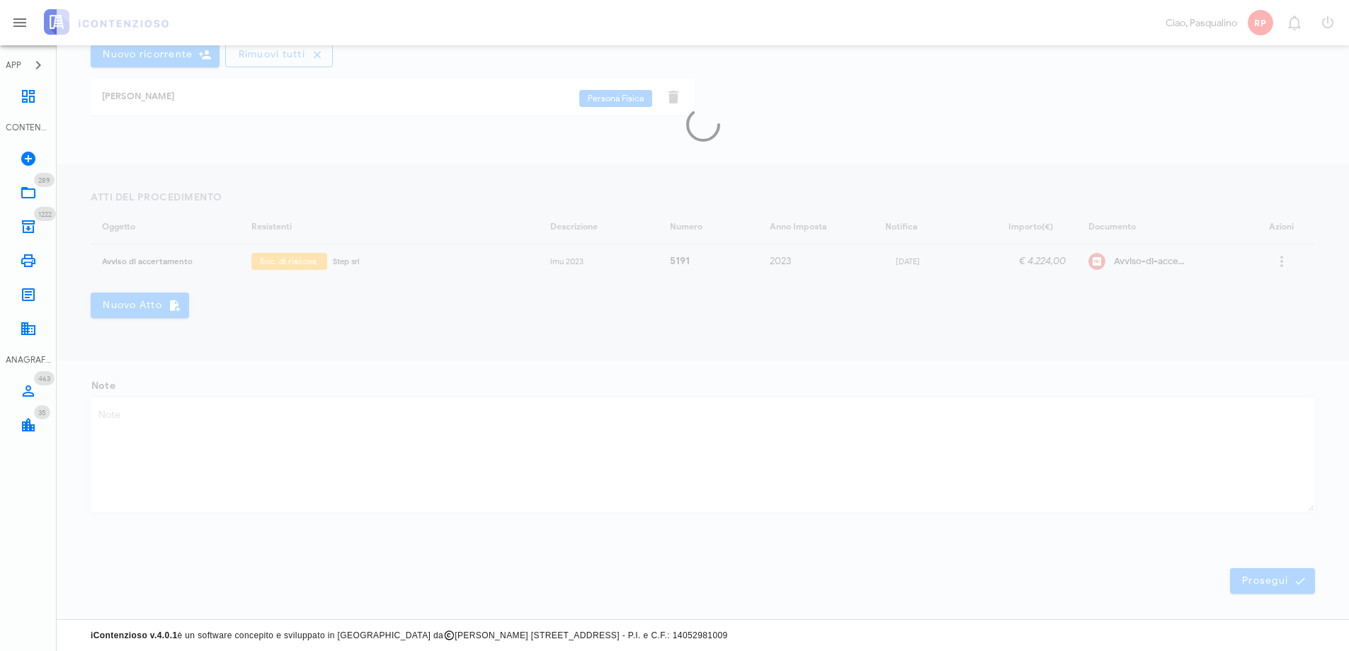
scroll to position [0, 0]
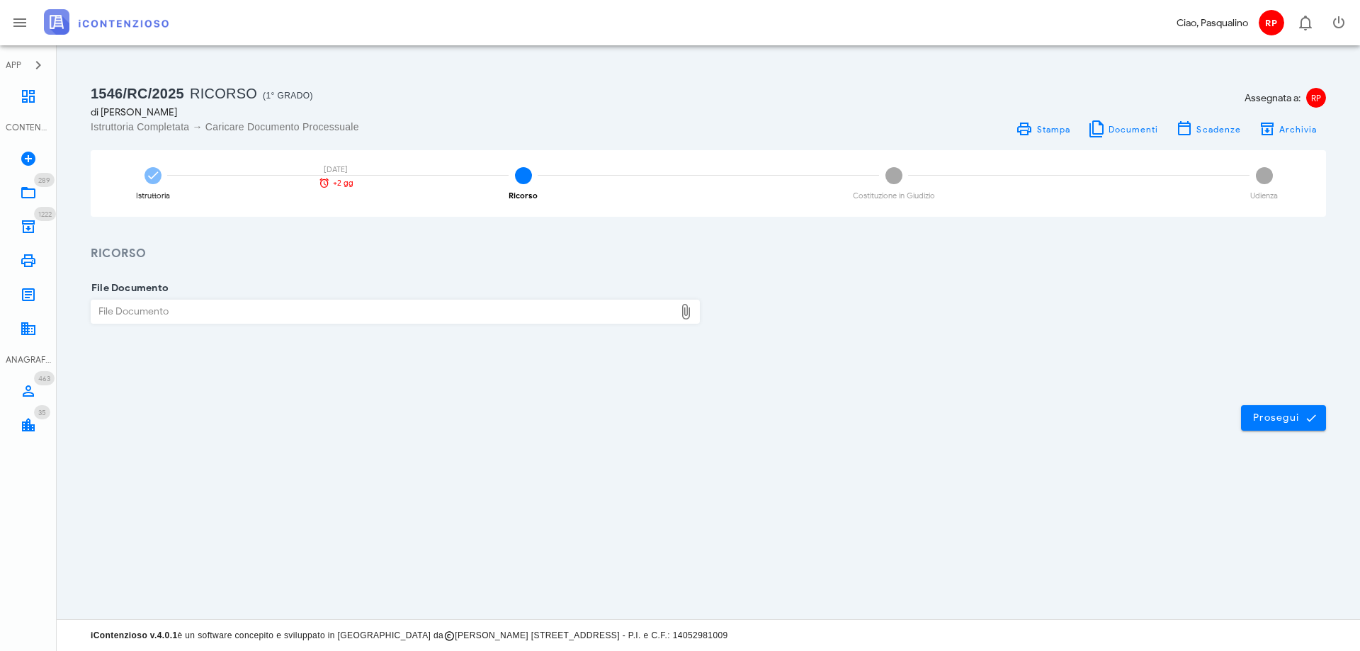
click at [423, 313] on div "File Documento" at bounding box center [382, 311] width 583 height 23
type input "C:\fakepath\MALLIA FRANCESCA PROVVEDIMENTO N 5191 DEL 30.06.2025.pdf"
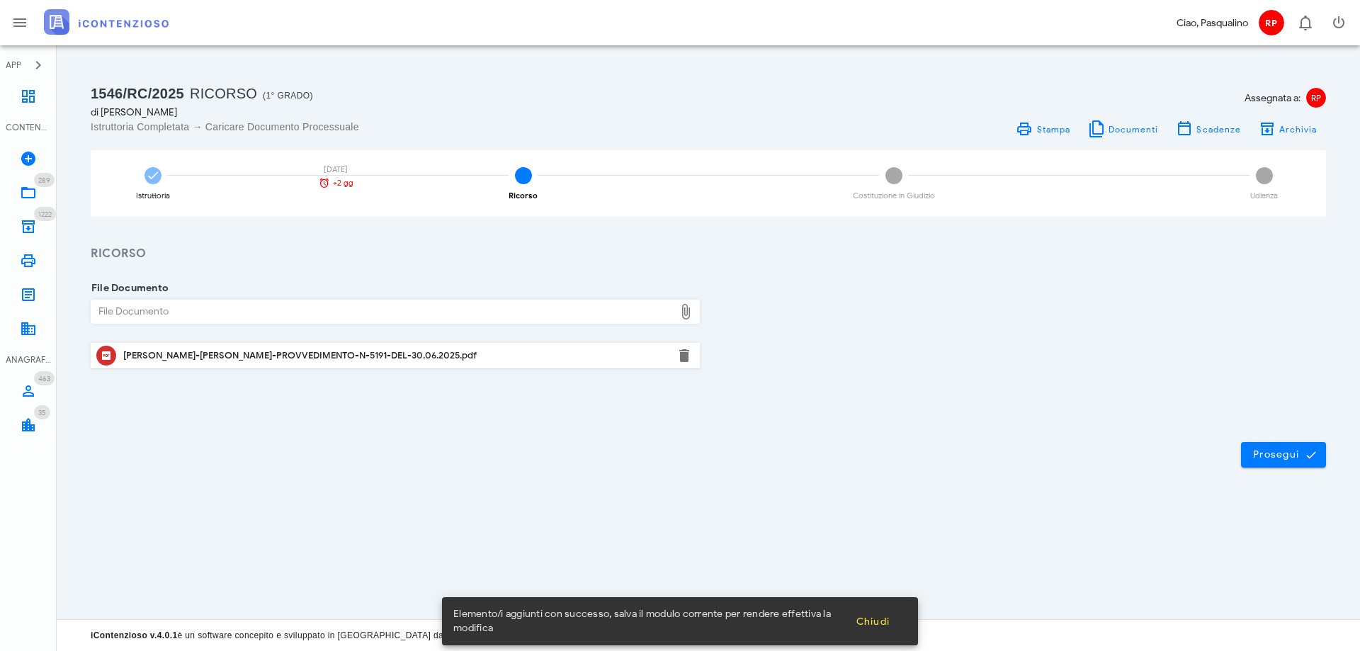
click at [770, 403] on div "File Documento File Documento MALLIA-FRANCESCA-PROVVEDIMENTO-N-5191-DEL-30.06.2…" at bounding box center [708, 340] width 1303 height 154
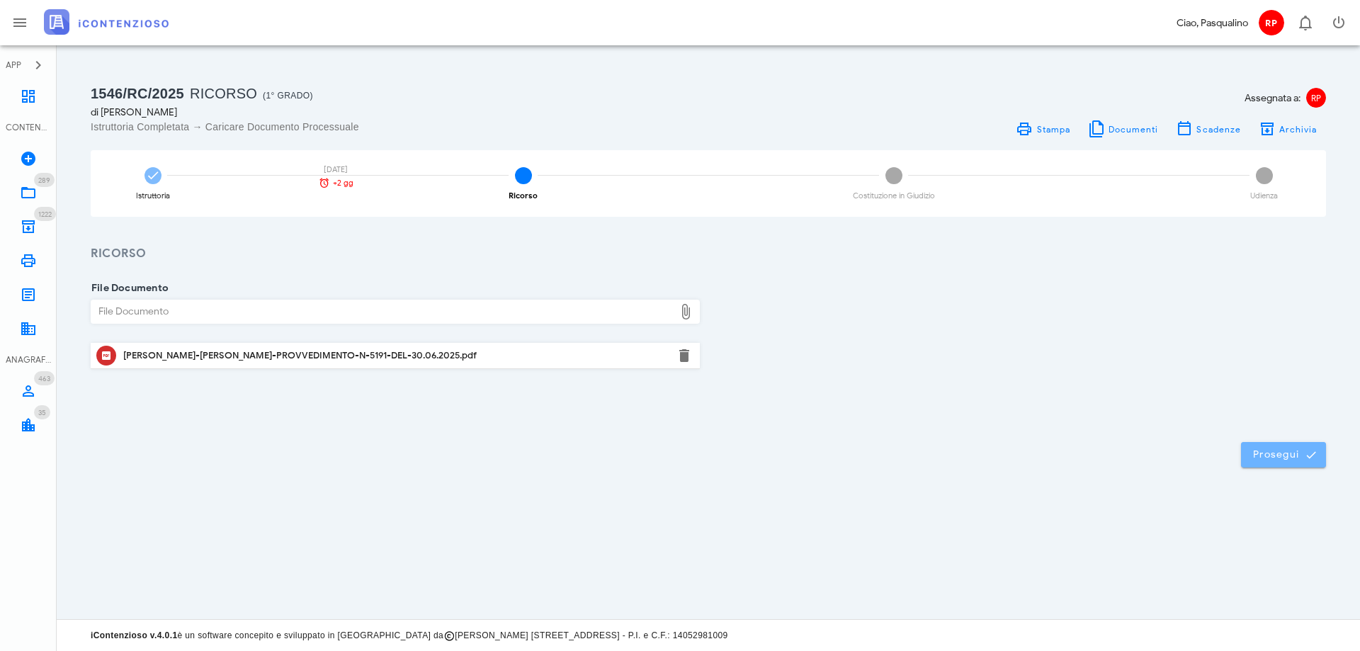
click at [1269, 452] on span "Prosegui" at bounding box center [1283, 454] width 62 height 13
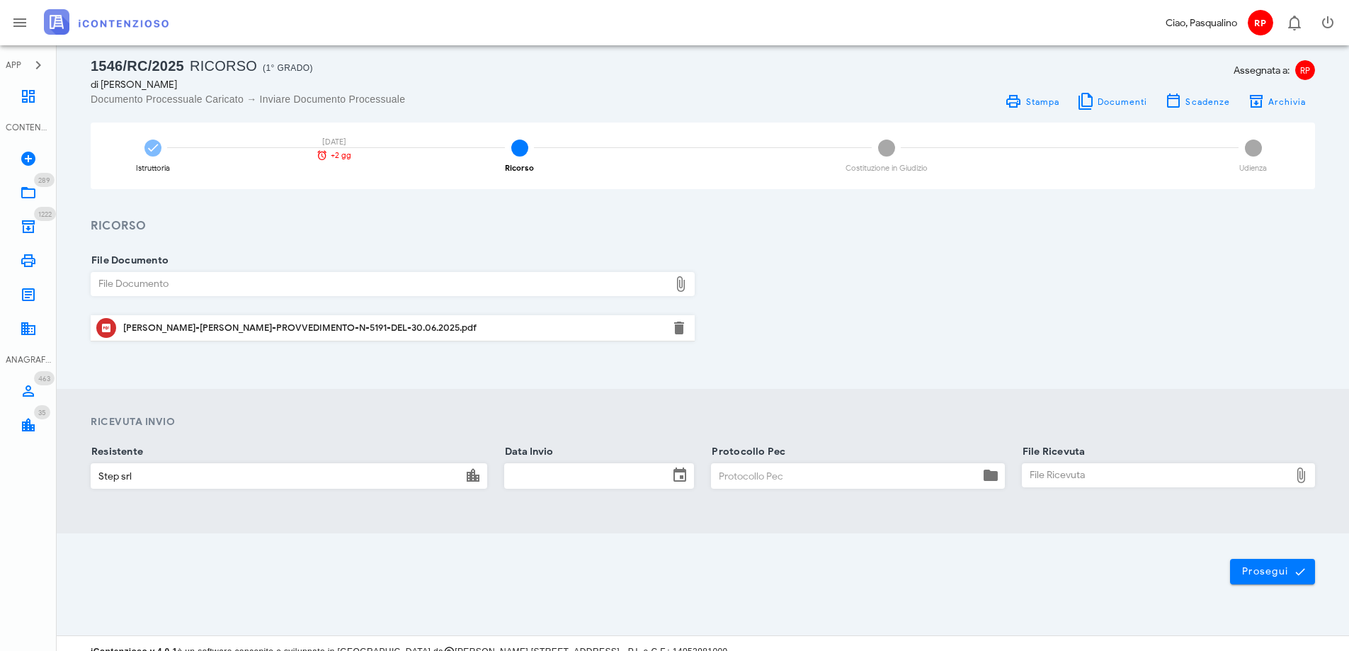
scroll to position [44, 0]
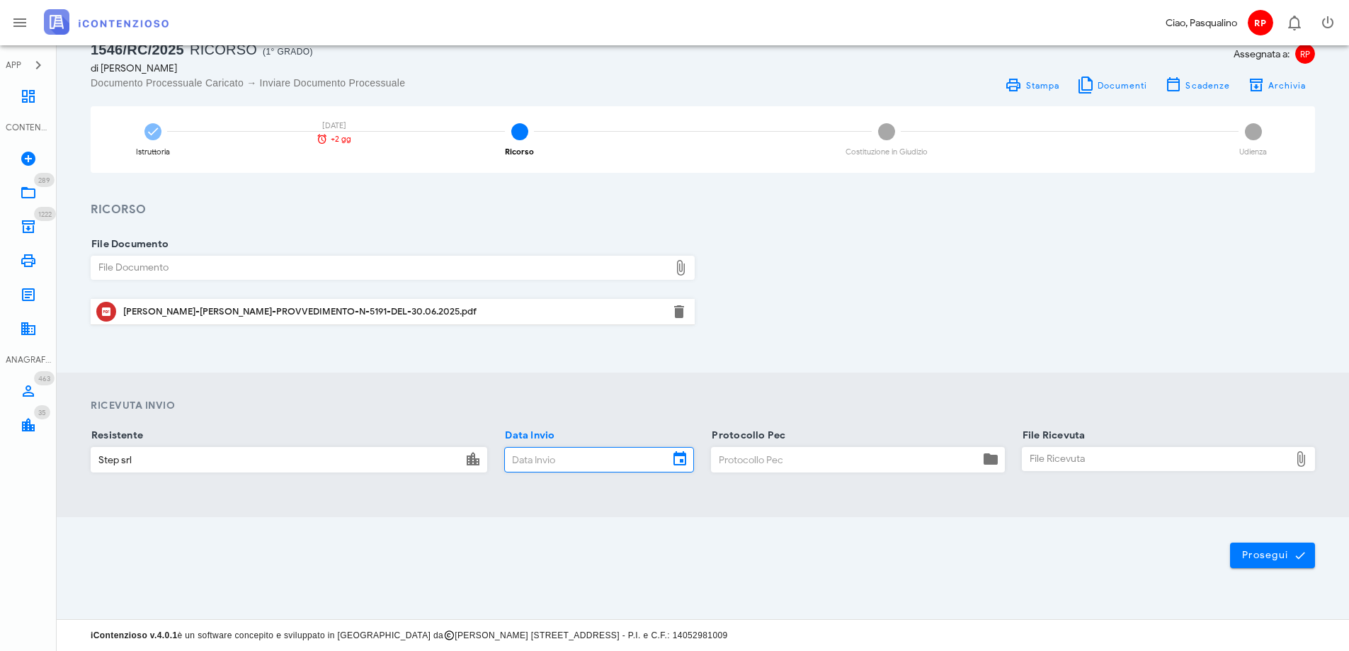
click at [552, 455] on input "Data Invio" at bounding box center [587, 460] width 164 height 24
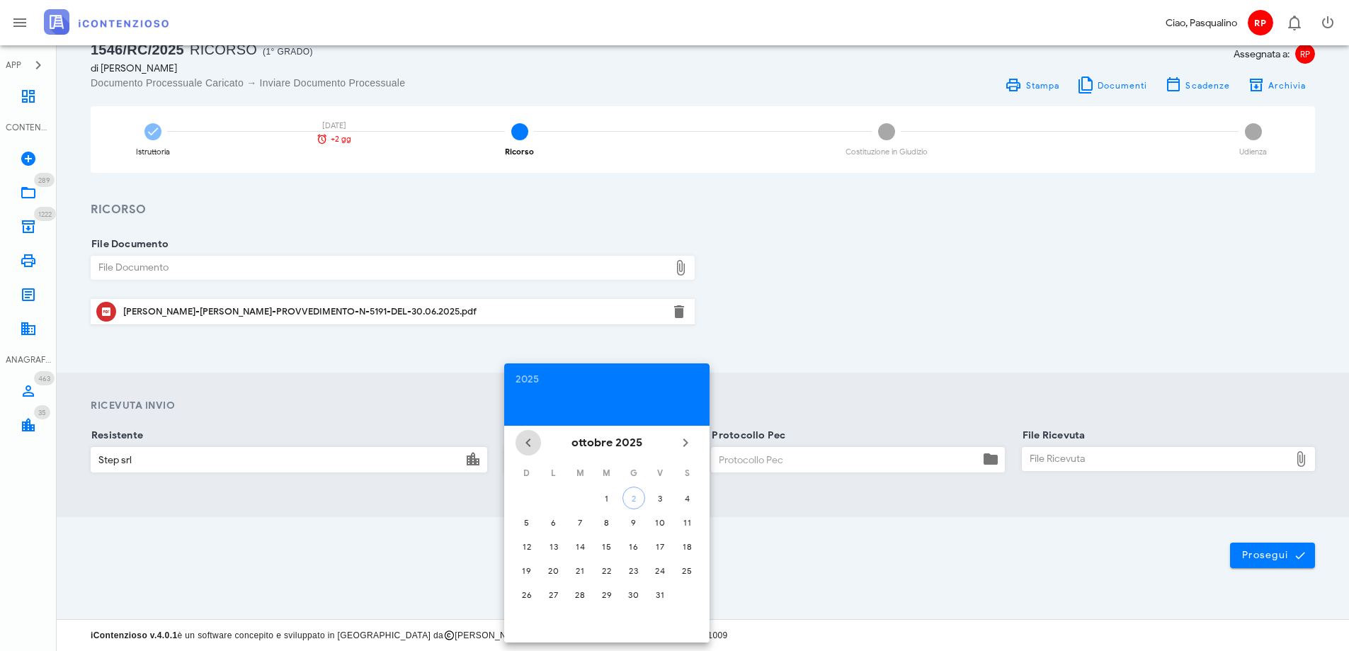
click at [525, 439] on icon "Il mese scorso" at bounding box center [528, 442] width 17 height 17
click at [652, 570] on div "26" at bounding box center [660, 570] width 23 height 11
type input "[DATE]"
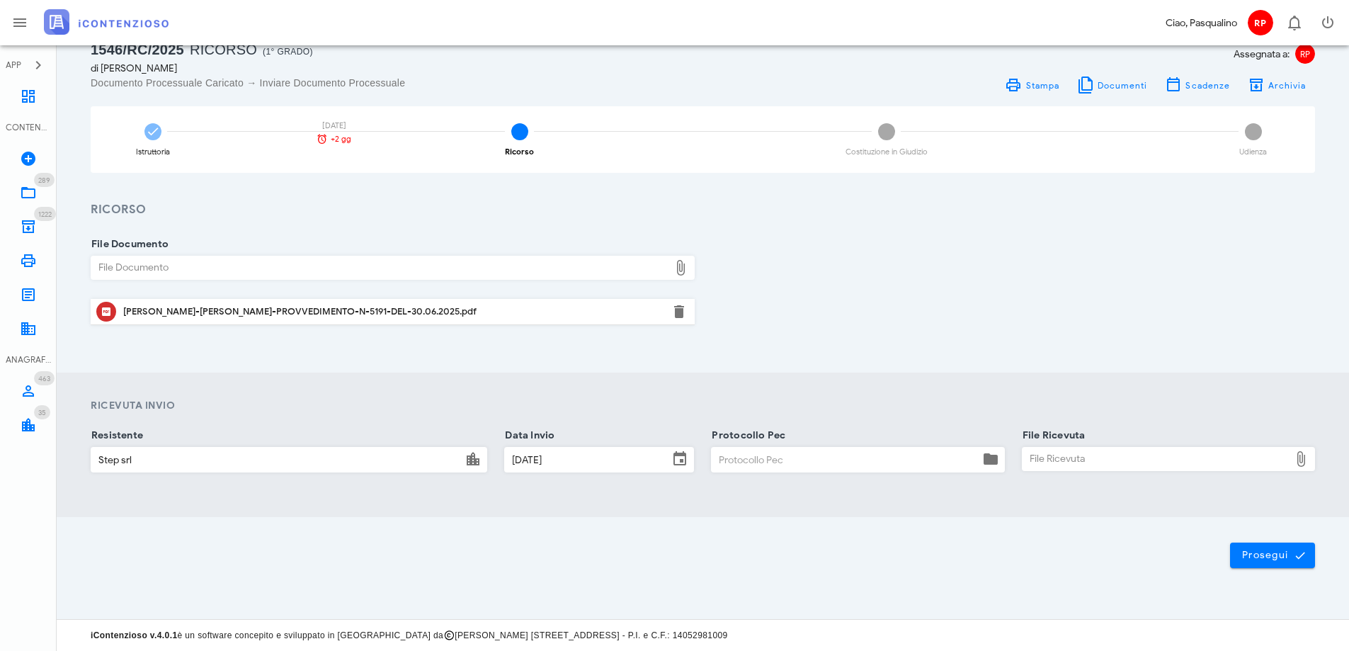
click at [732, 459] on input "Protocollo Pec" at bounding box center [845, 460] width 267 height 24
type input "2609"
click at [1083, 455] on div "File Ricevuta" at bounding box center [1156, 459] width 267 height 23
type input "C:\fakepath\_Notificazione ai sensi dell_art. 16-bis, co.3, D. Lgs. n. 546_1992…"
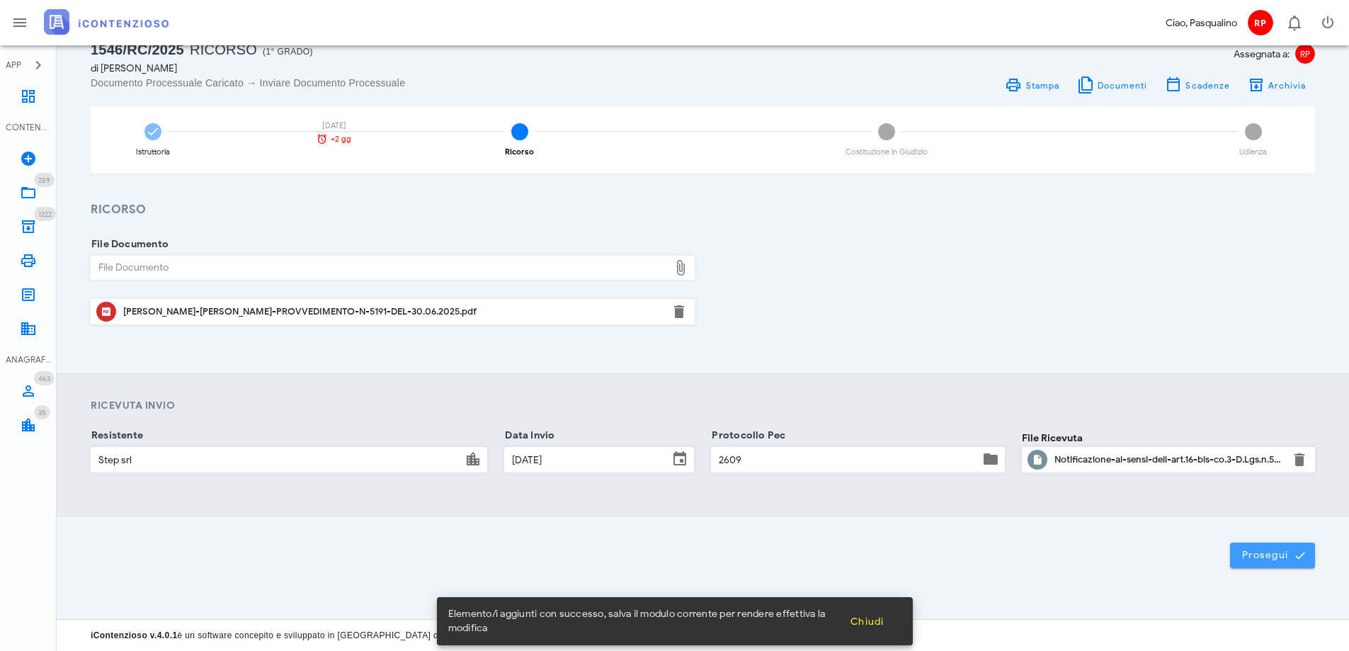
click at [1269, 550] on span "Prosegui" at bounding box center [1273, 555] width 62 height 13
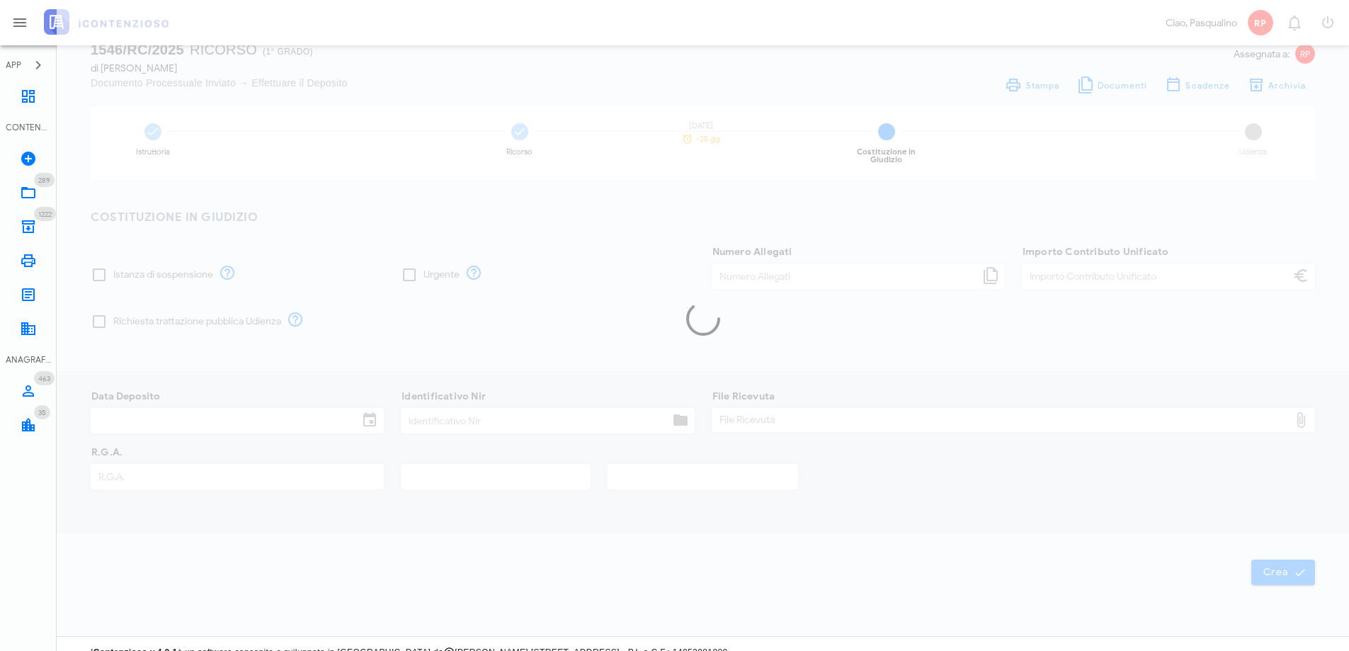
type input "60,00"
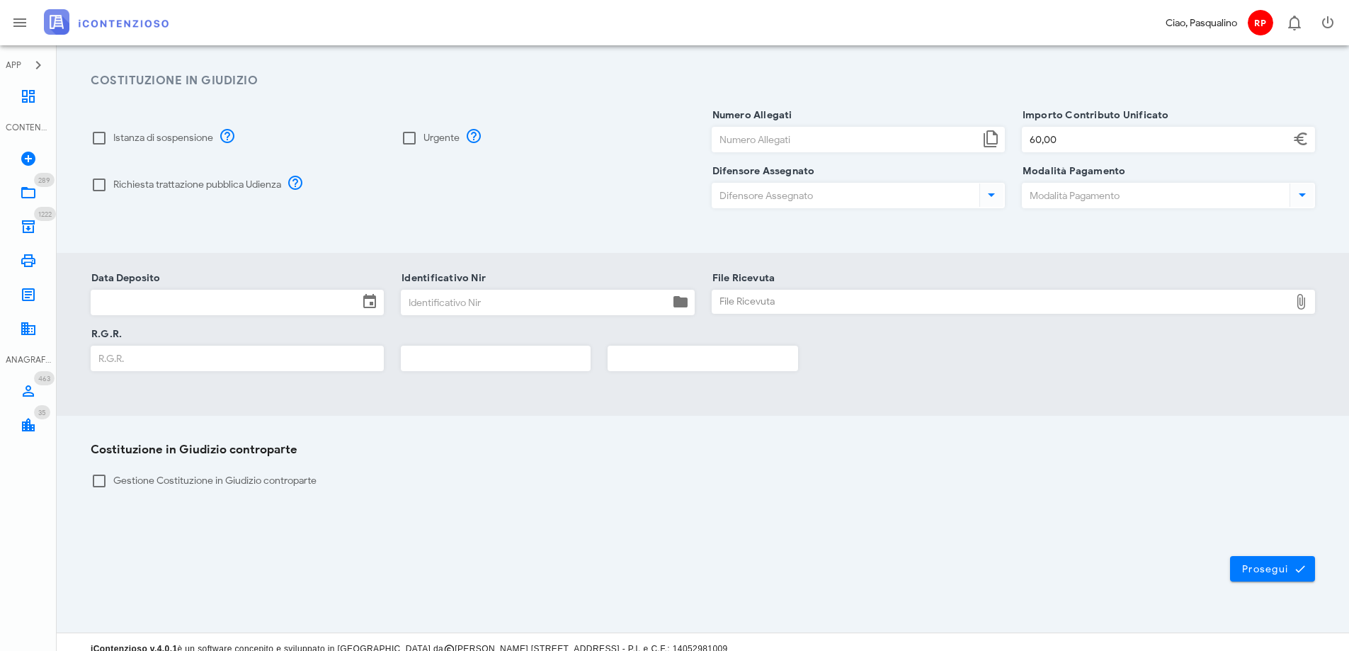
scroll to position [186, 0]
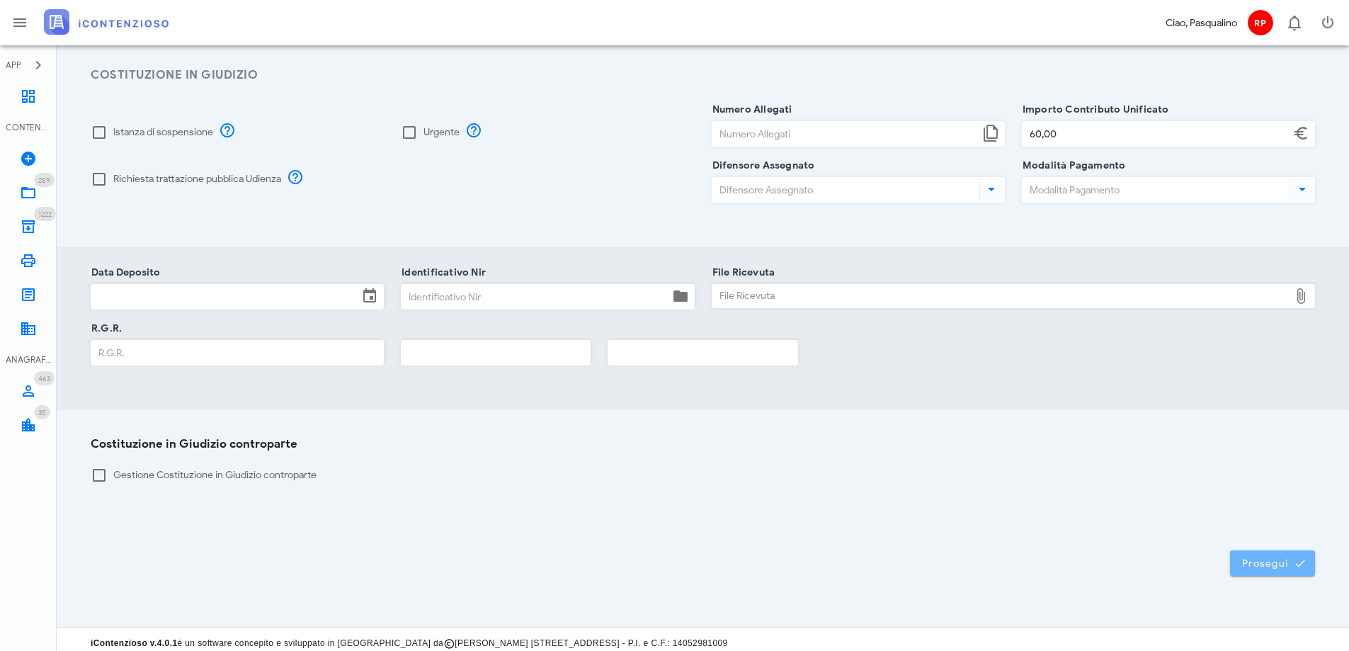
click at [1265, 558] on span "Prosegui" at bounding box center [1273, 563] width 62 height 13
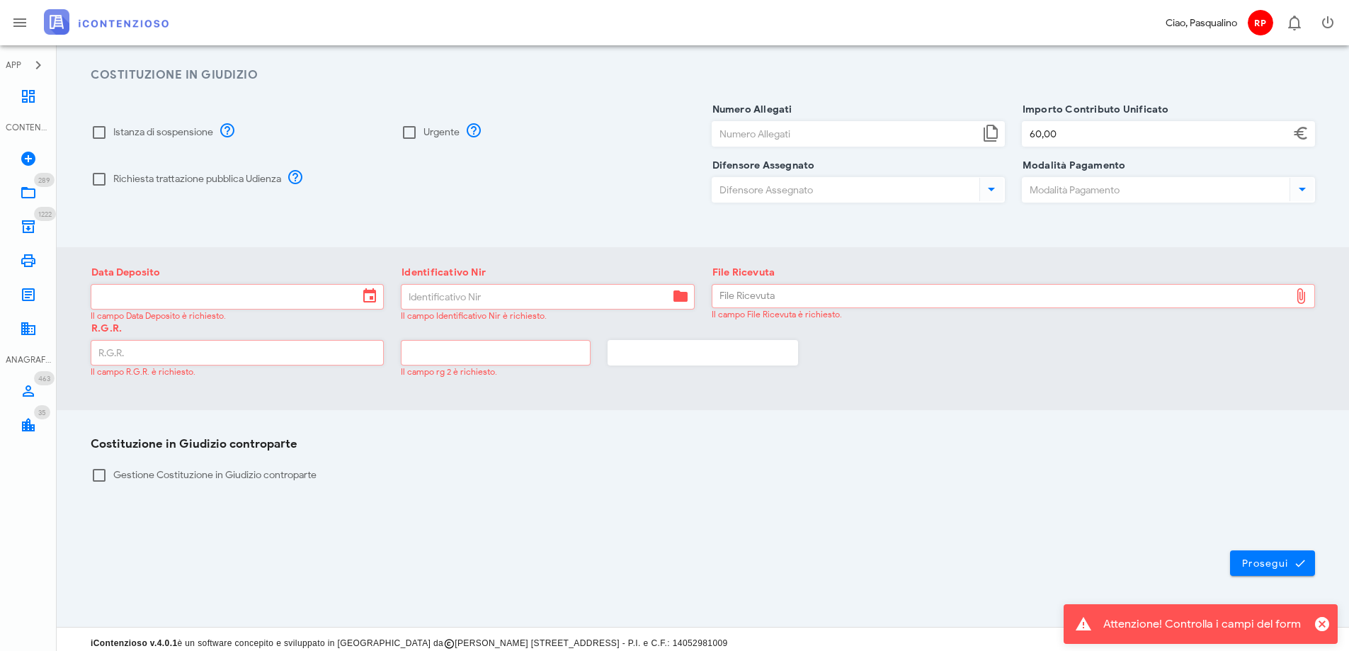
scroll to position [0, 0]
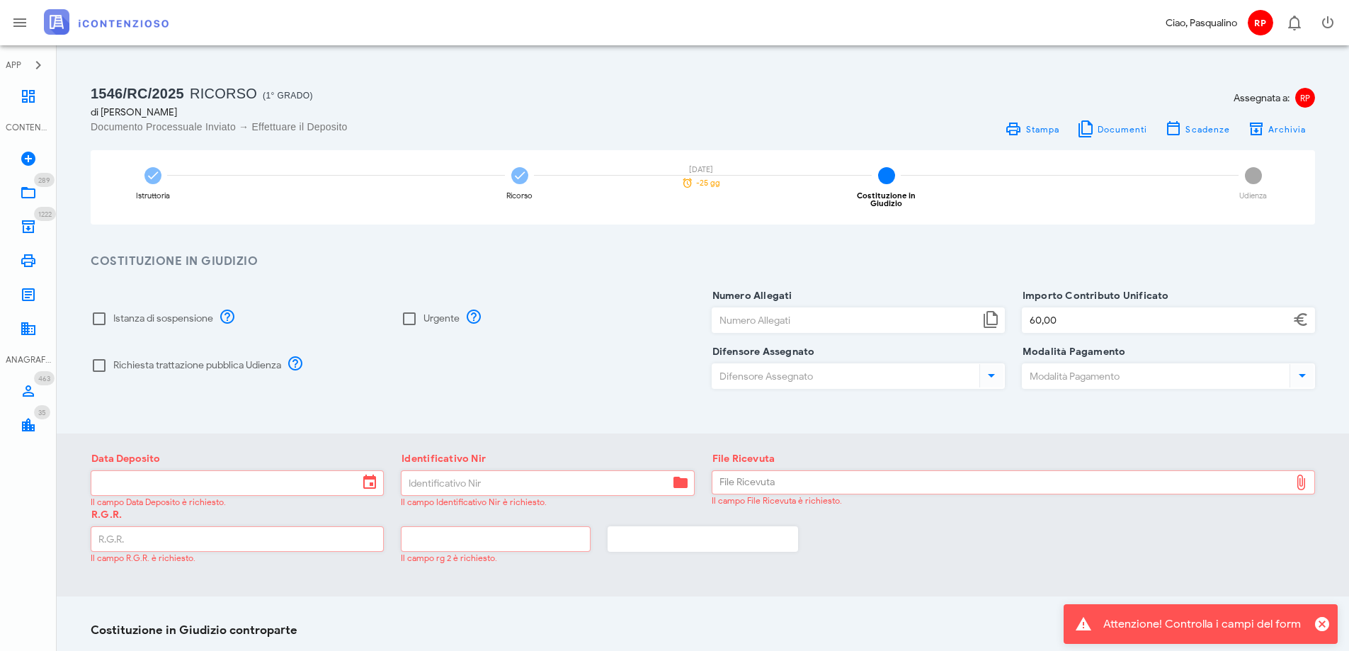
click at [1046, 555] on div "R.G.R. Il campo R.G.R. è richiesto. Il campo rg 2 è richiesto." at bounding box center [703, 543] width 1242 height 56
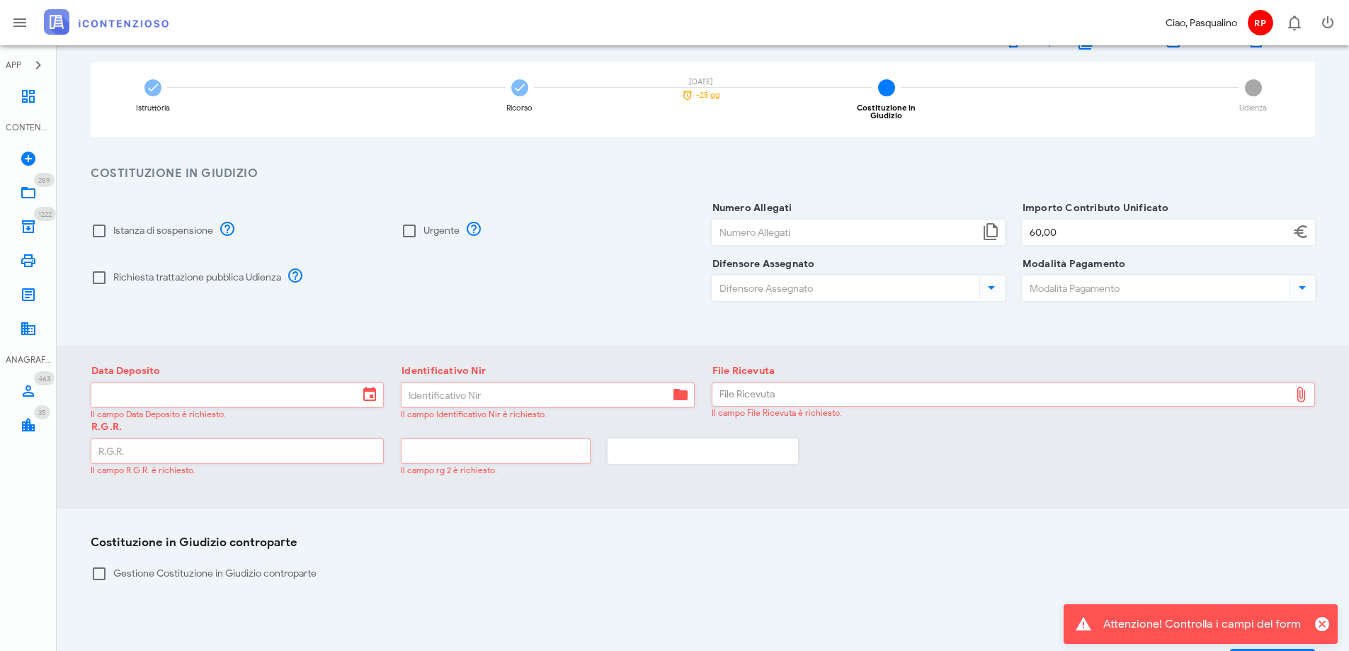
scroll to position [186, 0]
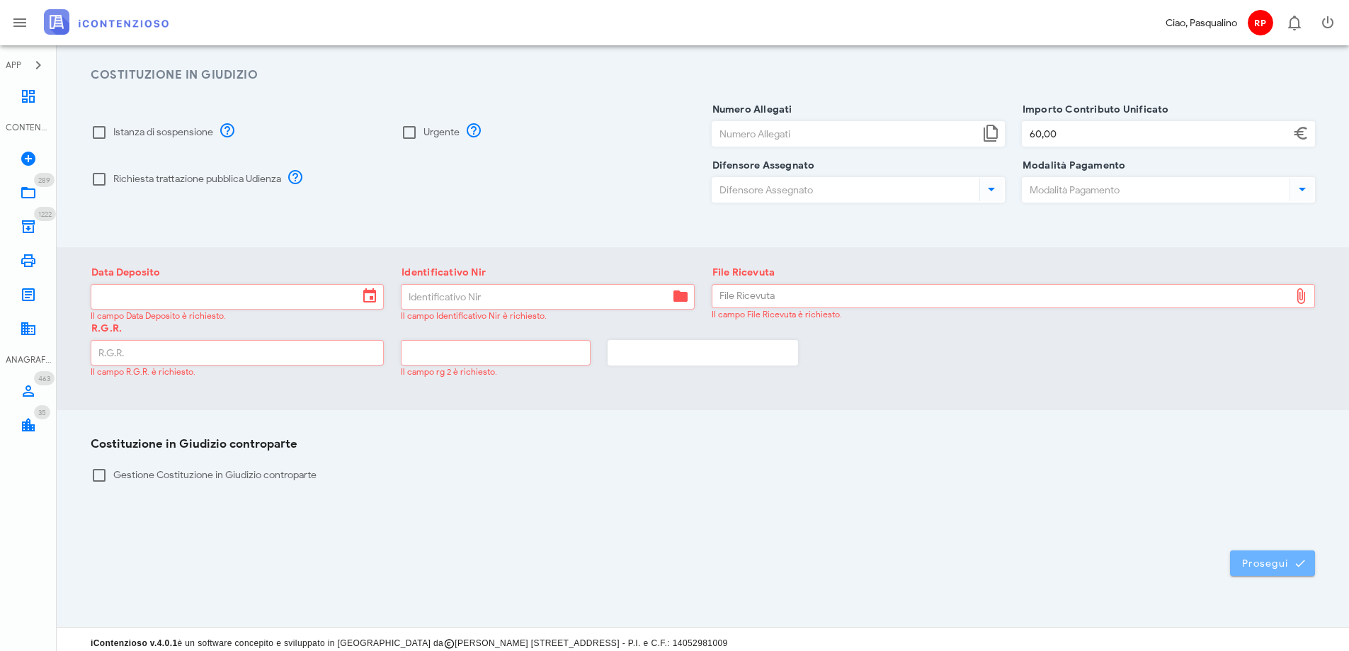
click at [1249, 558] on span "Prosegui" at bounding box center [1273, 563] width 62 height 13
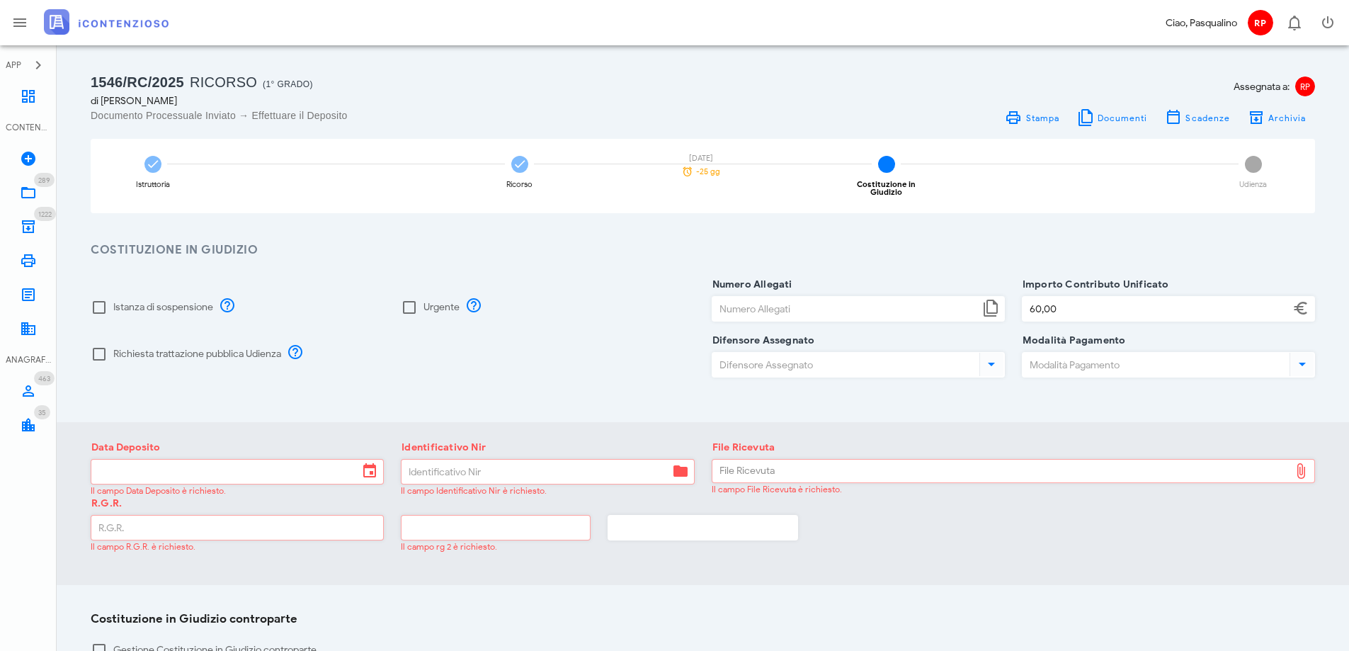
scroll to position [0, 0]
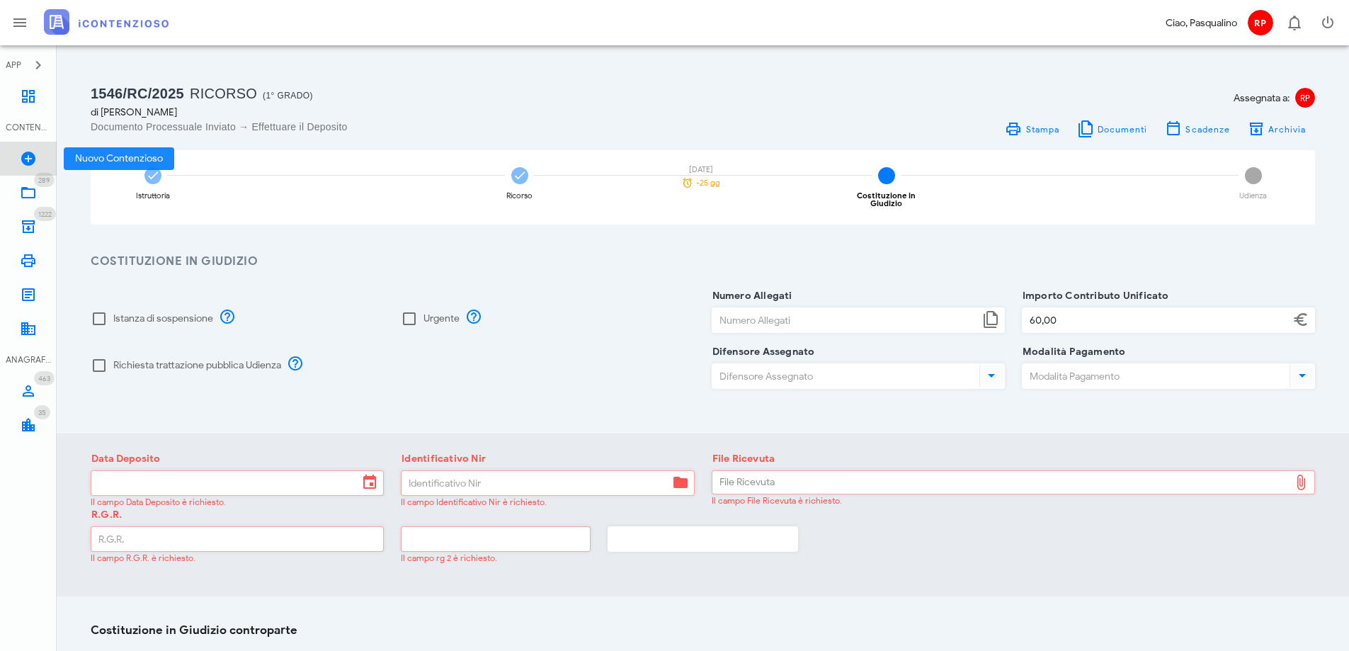
click at [33, 156] on icon at bounding box center [28, 158] width 17 height 17
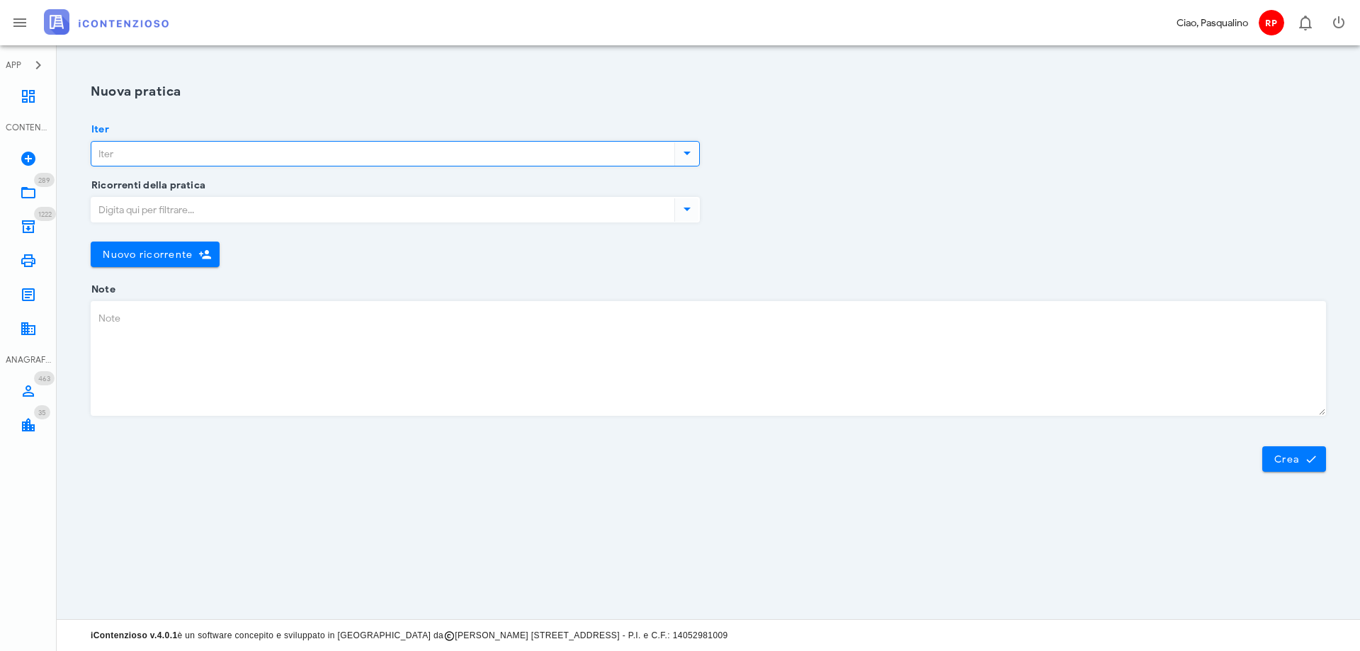
click at [220, 159] on input "Iter" at bounding box center [381, 154] width 580 height 24
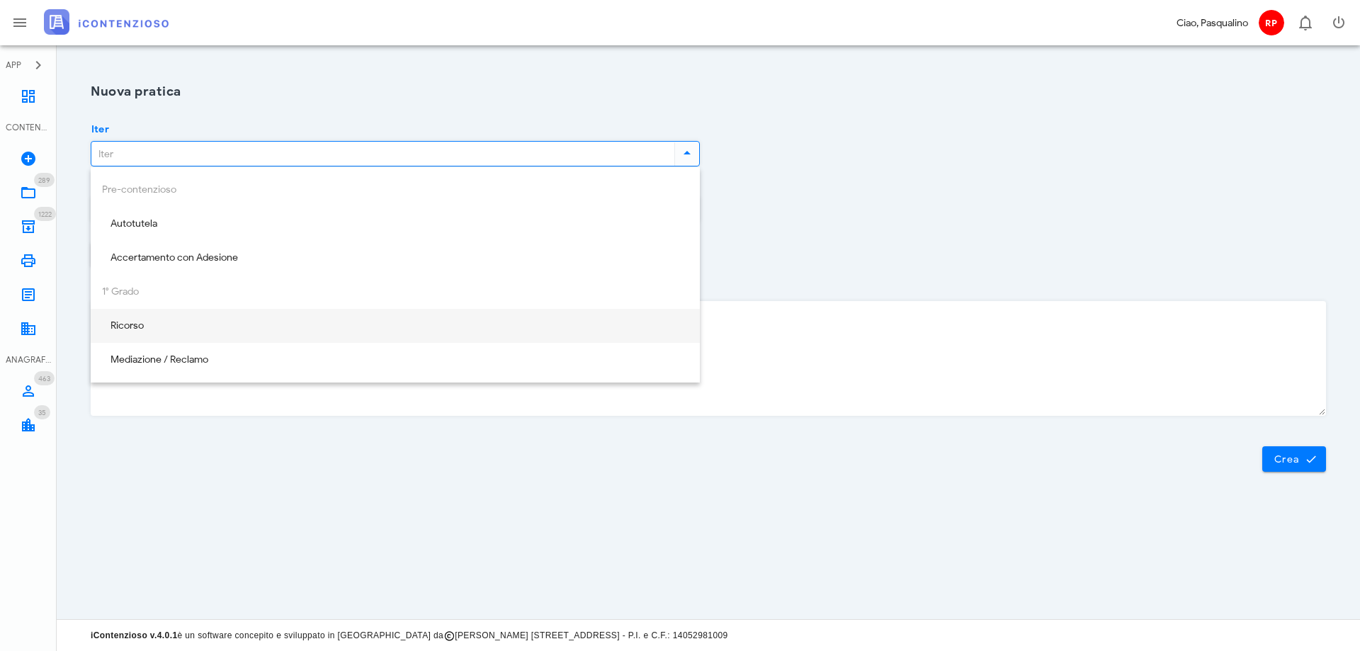
click at [215, 341] on div "Ricorso" at bounding box center [395, 326] width 609 height 34
type input "Ricorso"
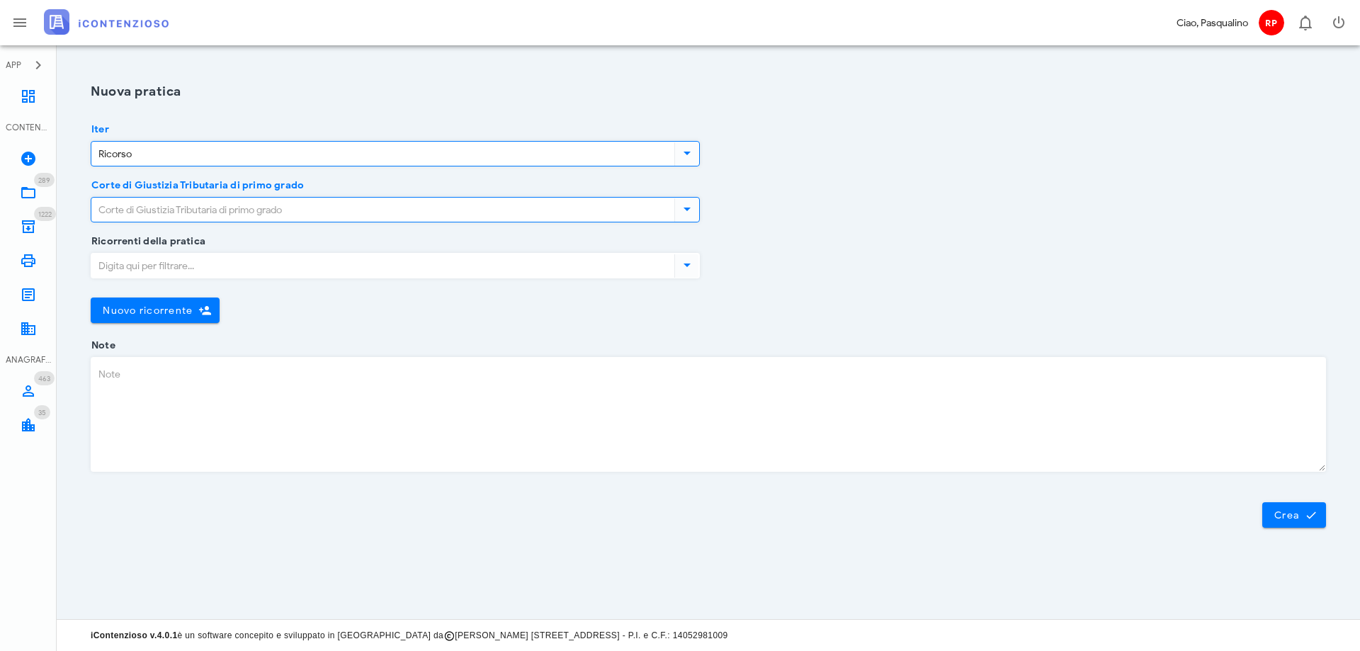
click at [239, 208] on input "Corte di Giustizia Tributaria di primo grado" at bounding box center [381, 210] width 580 height 24
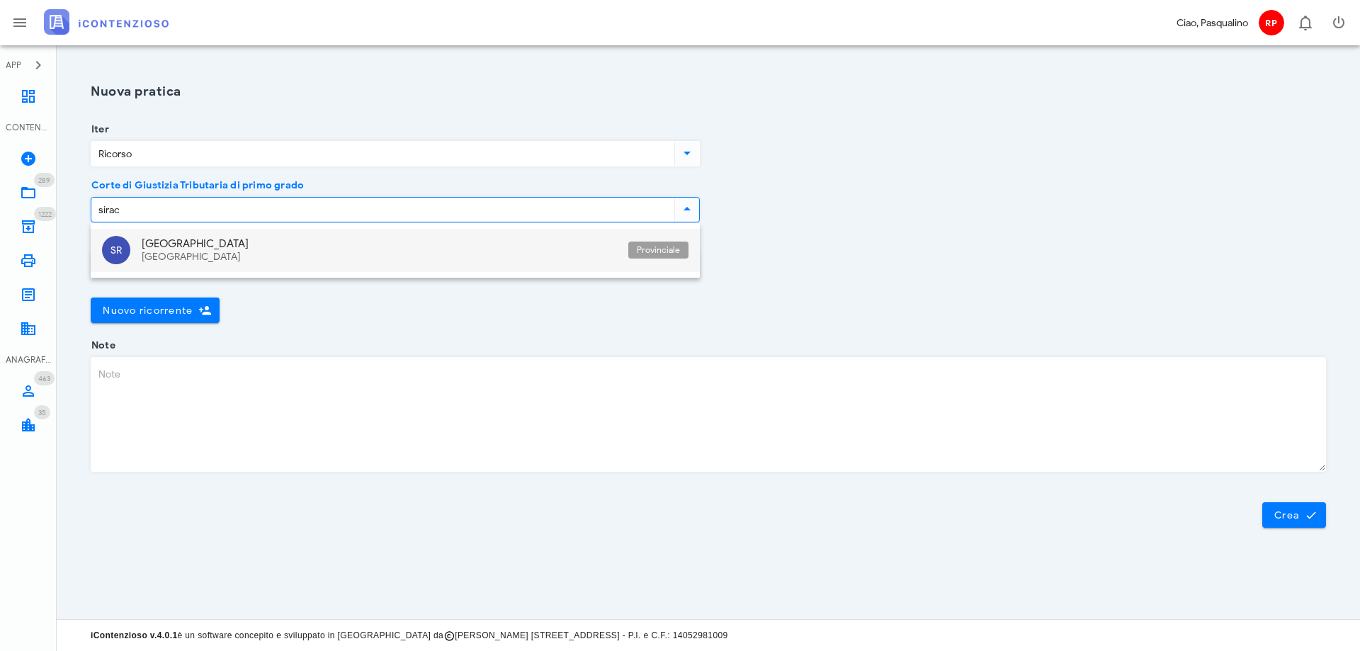
click at [195, 258] on div "[GEOGRAPHIC_DATA]" at bounding box center [379, 257] width 475 height 12
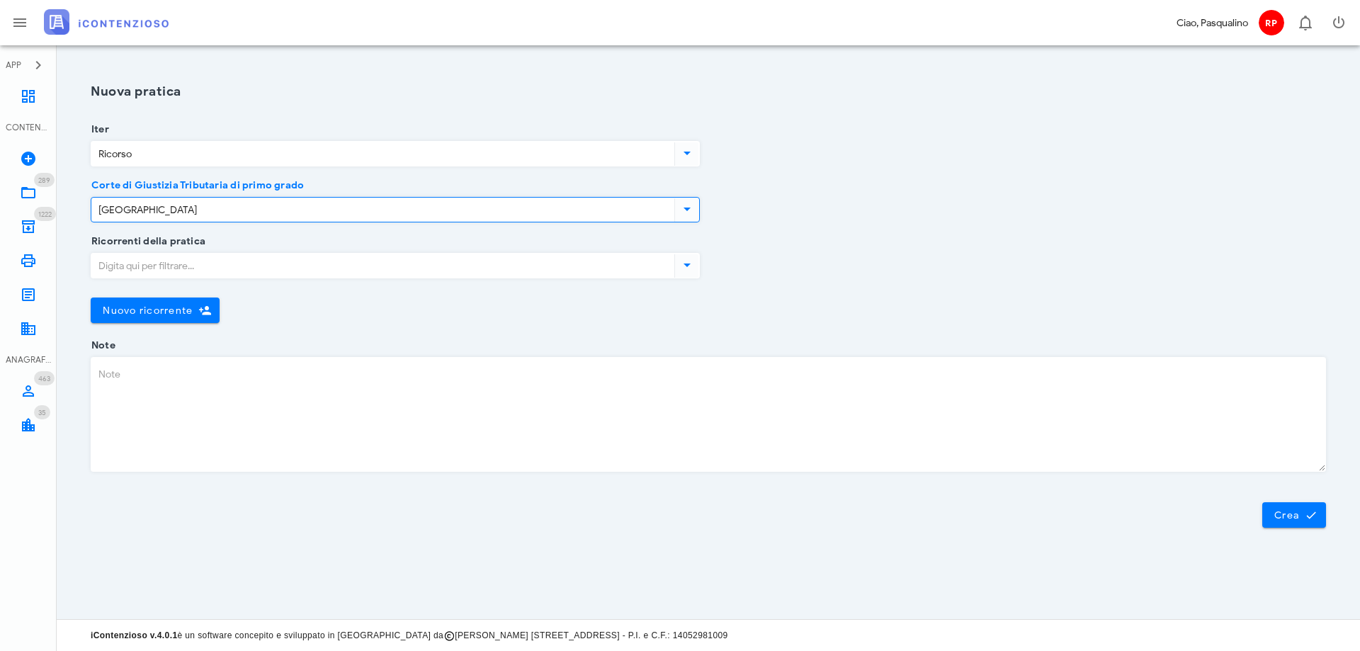
type input "[GEOGRAPHIC_DATA]"
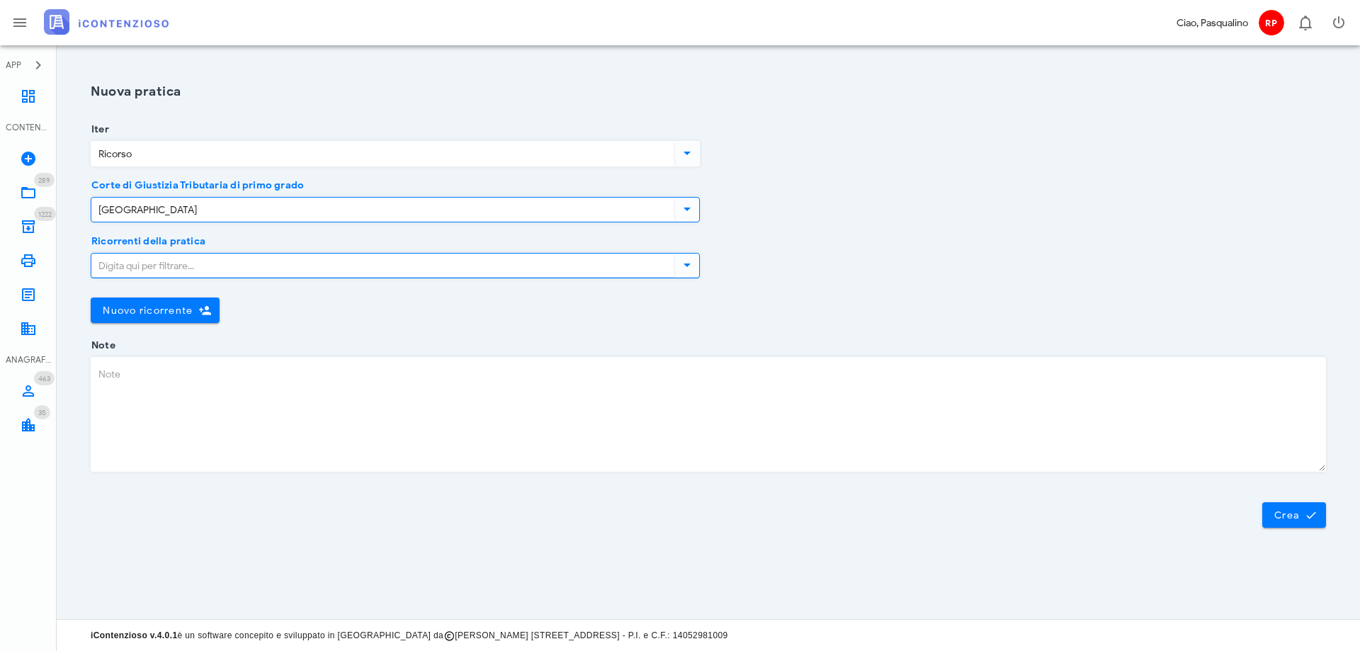
click at [177, 266] on input "Ricorrenti della pratica" at bounding box center [381, 266] width 580 height 24
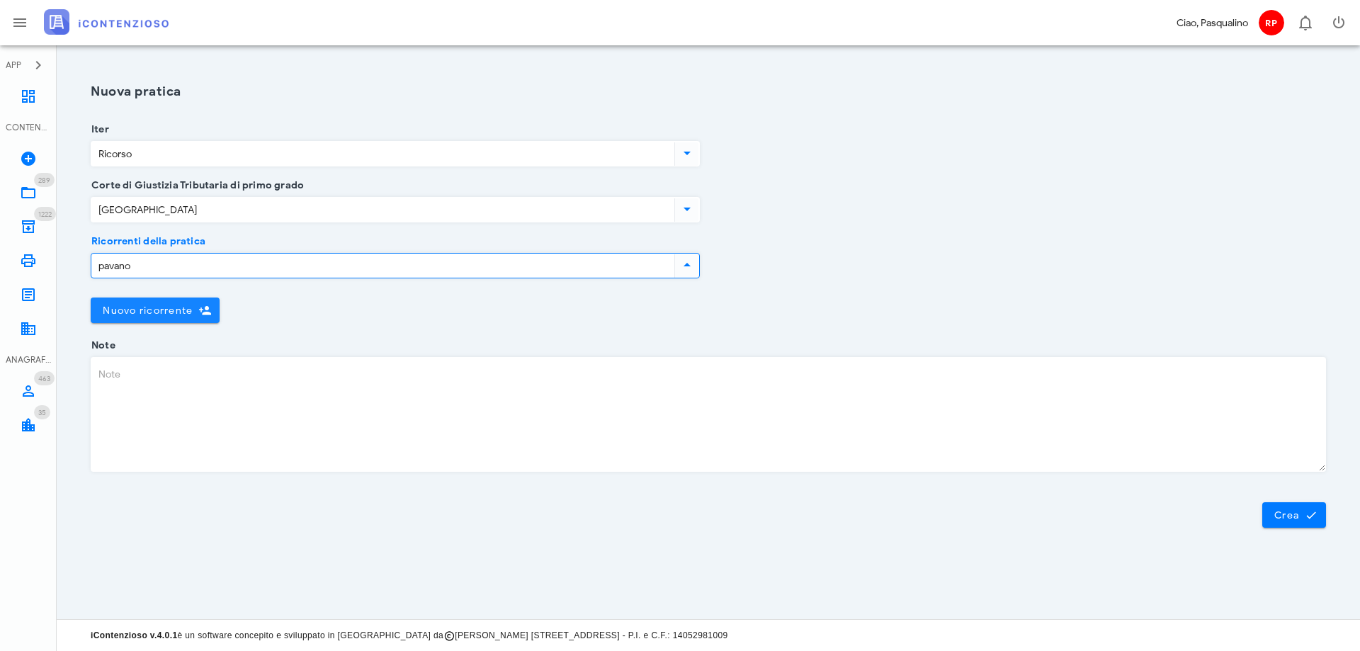
type input "pavano"
click at [149, 321] on button "Nuovo ricorrente" at bounding box center [155, 311] width 129 height 26
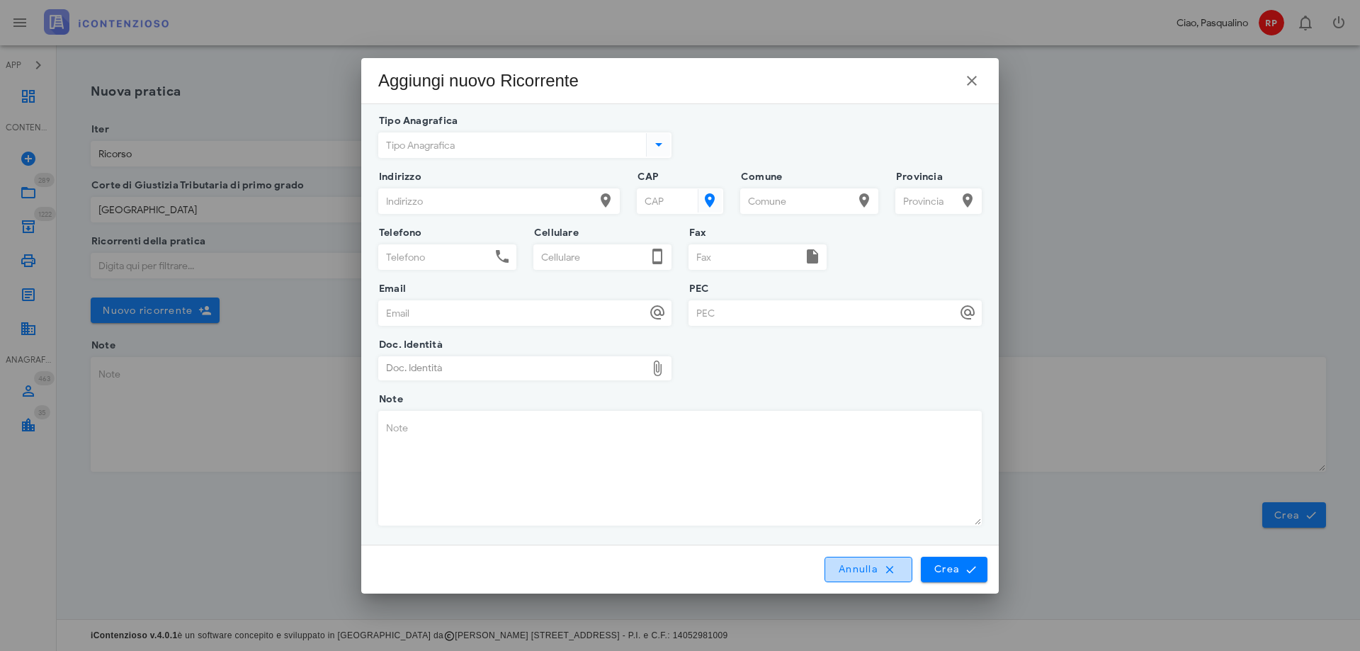
click at [860, 566] on span "Annulla" at bounding box center [868, 569] width 61 height 13
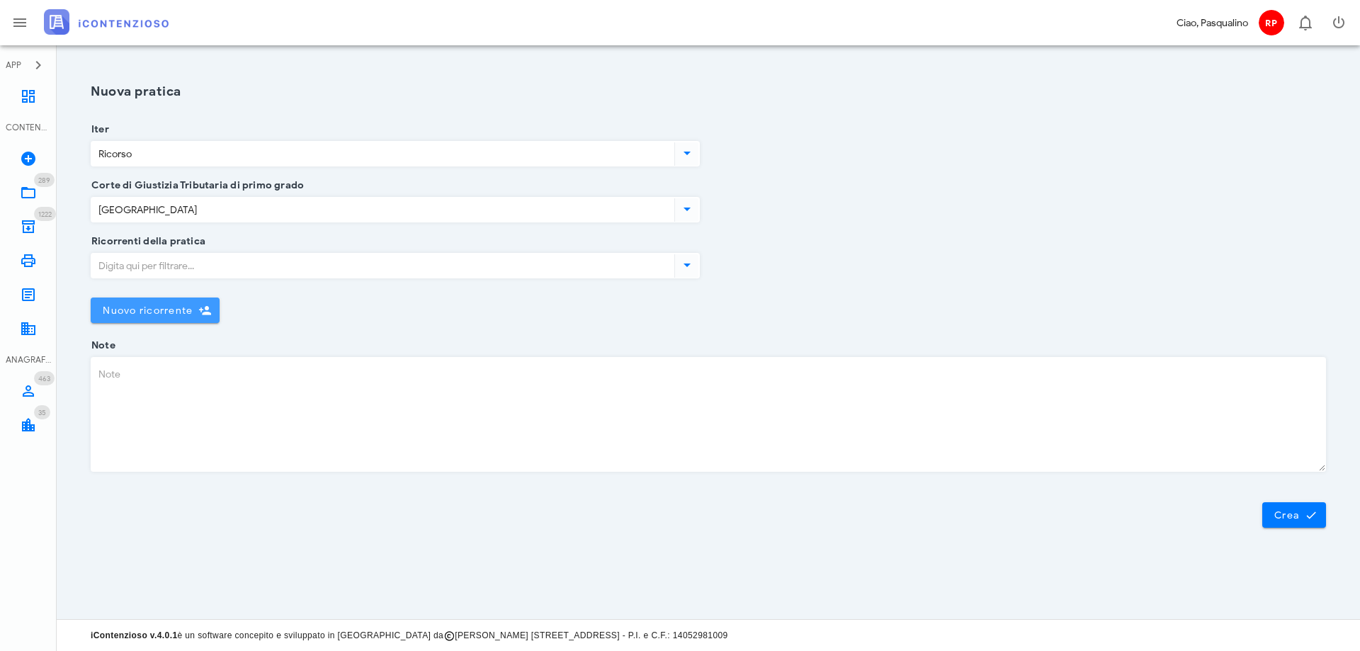
click at [147, 312] on span "Nuovo ricorrente" at bounding box center [147, 311] width 91 height 12
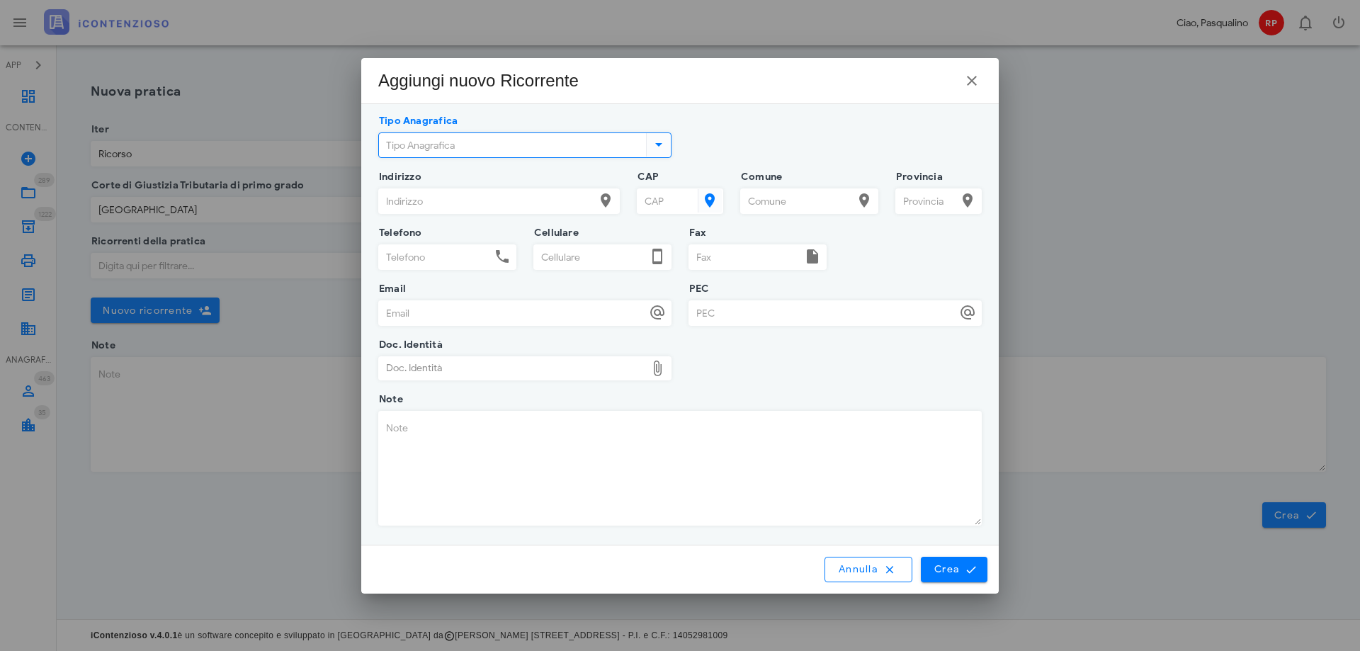
click at [465, 147] on input "Tipo Anagrafica" at bounding box center [511, 145] width 264 height 24
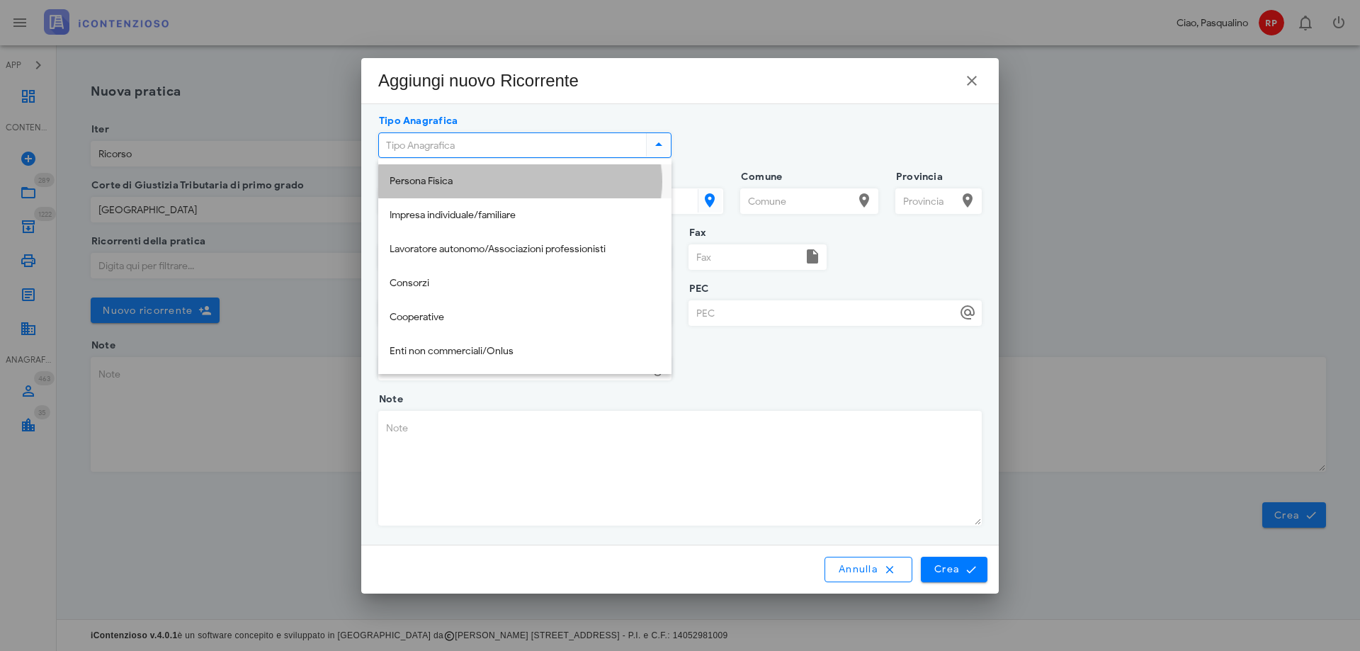
click at [453, 170] on div "Persona Fisica" at bounding box center [525, 181] width 271 height 29
type input "Persona Fisica"
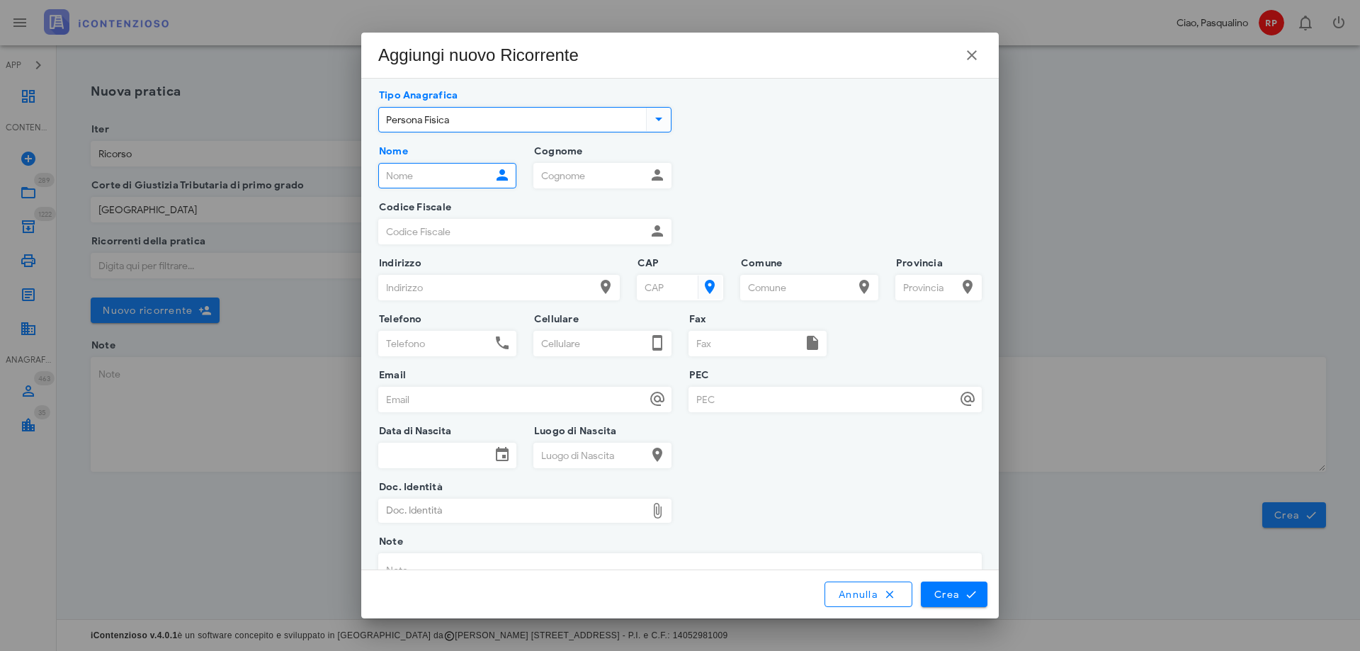
click at [443, 176] on input "Nome" at bounding box center [435, 176] width 112 height 24
type input "giuseppe"
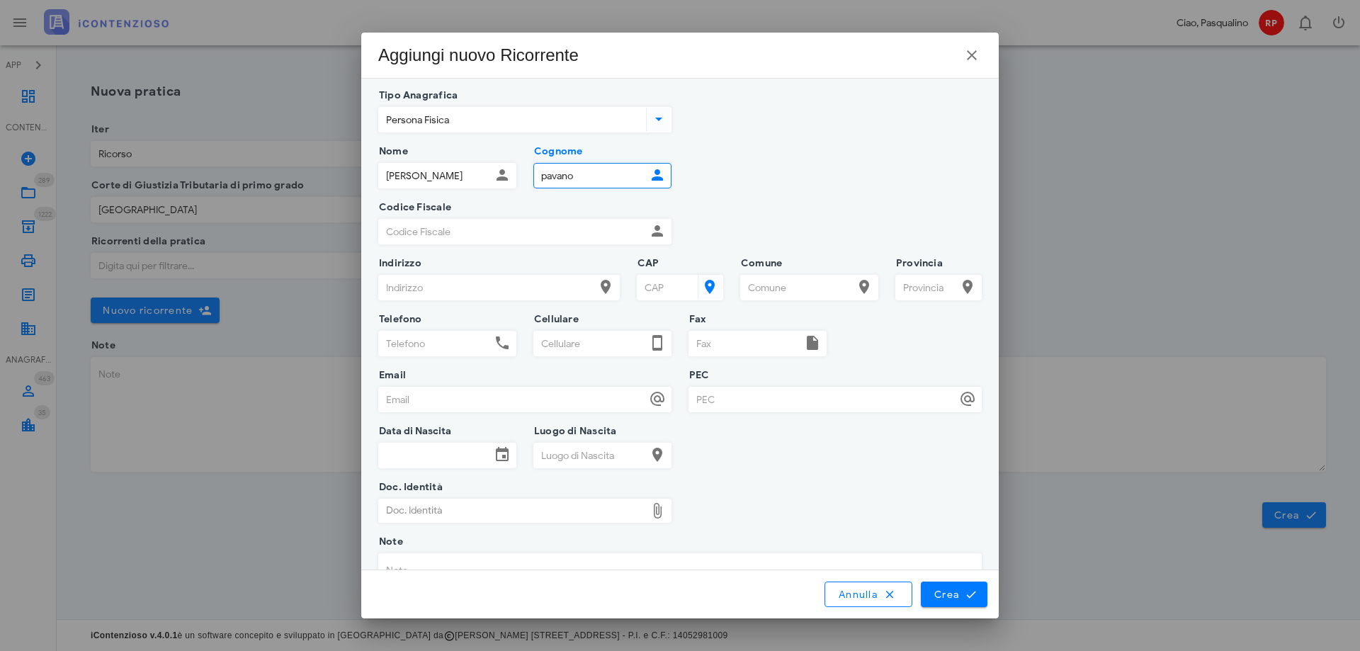
type input "pavano"
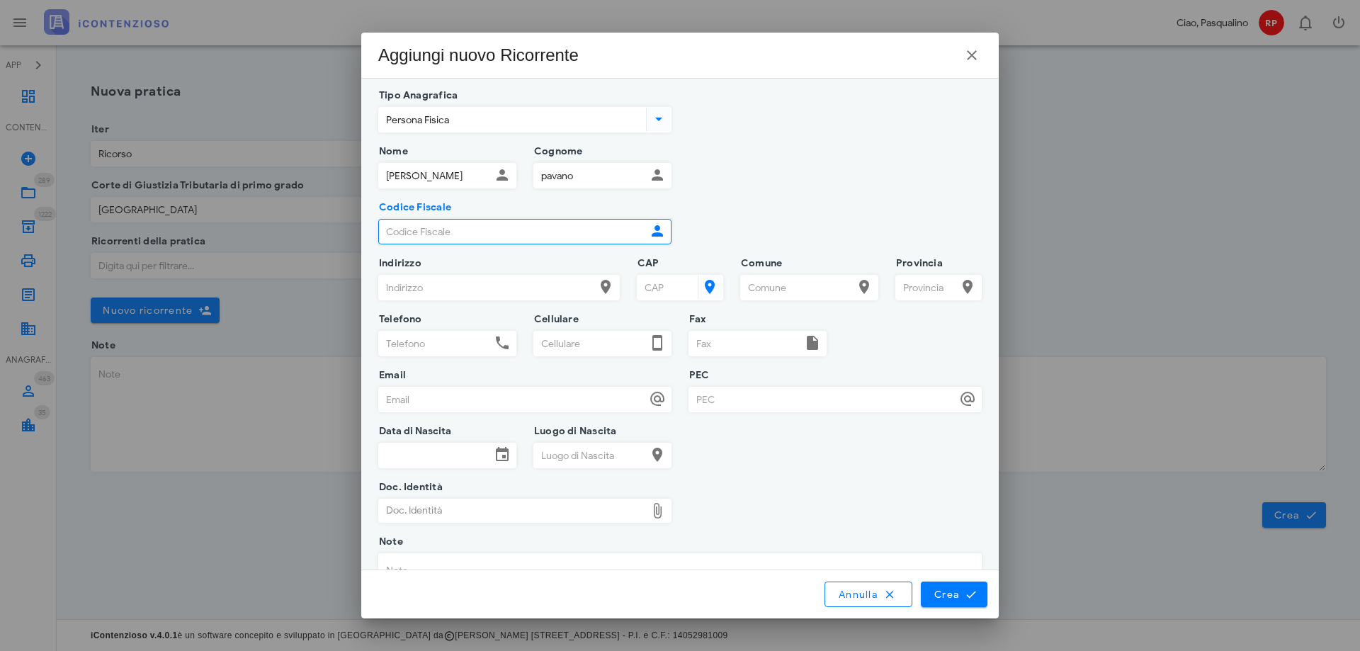
click at [492, 227] on input "Codice Fiscale" at bounding box center [512, 232] width 267 height 24
type input "pvngpp53e01d636z"
click at [801, 230] on div "Codice Fiscale pvngpp53e01d636z Partita IVA" at bounding box center [680, 236] width 621 height 56
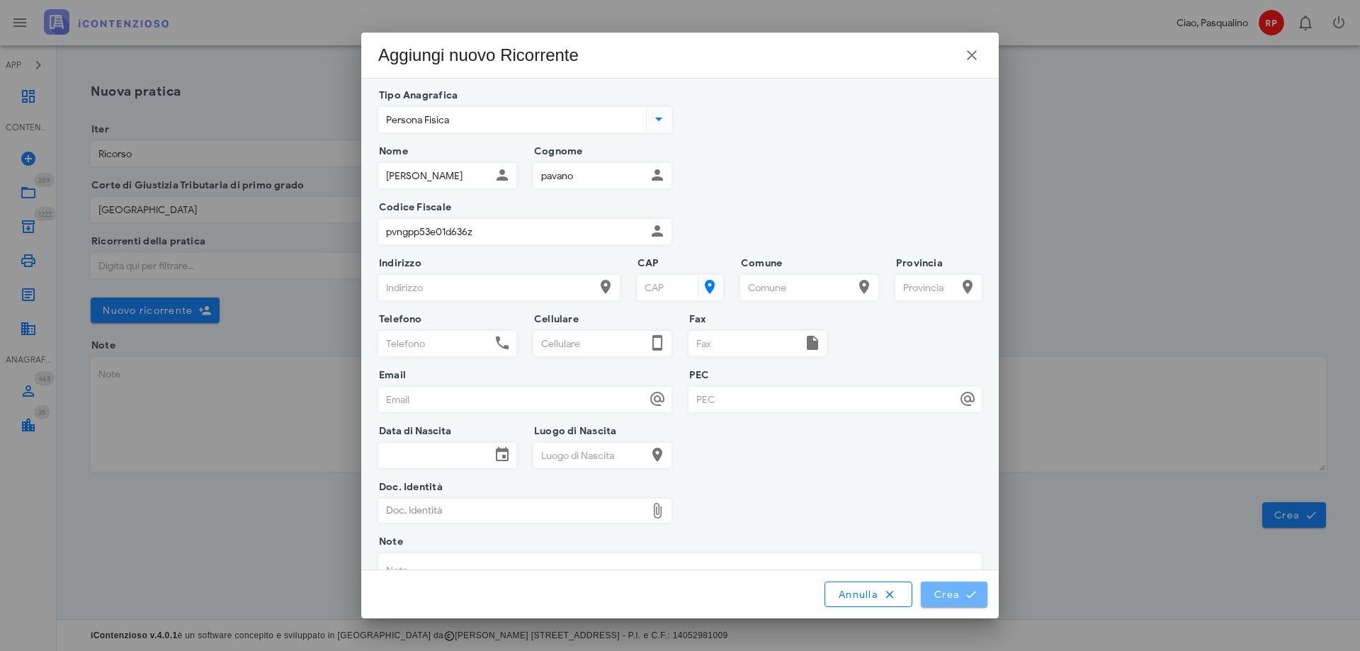
click at [943, 595] on span "Crea" at bounding box center [954, 594] width 41 height 13
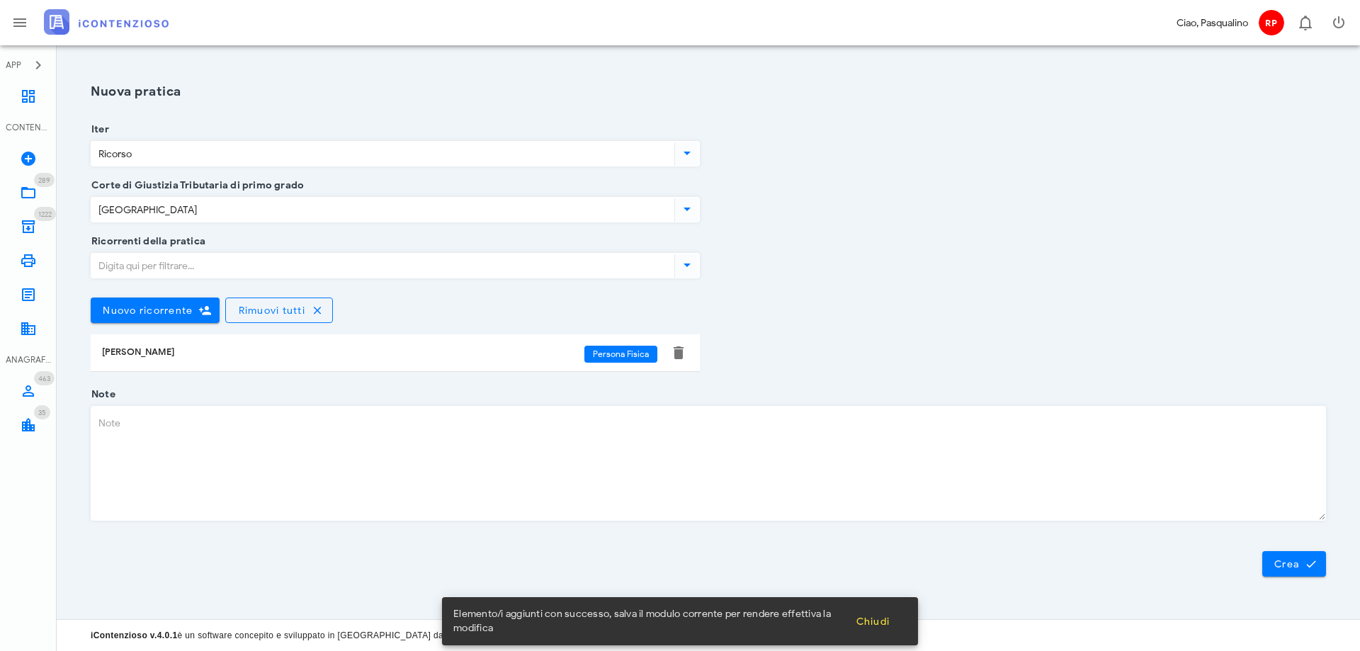
drag, startPoint x: 845, startPoint y: 314, endPoint x: 1359, endPoint y: 513, distance: 551.5
click at [846, 314] on div "Ricorrenti della pratica Nuovo ricorrente Rimuovi tutti Giuseppe Pavano Persona…" at bounding box center [708, 318] width 1252 height 153
drag, startPoint x: 1288, startPoint y: 568, endPoint x: 1349, endPoint y: 559, distance: 61.6
click at [1286, 568] on span "Crea" at bounding box center [1294, 564] width 41 height 13
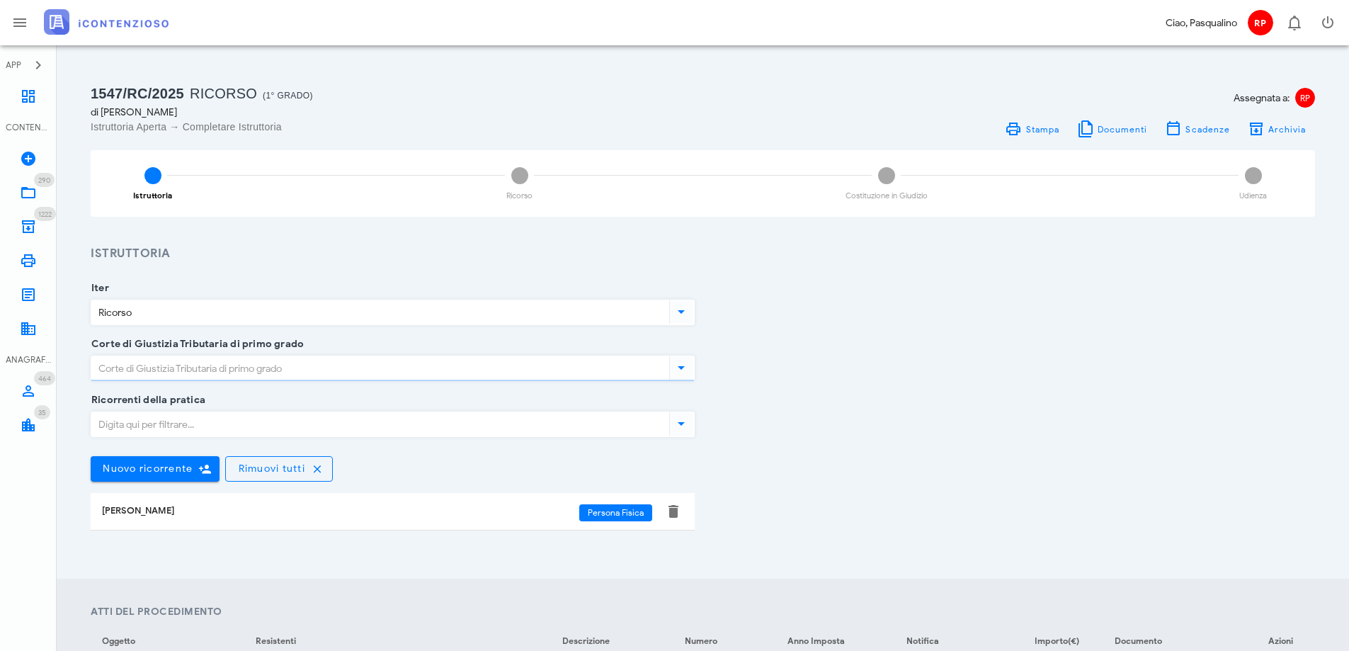
type input "[GEOGRAPHIC_DATA]"
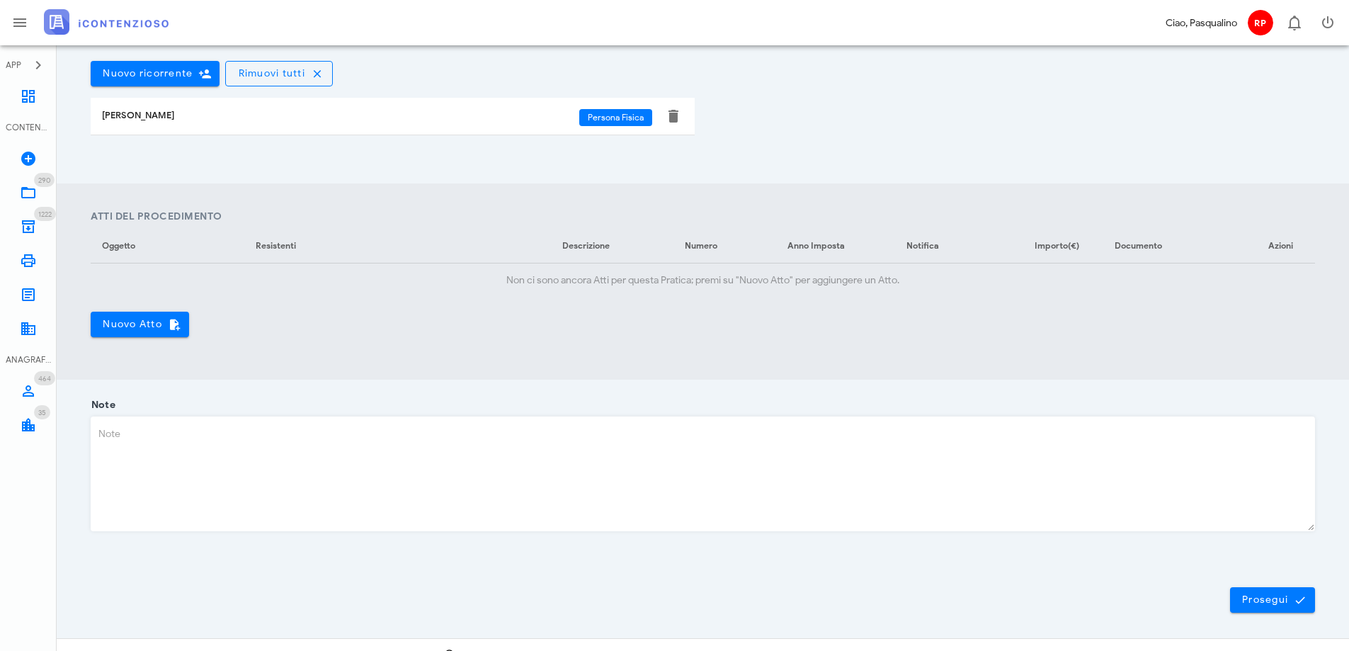
scroll to position [414, 0]
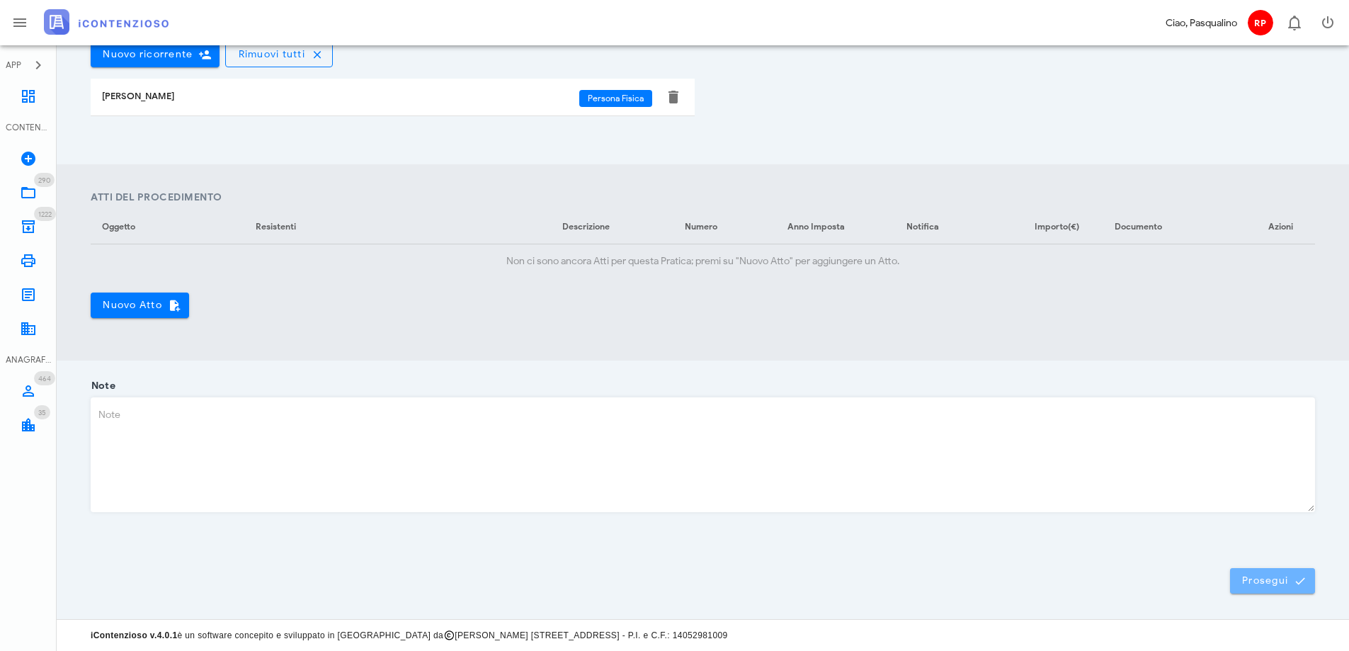
click at [1257, 584] on span "Prosegui" at bounding box center [1273, 581] width 62 height 13
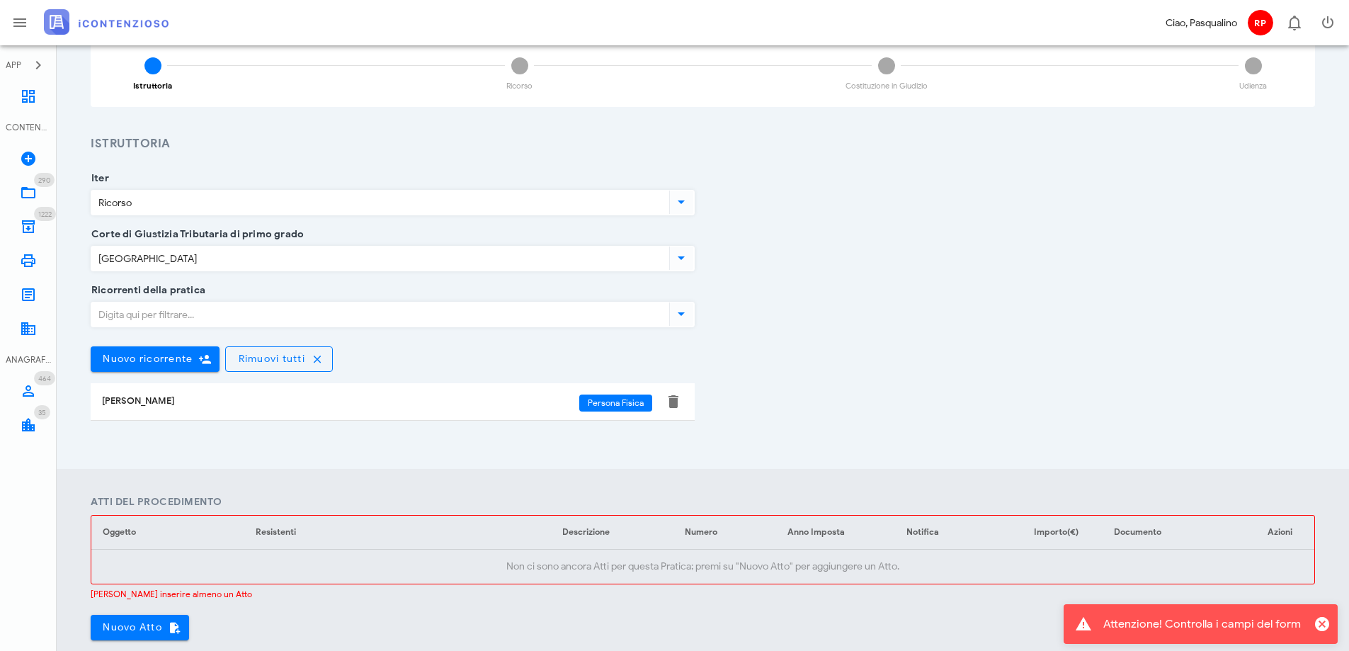
scroll to position [283, 0]
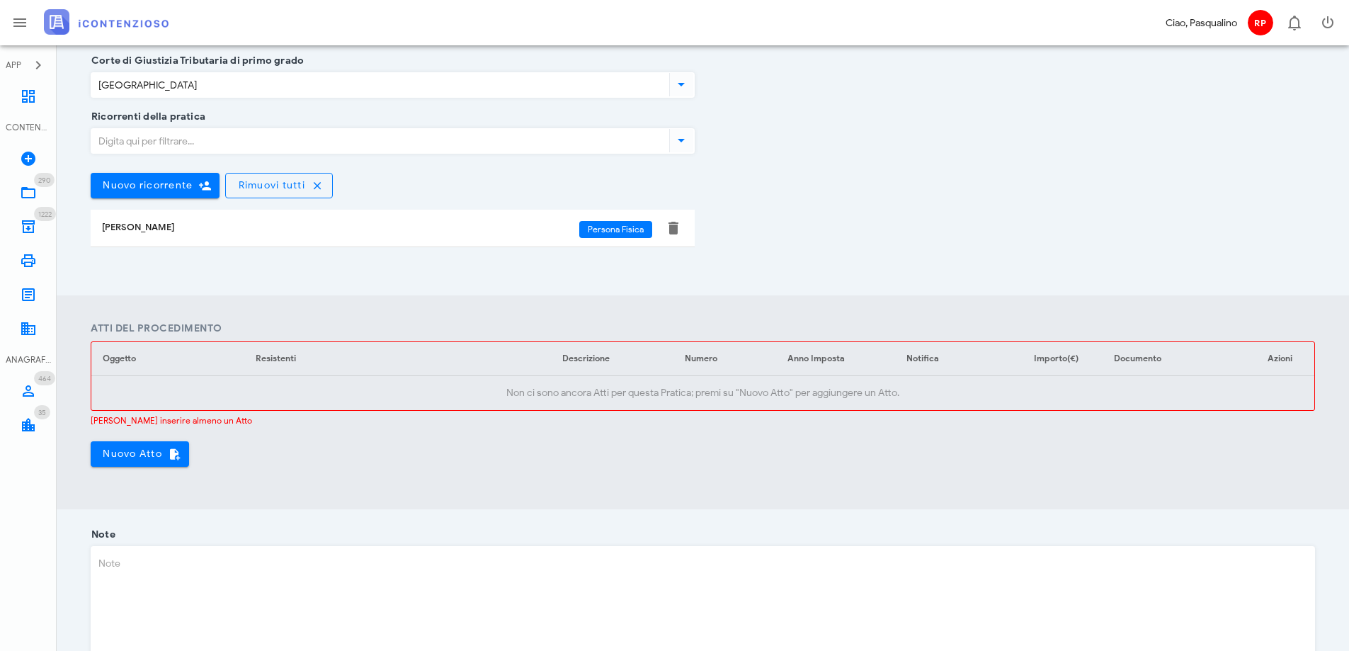
click at [984, 251] on div "Ricorrenti della pratica Nuovo ricorrente [GEOGRAPHIC_DATA] tutti [PERSON_NAME]…" at bounding box center [703, 193] width 1242 height 153
click at [143, 455] on span "Nuovo Atto" at bounding box center [140, 454] width 76 height 13
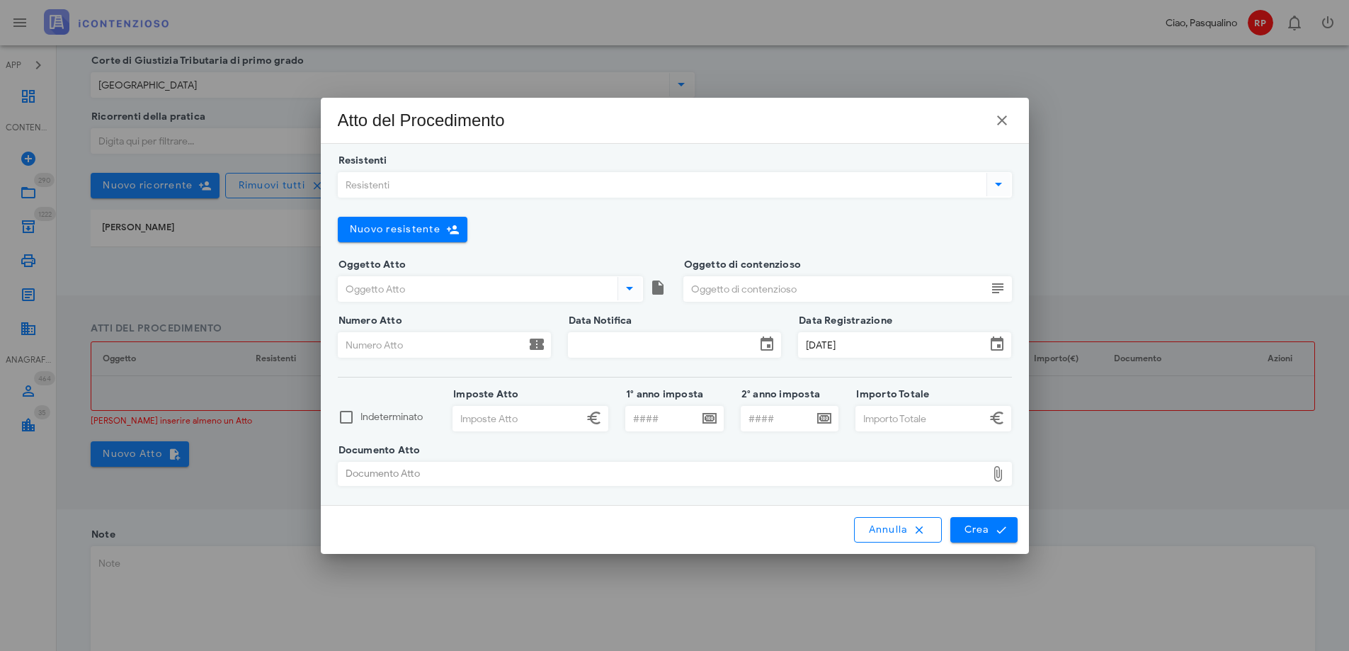
click at [601, 186] on input "Resistenti" at bounding box center [661, 185] width 645 height 24
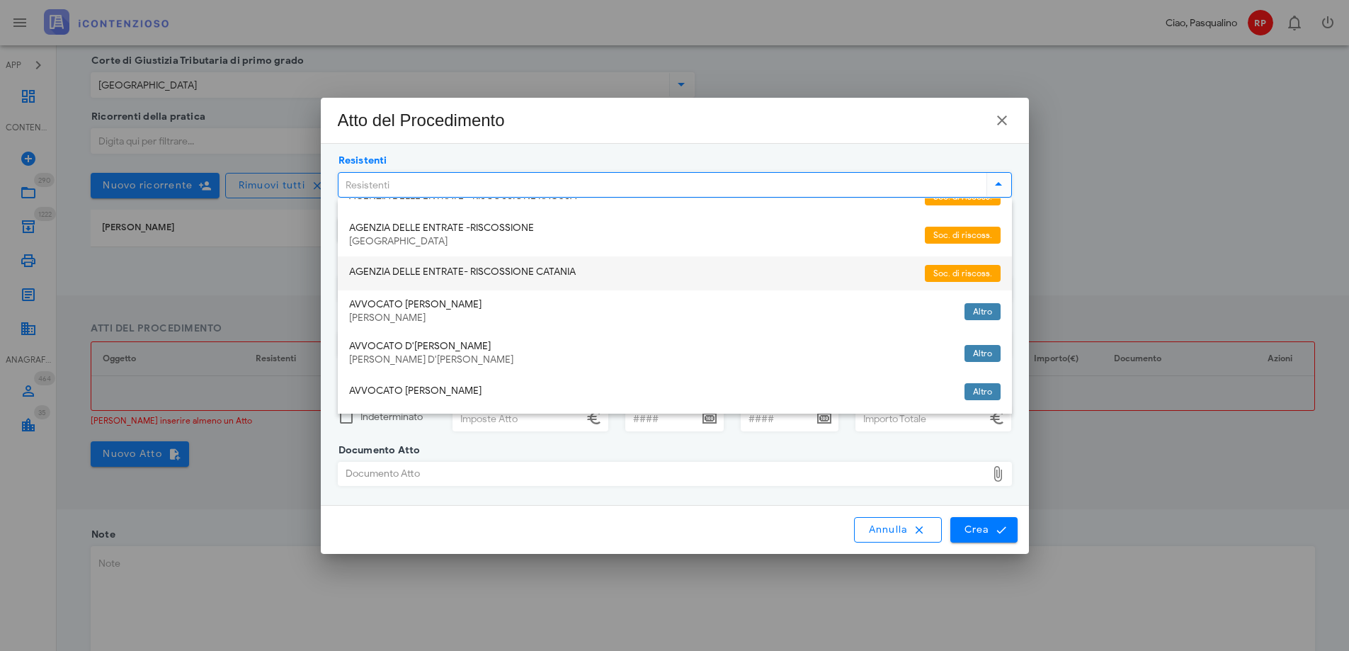
scroll to position [234, 0]
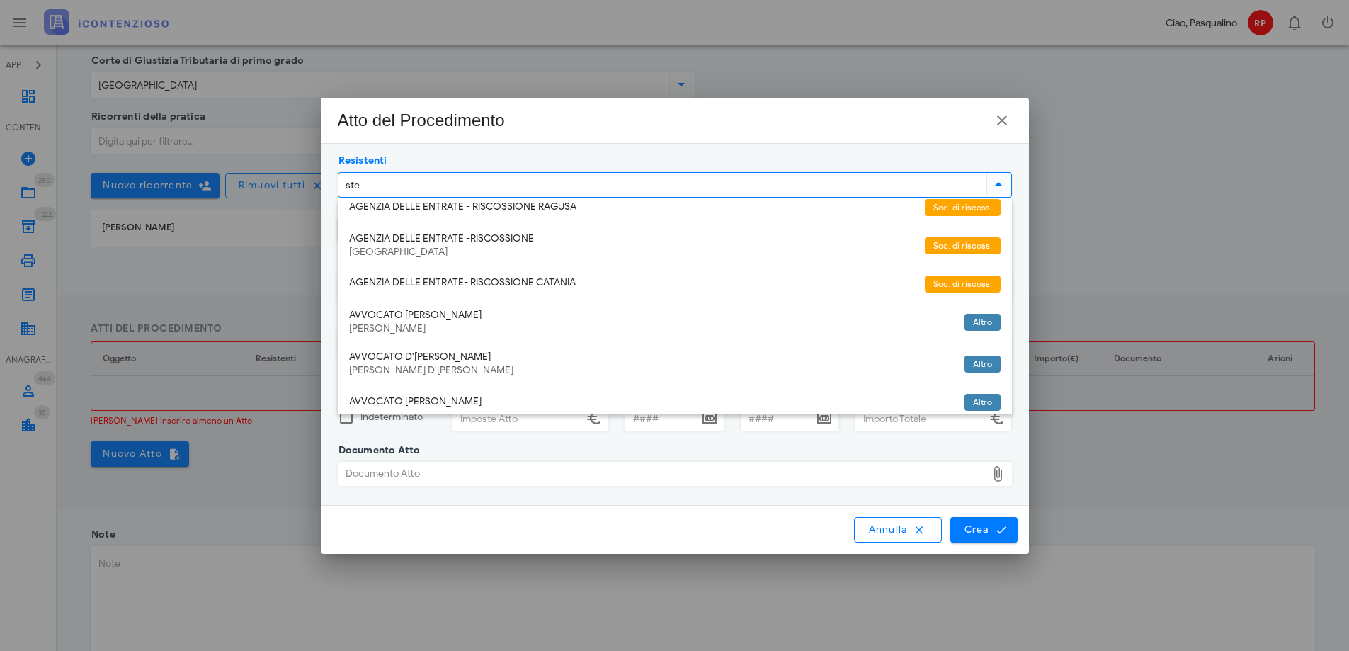
type input "step"
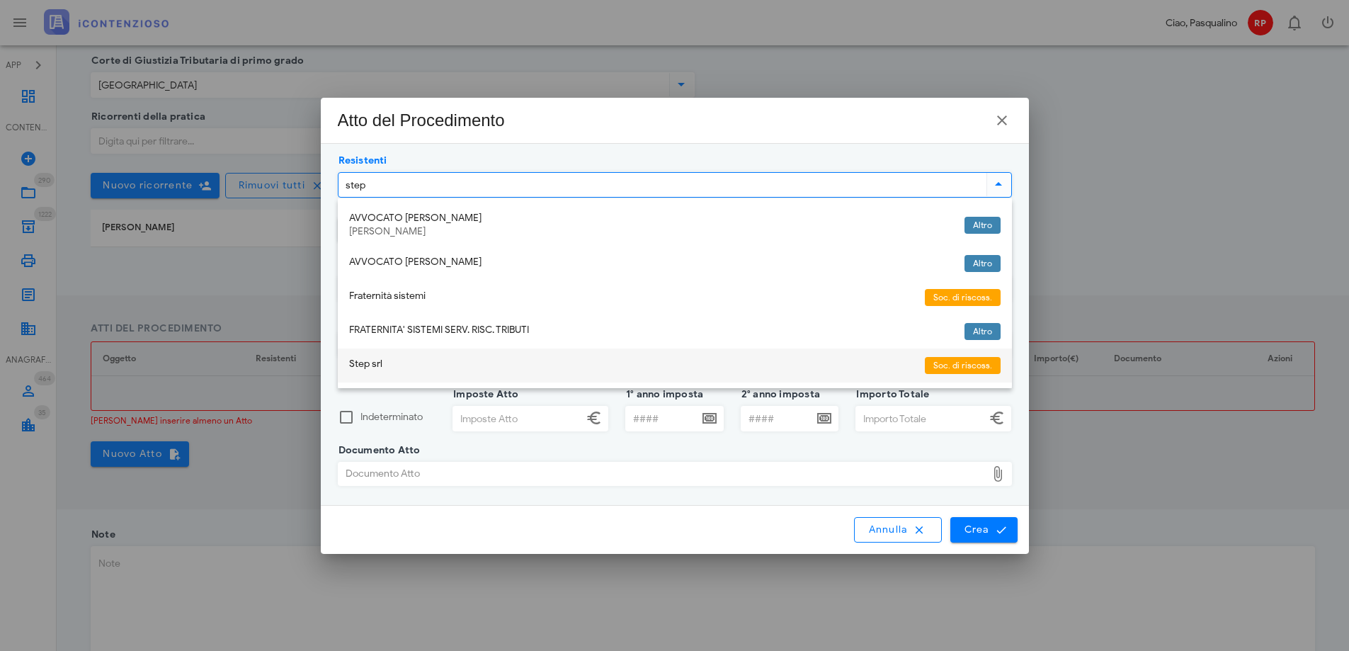
click at [495, 366] on div "Step srl" at bounding box center [631, 364] width 565 height 12
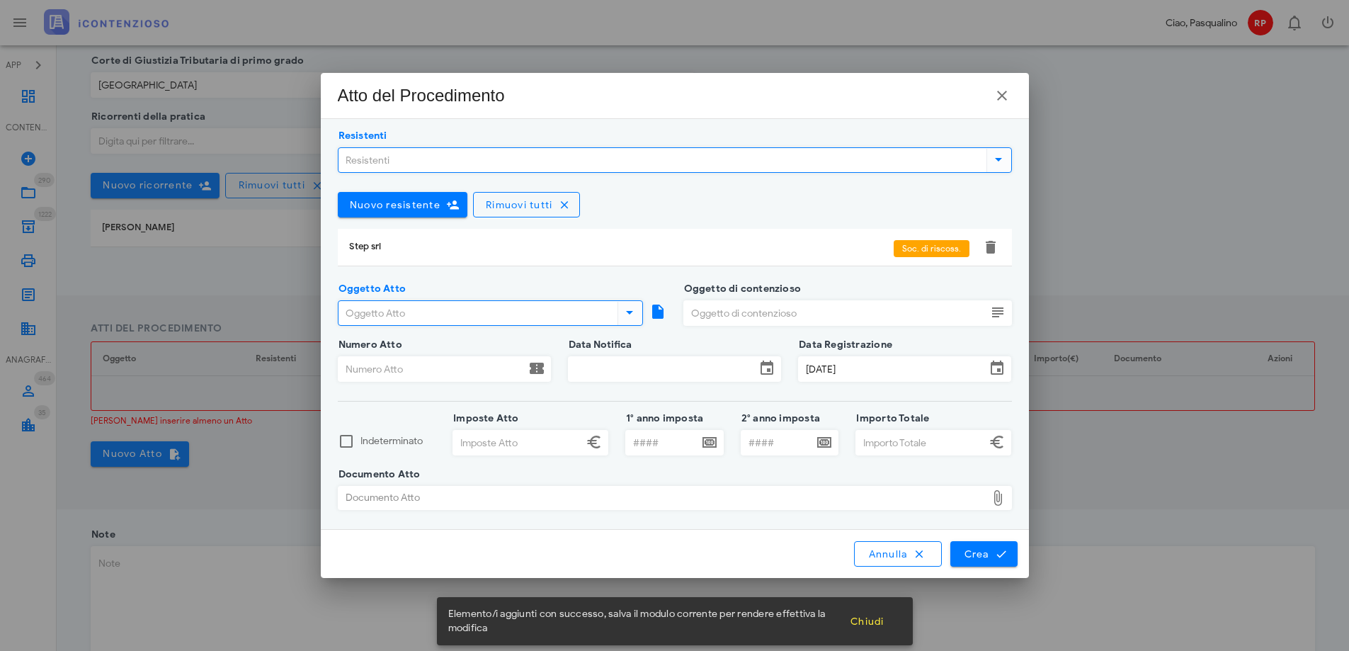
click at [443, 317] on input "Oggetto Atto" at bounding box center [477, 313] width 276 height 24
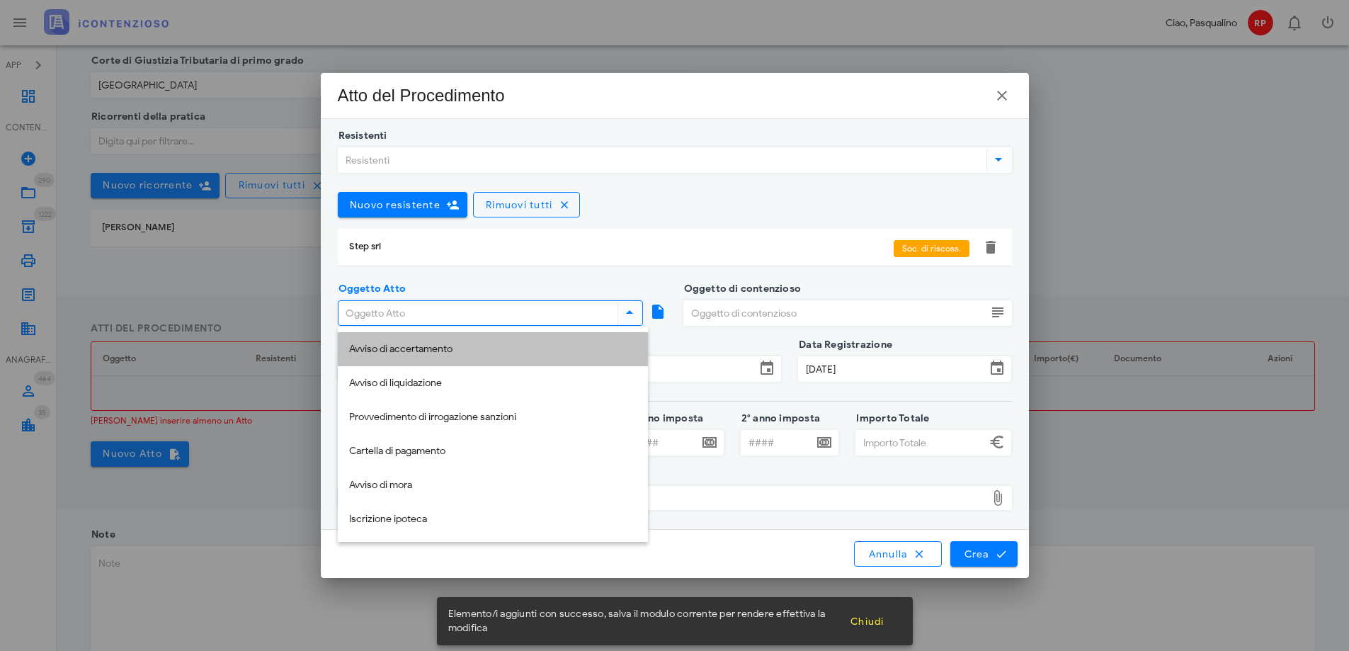
click at [443, 349] on div "Avviso di accertamento" at bounding box center [493, 350] width 288 height 12
type input "Avviso di accertamento"
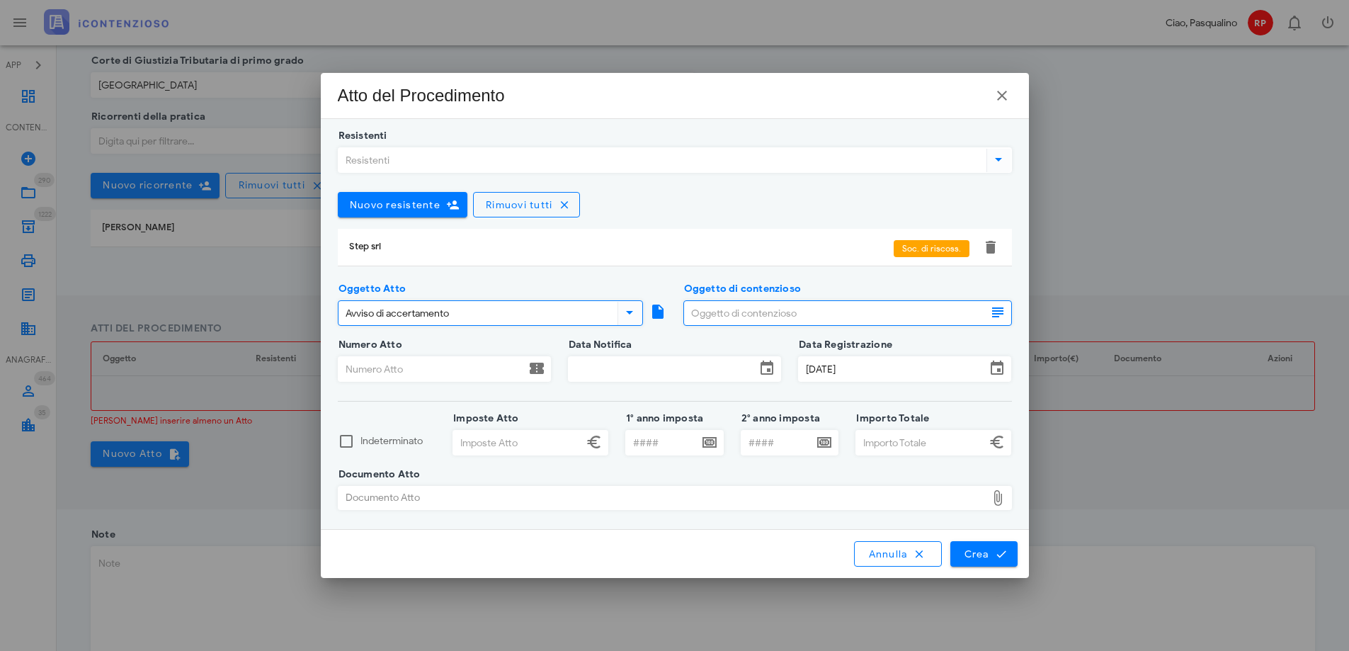
drag, startPoint x: 781, startPoint y: 310, endPoint x: 757, endPoint y: 326, distance: 29.1
click at [781, 310] on input "Oggetto di contenzioso" at bounding box center [835, 313] width 302 height 24
type input "imu 2022"
click at [445, 363] on input "Numero Atto" at bounding box center [432, 369] width 187 height 24
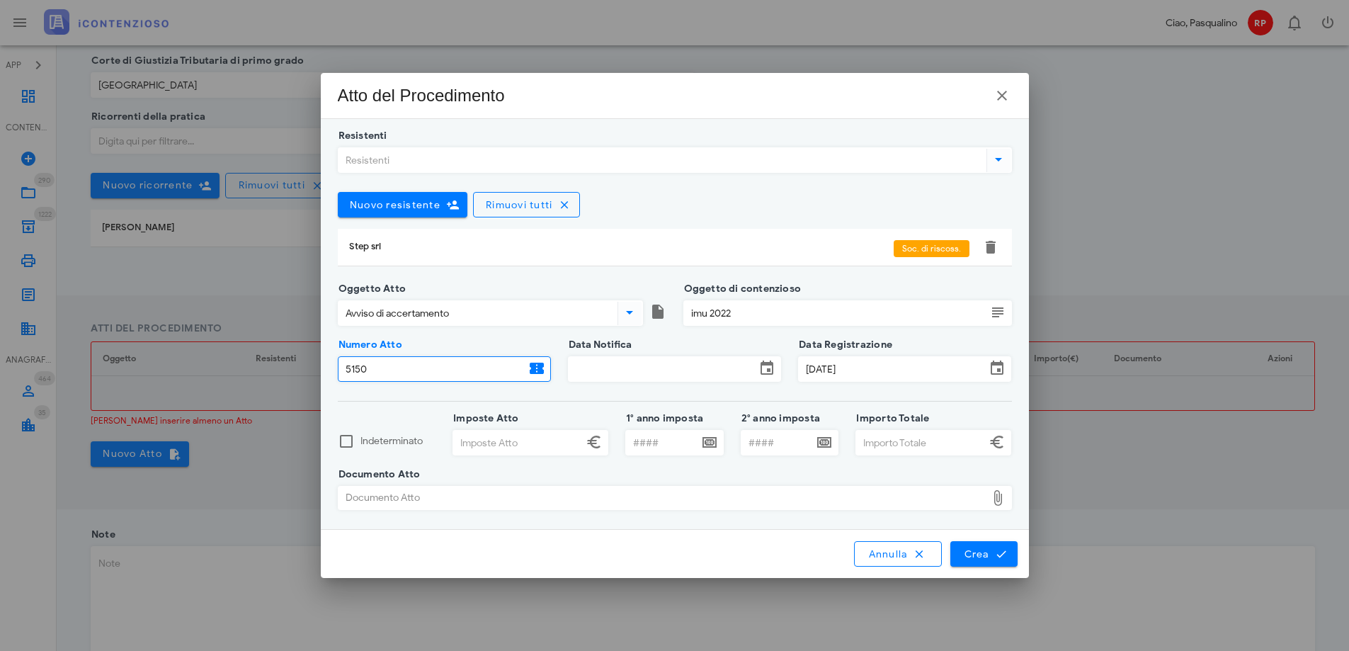
type input "5150"
click at [673, 373] on input "Data Notifica" at bounding box center [662, 369] width 187 height 24
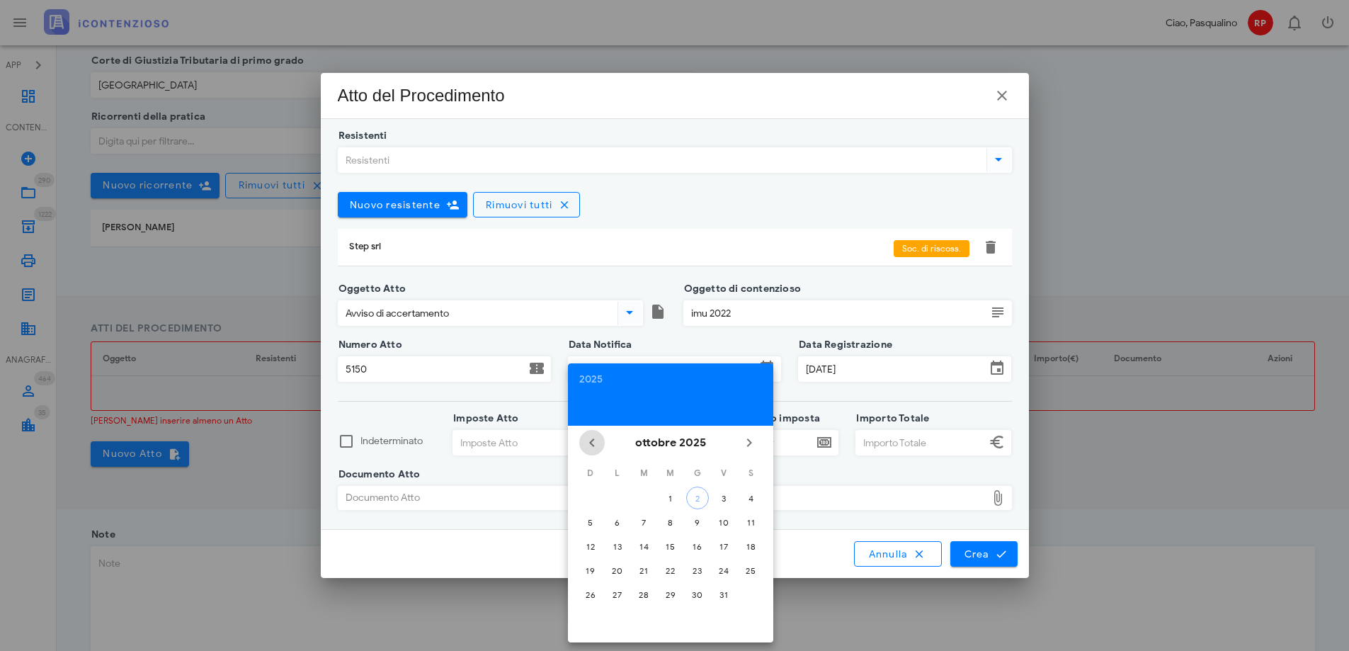
click at [590, 440] on icon "Il mese scorso" at bounding box center [592, 442] width 17 height 17
click at [642, 497] on div "1" at bounding box center [644, 498] width 23 height 11
type input "[DATE]"
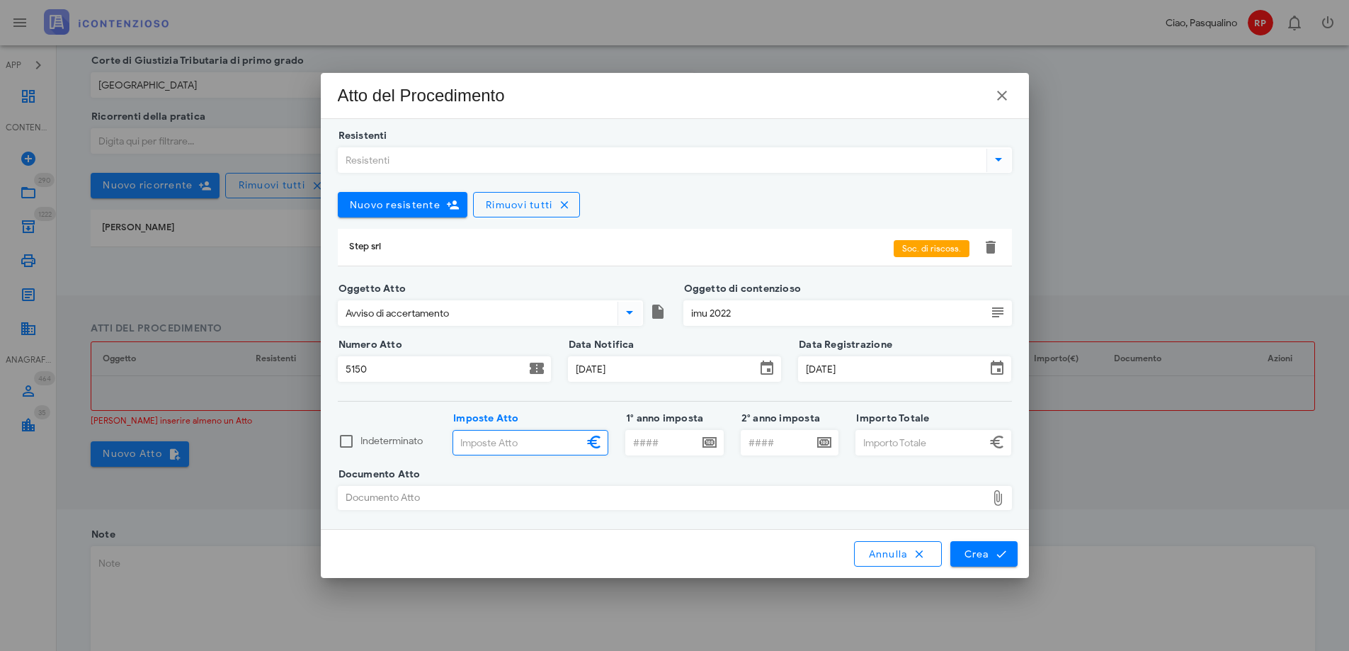
click at [535, 450] on input "Imposte Atto" at bounding box center [518, 443] width 130 height 24
type input "2.554,00"
click at [655, 454] on input "1° anno imposta" at bounding box center [662, 443] width 72 height 24
type input "2022"
click at [878, 442] on input "Importo Totale" at bounding box center [921, 443] width 130 height 24
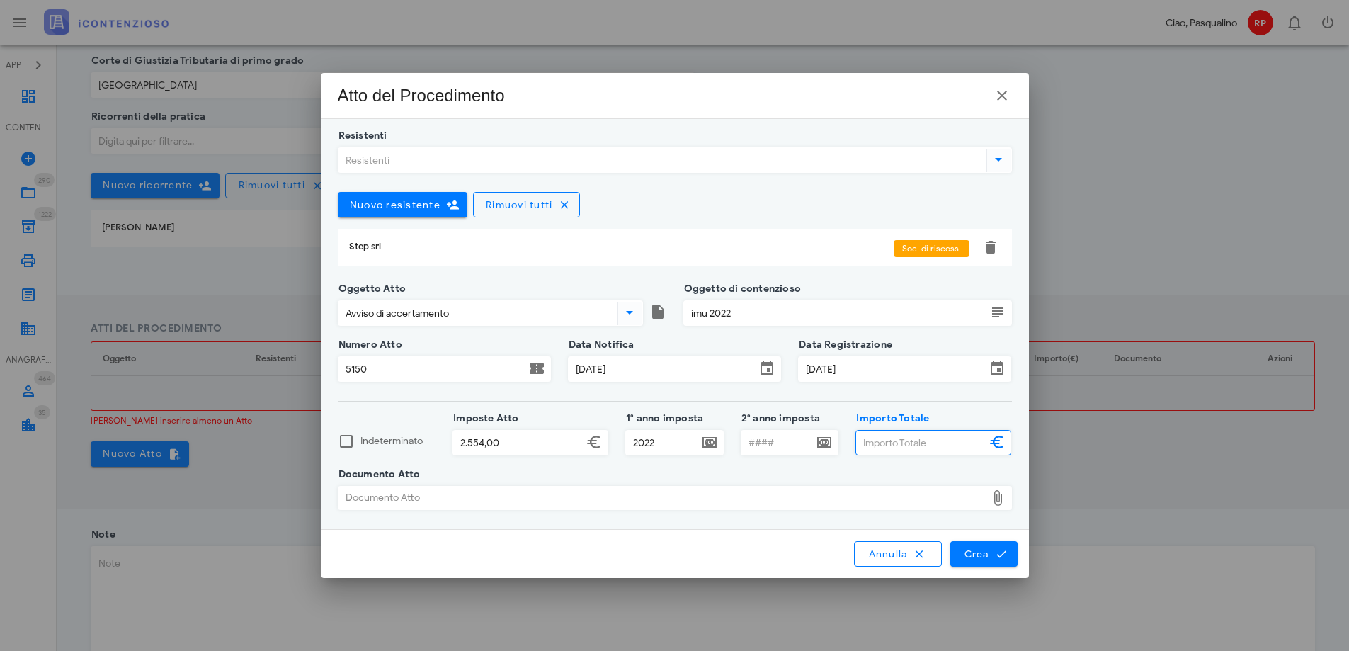
type input "6"
click at [749, 494] on div "Documento Atto" at bounding box center [663, 498] width 648 height 23
type input "3.628,00"
type input "C:\fakepath\Avviso di Accertamento n. 5150.pdf"
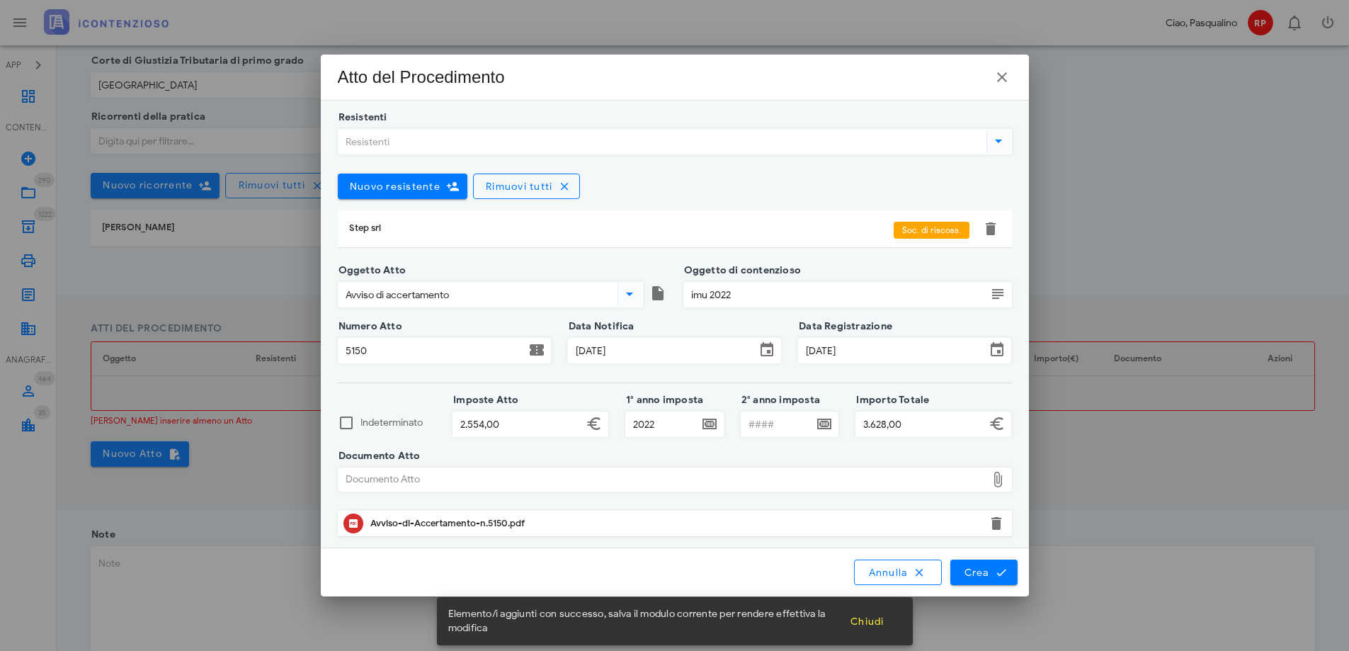
click at [964, 558] on div "Annulla Crea" at bounding box center [675, 572] width 708 height 48
click at [971, 569] on span "Crea" at bounding box center [983, 572] width 41 height 13
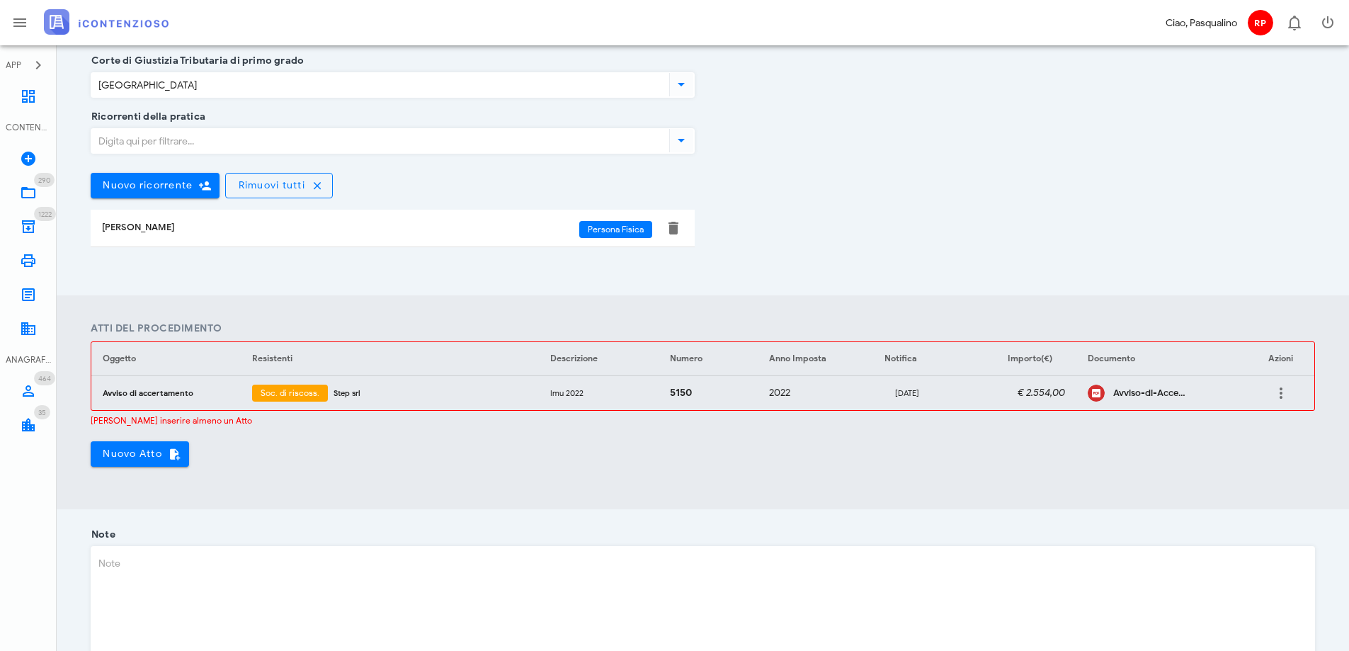
drag, startPoint x: 485, startPoint y: 476, endPoint x: 748, endPoint y: 431, distance: 267.4
click at [495, 476] on section "Atti del Procedimento Oggetto Resistenti Descrizione Numero Anno Imposta Notifi…" at bounding box center [703, 402] width 1293 height 214
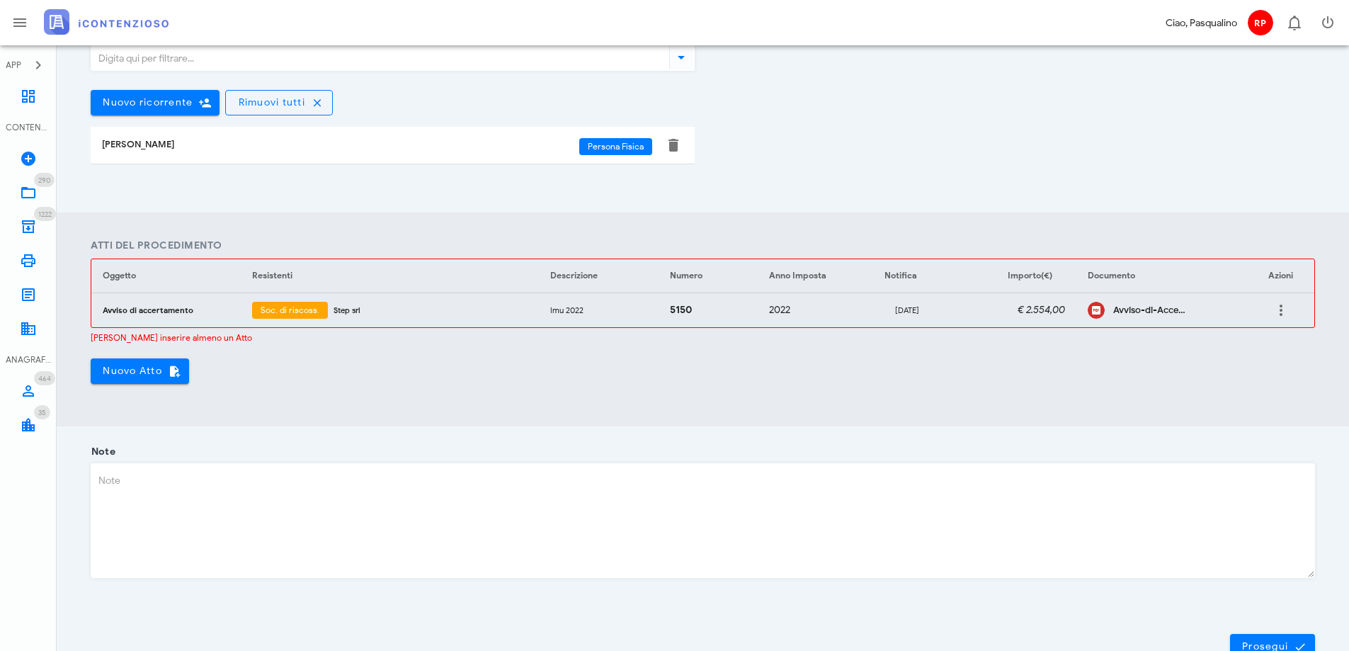
scroll to position [432, 0]
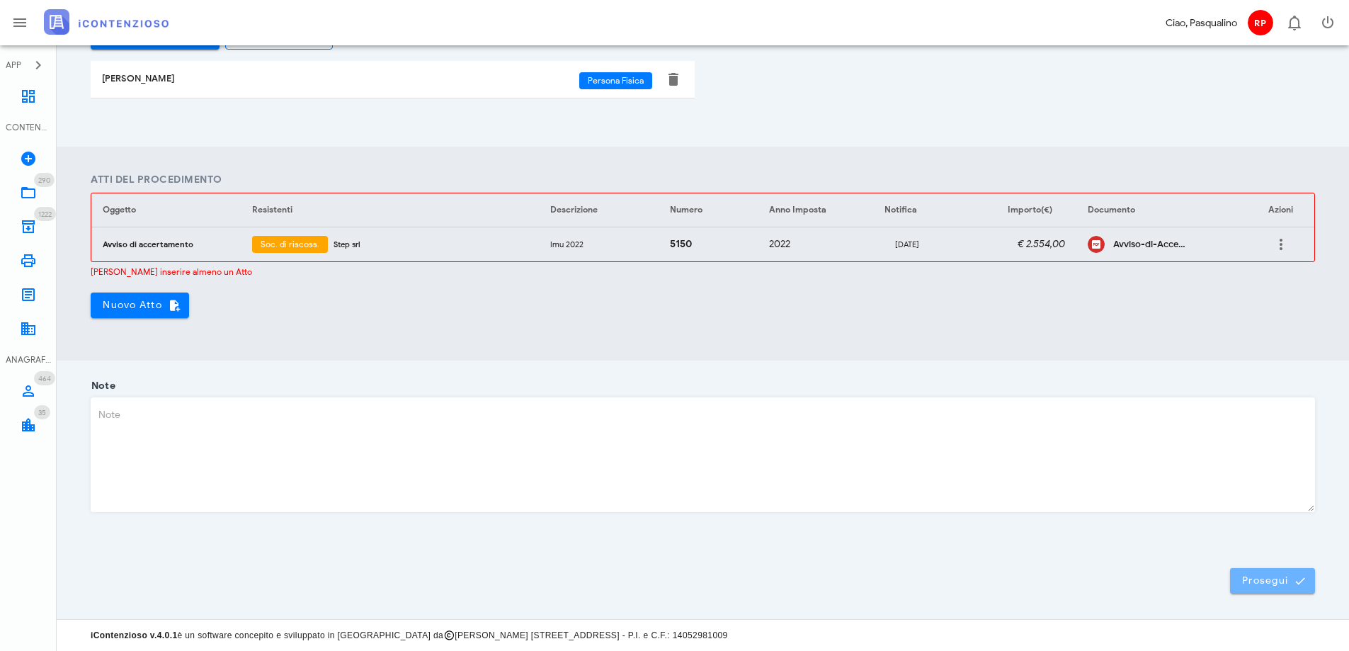
click at [1256, 584] on span "Prosegui" at bounding box center [1273, 581] width 62 height 13
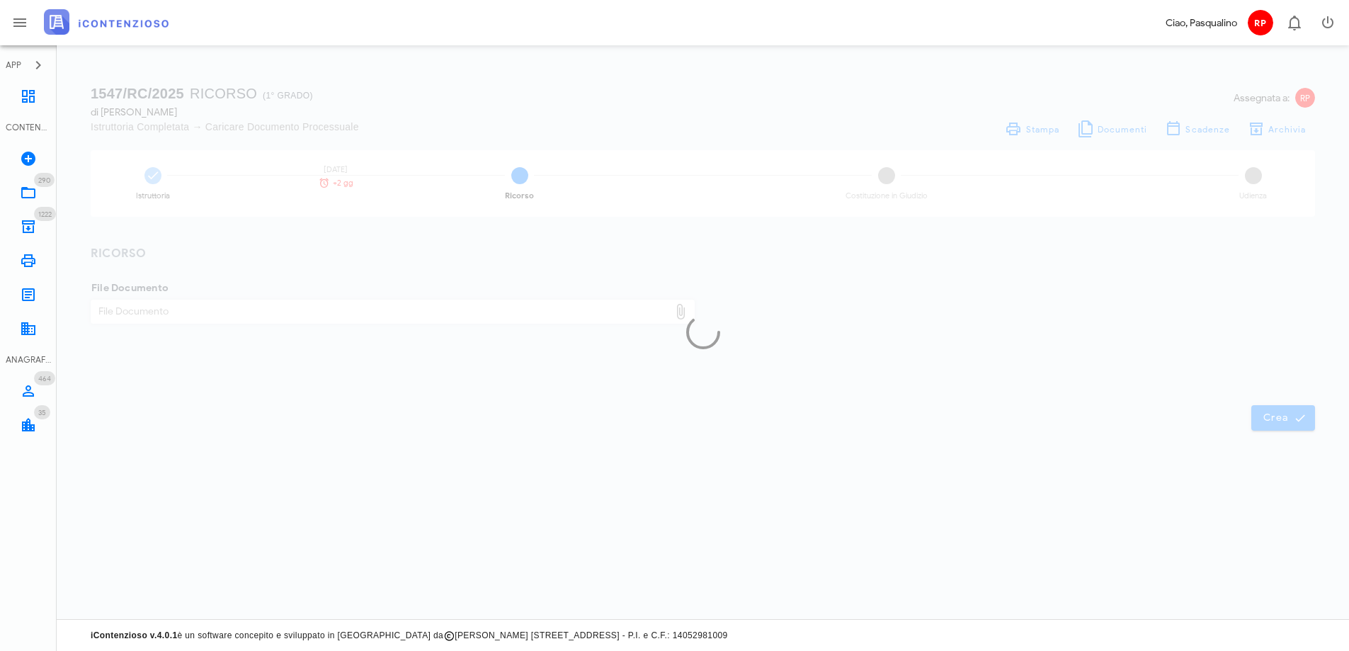
scroll to position [0, 0]
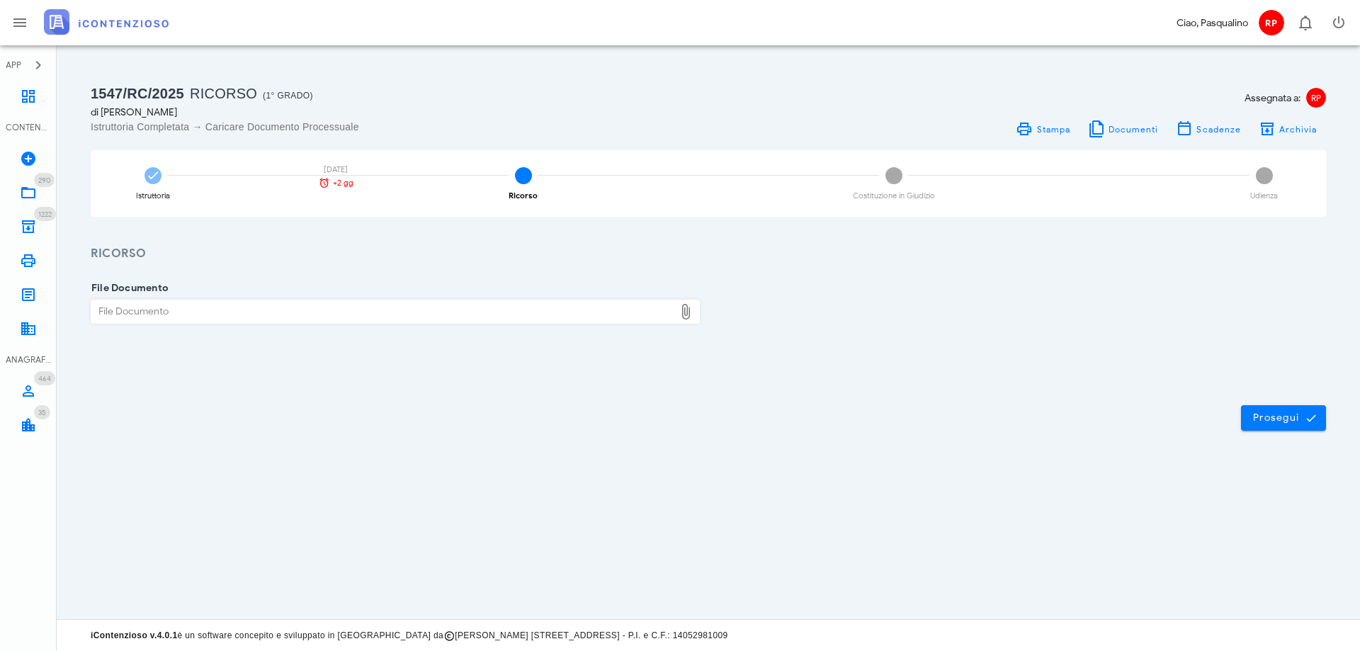
click at [261, 312] on div "File Documento" at bounding box center [382, 311] width 583 height 23
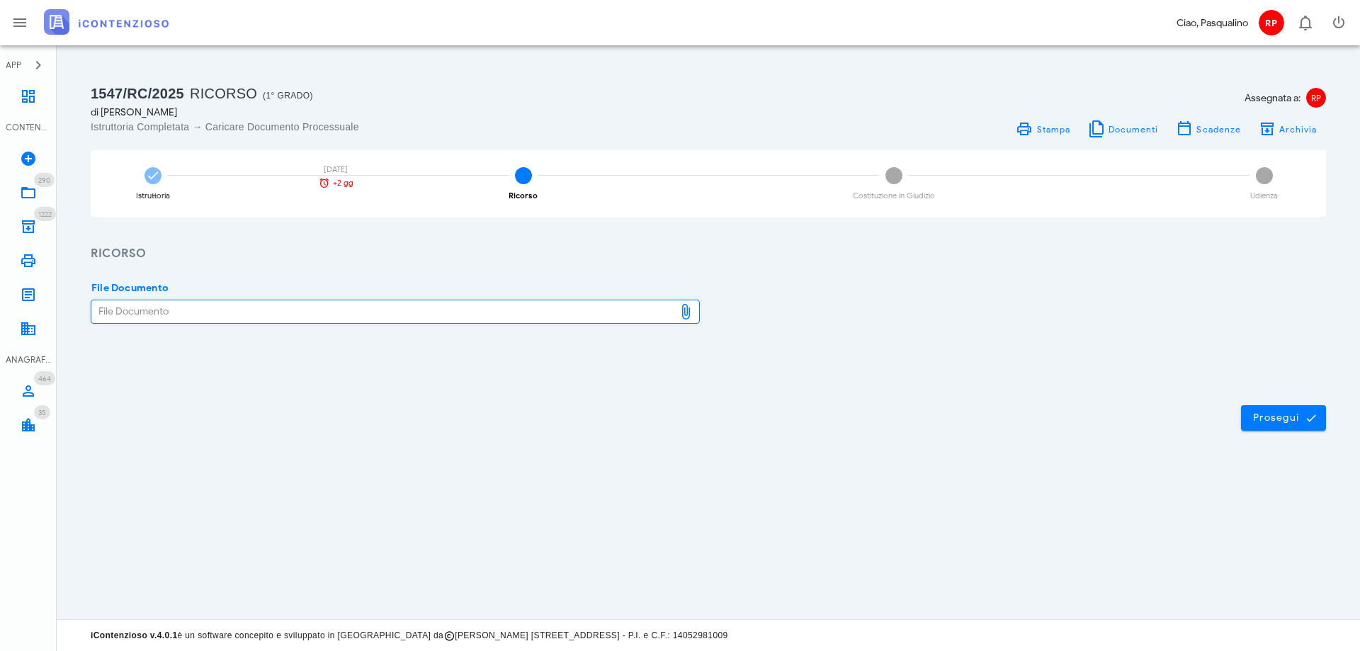
type input "C:\fakepath\Avviso di Accertamento n. 5150.pdf"
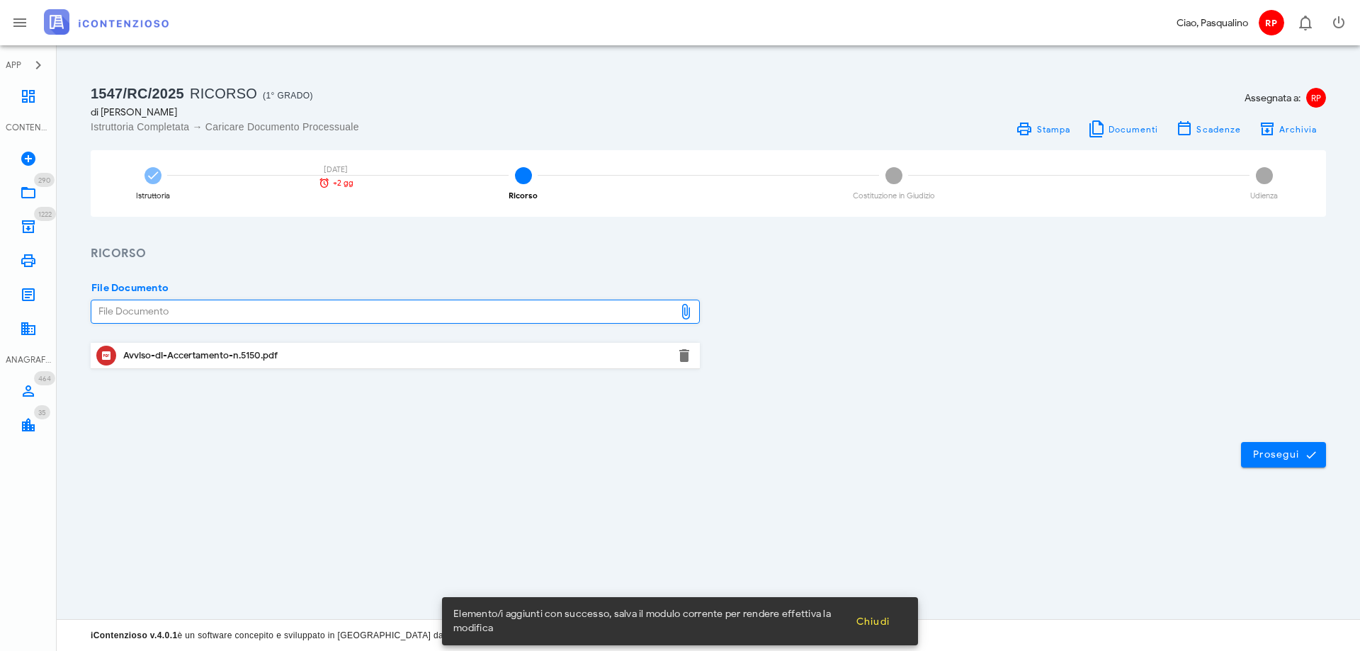
click at [390, 366] on div "Avviso-di-Accertamento-n.5150.pdf" at bounding box center [395, 355] width 544 height 23
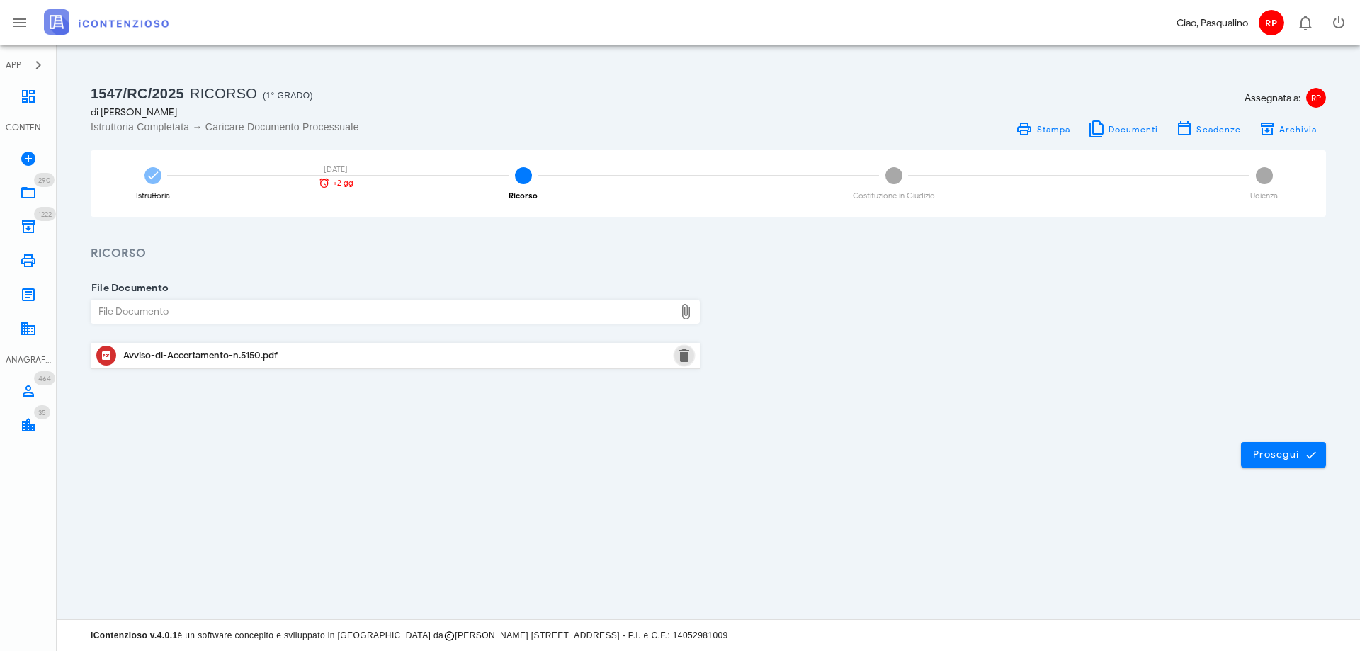
click at [682, 357] on button "button" at bounding box center [684, 355] width 17 height 17
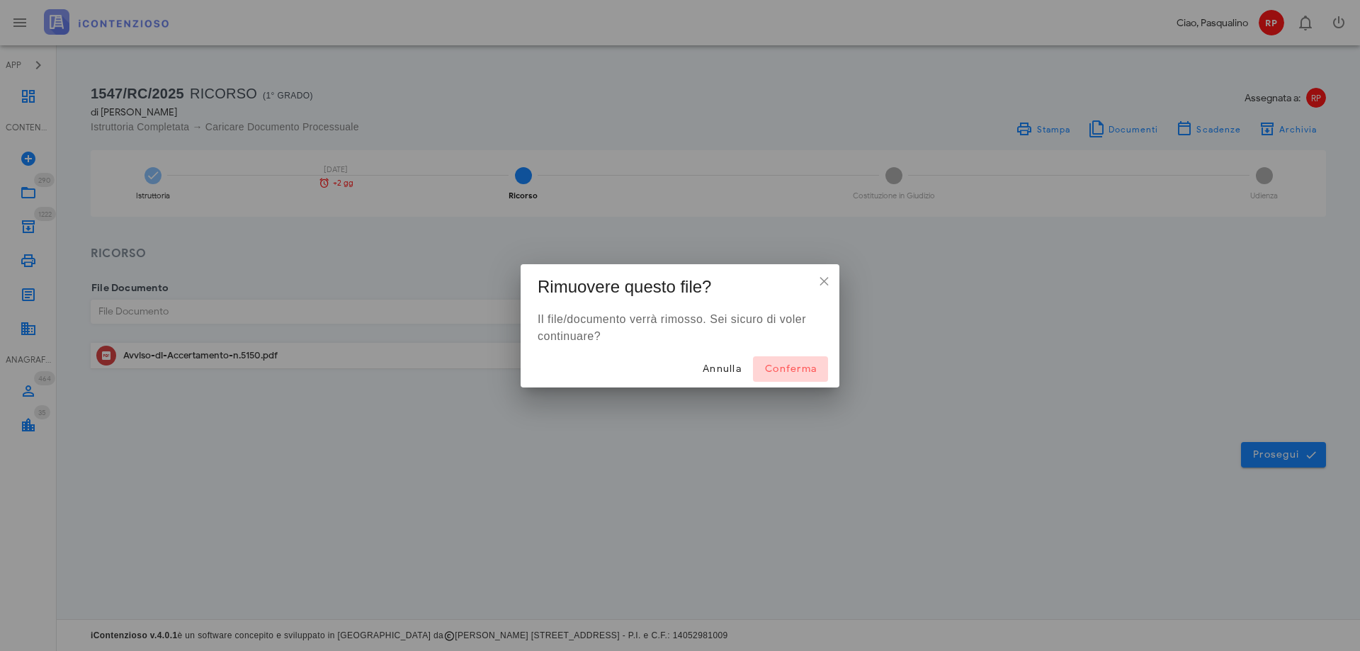
click at [782, 365] on span "Conferma" at bounding box center [790, 369] width 52 height 12
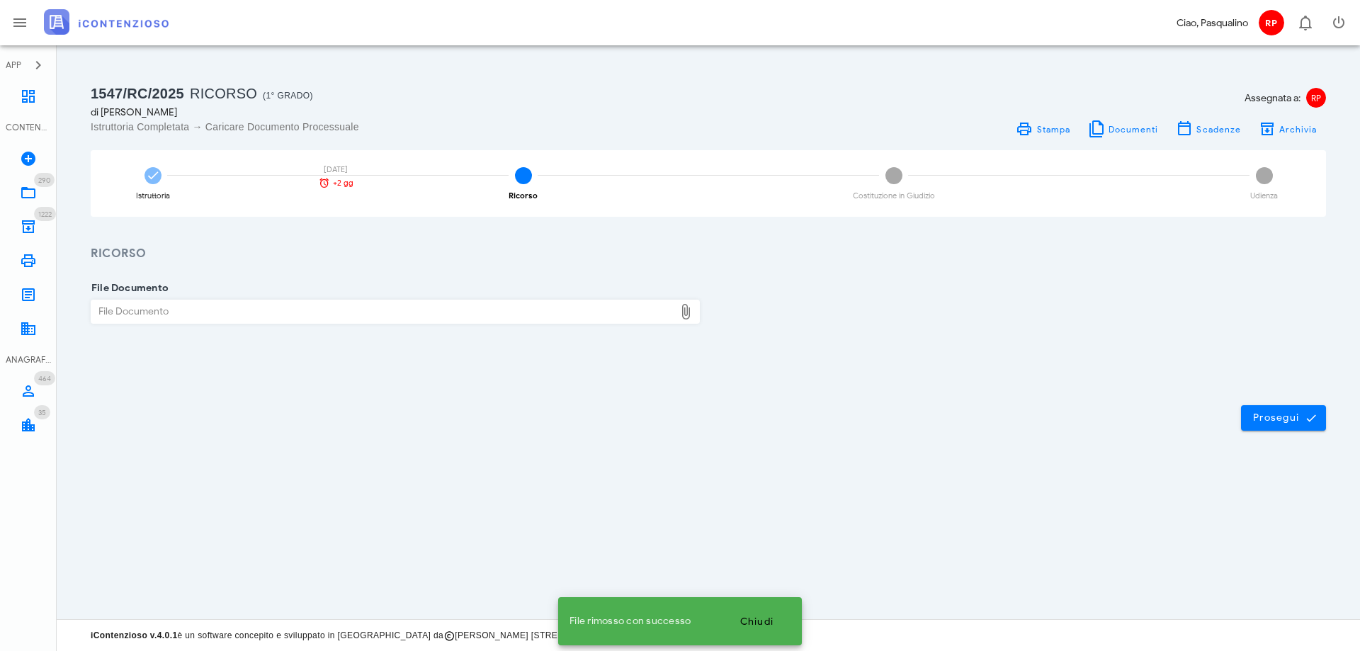
click at [367, 307] on div "File Documento" at bounding box center [382, 311] width 583 height 23
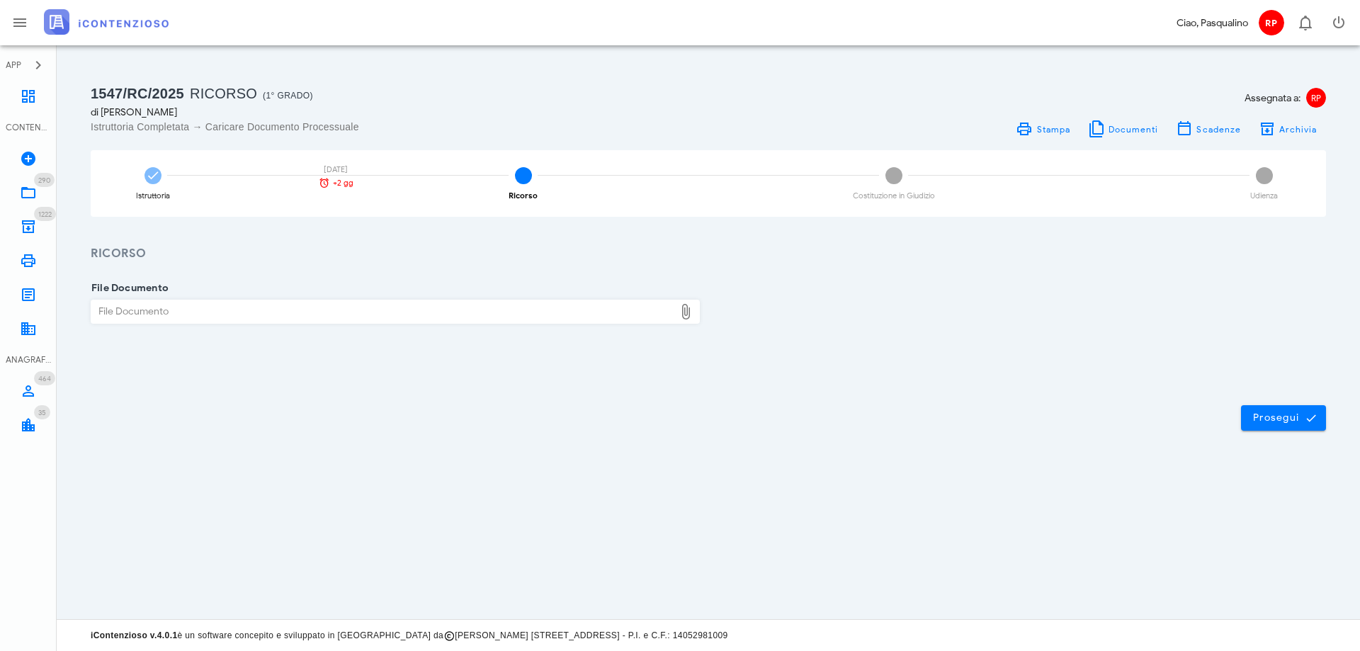
type input "C:\fakepath\pavano giuseppe avviso imu n. 5150 anno 2022.pdf"
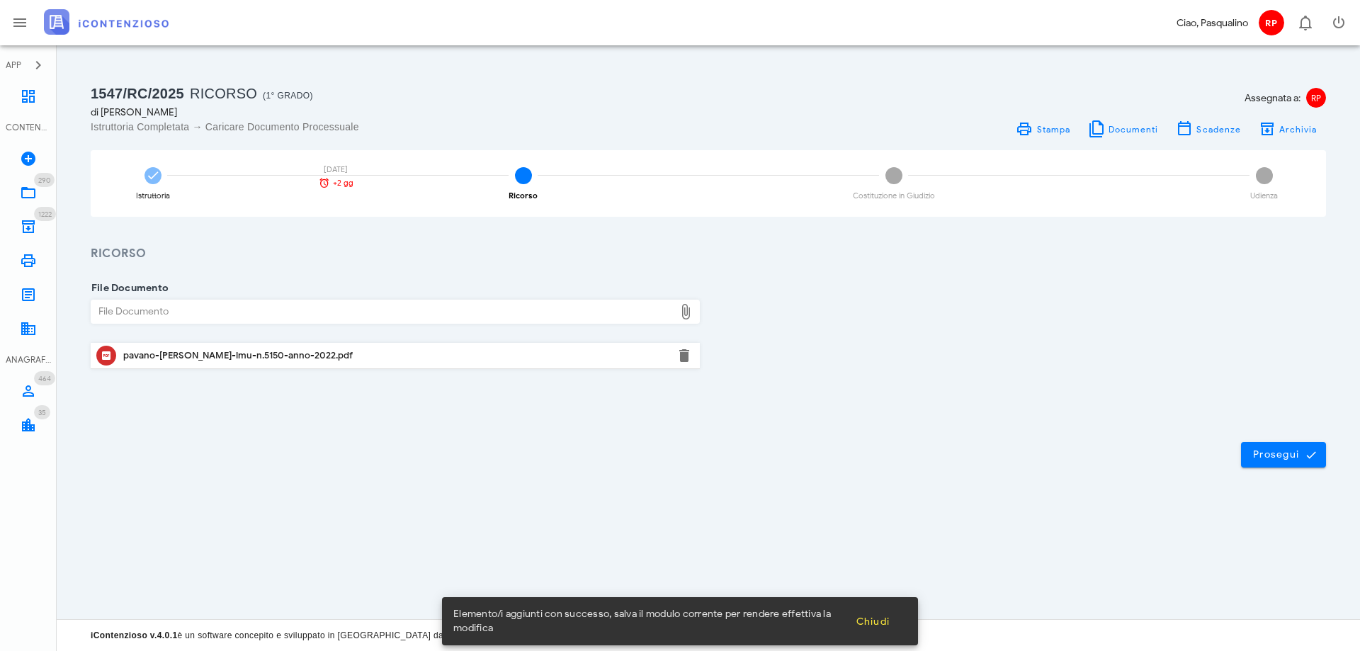
click at [912, 487] on div "Prosegui" at bounding box center [708, 455] width 1303 height 77
click at [1271, 447] on button "Prosegui" at bounding box center [1283, 455] width 85 height 26
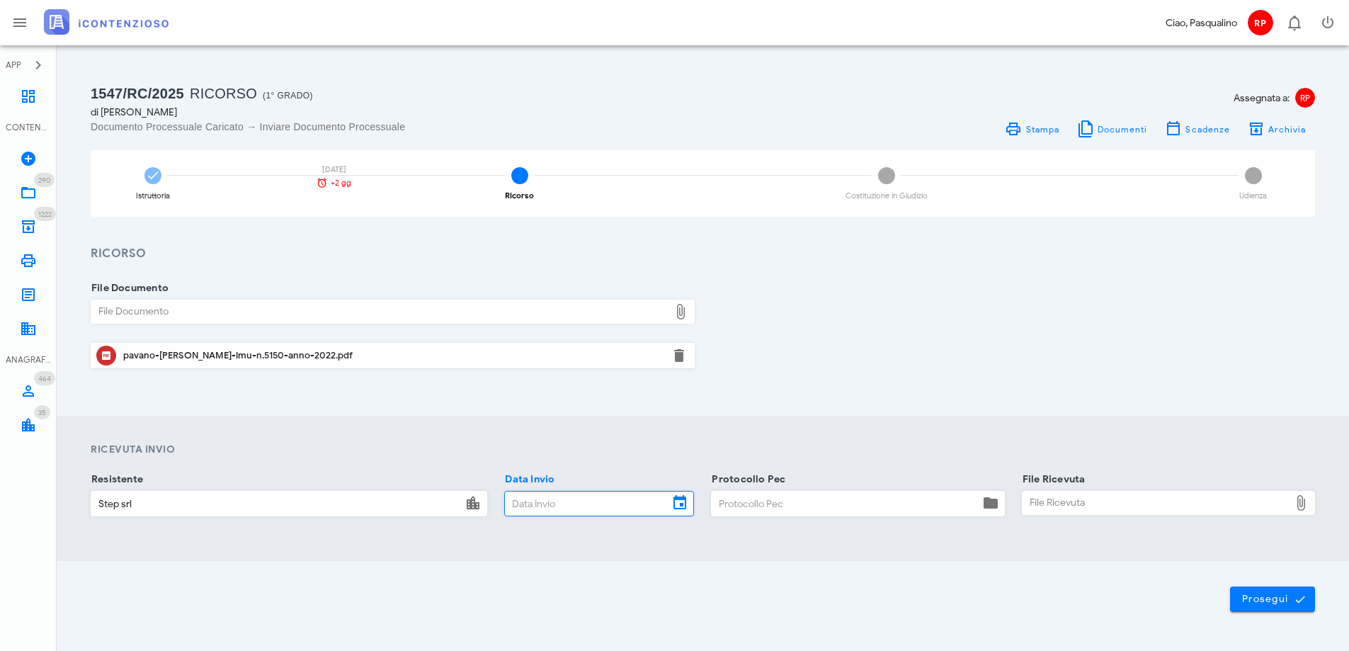
click at [553, 509] on input "Data Invio" at bounding box center [587, 504] width 164 height 24
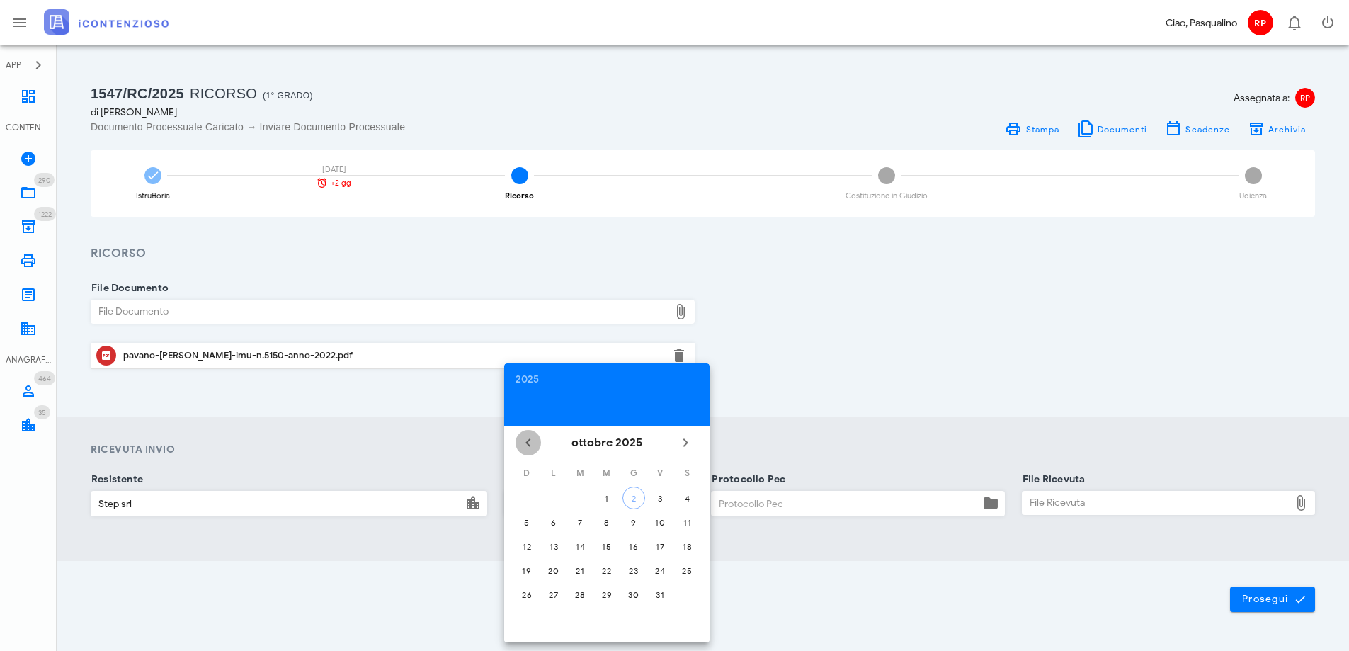
click at [533, 438] on icon "Il mese scorso" at bounding box center [528, 442] width 17 height 17
click at [662, 569] on div "26" at bounding box center [660, 570] width 23 height 11
type input "[DATE]"
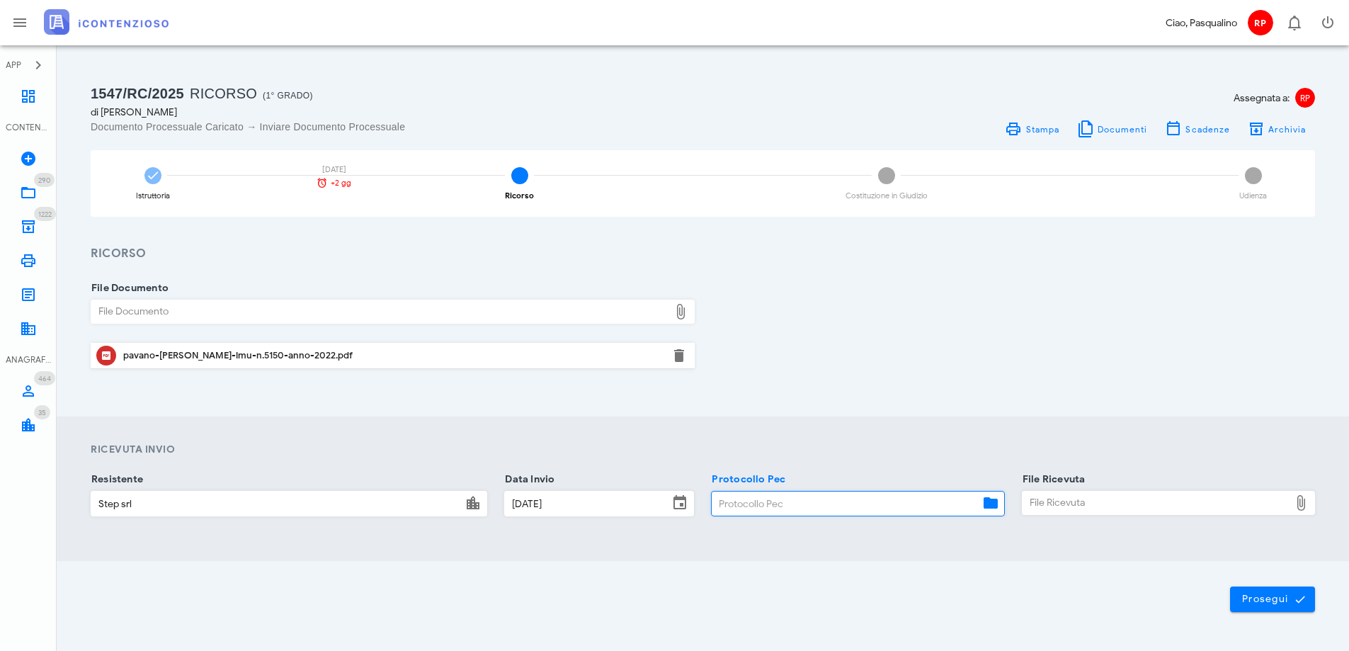
click at [745, 506] on input "Protocollo Pec" at bounding box center [845, 504] width 267 height 24
type input "2609"
click at [1080, 503] on div "File Ricevuta" at bounding box center [1156, 503] width 267 height 23
type input "C:\fakepath\_NOTIF~3.EML"
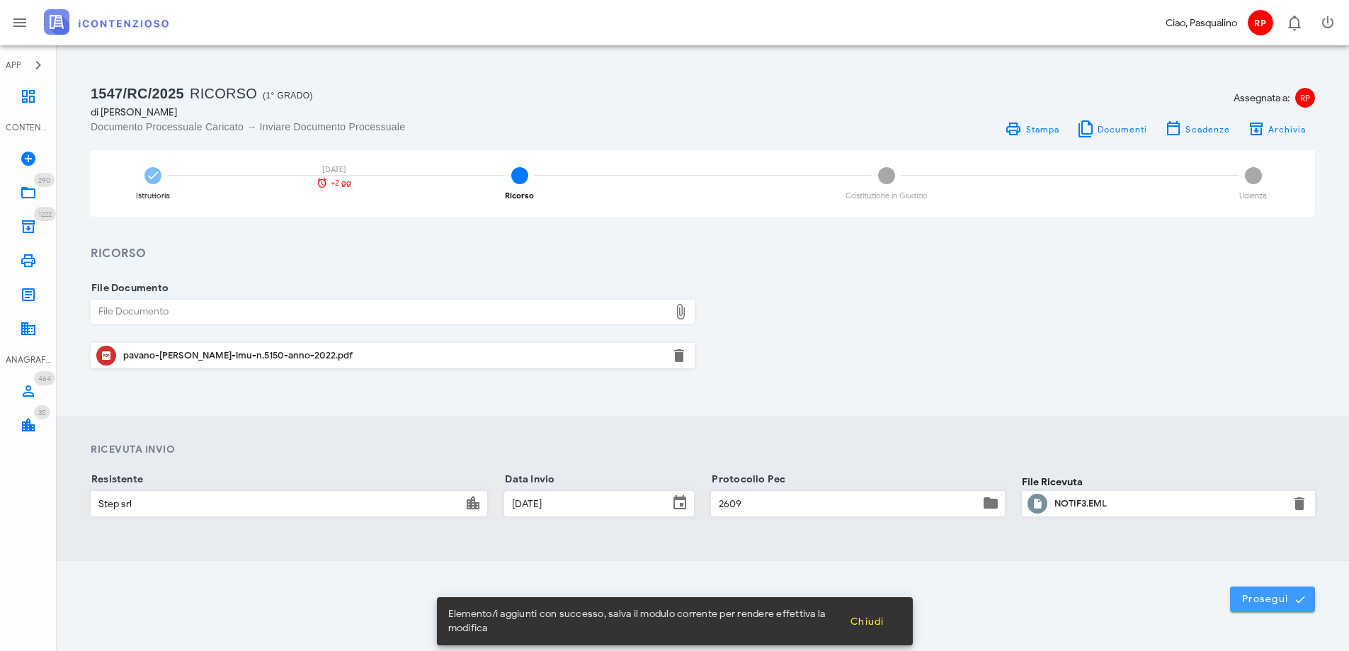
click at [1250, 603] on span "Prosegui" at bounding box center [1273, 599] width 62 height 13
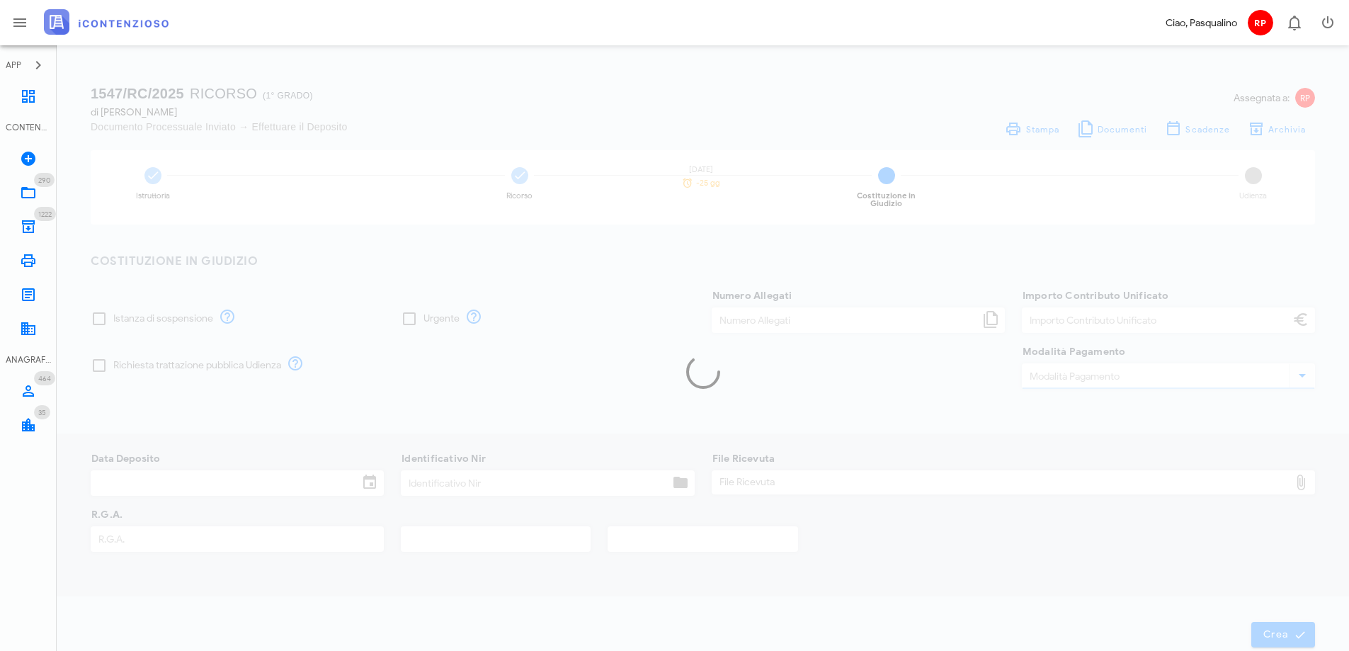
type input "30,00"
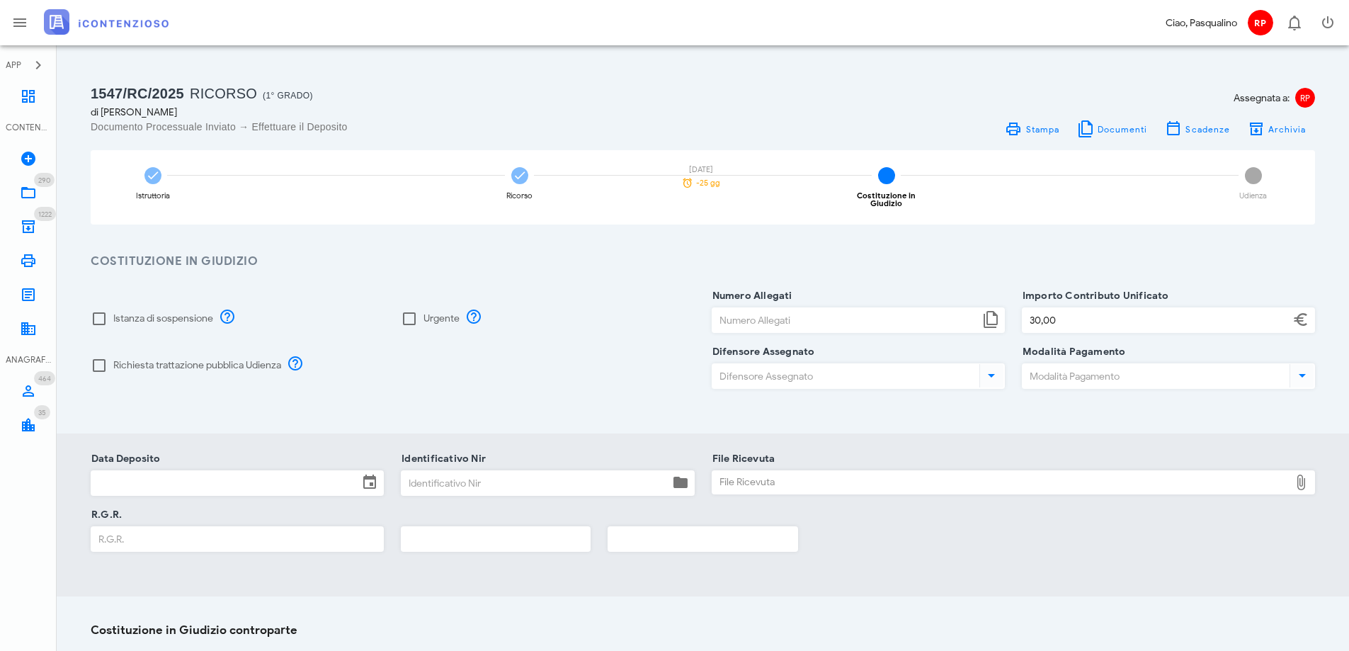
scroll to position [186, 0]
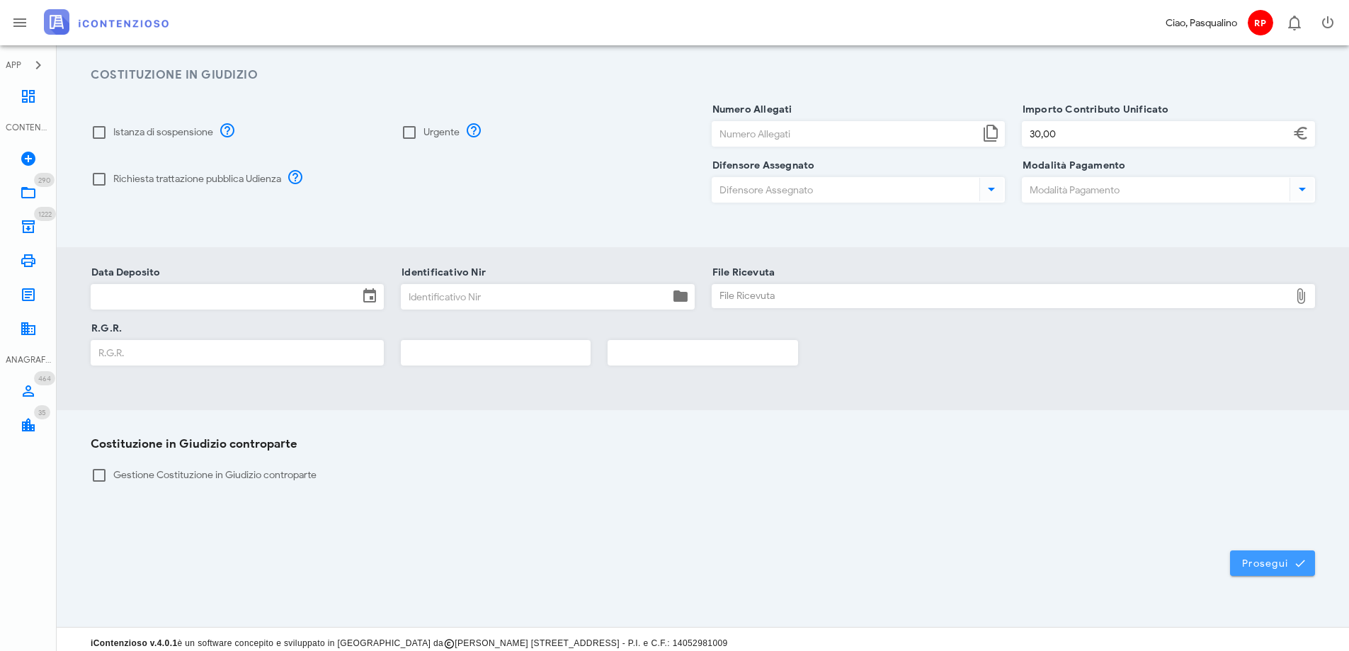
click at [1259, 557] on span "Prosegui" at bounding box center [1273, 563] width 62 height 13
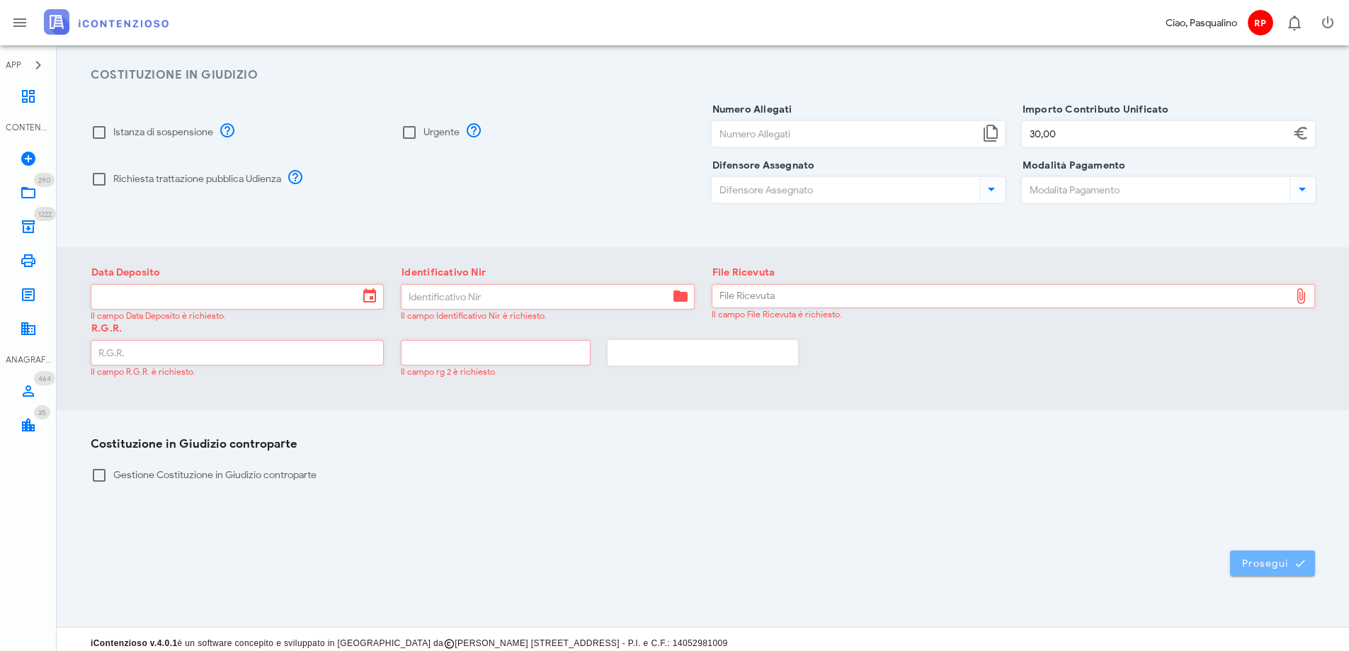
click at [1243, 557] on span "Prosegui" at bounding box center [1273, 563] width 62 height 13
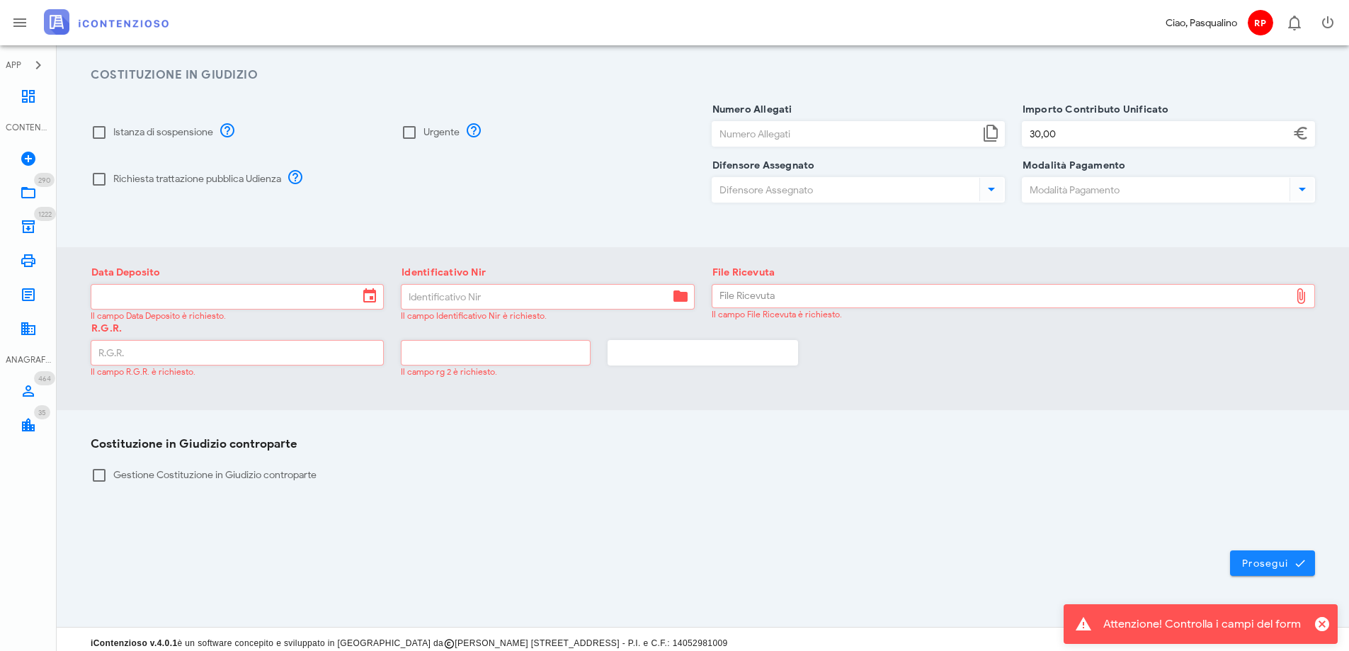
scroll to position [0, 0]
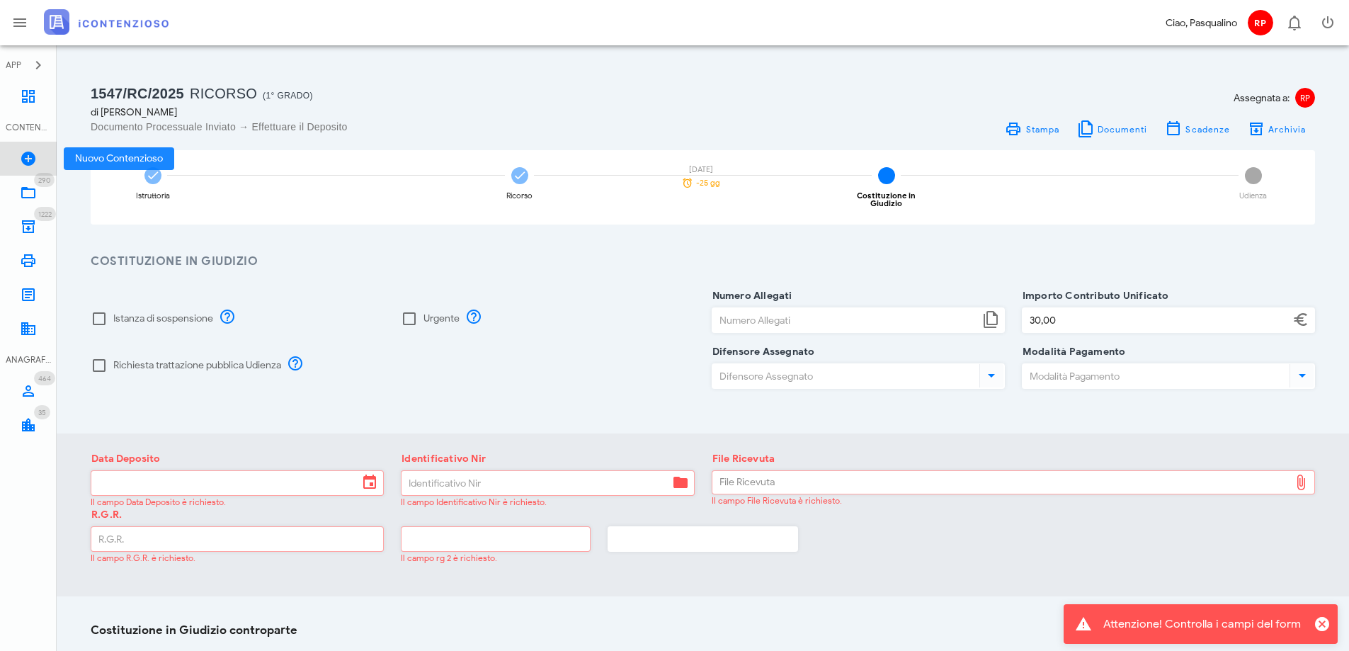
click at [27, 157] on icon at bounding box center [28, 158] width 17 height 17
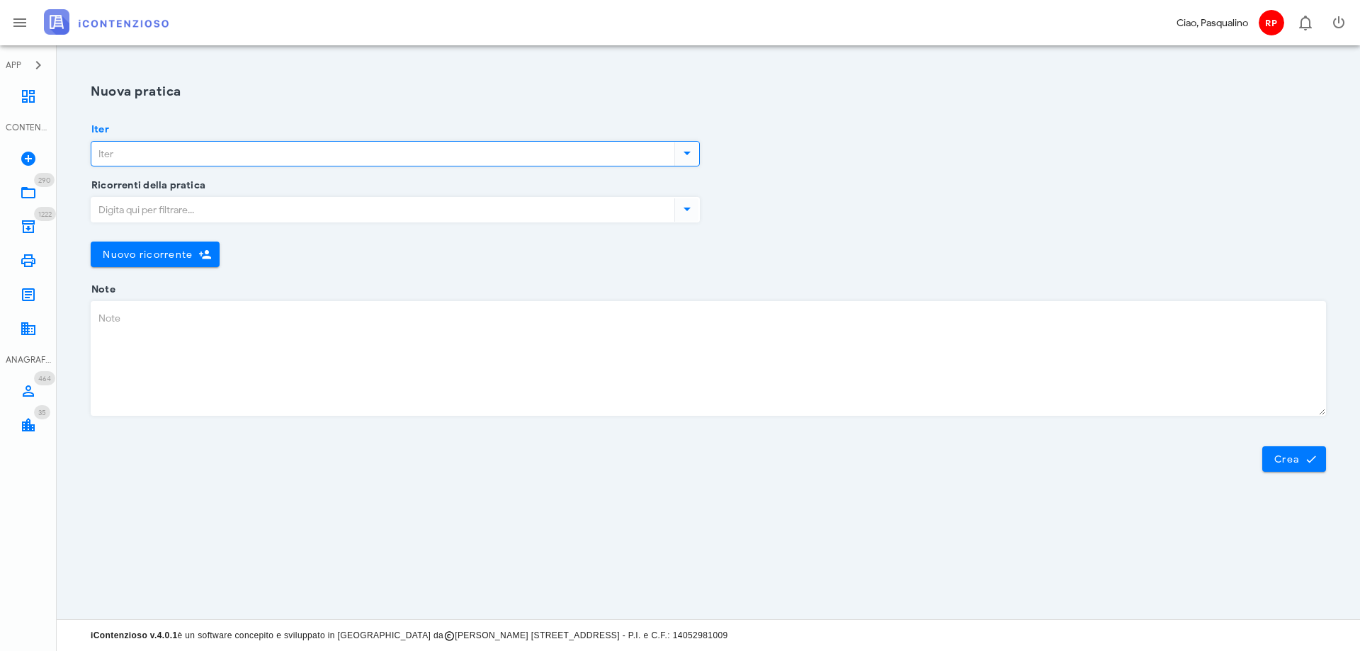
click at [385, 157] on input "Iter" at bounding box center [381, 154] width 580 height 24
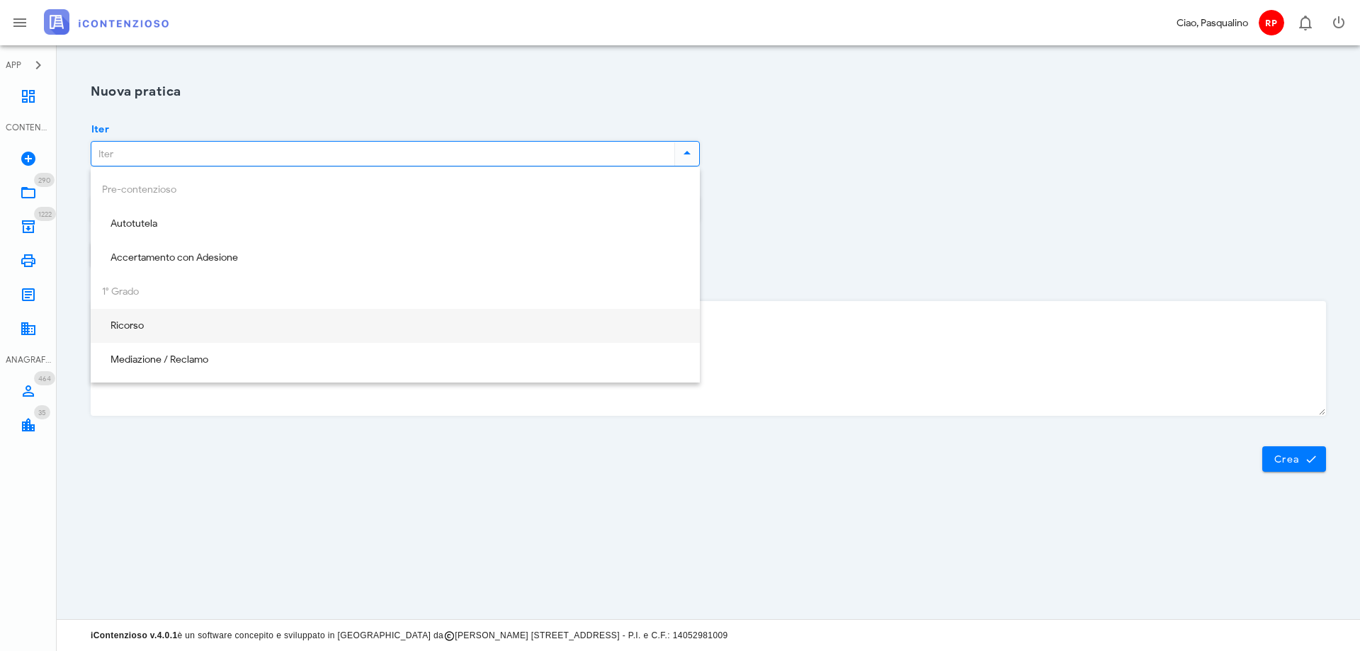
click at [261, 327] on div "Ricorso" at bounding box center [395, 326] width 587 height 12
type input "Ricorso"
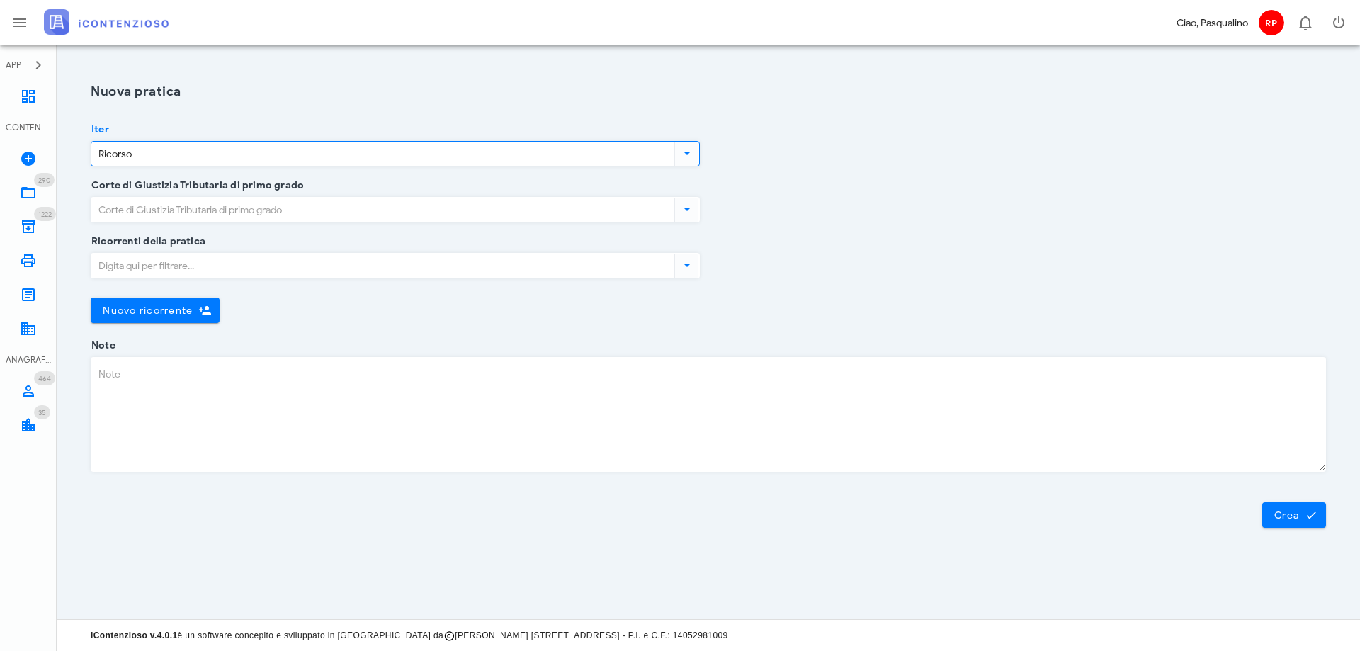
click at [229, 213] on input "Corte di Giustizia Tributaria di primo grado" at bounding box center [381, 210] width 580 height 24
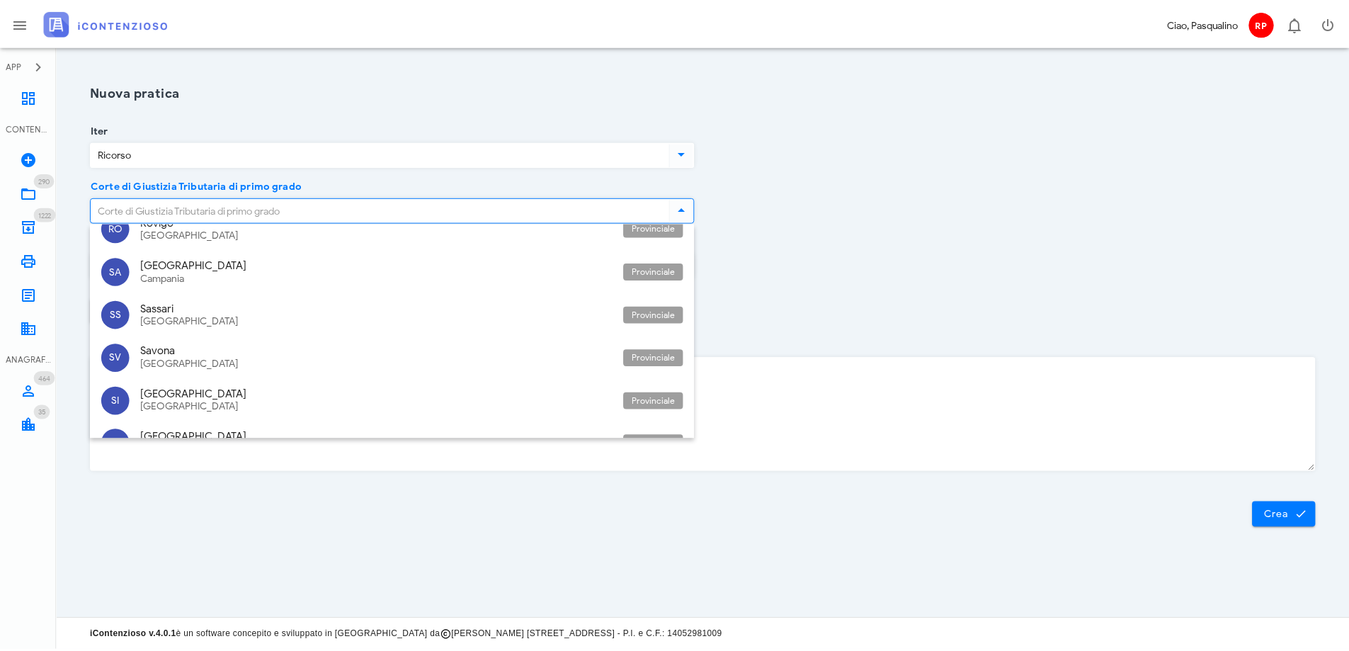
scroll to position [3596, 0]
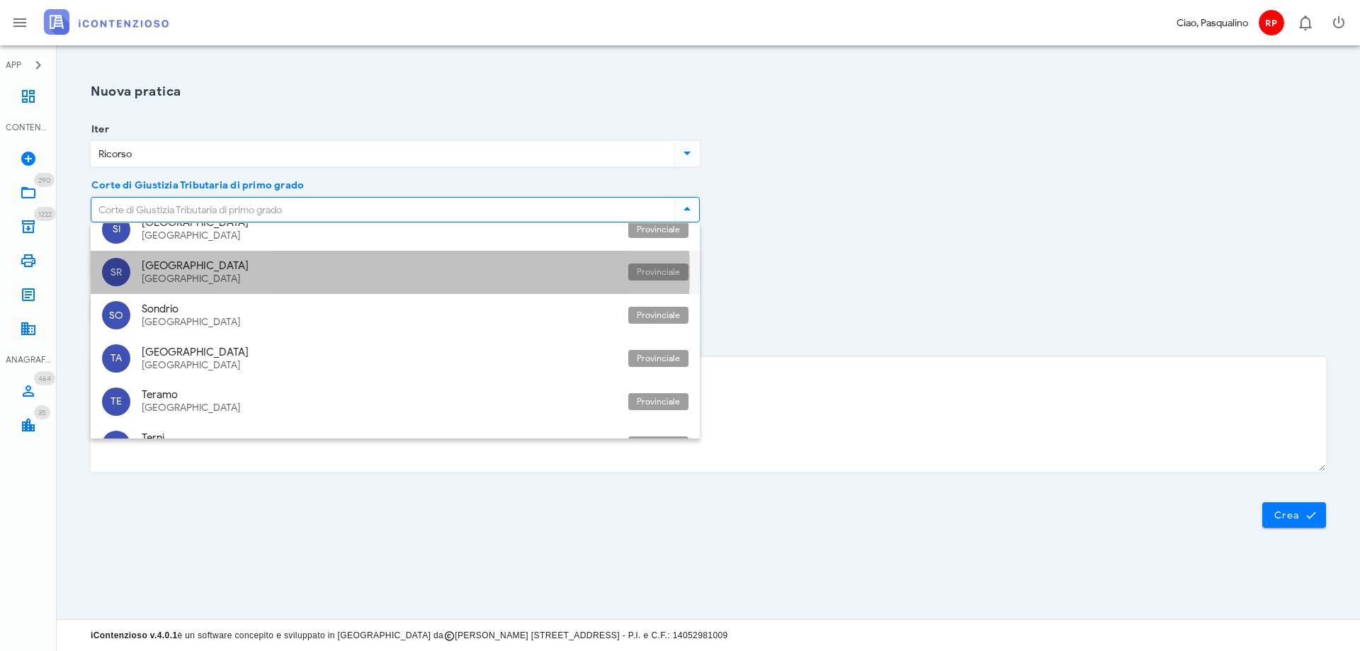
click at [196, 266] on div "[GEOGRAPHIC_DATA]" at bounding box center [379, 265] width 475 height 13
type input "[GEOGRAPHIC_DATA]"
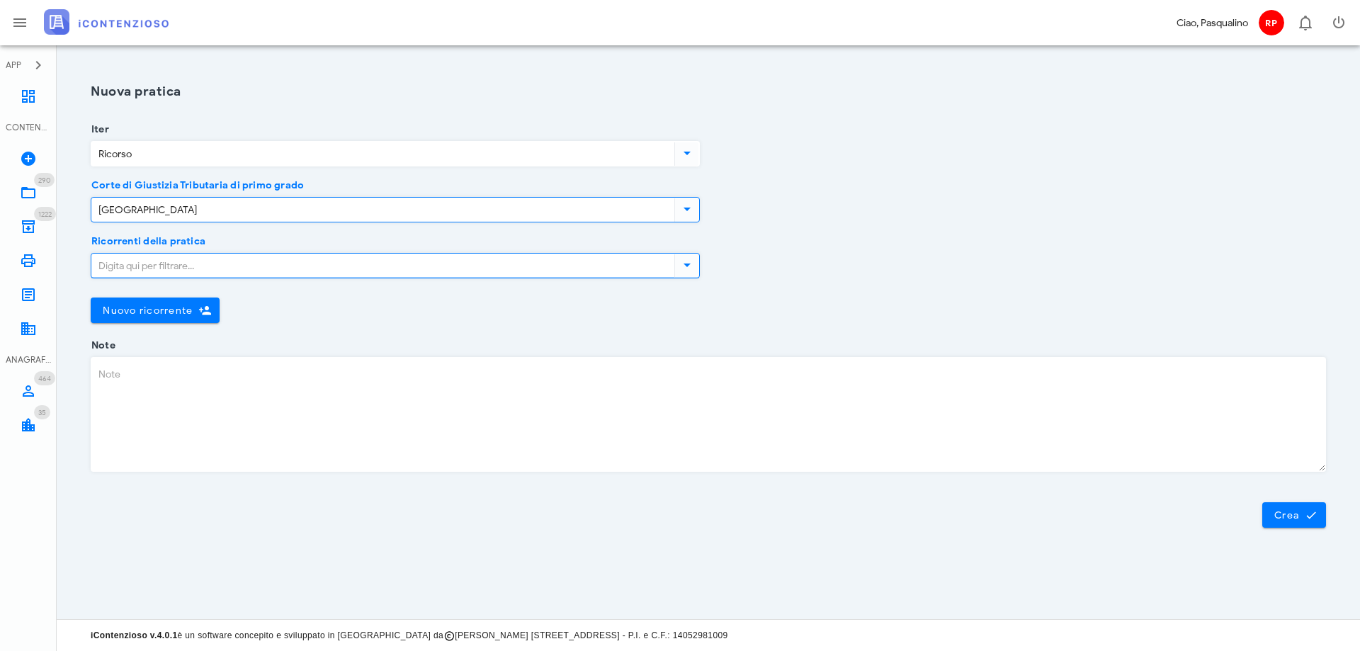
click at [196, 273] on input "Ricorrenti della pratica" at bounding box center [381, 266] width 580 height 24
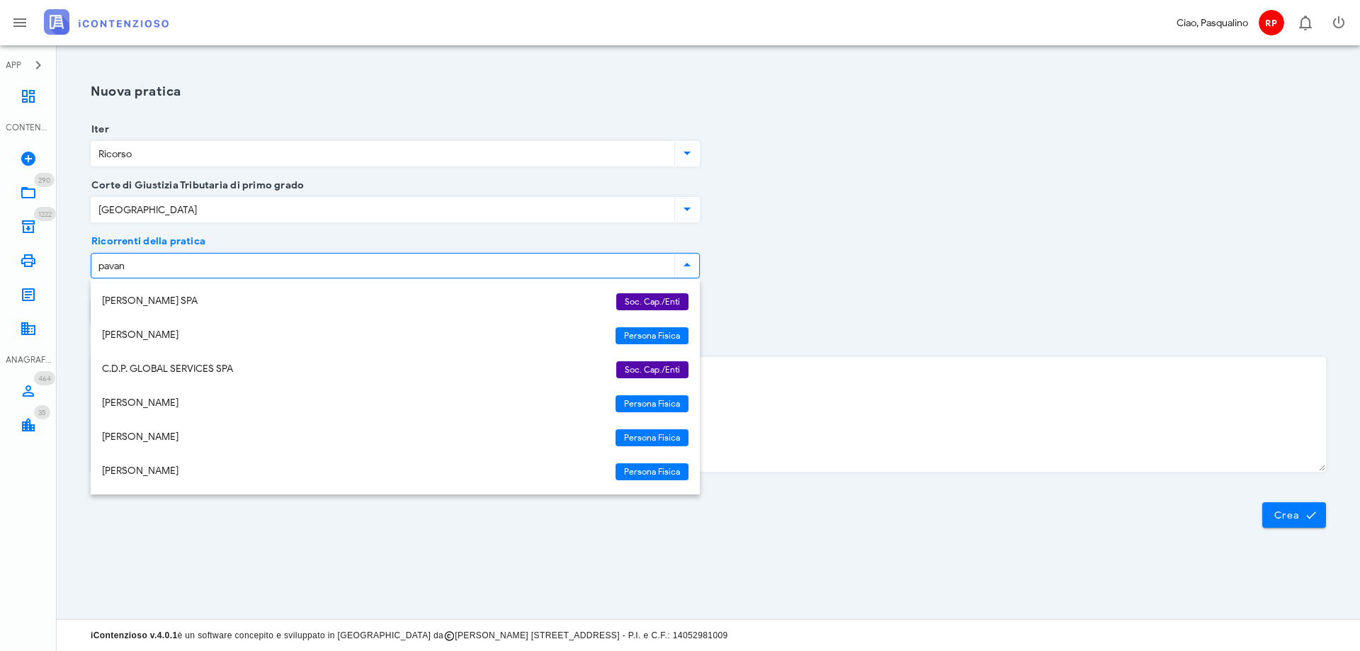
type input "pavano"
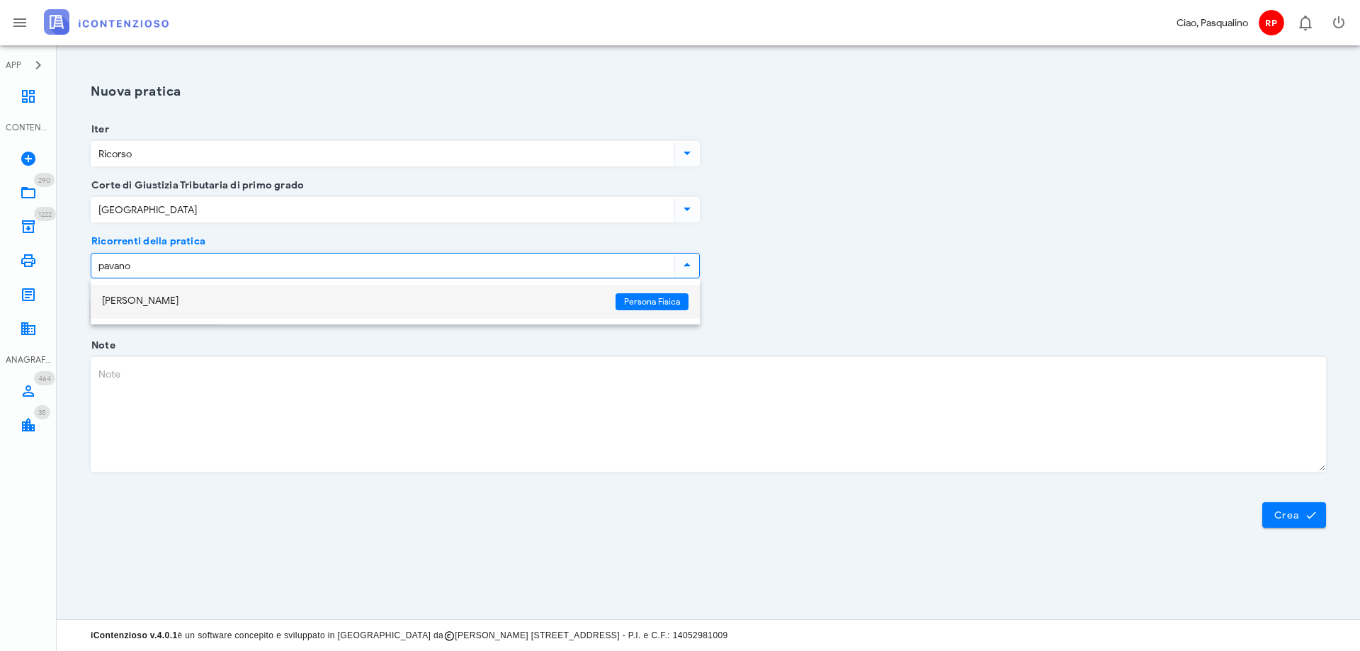
click at [228, 310] on div "[PERSON_NAME]" at bounding box center [353, 302] width 502 height 30
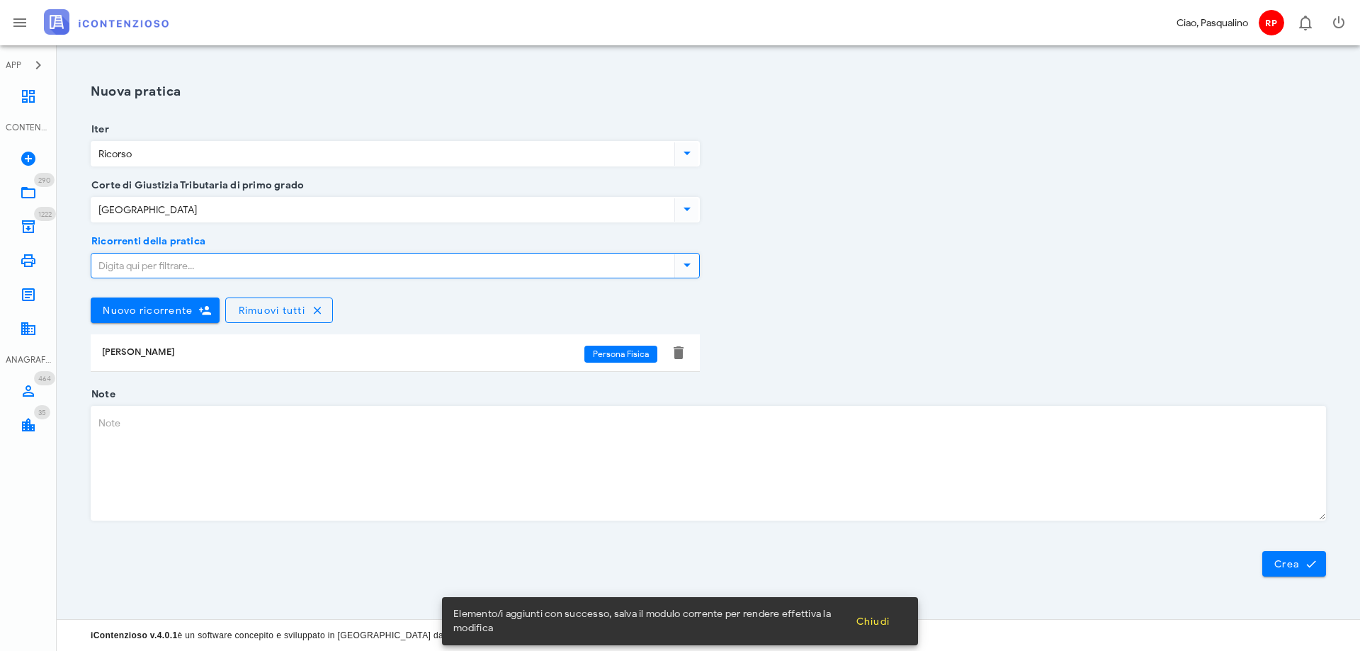
drag, startPoint x: 1084, startPoint y: 212, endPoint x: 1077, endPoint y: 227, distance: 16.5
click at [1080, 212] on div "Corte di Giustizia Tributaria di primo grado Siracusa" at bounding box center [708, 214] width 1252 height 56
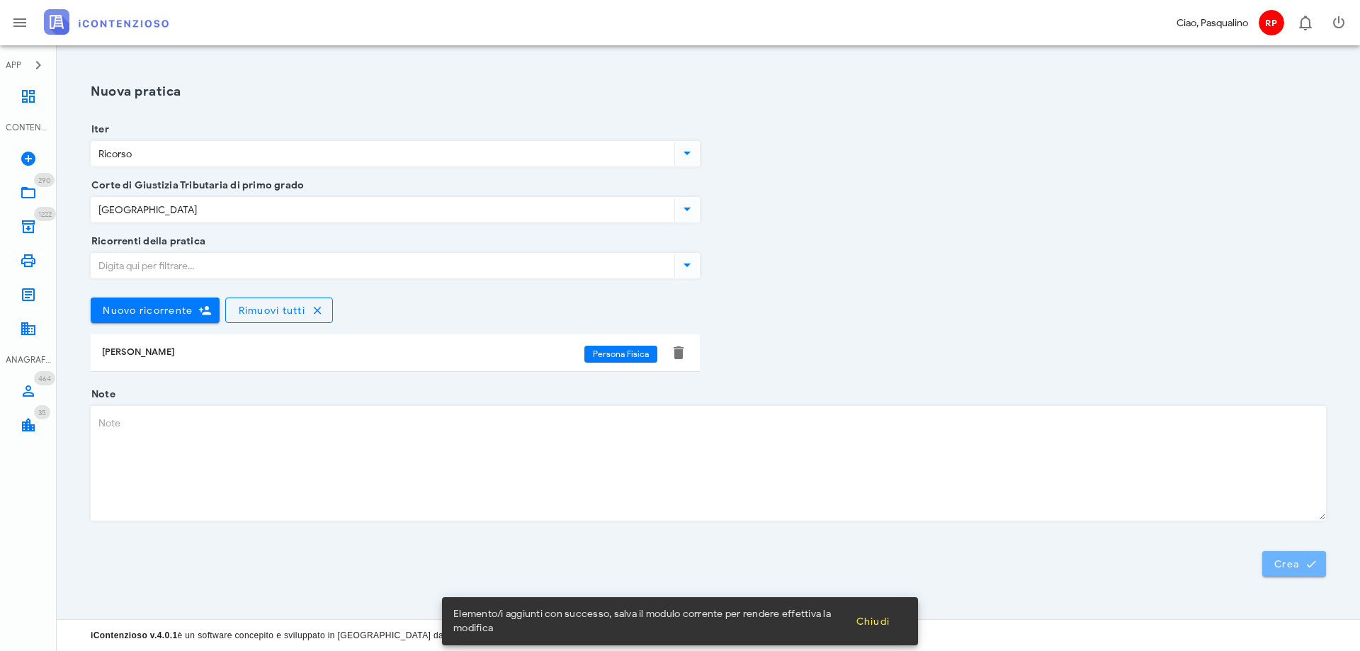
click at [1296, 564] on span "Crea" at bounding box center [1294, 564] width 41 height 13
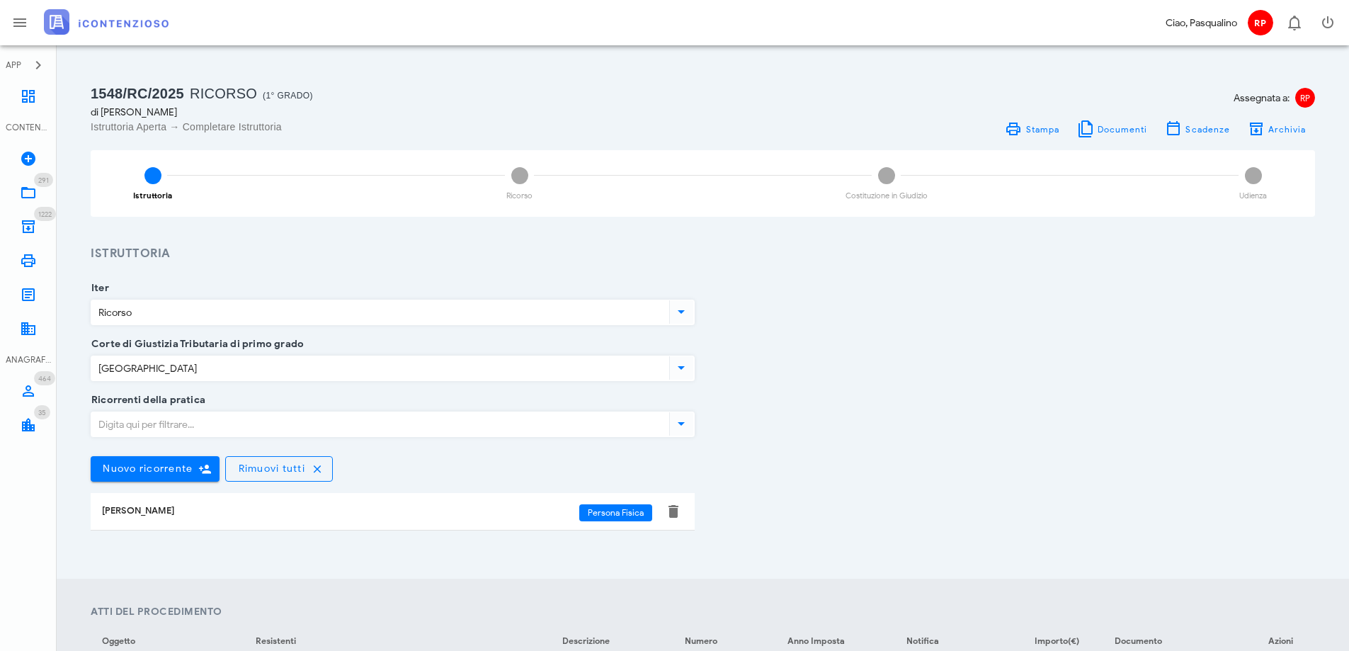
drag, startPoint x: 1000, startPoint y: 404, endPoint x: 1000, endPoint y: 389, distance: 14.9
click at [1000, 402] on div "Ricorrenti della pratica Nuovo ricorrente [GEOGRAPHIC_DATA] tutti [PERSON_NAME]…" at bounding box center [703, 476] width 1242 height 153
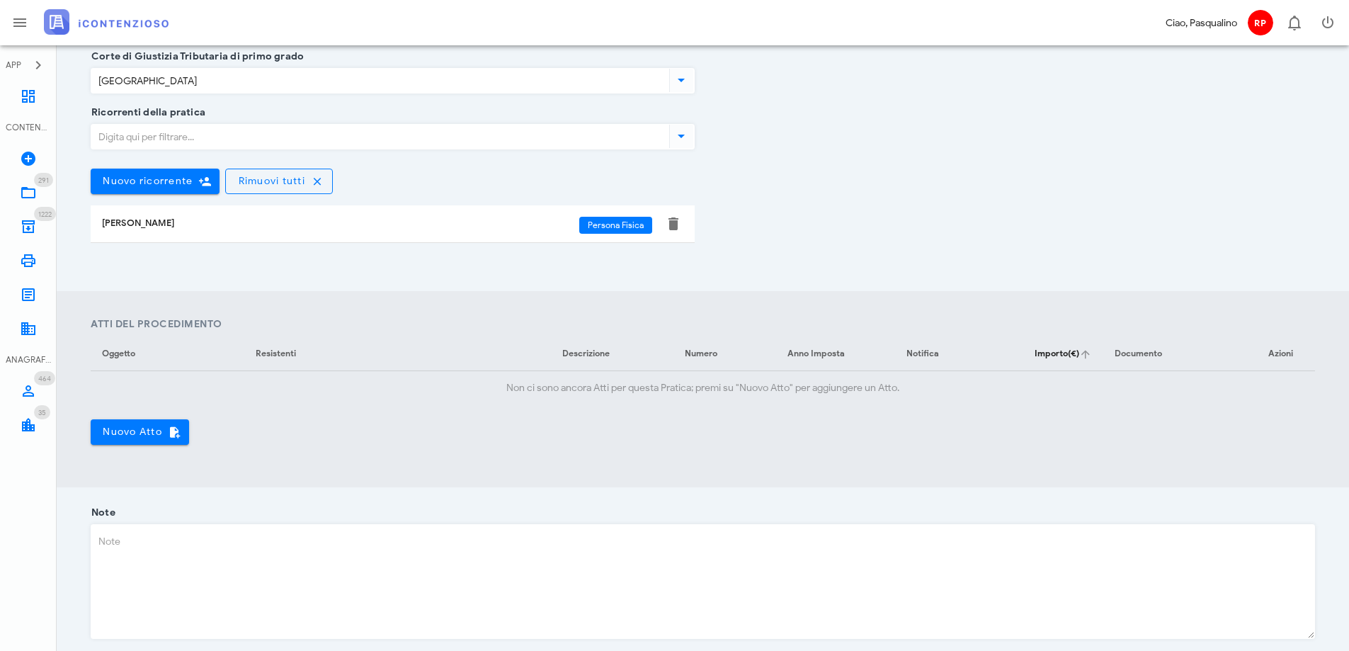
scroll to position [354, 0]
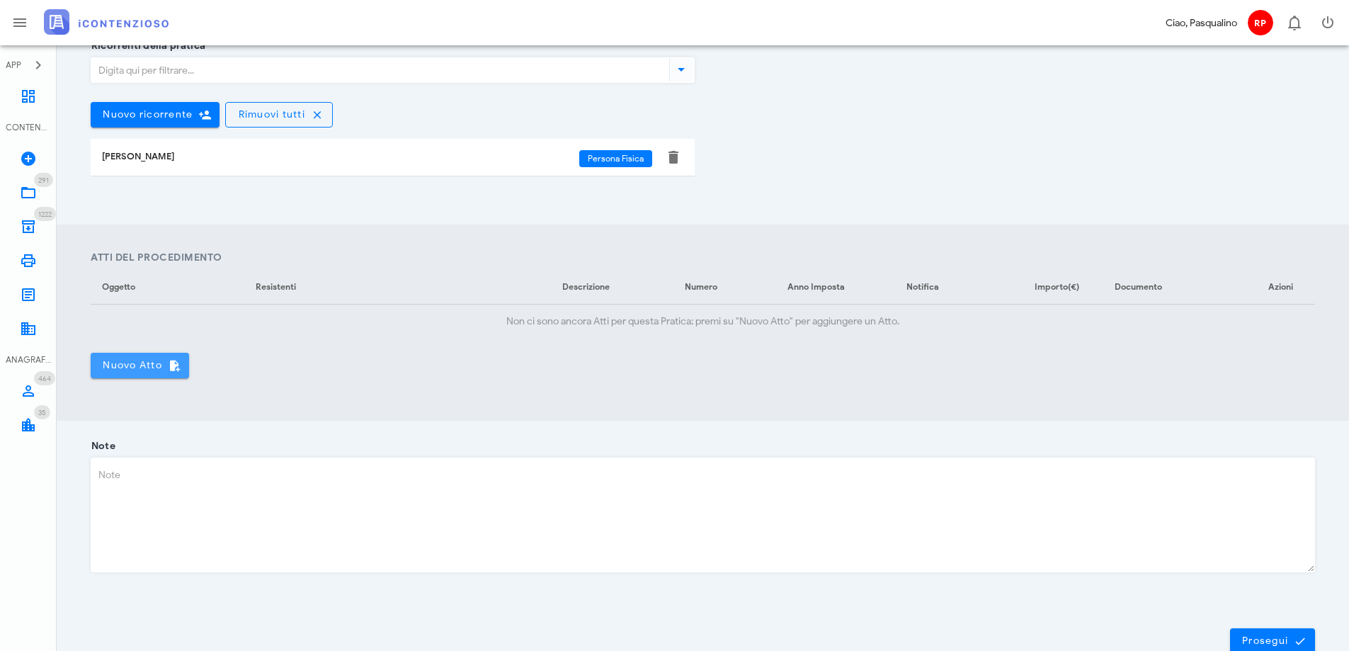
click at [109, 375] on button "Nuovo Atto" at bounding box center [140, 366] width 98 height 26
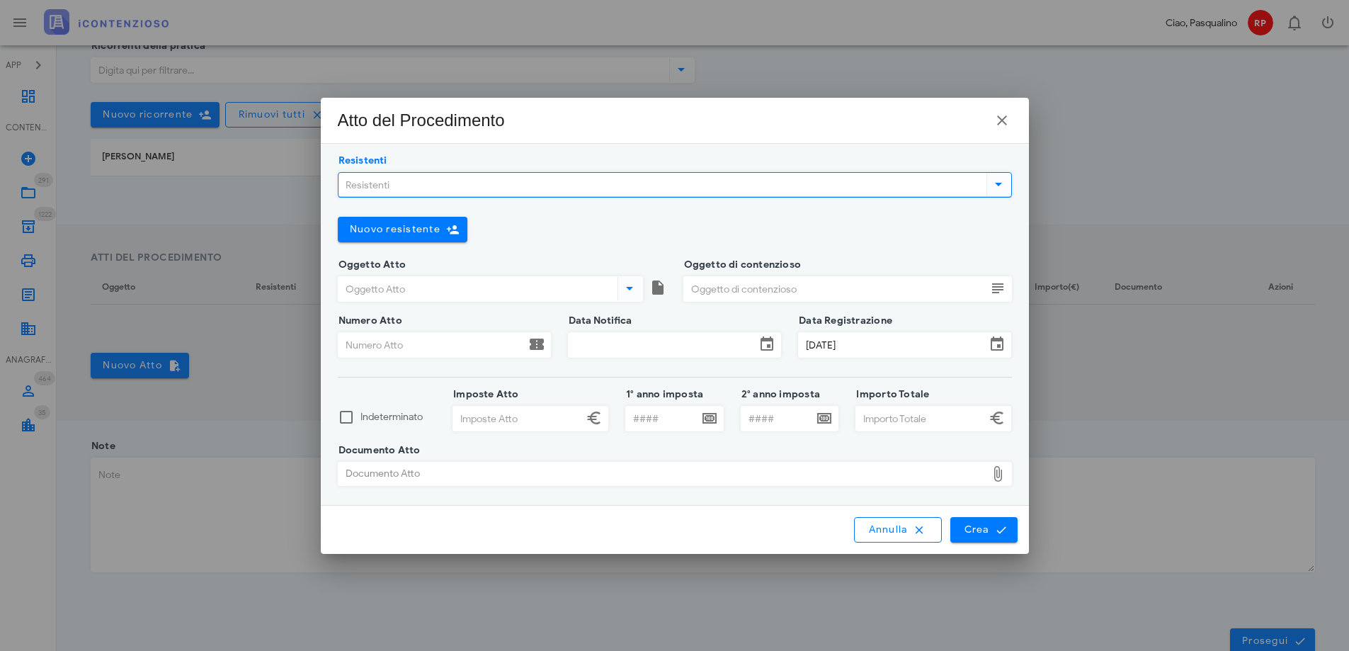
click at [566, 191] on input "Resistenti" at bounding box center [661, 185] width 645 height 24
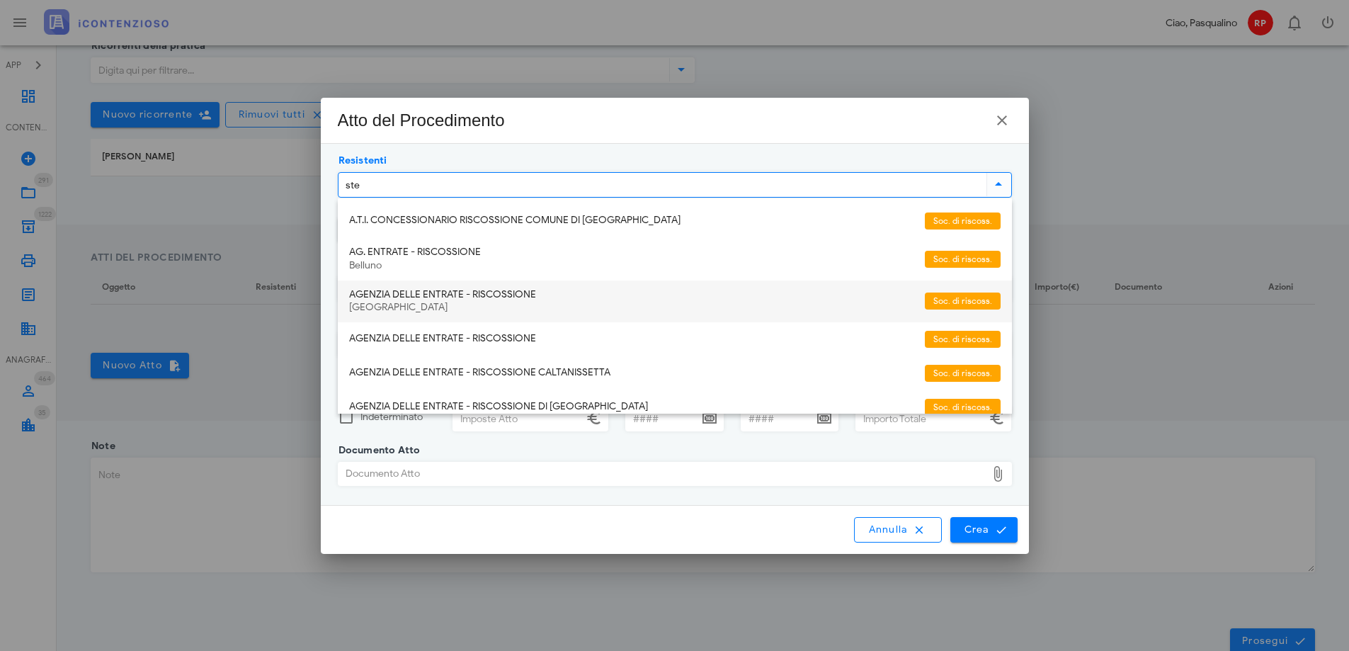
type input "step"
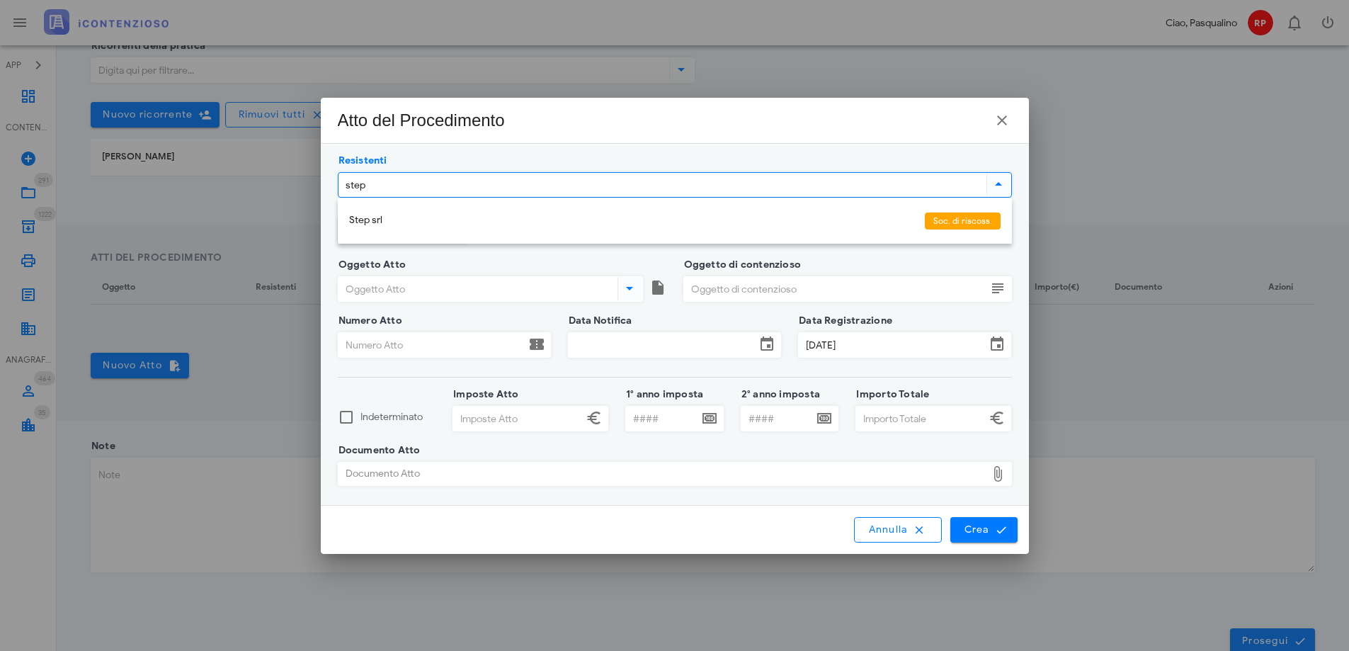
click at [487, 222] on div "Step srl" at bounding box center [631, 221] width 565 height 12
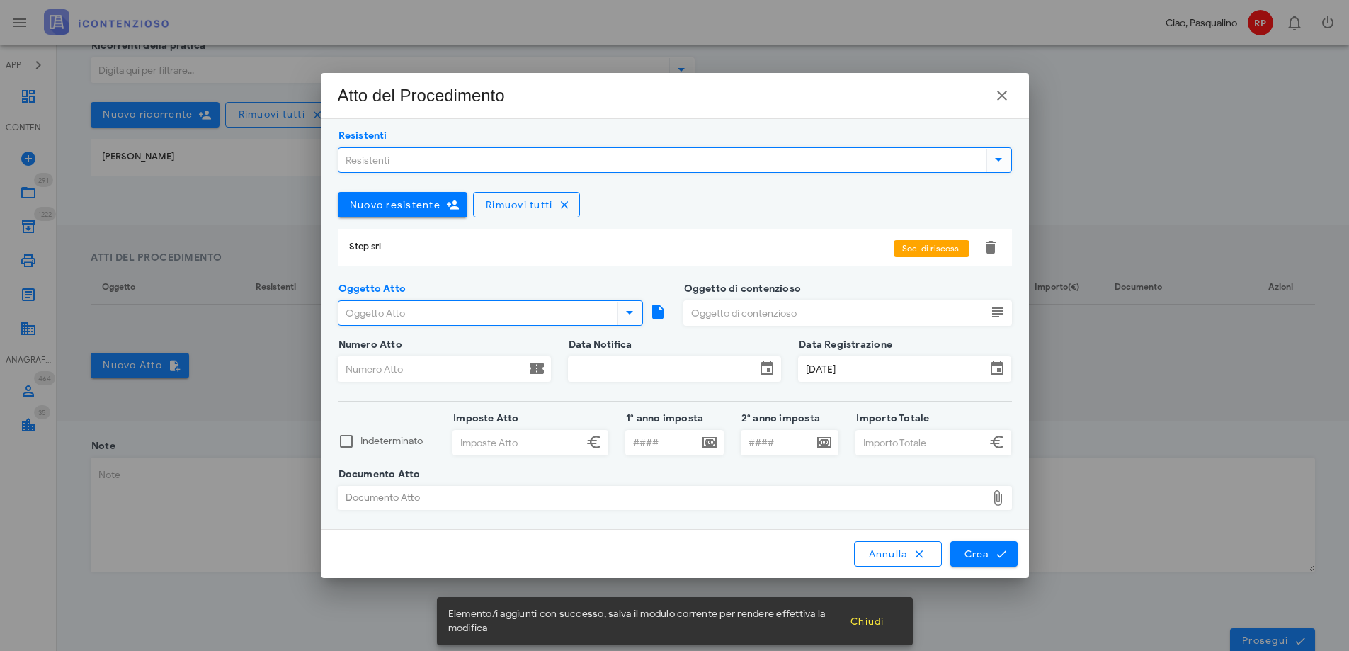
click at [450, 319] on input "Oggetto Atto" at bounding box center [477, 313] width 276 height 24
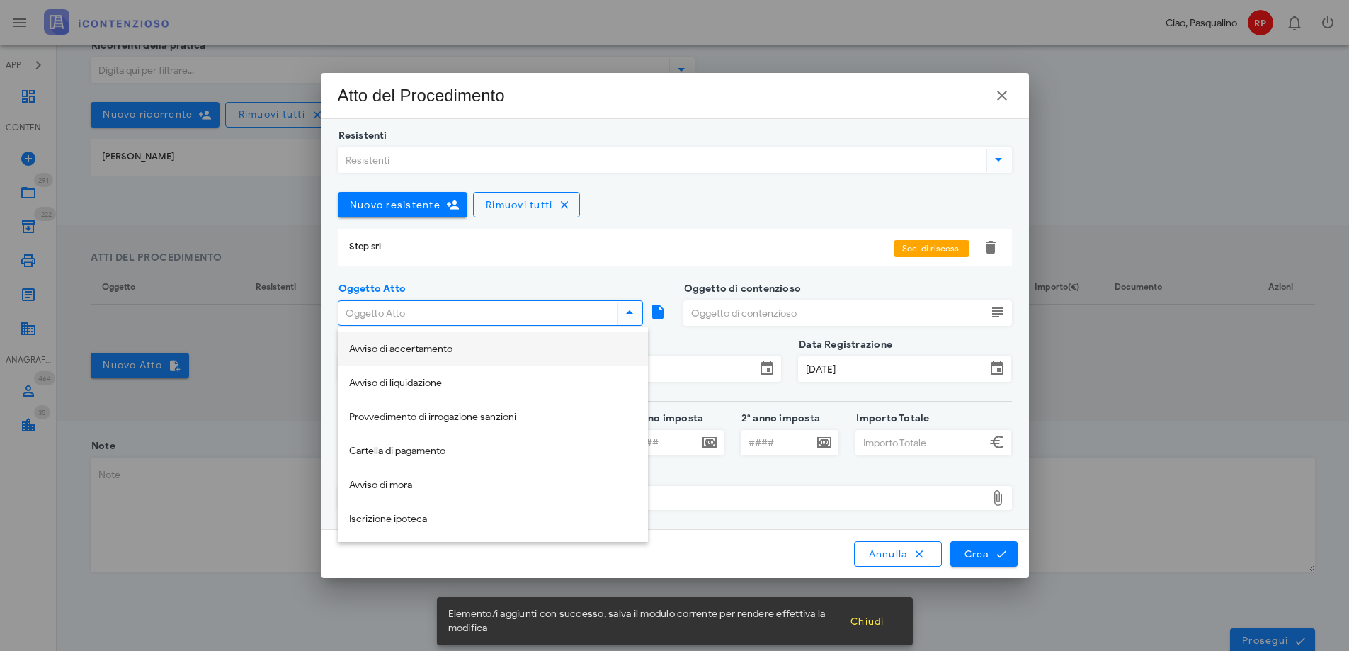
click at [462, 350] on div "Avviso di accertamento" at bounding box center [493, 350] width 288 height 12
type input "Avviso di accertamento"
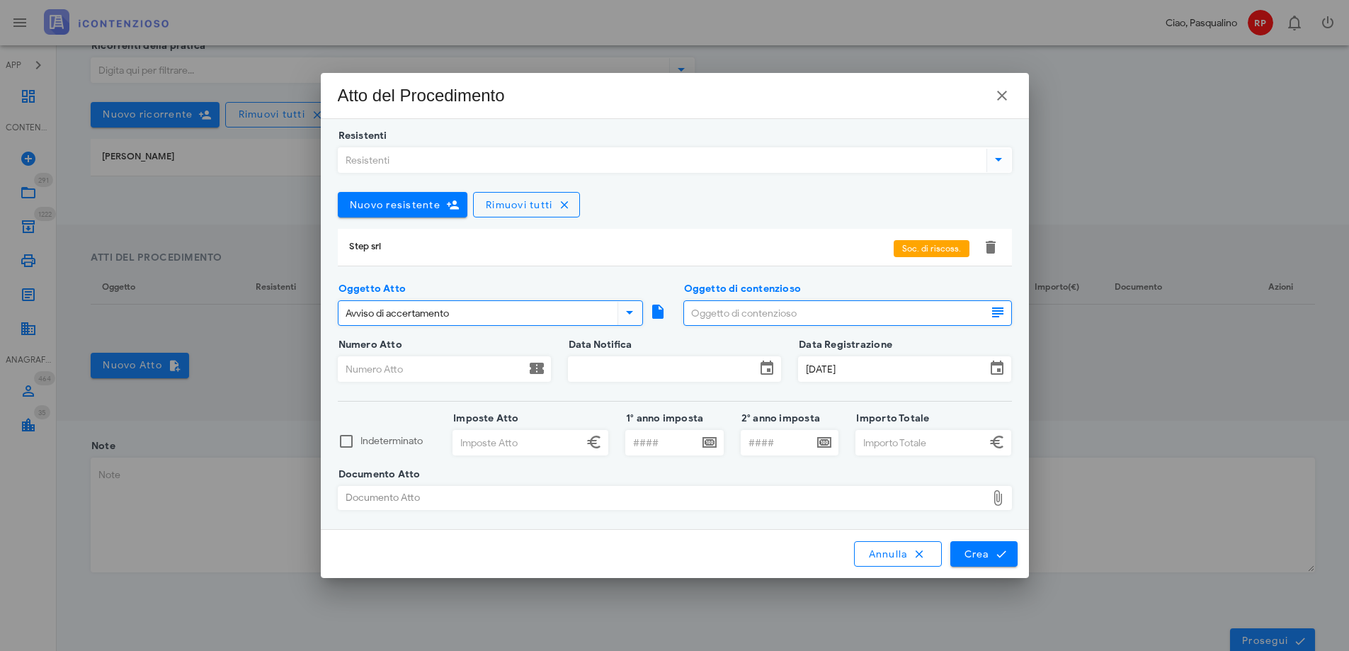
click at [756, 315] on input "Oggetto di contenzioso" at bounding box center [835, 313] width 302 height 24
click at [730, 317] on input "Oggetto di contenzioso" at bounding box center [835, 313] width 302 height 24
drag, startPoint x: 813, startPoint y: 309, endPoint x: 846, endPoint y: 305, distance: 33.5
click at [812, 309] on input "Oggetto di contenzioso" at bounding box center [835, 313] width 302 height 24
type input "imu 2023"
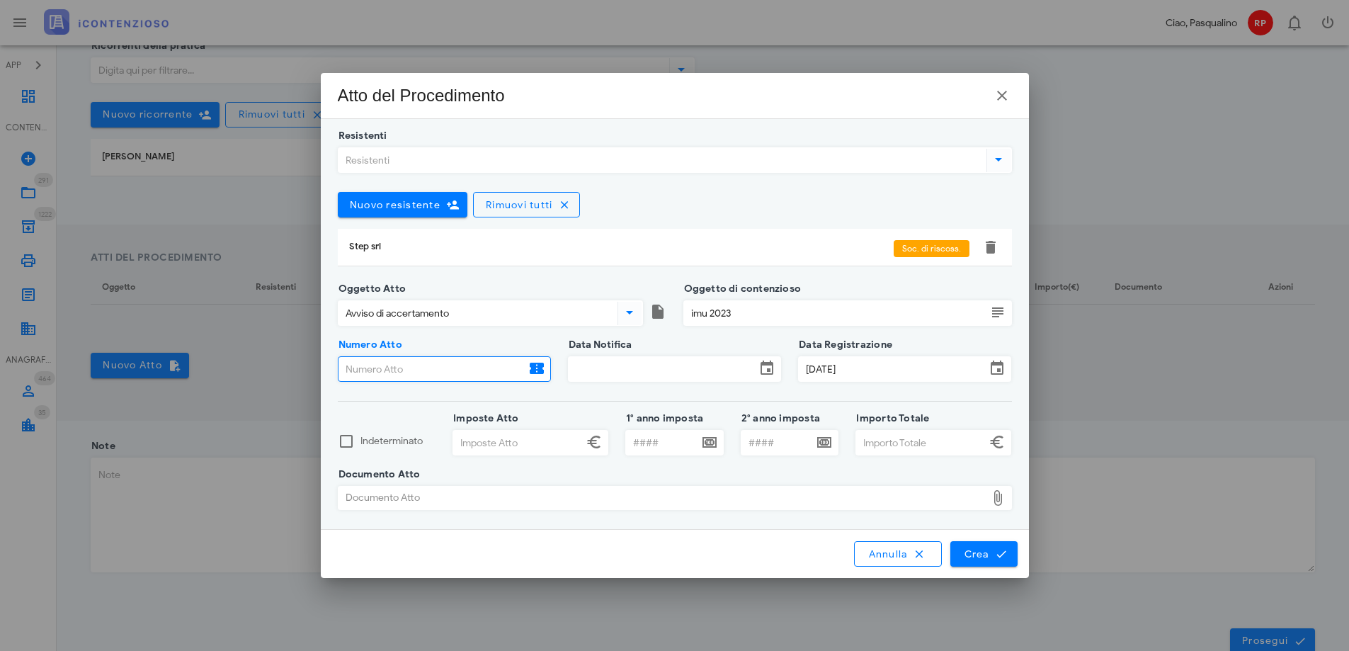
click at [400, 371] on input "Numero Atto" at bounding box center [432, 369] width 187 height 24
type input "5177"
click at [630, 361] on input "Data Notifica" at bounding box center [662, 369] width 187 height 24
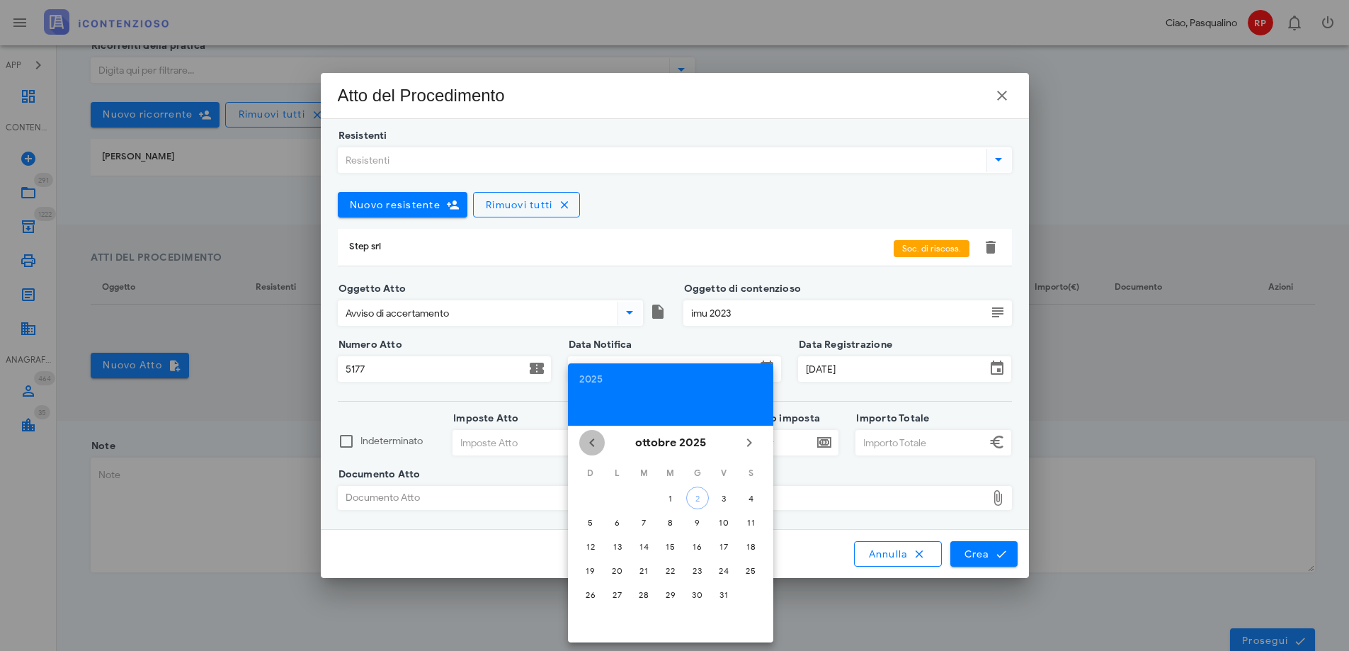
click at [594, 441] on icon "Il mese scorso" at bounding box center [592, 442] width 17 height 17
click at [598, 439] on icon "Il mese scorso" at bounding box center [592, 442] width 17 height 17
click at [640, 497] on div "1" at bounding box center [644, 498] width 23 height 11
type input "[DATE]"
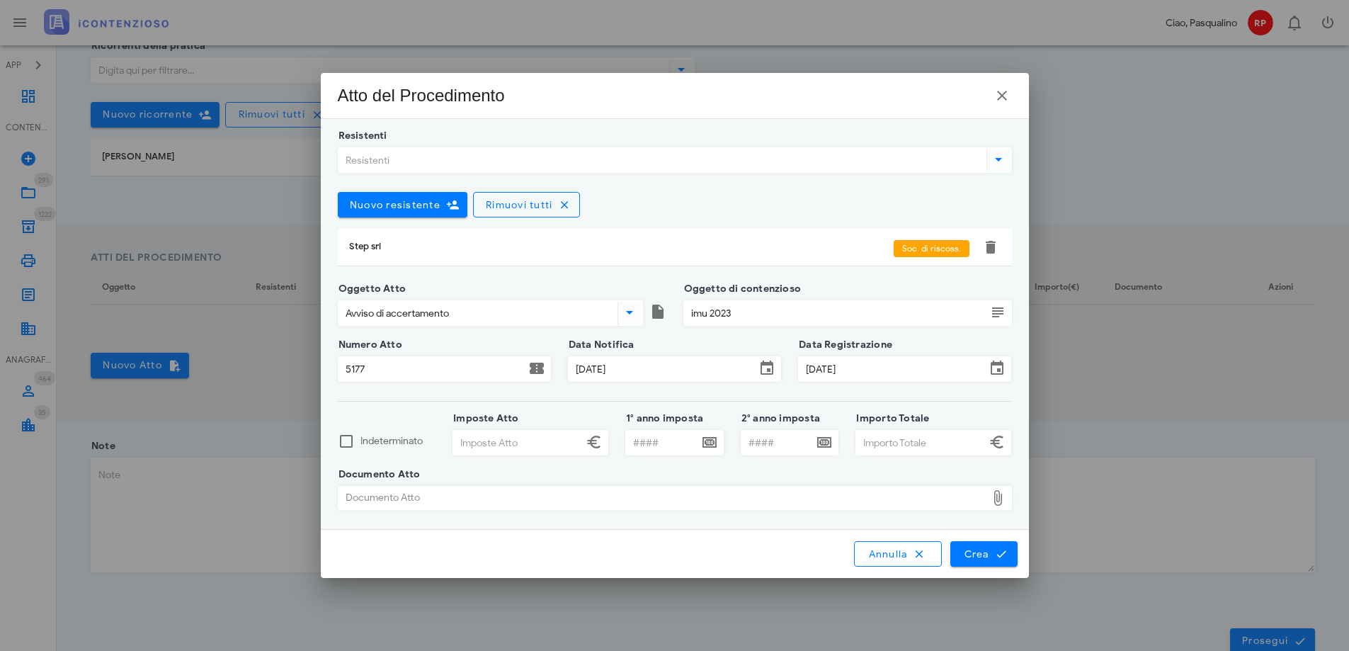
click at [521, 448] on input "Imposte Atto" at bounding box center [518, 443] width 130 height 24
type input "2.554,00"
click at [629, 445] on input "1° anno imposta" at bounding box center [662, 443] width 72 height 24
type input "2023"
click at [909, 443] on input "Importo Totale" at bounding box center [921, 443] width 130 height 24
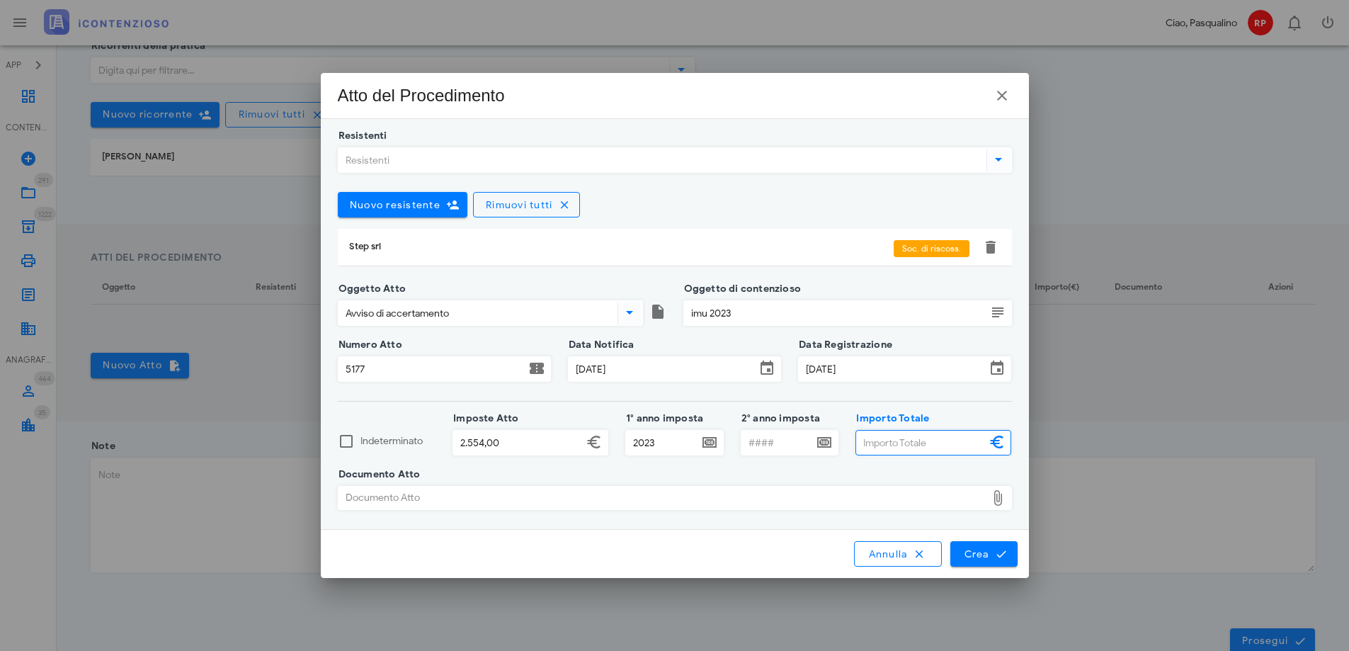
click at [888, 443] on input "Importo Totale" at bounding box center [921, 443] width 130 height 24
click at [696, 501] on div "Documento Atto" at bounding box center [663, 498] width 648 height 23
type input "3.519,00"
type input "C:\fakepath\avviso di accertamento n. 5177.pdf"
click at [992, 562] on button "Crea" at bounding box center [984, 554] width 67 height 26
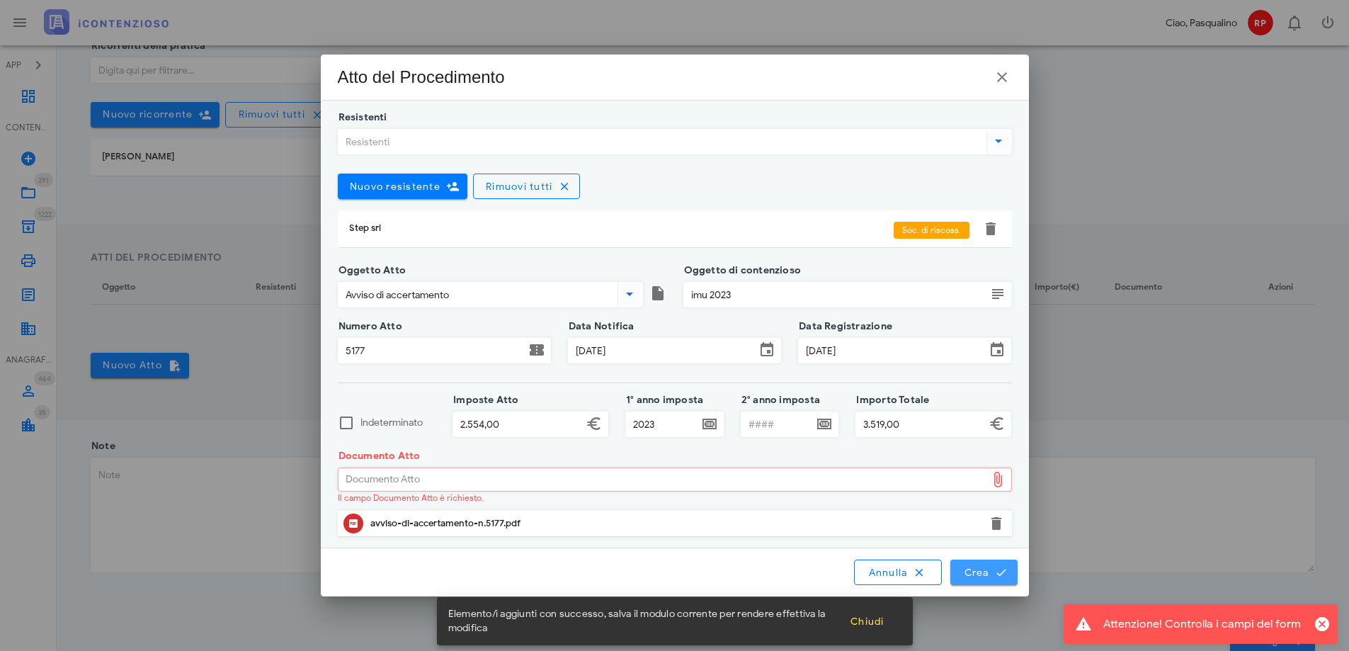
click at [980, 574] on span "Crea" at bounding box center [983, 572] width 41 height 13
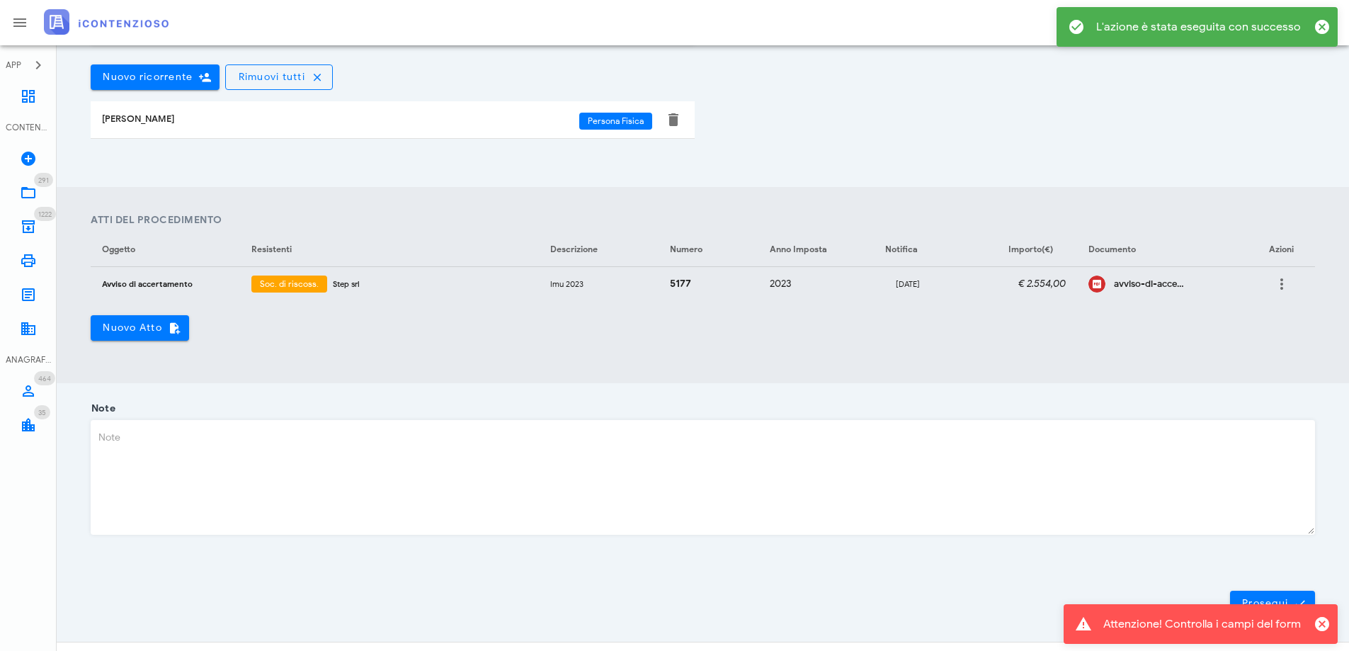
scroll to position [414, 0]
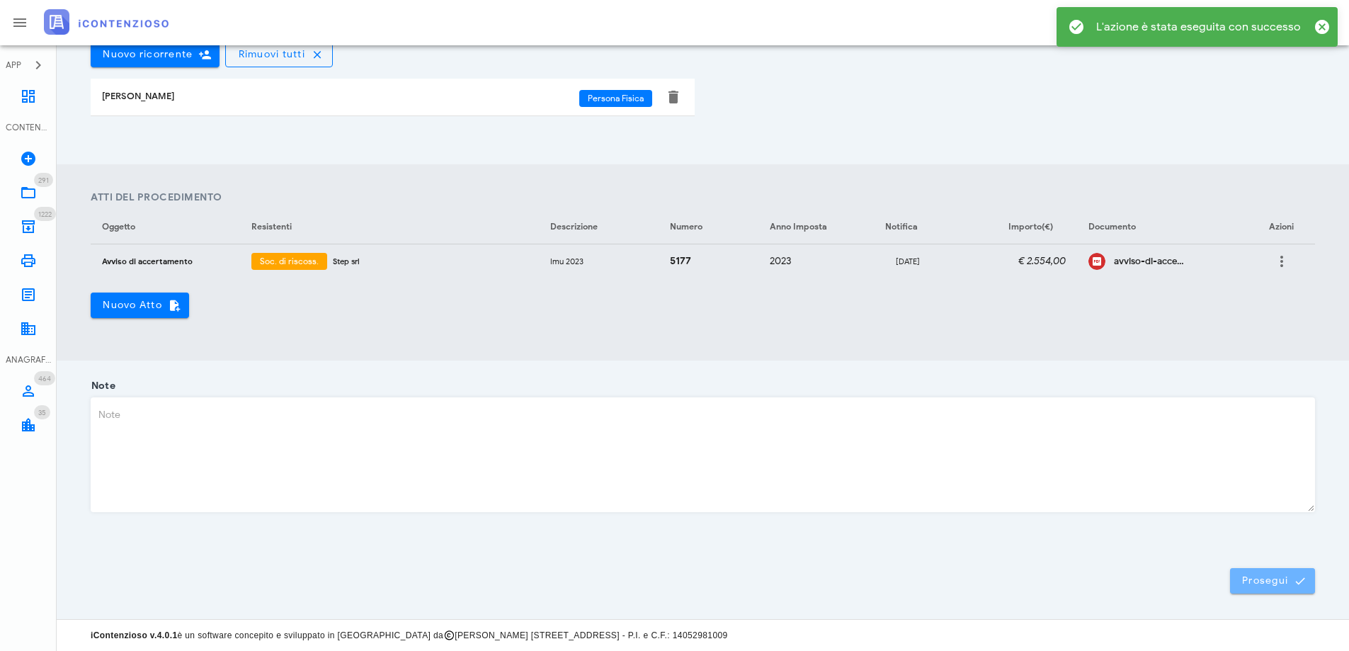
click at [1271, 579] on span "Prosegui" at bounding box center [1273, 581] width 62 height 13
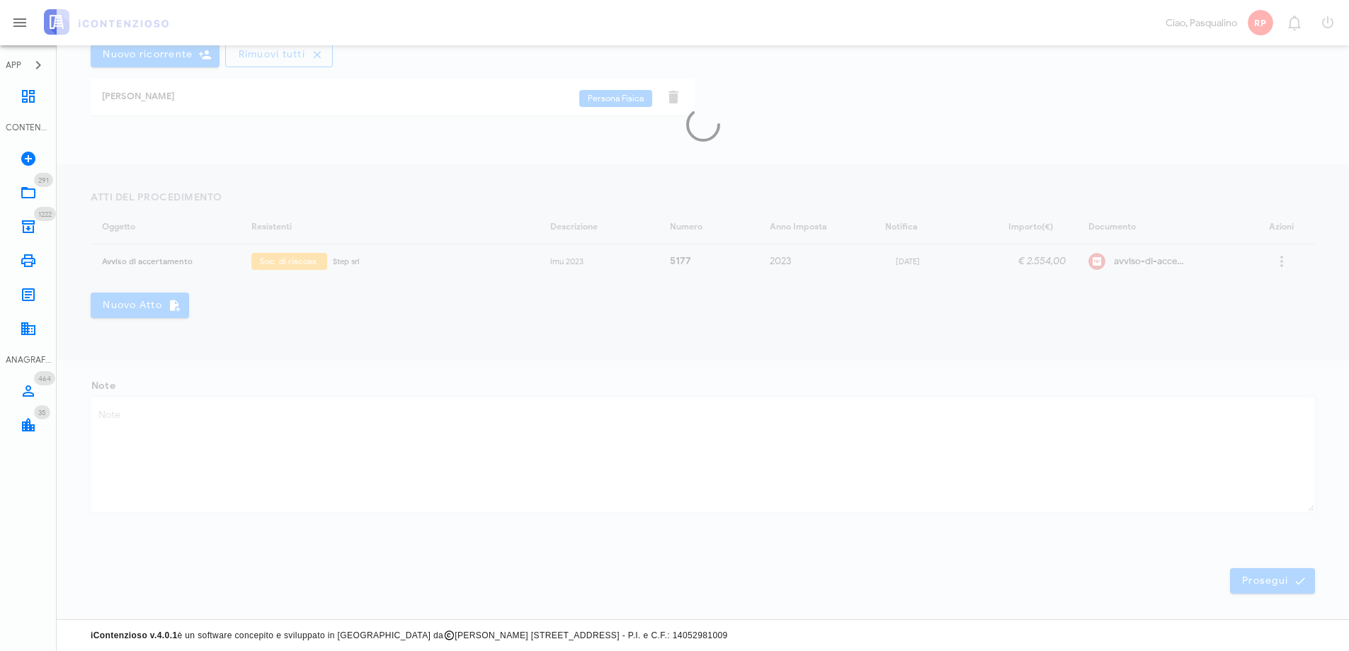
scroll to position [0, 0]
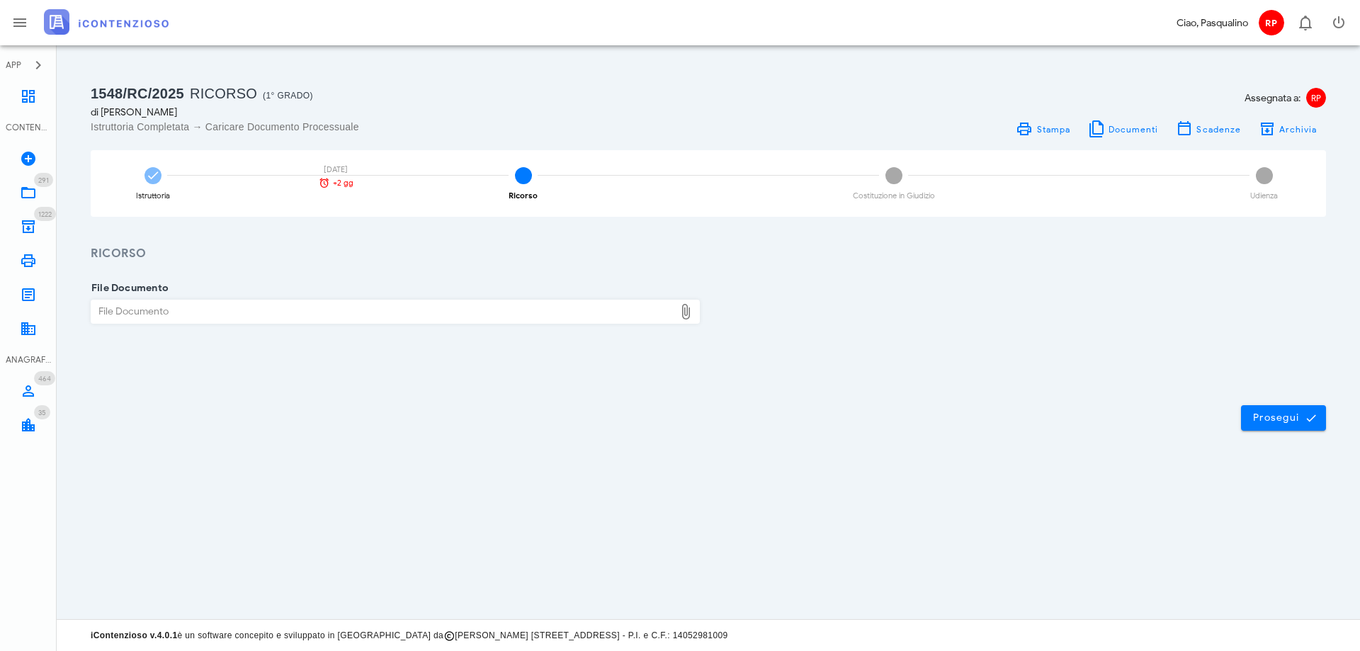
click at [298, 311] on div "File Documento" at bounding box center [382, 311] width 583 height 23
type input "C:\fakepath\[PERSON_NAME] imu n. 5177 anno 2023.pdf"
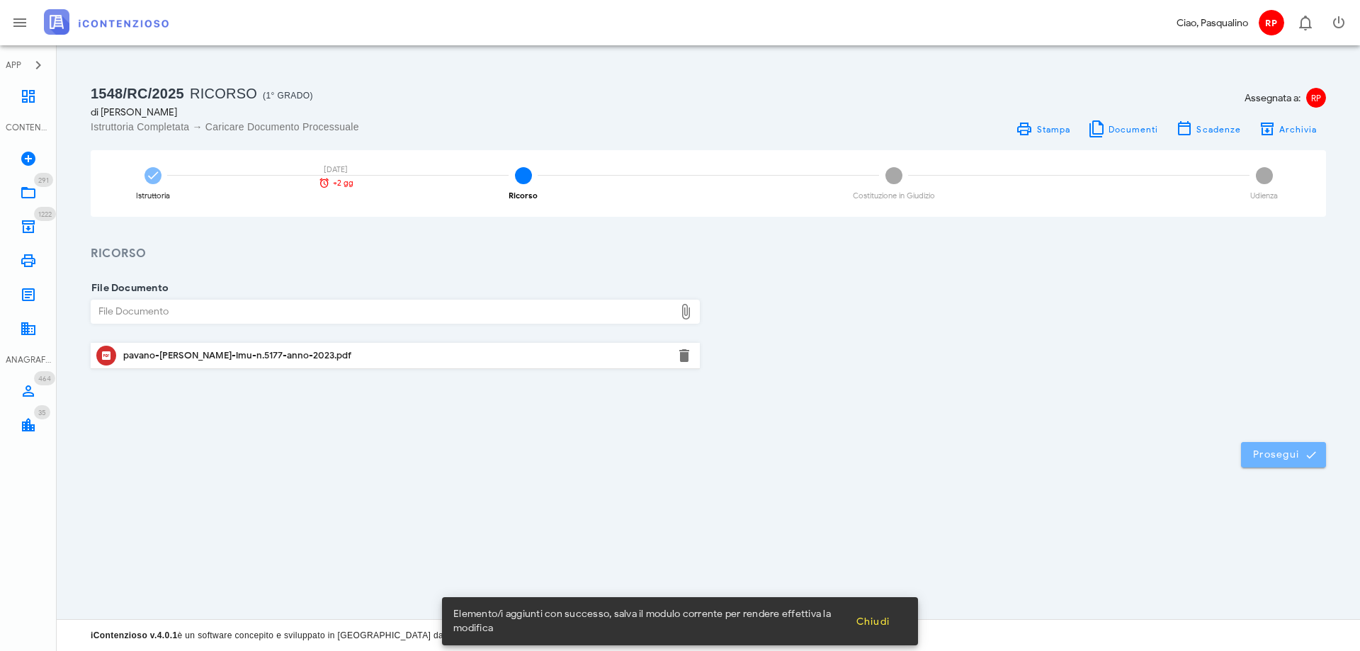
click at [1261, 458] on span "Prosegui" at bounding box center [1283, 454] width 62 height 13
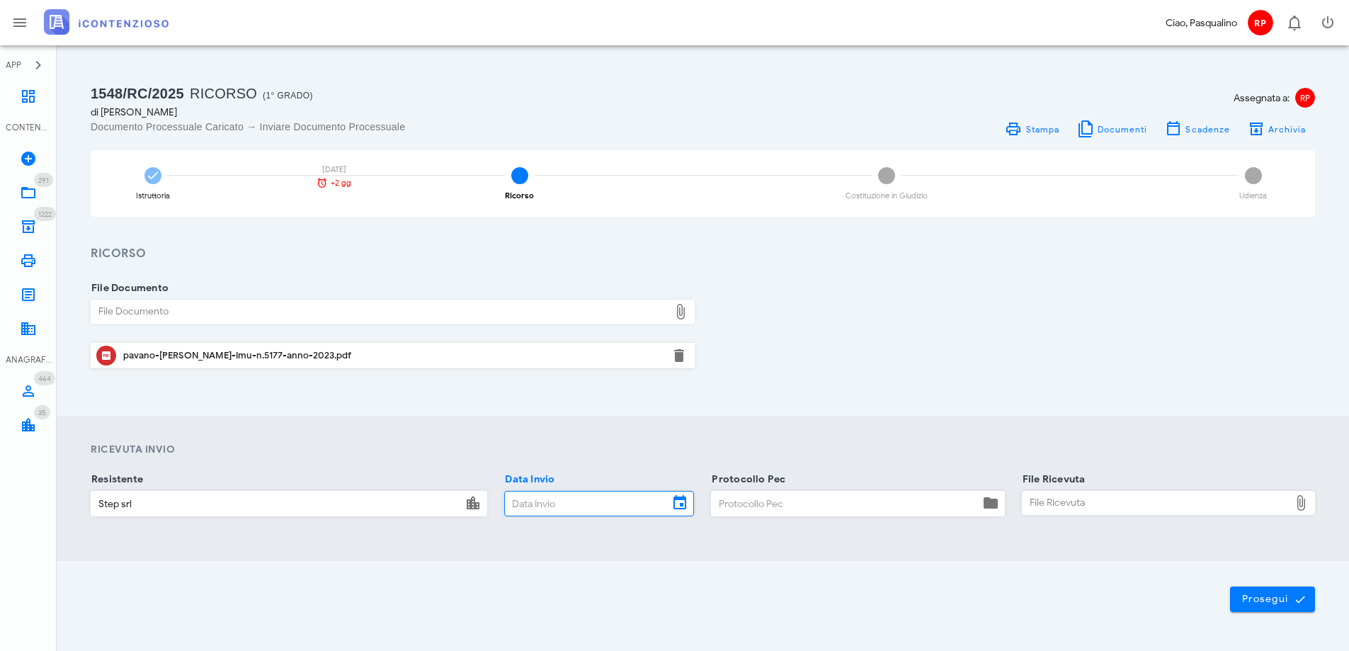
click at [553, 506] on input "Data Invio" at bounding box center [587, 504] width 164 height 24
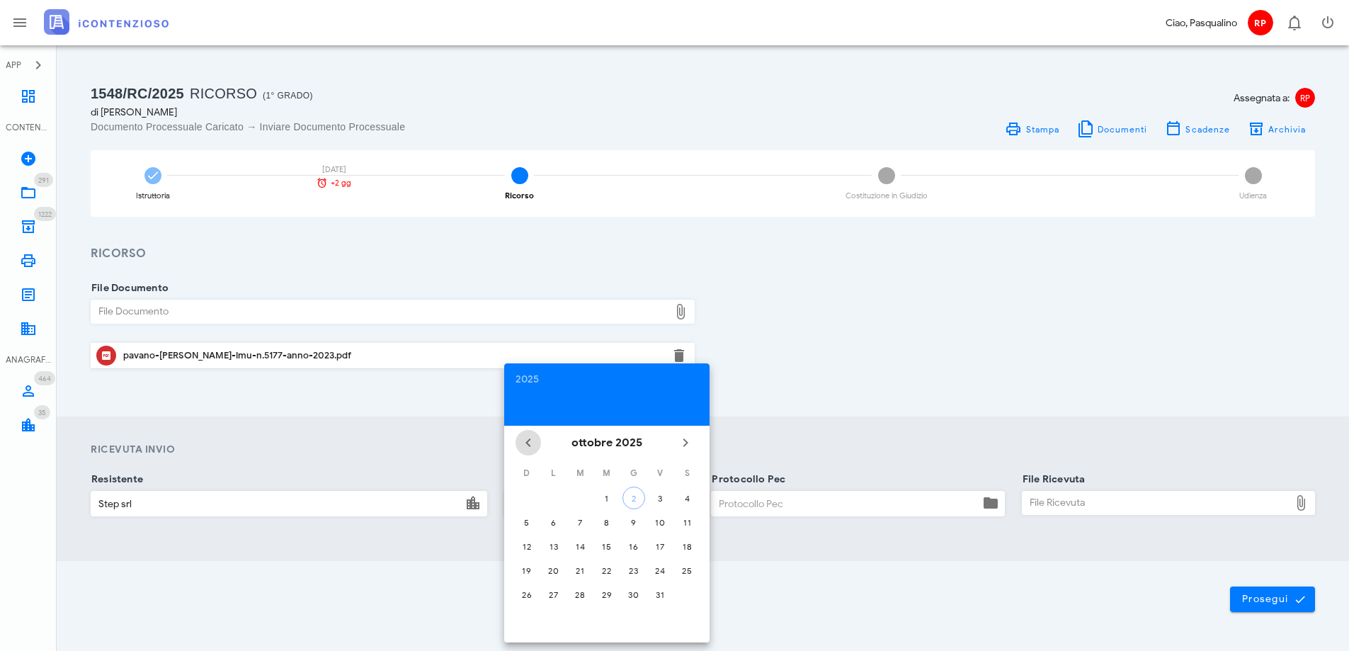
click at [525, 443] on icon "Il mese scorso" at bounding box center [528, 442] width 17 height 17
click at [583, 497] on div "1" at bounding box center [580, 498] width 23 height 11
type input "[DATE]"
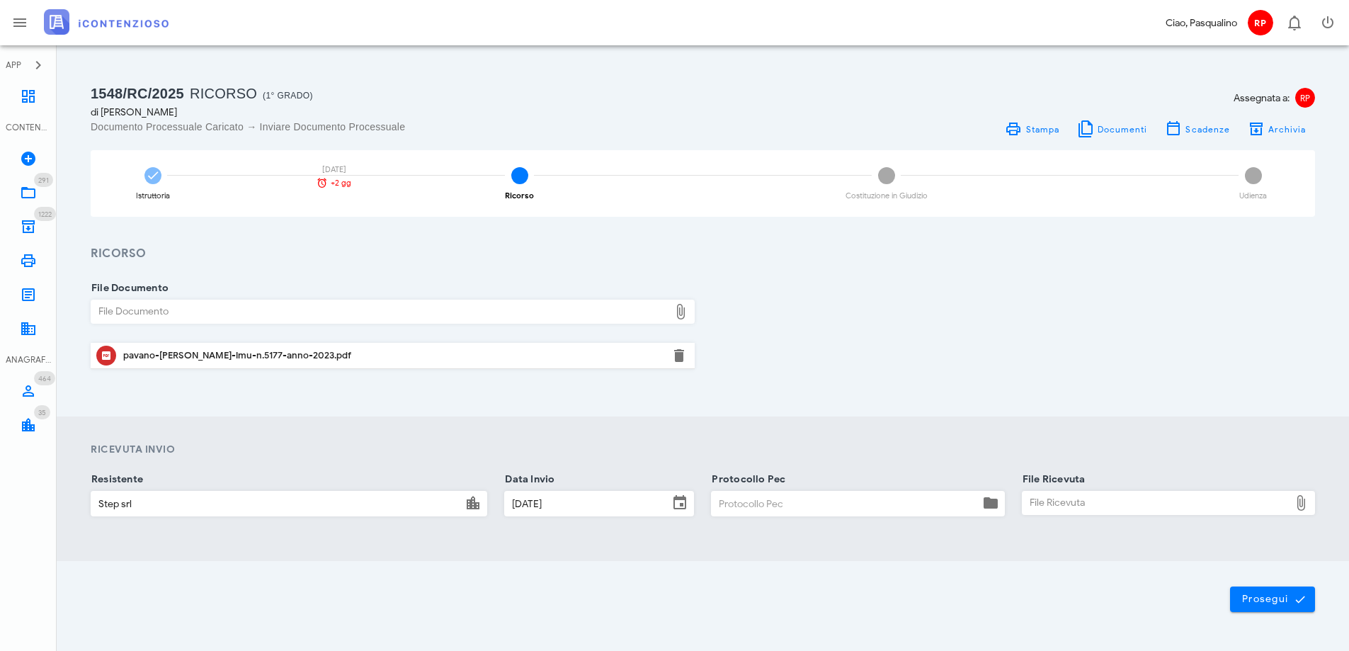
click at [737, 502] on input "Protocollo Pec" at bounding box center [845, 504] width 267 height 24
type input "0107"
click at [1068, 502] on div "File Ricevuta" at bounding box center [1156, 503] width 267 height 23
click at [1302, 504] on button "button" at bounding box center [1299, 503] width 17 height 17
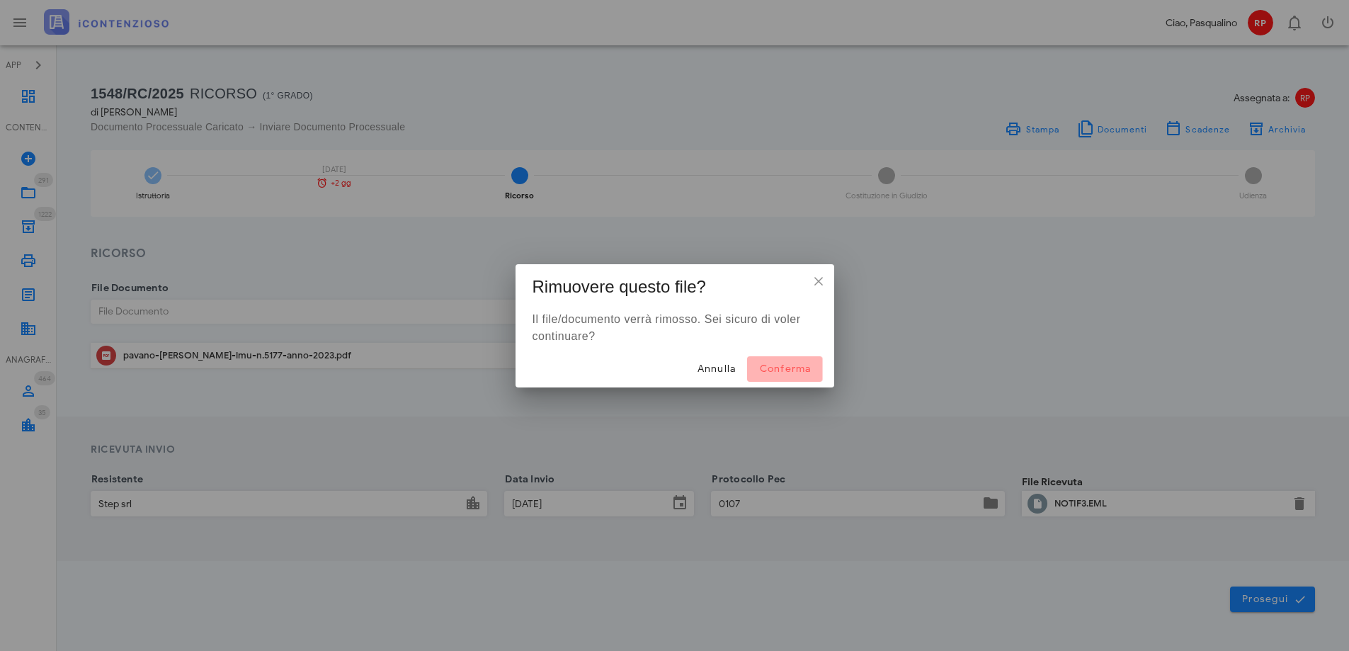
click at [783, 362] on button "Conferma" at bounding box center [784, 369] width 75 height 26
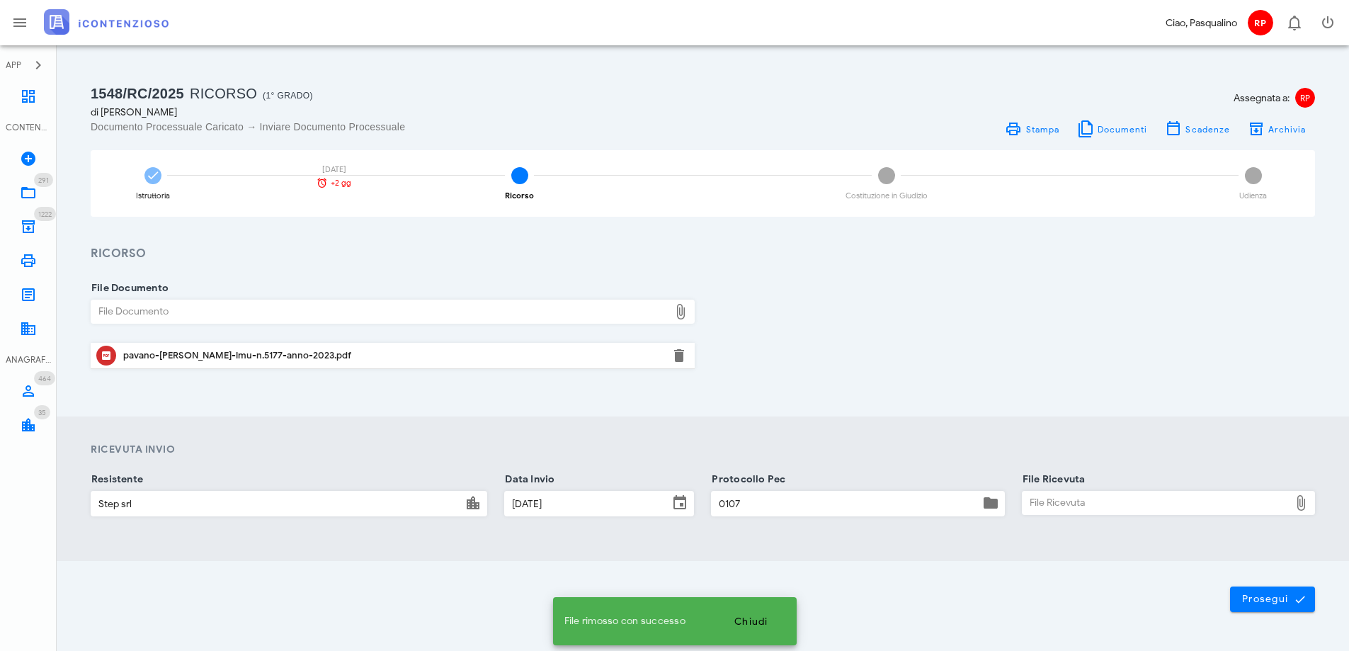
click at [1043, 504] on div "File Ricevuta" at bounding box center [1156, 503] width 267 height 23
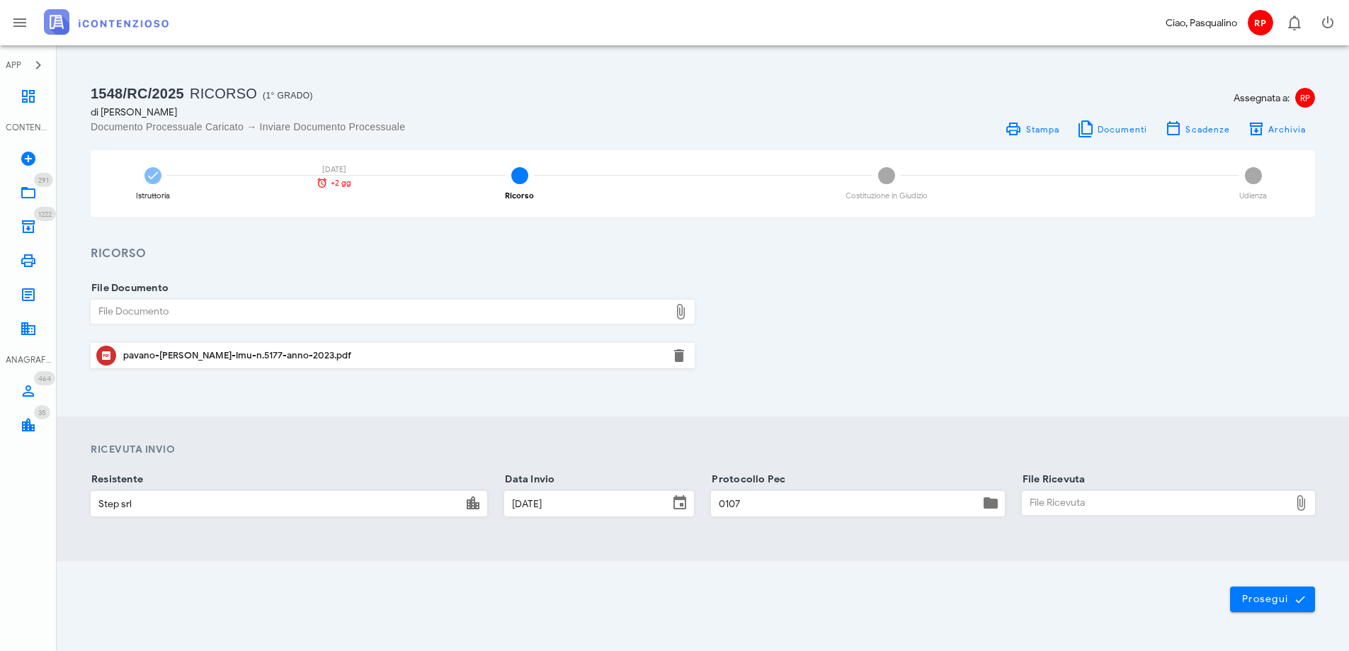
type input "C:\fakepath\_NOTIF~3.EML"
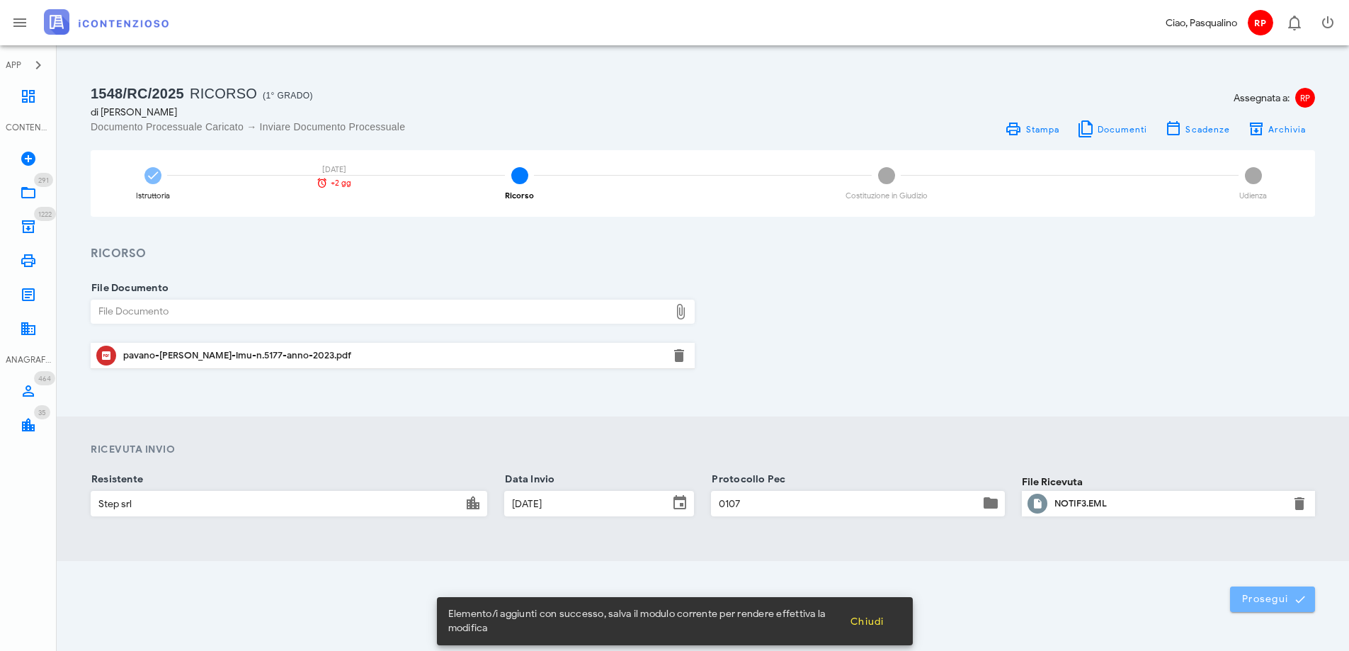
click at [1262, 597] on span "Prosegui" at bounding box center [1273, 599] width 62 height 13
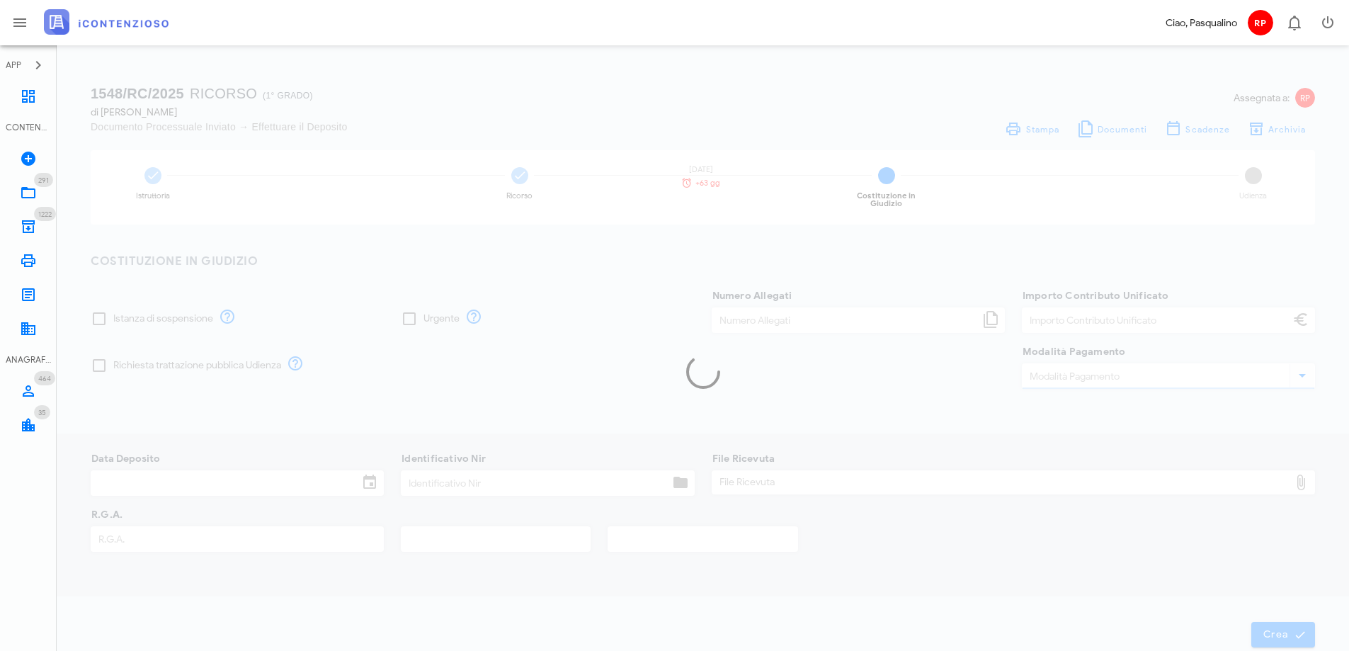
type input "30,00"
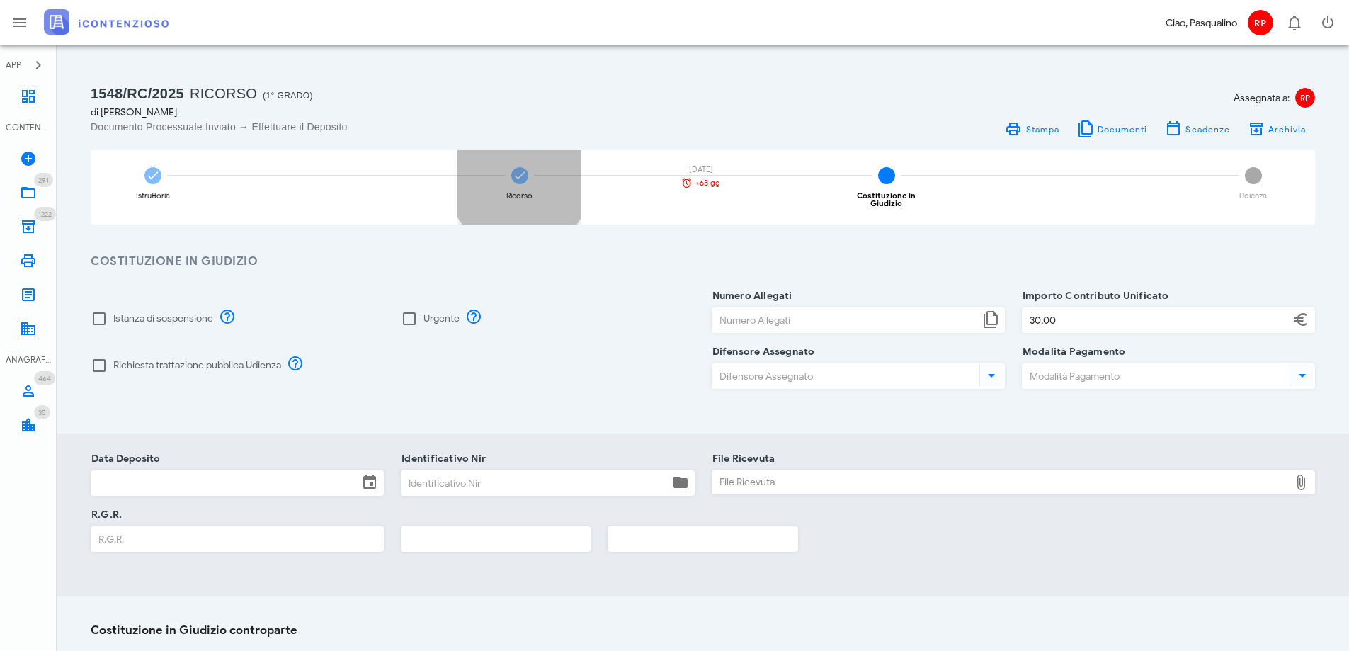
click at [514, 179] on icon at bounding box center [520, 176] width 14 height 14
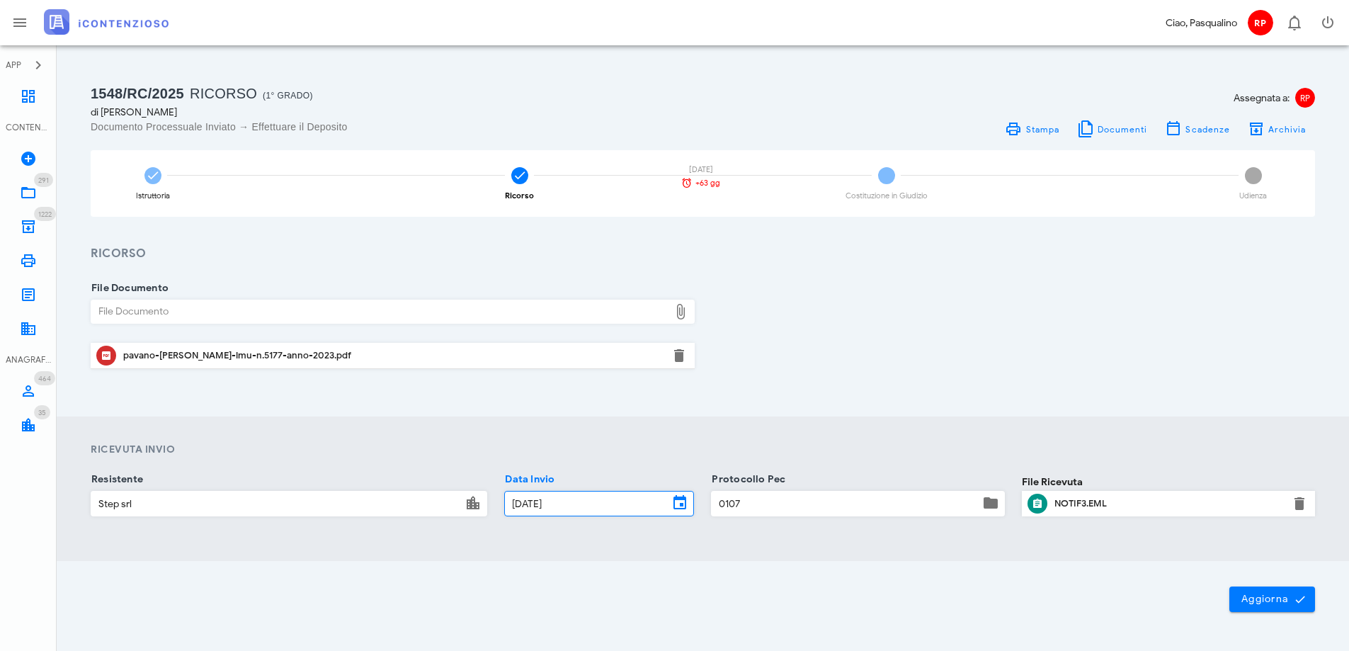
click at [586, 502] on input "[DATE]" at bounding box center [587, 504] width 164 height 24
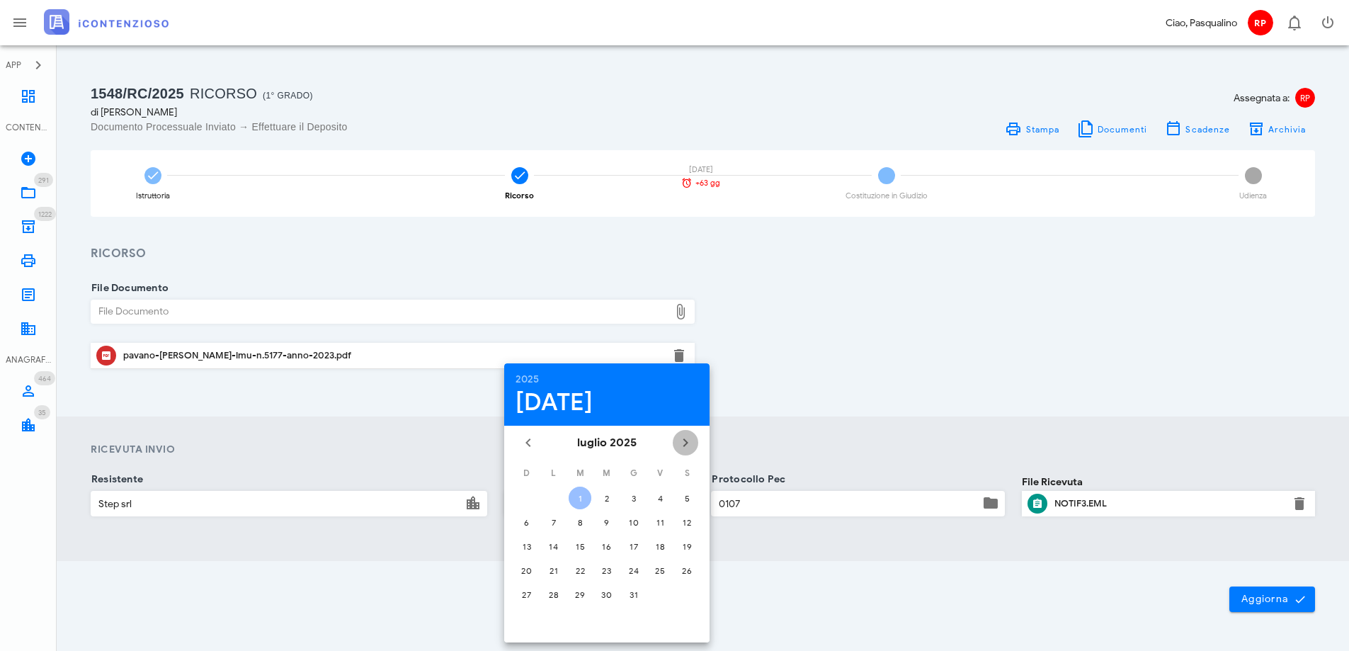
click at [684, 444] on icon "Il prossimo mese" at bounding box center [685, 442] width 17 height 17
click at [660, 570] on div "26" at bounding box center [660, 570] width 23 height 11
type input "[DATE]"
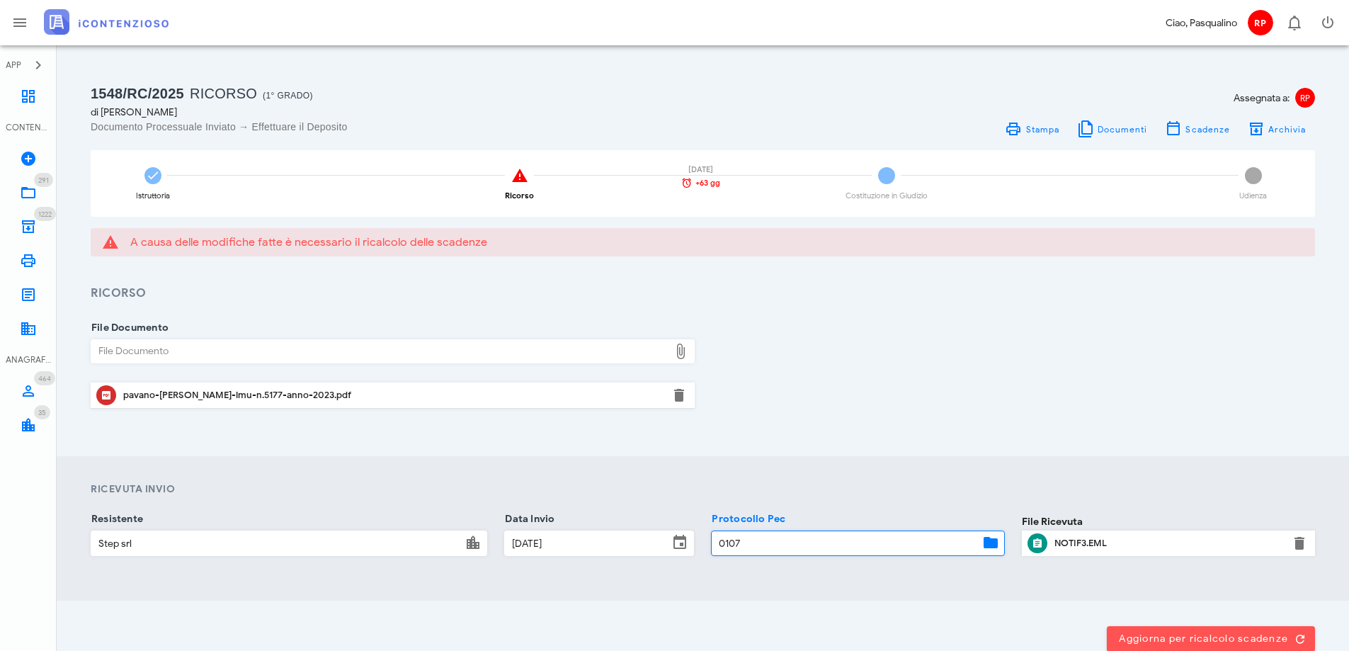
drag, startPoint x: 747, startPoint y: 541, endPoint x: 672, endPoint y: 542, distance: 75.1
click at [672, 542] on div "Resistente Step srl Data Invio [DATE] Protocollo Pec 0107 File Ricevuta File Ri…" at bounding box center [703, 547] width 1242 height 56
type input "2609"
click at [943, 477] on div "Ricevuta Invio Resistente Step srl Data Invio [DATE] Protocollo Pec 2609 File R…" at bounding box center [703, 528] width 1293 height 145
click at [1228, 427] on div "File Documento File Documento pavano-[PERSON_NAME]-imu-n.5177-anno-2023.pdf Chi…" at bounding box center [703, 379] width 1293 height 154
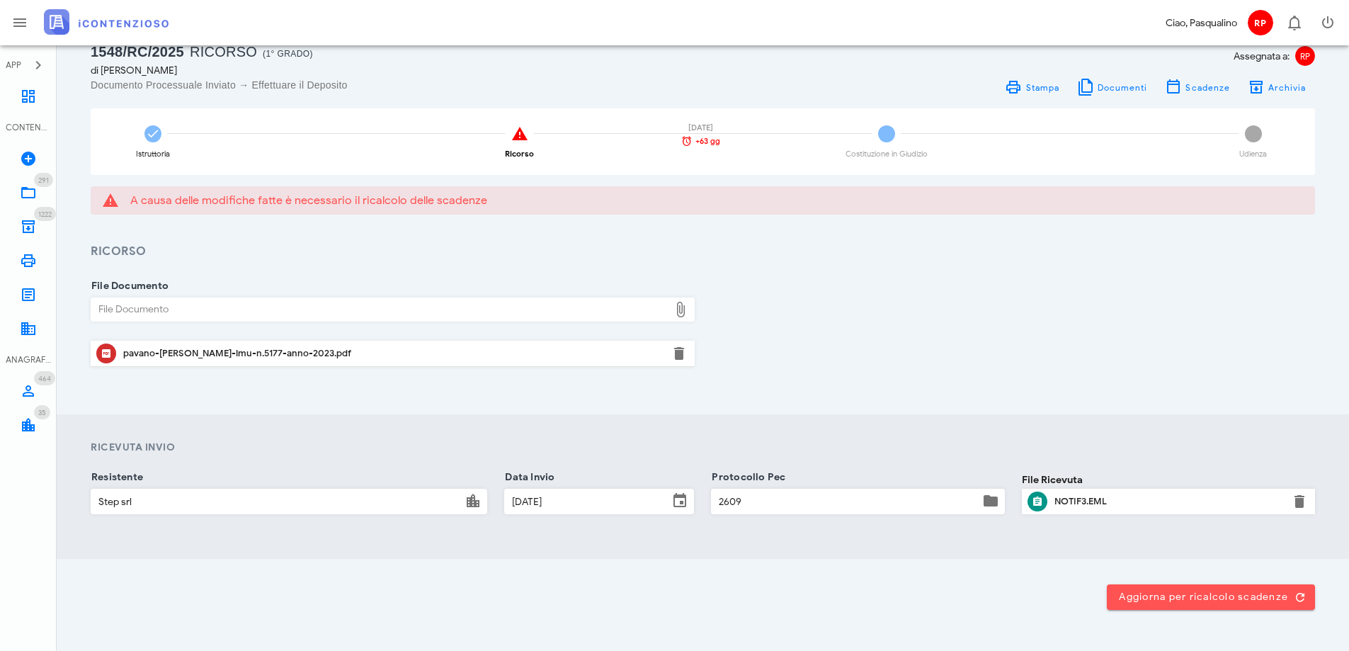
scroll to position [84, 0]
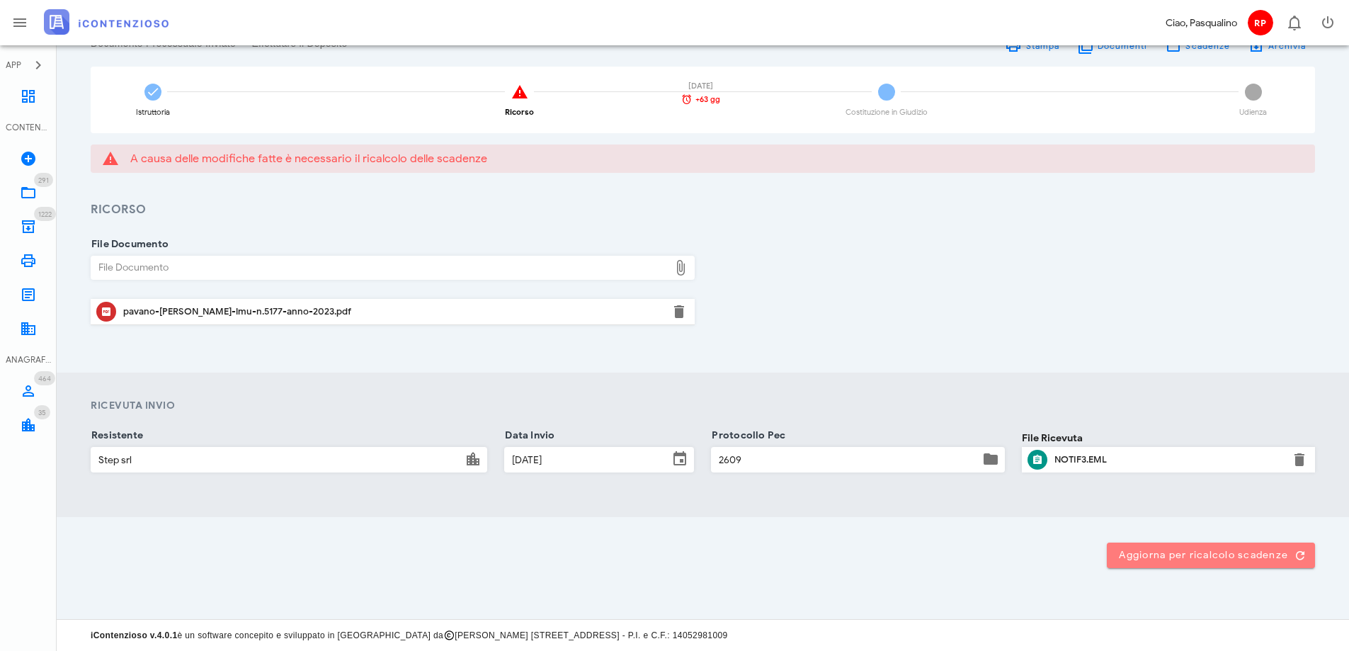
click at [1228, 549] on span "Aggiorna per ricalcolo scadenze" at bounding box center [1212, 555] width 186 height 13
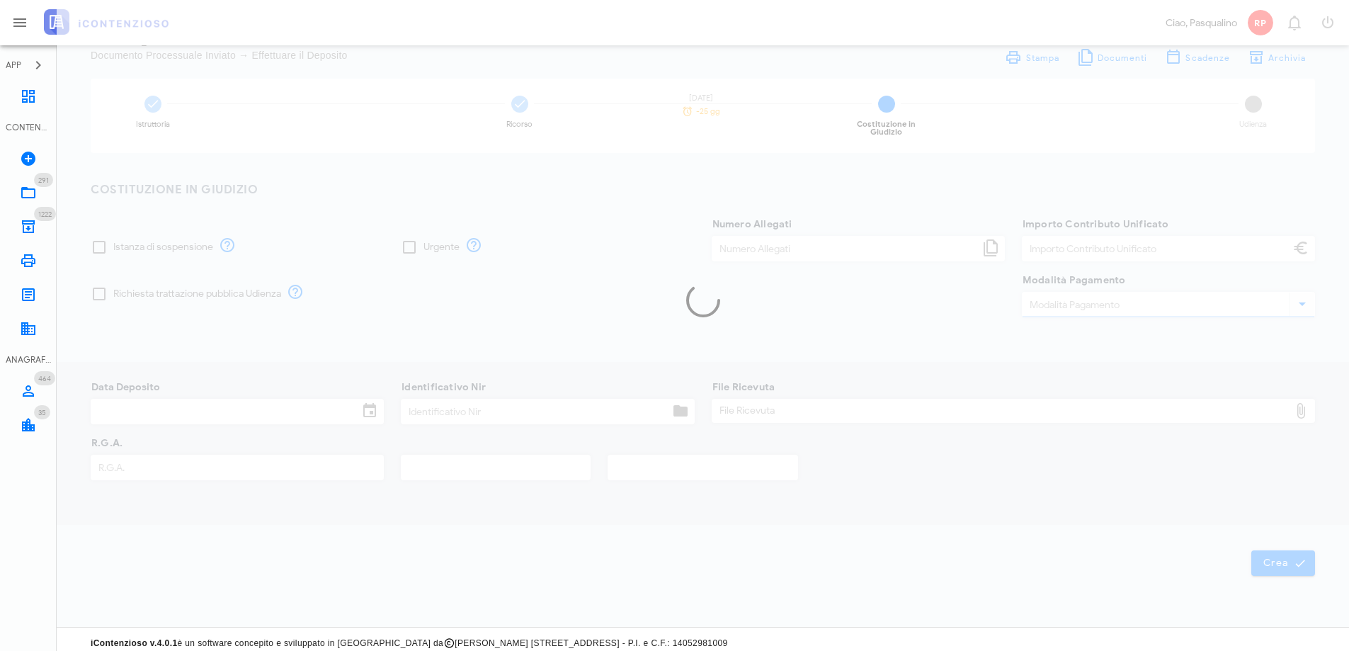
type input "30,00"
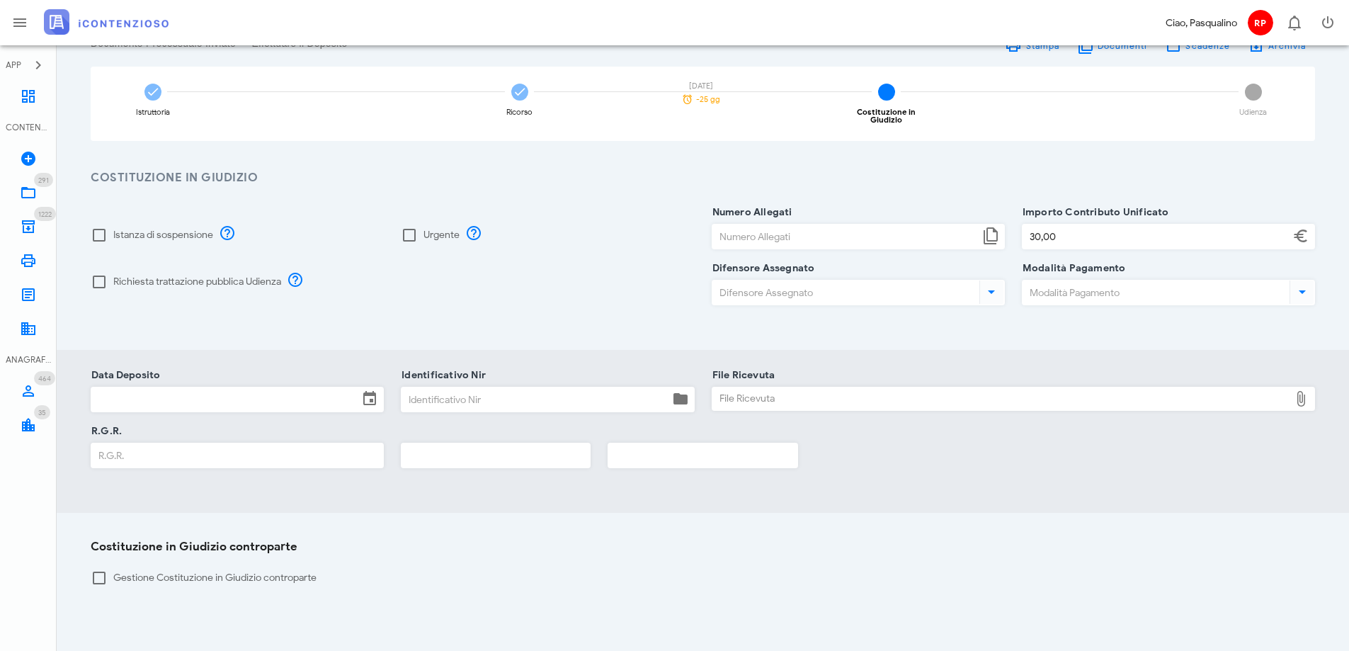
drag, startPoint x: 1063, startPoint y: 462, endPoint x: 1138, endPoint y: 396, distance: 100.4
click at [1063, 460] on div "R.G.R." at bounding box center [703, 459] width 1242 height 56
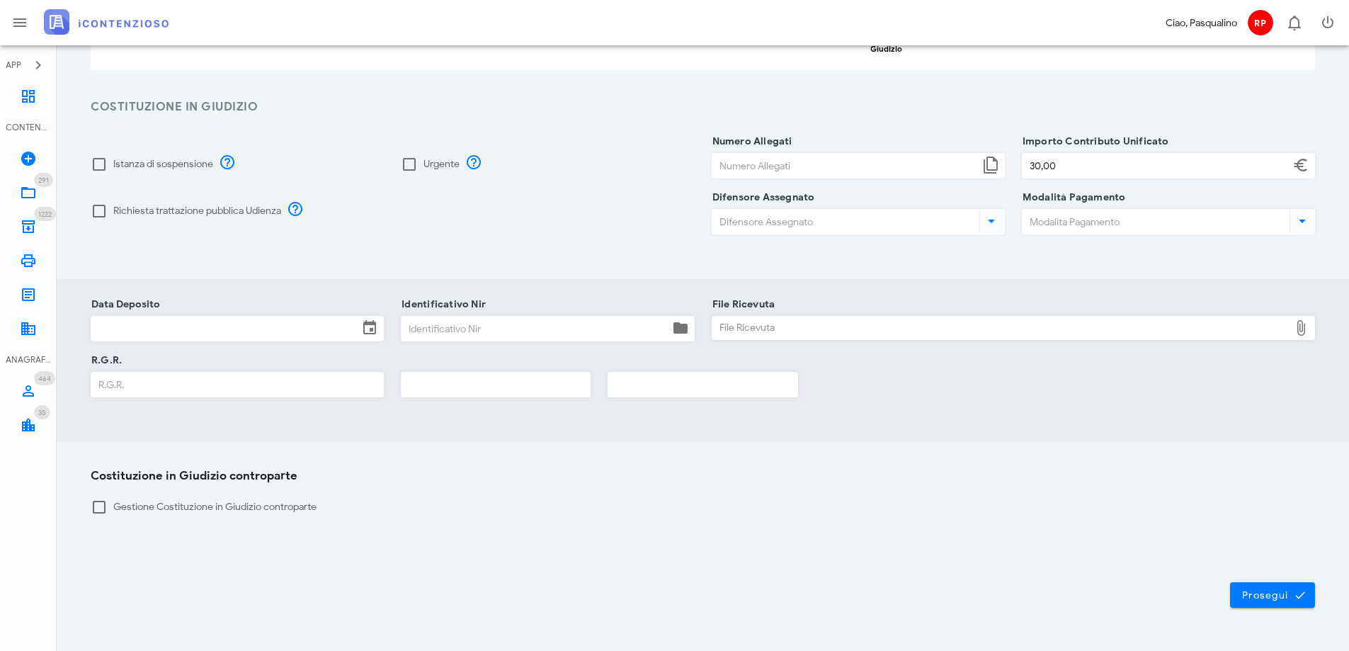
scroll to position [186, 0]
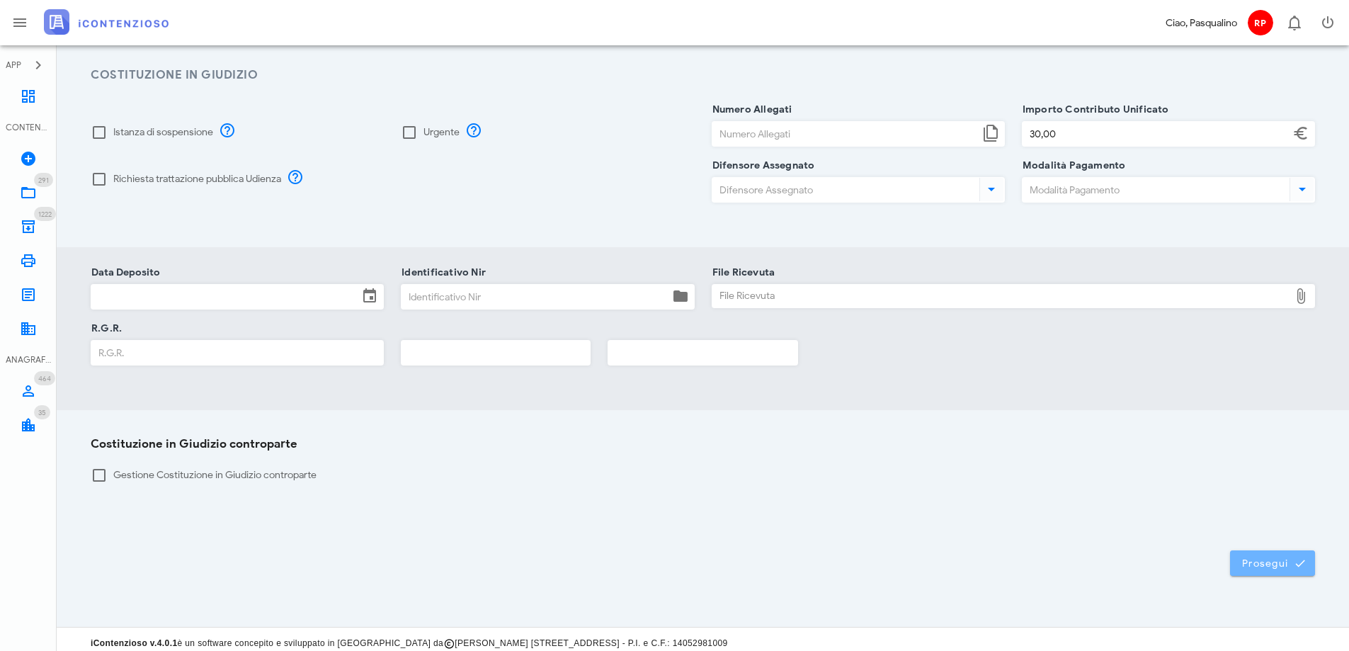
click at [1265, 557] on span "Prosegui" at bounding box center [1273, 563] width 62 height 13
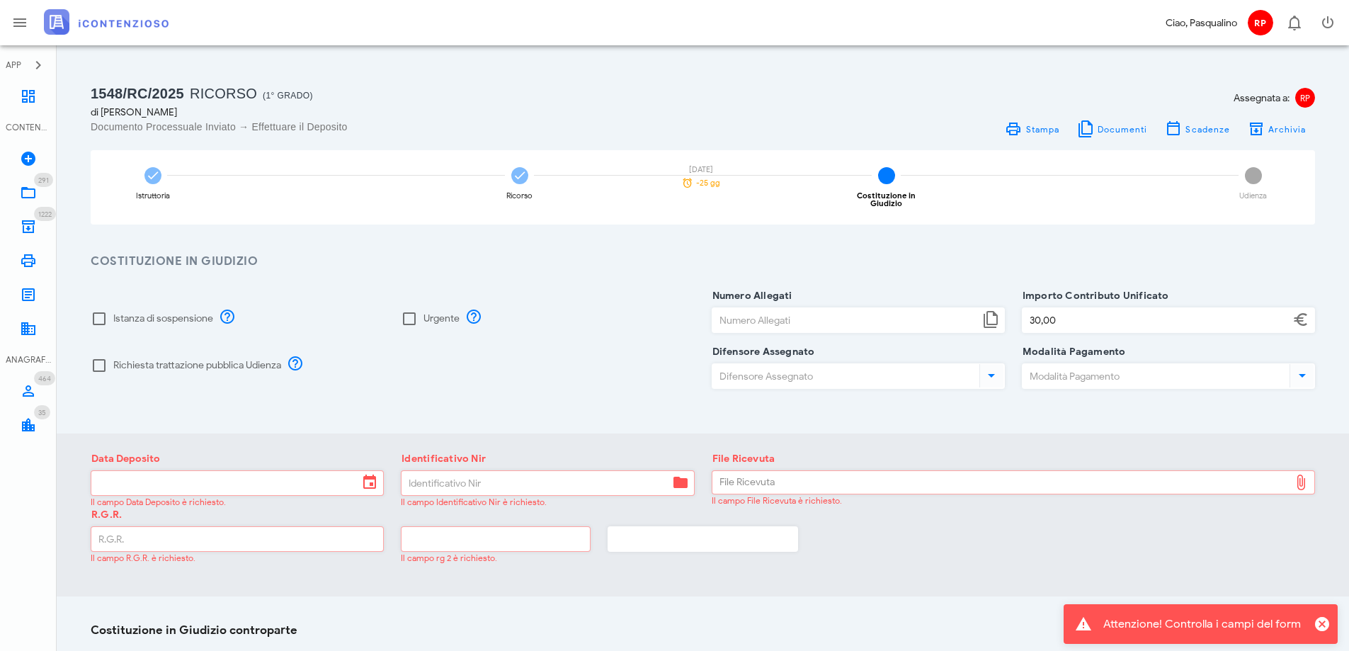
click at [1072, 584] on div "Data Deposito Il campo Data Deposito è richiesto. Identificativo Nir Il campo I…" at bounding box center [703, 515] width 1293 height 163
